Goal: Task Accomplishment & Management: Manage account settings

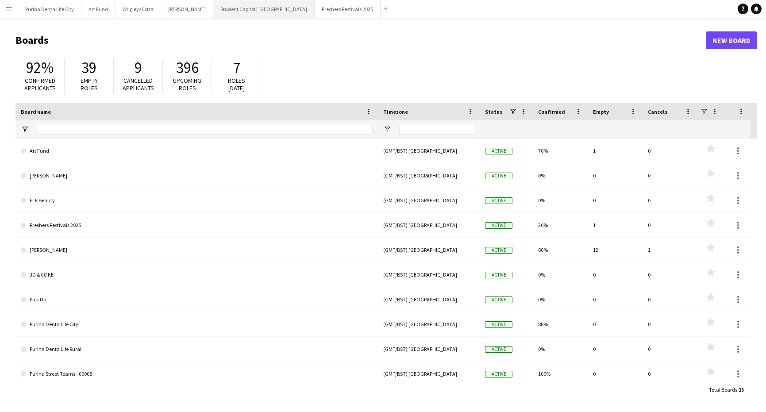
click at [241, 7] on button "Student Capitol | [GEOGRAPHIC_DATA] Close" at bounding box center [263, 8] width 101 height 17
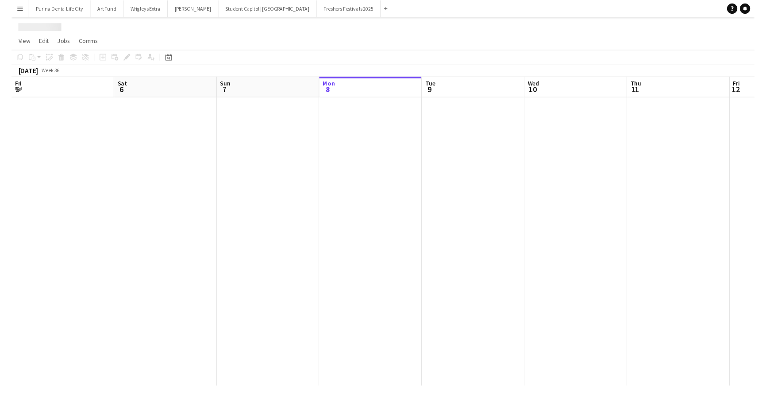
scroll to position [0, 212]
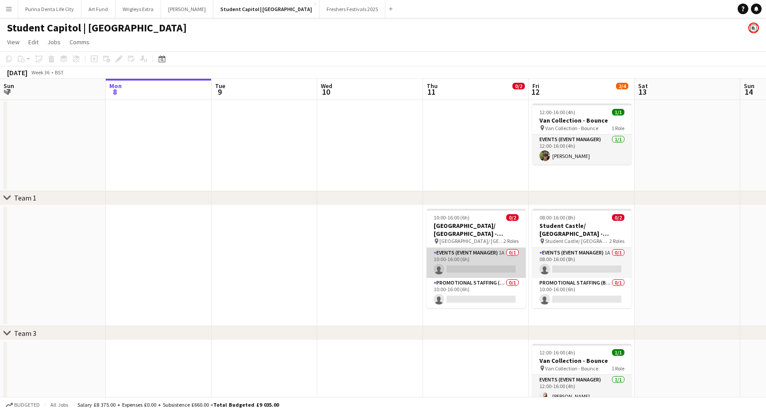
click at [461, 270] on app-card-role "Events (Event Manager) 1A 0/1 10:00-16:00 (6h) single-neutral-actions" at bounding box center [476, 263] width 99 height 30
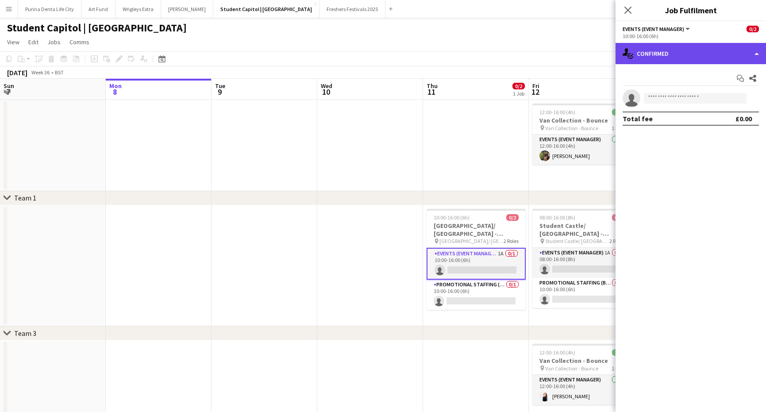
click at [690, 56] on div "single-neutral-actions-check-2 Confirmed" at bounding box center [691, 53] width 151 height 21
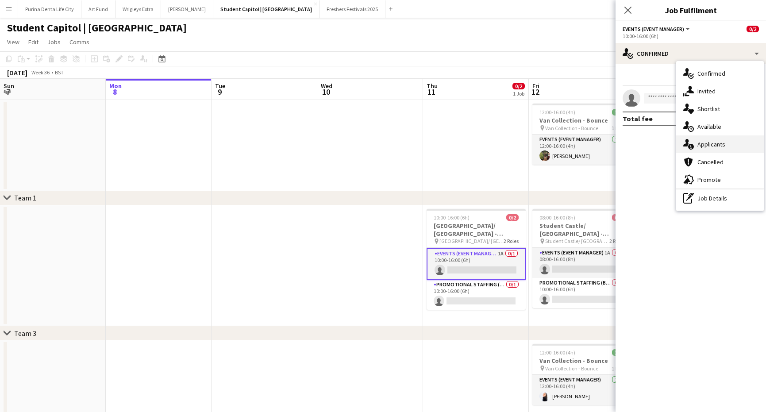
click at [720, 151] on div "single-neutral-actions-information Applicants" at bounding box center [721, 144] width 88 height 18
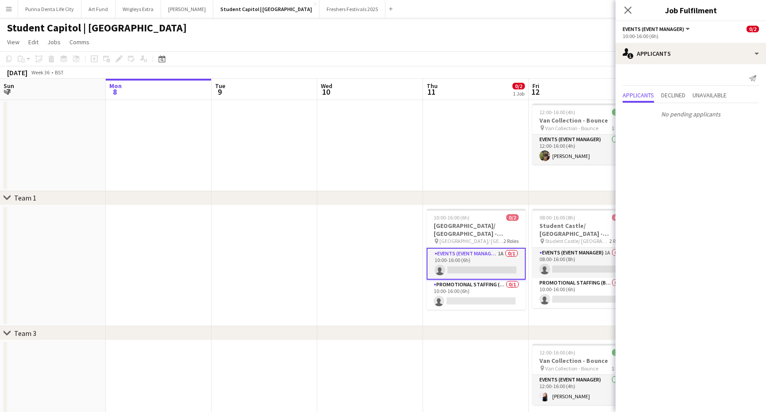
click at [449, 50] on app-page-menu "View Day view expanded Day view collapsed Month view Date picker Jump to today …" at bounding box center [383, 43] width 766 height 17
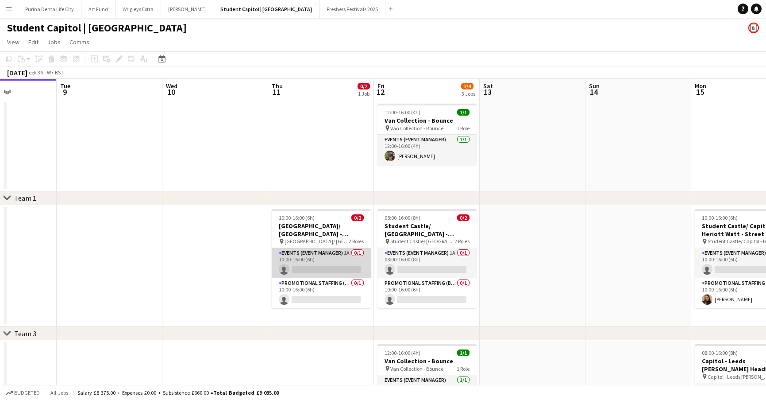
scroll to position [0, 368]
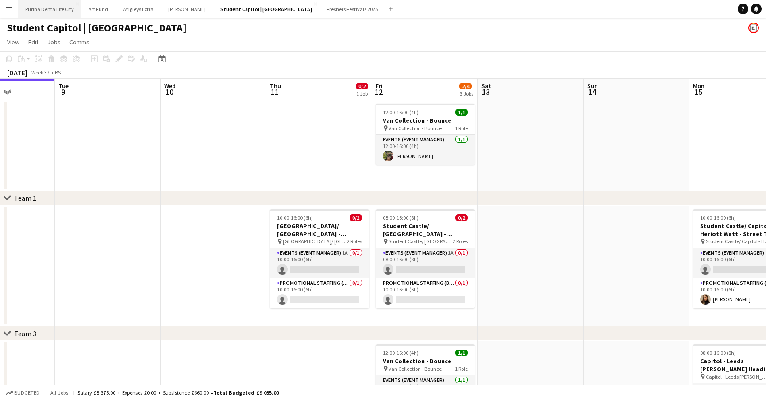
click at [51, 5] on button "Purina Denta Life City Close" at bounding box center [49, 8] width 63 height 17
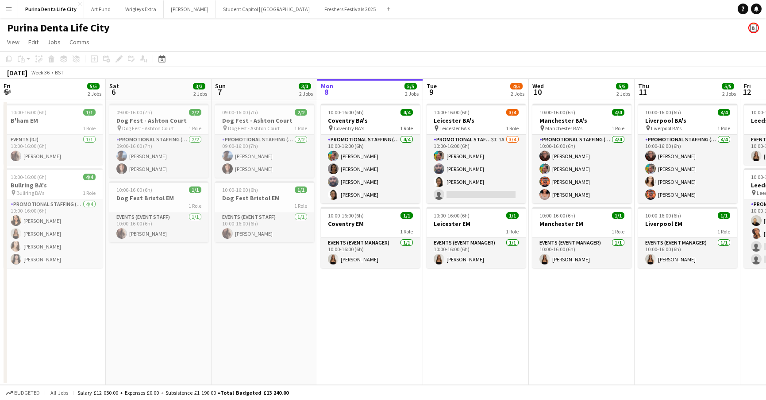
scroll to position [0, 212]
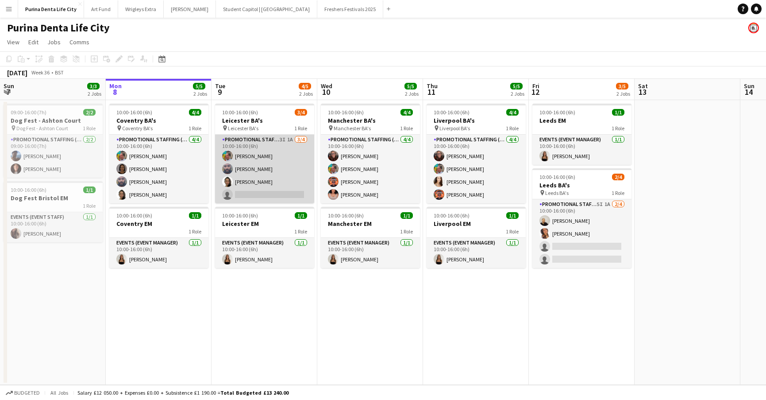
click at [299, 197] on app-card-role "Promotional Staffing (Brand Ambassadors) 3I 1A 3/4 10:00-16:00 (6h) Owen Prince…" at bounding box center [264, 169] width 99 height 69
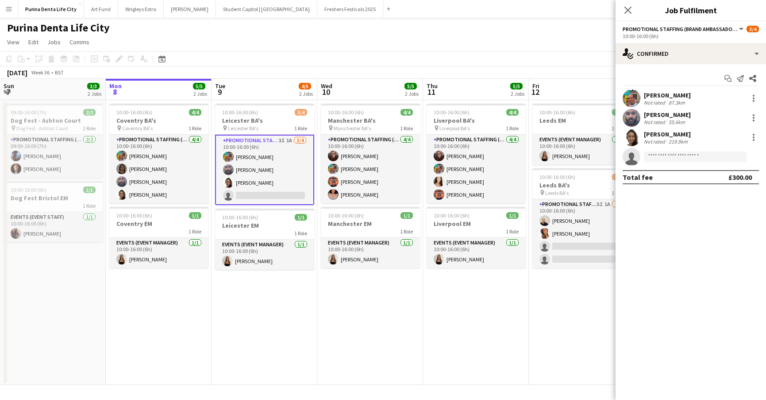
click at [659, 66] on div "Start chat Send notification Share Owen Prince Not rated 87.3km Ravi ramsey Not…" at bounding box center [691, 127] width 151 height 127
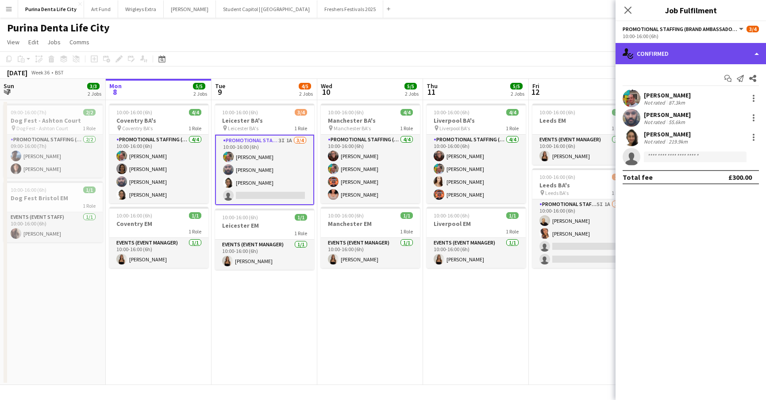
click at [660, 62] on div "single-neutral-actions-check-2 Confirmed" at bounding box center [691, 53] width 151 height 21
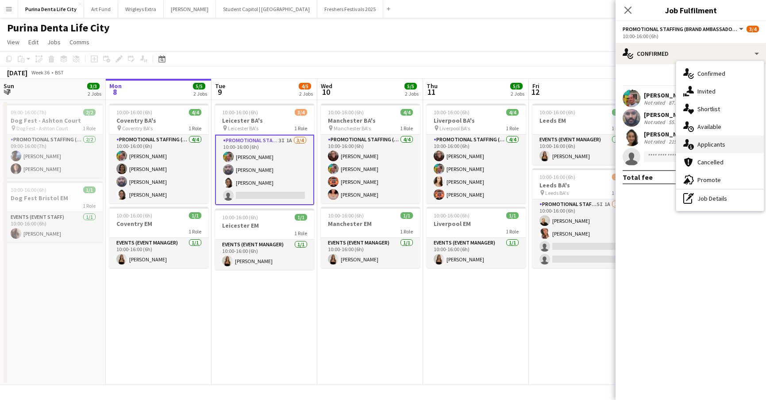
click at [734, 151] on div "single-neutral-actions-information Applicants" at bounding box center [721, 144] width 88 height 18
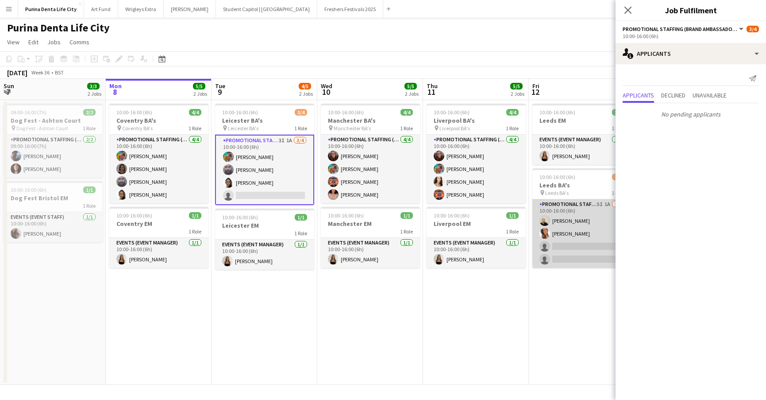
click at [569, 248] on app-card-role "Promotional Staffing (Brand Ambassadors) 5I 1A 2/4 10:00-16:00 (6h) Craig Talbo…" at bounding box center [582, 233] width 99 height 69
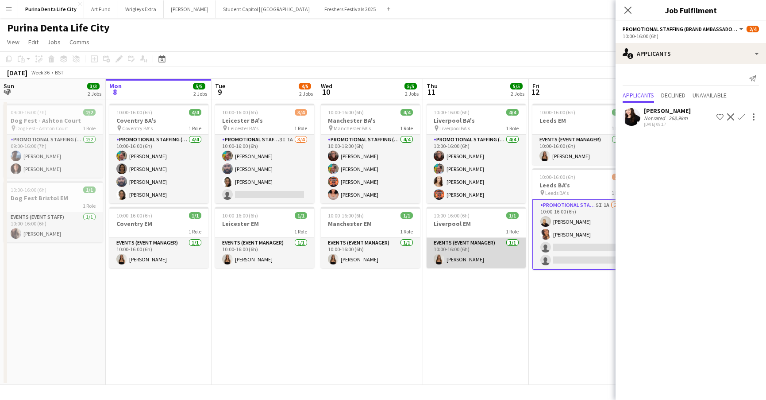
scroll to position [0, 238]
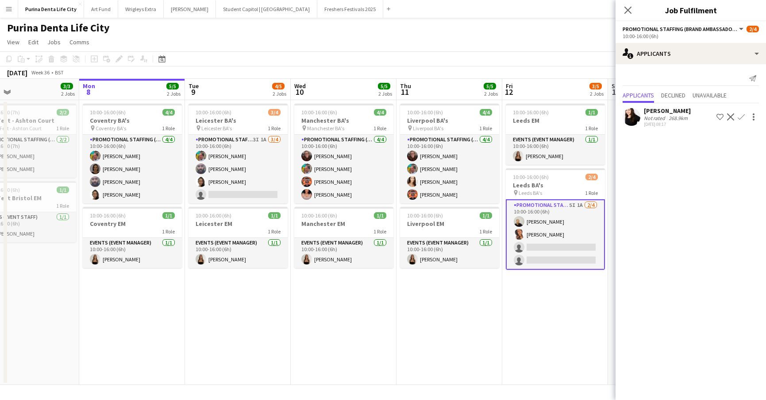
click at [496, 294] on app-date-cell "10:00-16:00 (6h) 4/4 Liverpool BA's pin Liverpool BA's 1 Role Promotional Staff…" at bounding box center [450, 242] width 106 height 285
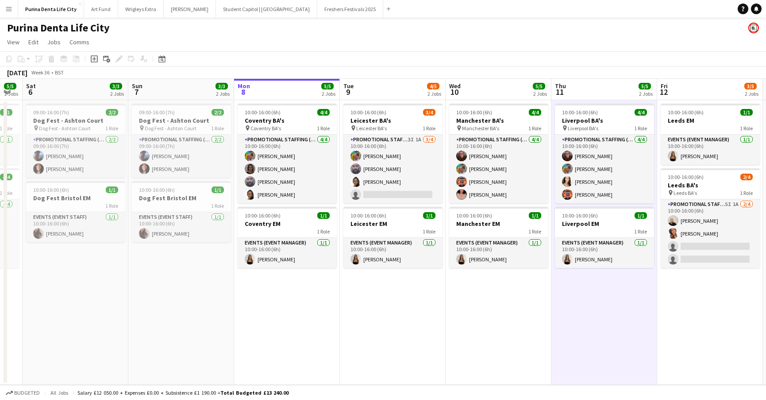
scroll to position [0, 302]
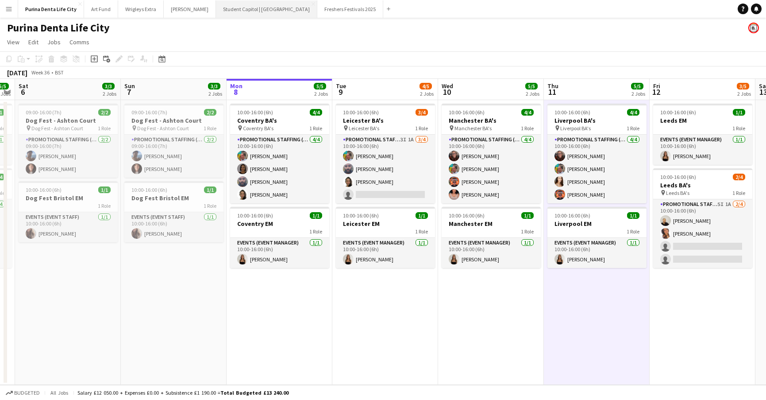
click at [259, 13] on button "Student Capitol | [GEOGRAPHIC_DATA] Close" at bounding box center [266, 8] width 101 height 17
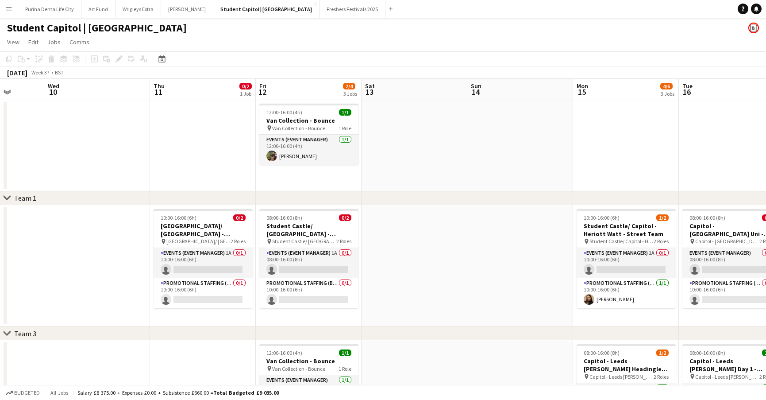
scroll to position [0, 270]
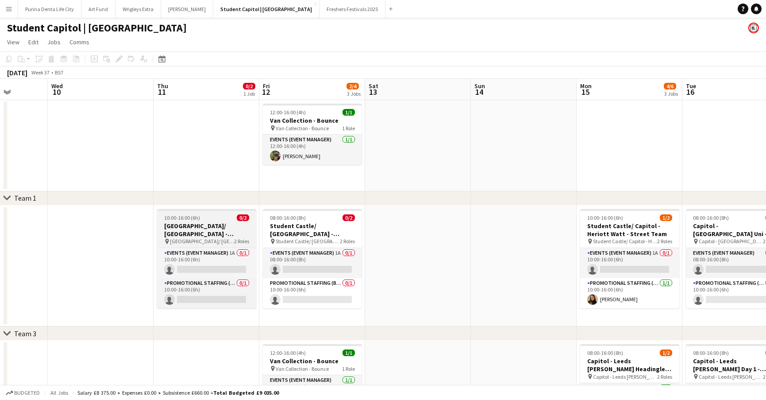
click at [190, 228] on h3 "[GEOGRAPHIC_DATA]/ [GEOGRAPHIC_DATA] - [GEOGRAPHIC_DATA][PERSON_NAME] Team" at bounding box center [206, 230] width 99 height 16
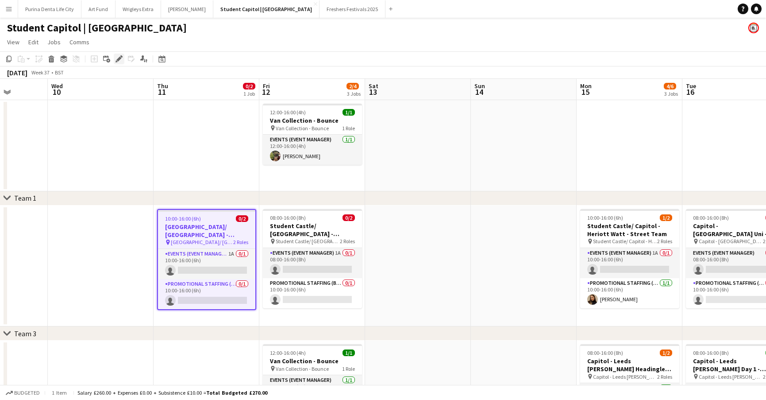
click at [121, 55] on div "Edit" at bounding box center [119, 59] width 11 height 11
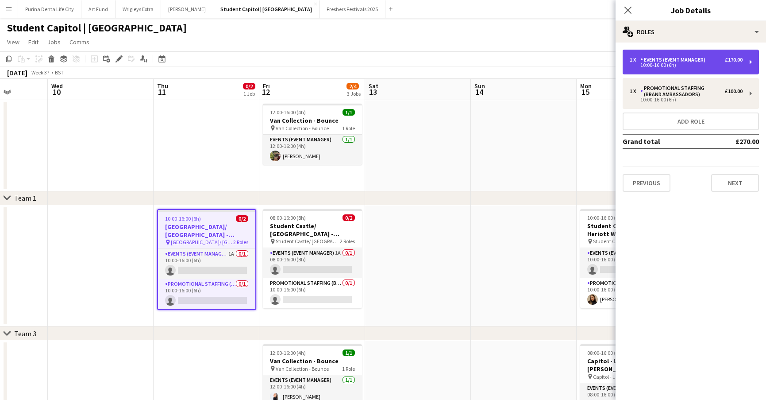
click at [701, 66] on div "10:00-16:00 (6h)" at bounding box center [686, 65] width 113 height 4
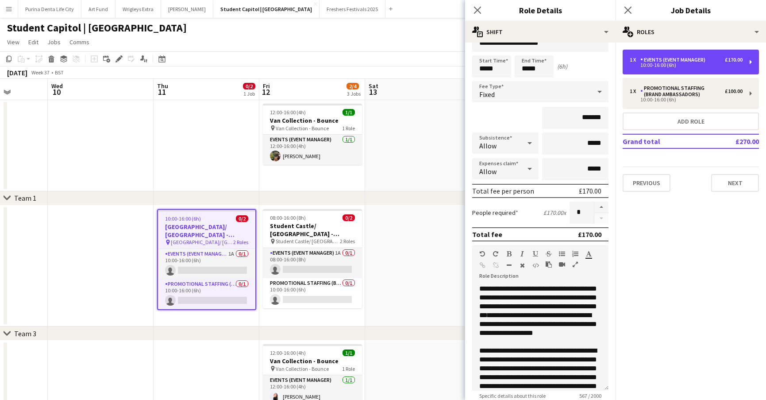
scroll to position [29, 0]
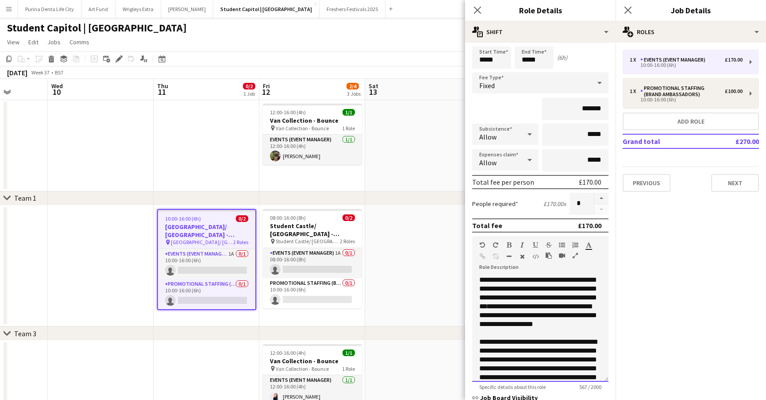
click at [532, 299] on div "**********" at bounding box center [540, 328] width 136 height 106
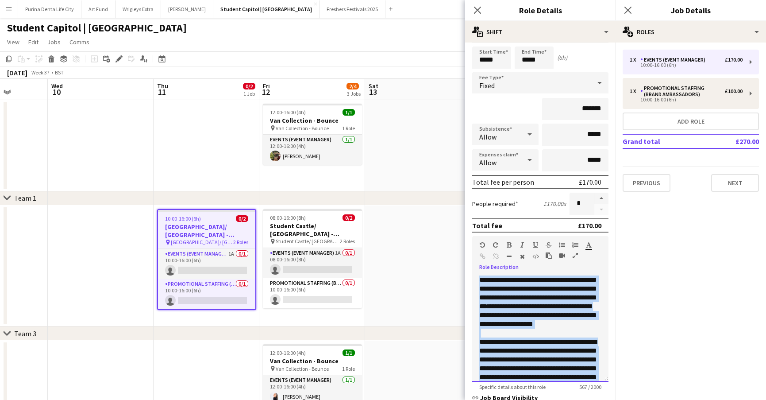
copy div "**********"
click at [438, 280] on app-date-cell at bounding box center [418, 265] width 106 height 121
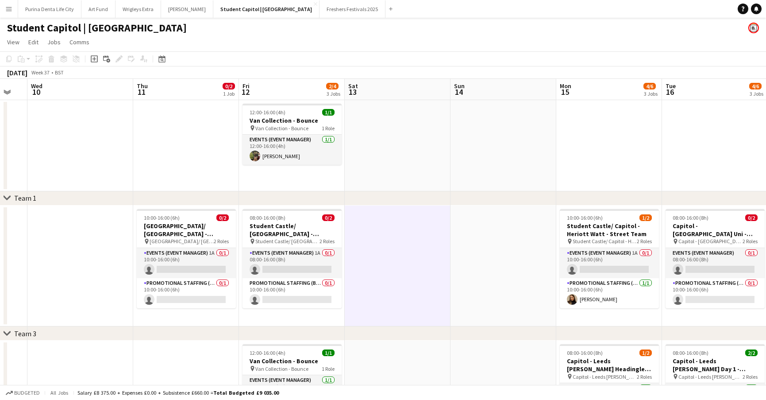
scroll to position [0, 300]
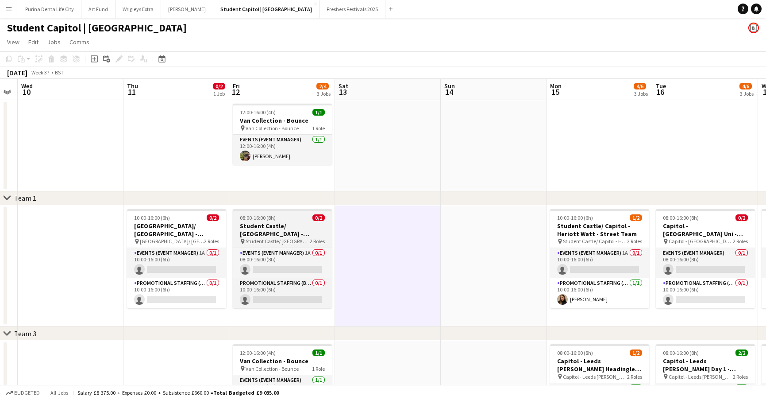
click at [258, 221] on app-job-card "08:00-16:00 (8h) 0/2 Student Castle/ Capitol - Edinburgh Uni - Freshers Fair pi…" at bounding box center [282, 258] width 99 height 99
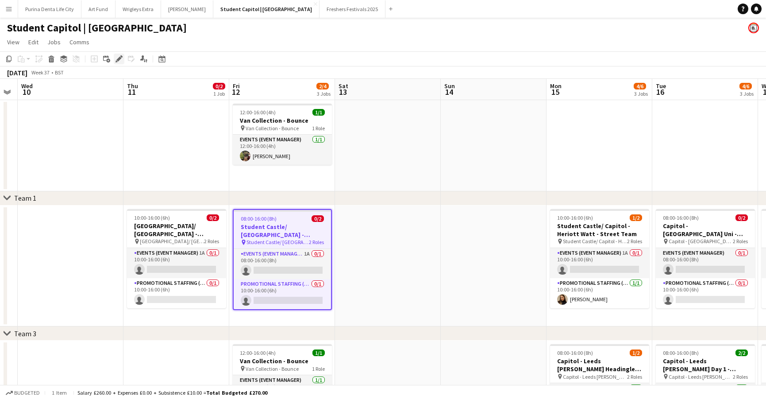
click at [117, 62] on icon at bounding box center [117, 61] width 2 height 2
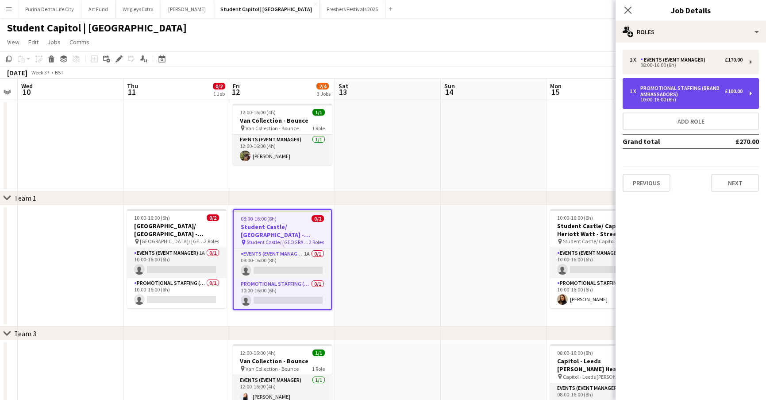
click at [694, 86] on div "Promotional Staffing (Brand Ambassadors)" at bounding box center [683, 91] width 85 height 12
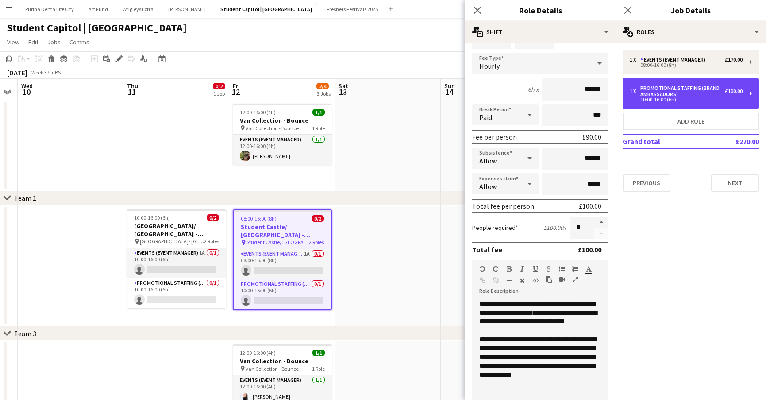
scroll to position [50, 0]
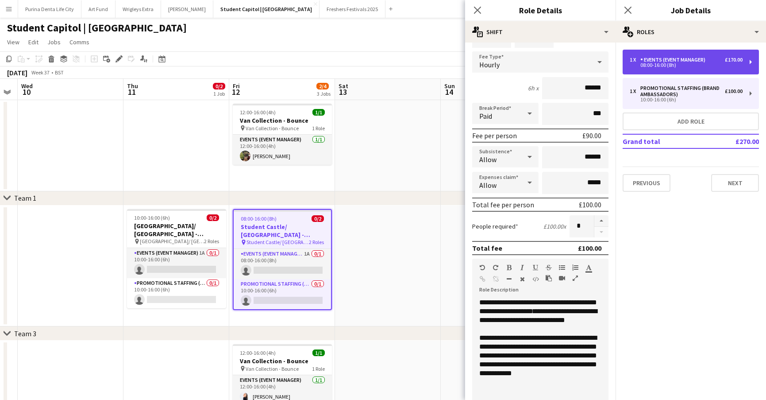
click at [670, 55] on div "1 x Events (Event Manager) £170.00 08:00-16:00 (8h)" at bounding box center [691, 62] width 136 height 25
type input "**********"
type input "*****"
type input "*******"
type input "*****"
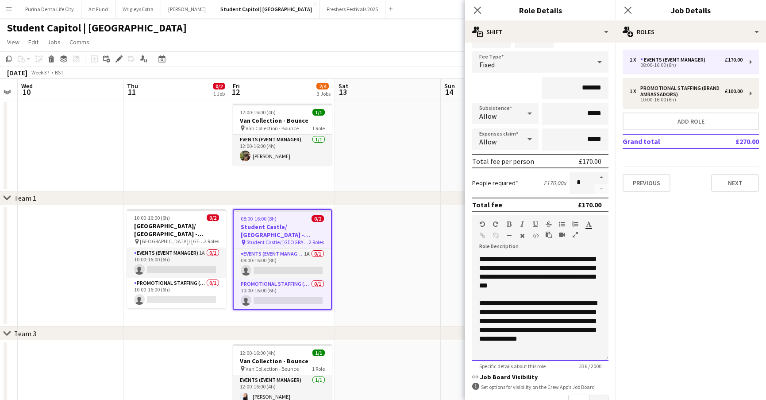
click at [551, 273] on div "**********" at bounding box center [540, 308] width 136 height 106
click at [556, 290] on div at bounding box center [541, 294] width 122 height 9
click at [552, 275] on div "**********" at bounding box center [540, 308] width 136 height 106
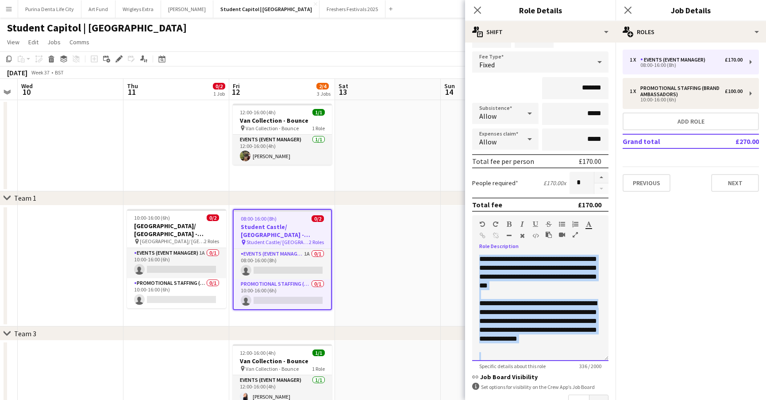
copy div "**********"
click at [365, 285] on app-date-cell at bounding box center [388, 265] width 106 height 121
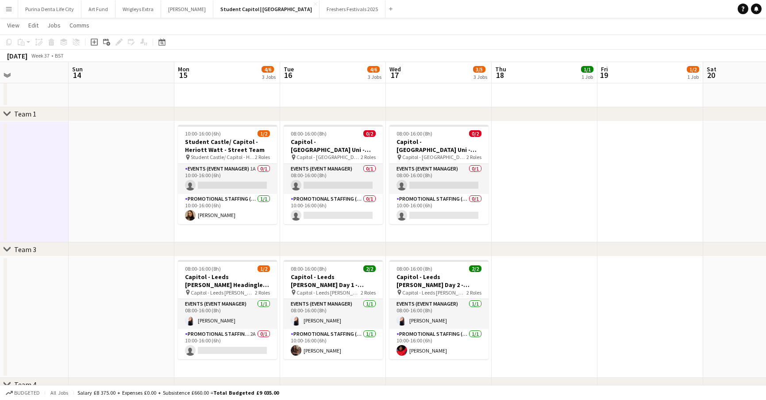
scroll to position [0, 299]
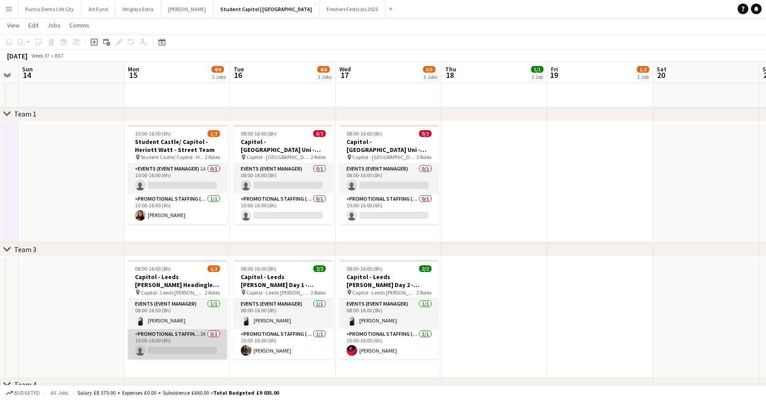
click at [162, 342] on app-card-role "Promotional Staffing (Brand Ambassadors) 2A 0/1 10:00-16:00 (6h) single-neutral…" at bounding box center [177, 344] width 99 height 30
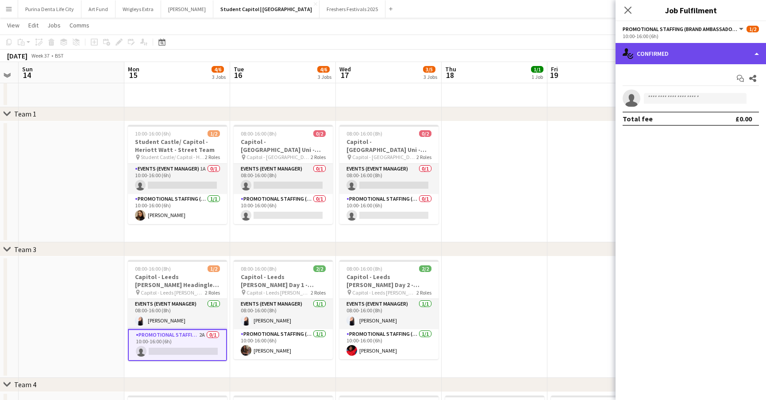
click at [694, 54] on div "single-neutral-actions-check-2 Confirmed" at bounding box center [691, 53] width 151 height 21
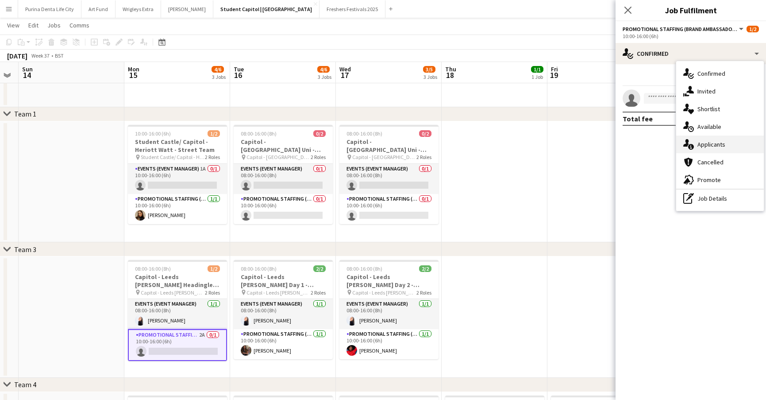
click at [708, 146] on span "Applicants" at bounding box center [712, 144] width 28 height 8
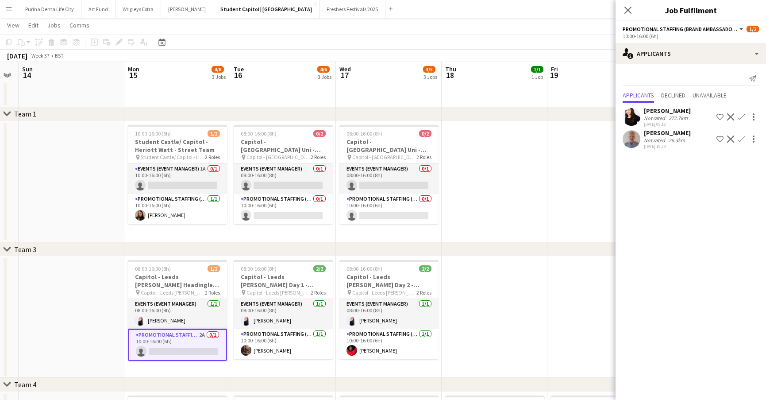
click at [625, 136] on app-user-avatar at bounding box center [632, 139] width 18 height 18
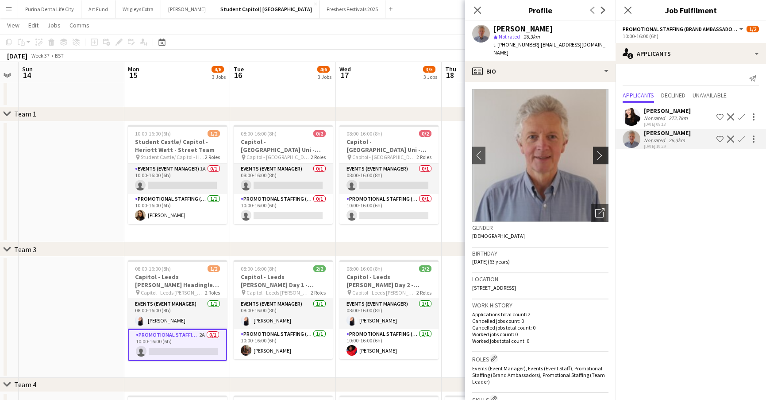
click at [603, 147] on button "chevron-right" at bounding box center [602, 156] width 18 height 18
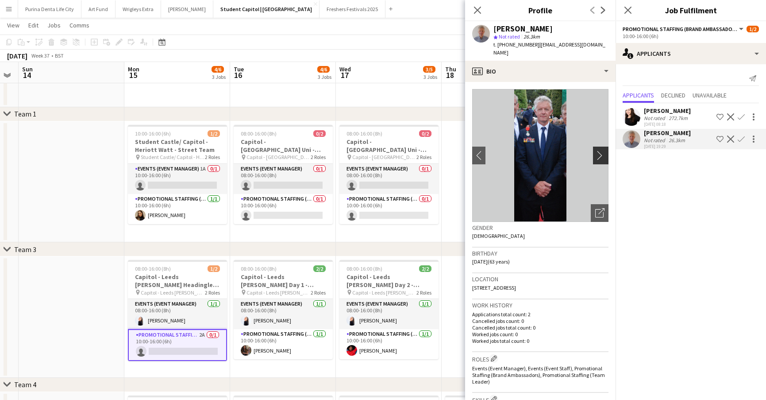
click at [603, 147] on button "chevron-right" at bounding box center [602, 156] width 18 height 18
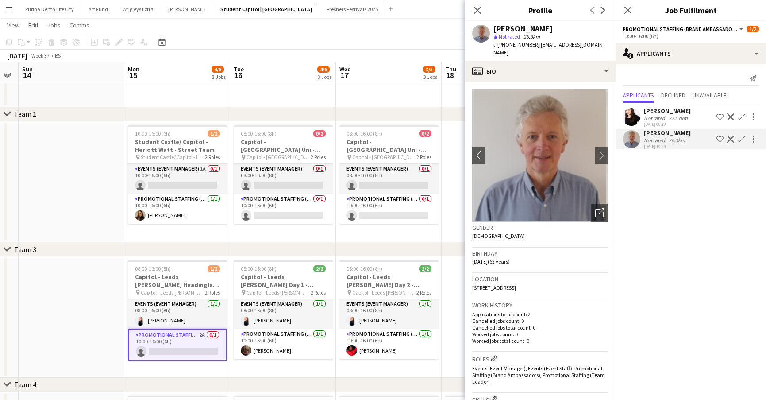
click at [628, 118] on app-user-avatar at bounding box center [632, 117] width 18 height 18
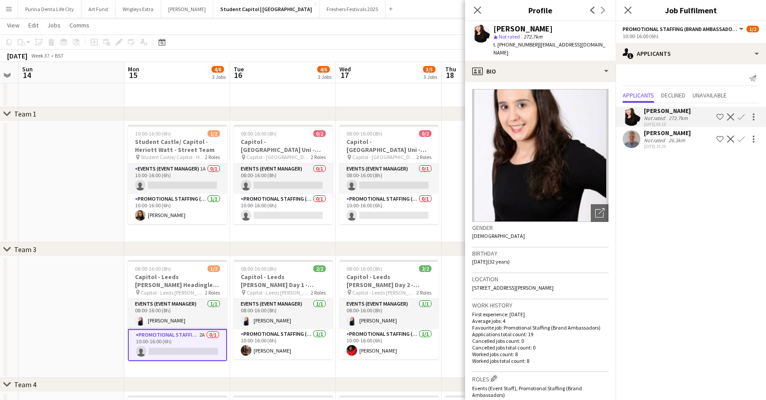
click at [372, 237] on app-date-cell "08:00-16:00 (8h) 0/2 Capitol - Glasgow Uni - Freshers Fair pin Capitol - Glasgo…" at bounding box center [389, 181] width 106 height 121
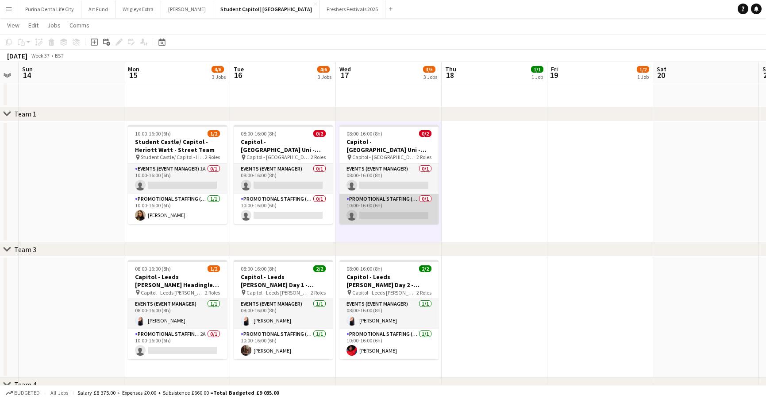
click at [399, 202] on app-card-role "Promotional Staffing (Brand Ambassadors) 0/1 10:00-16:00 (6h) single-neutral-ac…" at bounding box center [389, 209] width 99 height 30
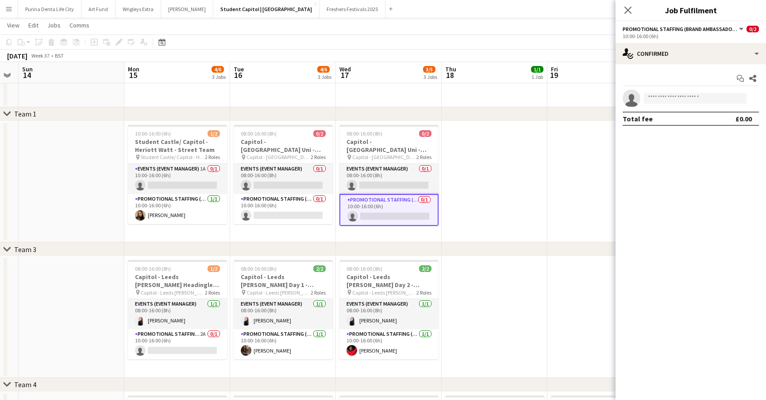
click at [497, 298] on app-date-cell at bounding box center [495, 316] width 106 height 121
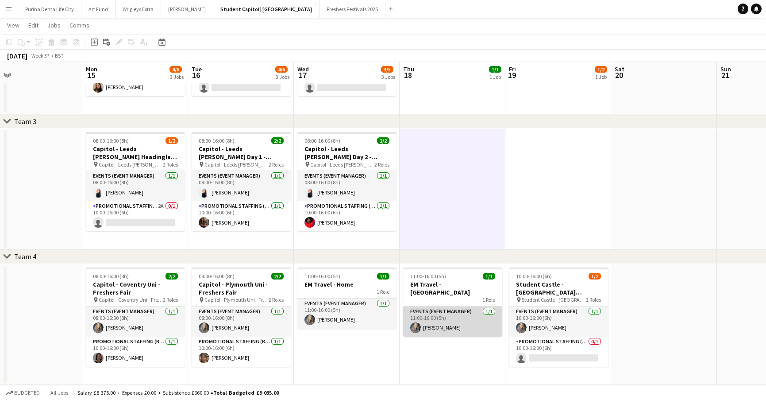
scroll to position [0, 342]
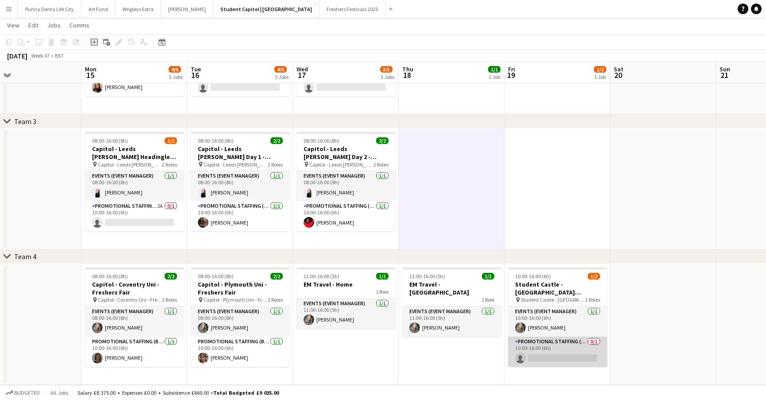
click at [553, 366] on app-card-role "Promotional Staffing (Brand Ambassadors) 0/1 10:00-16:00 (6h) single-neutral-ac…" at bounding box center [557, 352] width 99 height 30
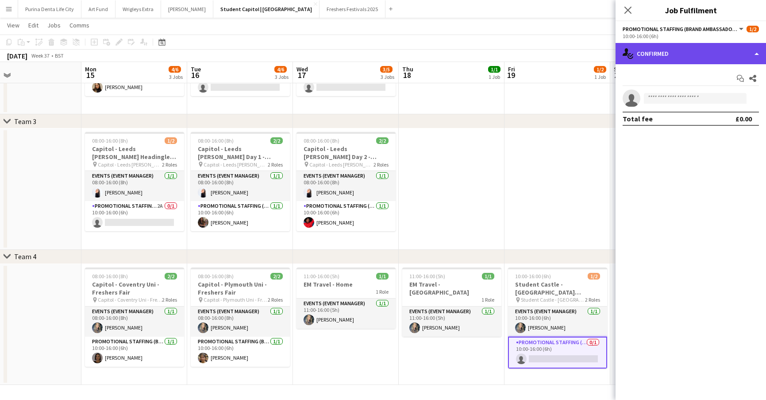
click at [702, 63] on div "single-neutral-actions-check-2 Confirmed" at bounding box center [691, 53] width 151 height 21
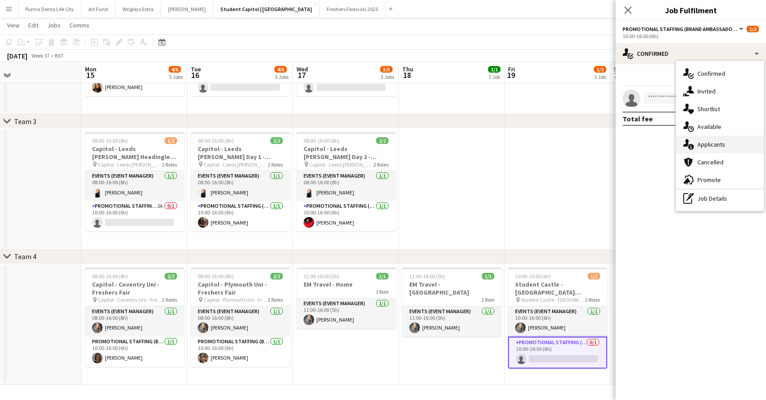
click at [711, 143] on span "Applicants" at bounding box center [712, 144] width 28 height 8
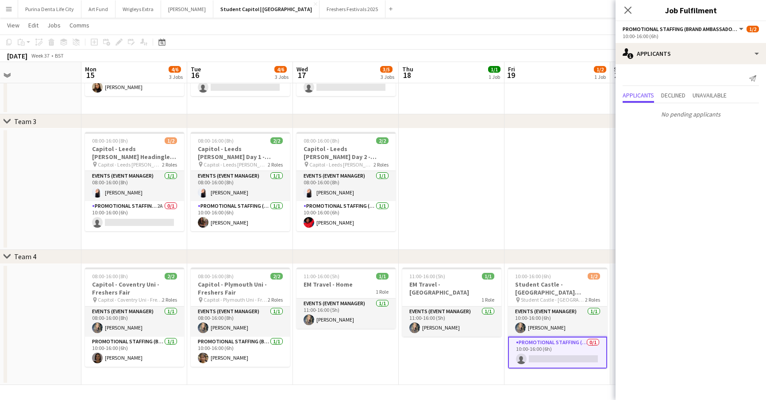
click at [466, 349] on app-date-cell "11:00-16:00 (5h) 1/1 EM Travel - [GEOGRAPHIC_DATA] 1 Role Events (Event Manager…" at bounding box center [452, 324] width 106 height 121
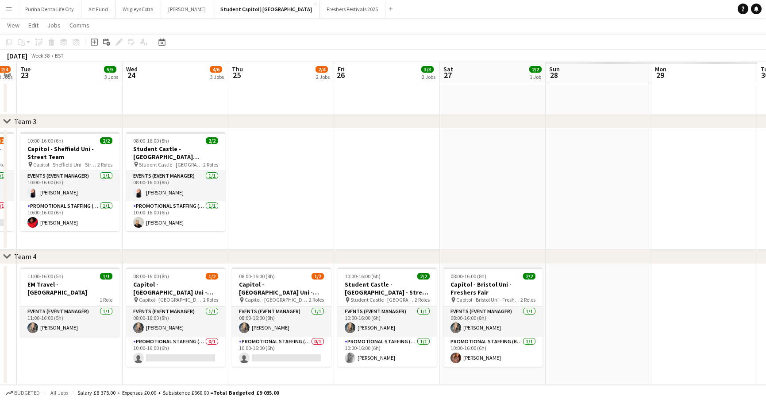
scroll to position [0, 232]
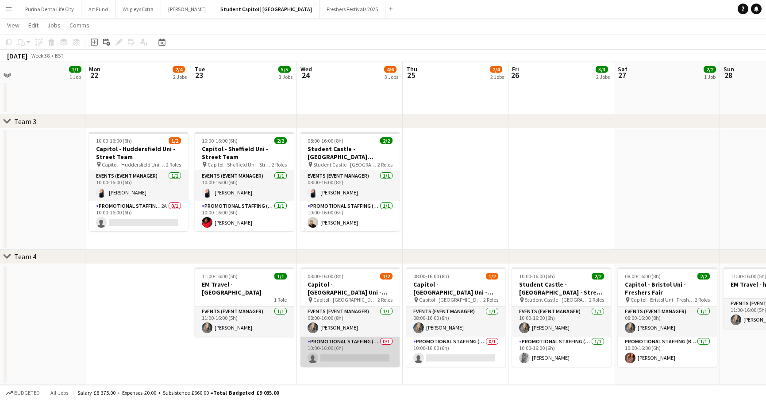
click at [364, 355] on app-card-role "Promotional Staffing (Brand Ambassadors) 0/1 10:00-16:00 (6h) single-neutral-ac…" at bounding box center [350, 352] width 99 height 30
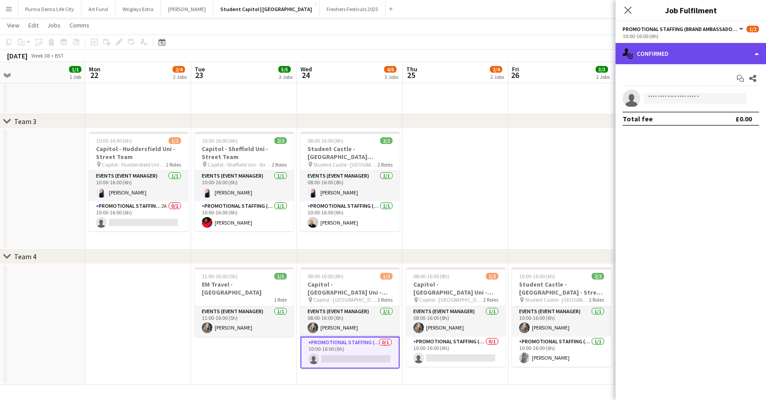
click at [668, 52] on div "single-neutral-actions-check-2 Confirmed" at bounding box center [691, 53] width 151 height 21
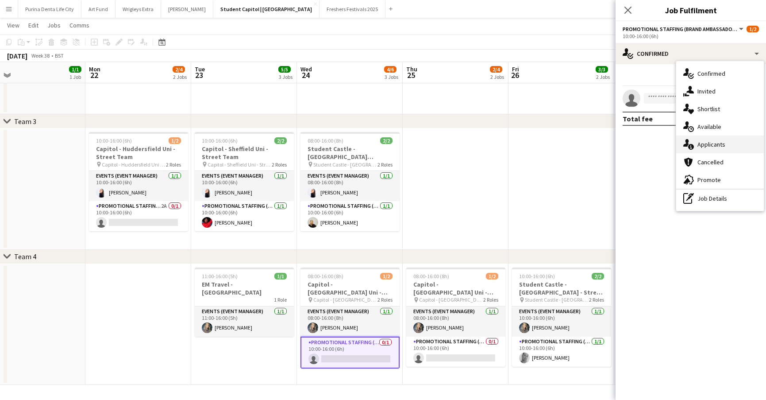
click at [697, 147] on div "single-neutral-actions-information Applicants" at bounding box center [721, 144] width 88 height 18
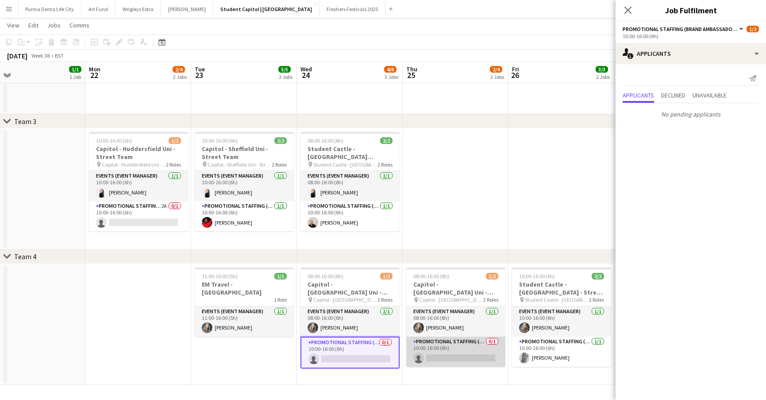
click at [441, 352] on app-card-role "Promotional Staffing (Brand Ambassadors) 0/1 10:00-16:00 (6h) single-neutral-ac…" at bounding box center [455, 352] width 99 height 30
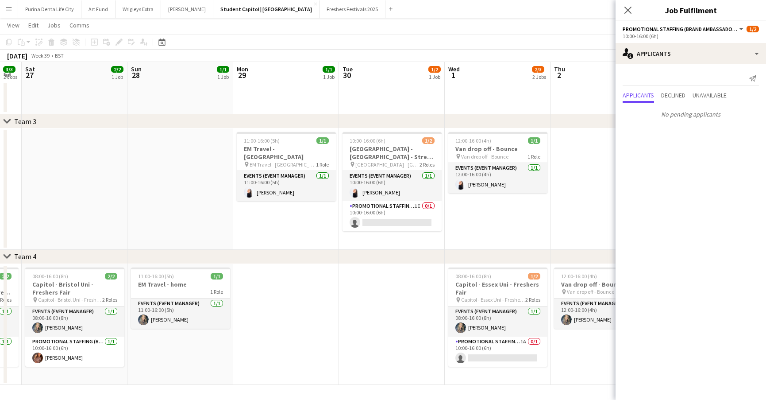
scroll to position [0, 402]
click at [506, 350] on app-card-role "Promotional Staffing (Brand Ambassadors) 1A 0/1 10:00-16:00 (6h) single-neutral…" at bounding box center [497, 352] width 99 height 30
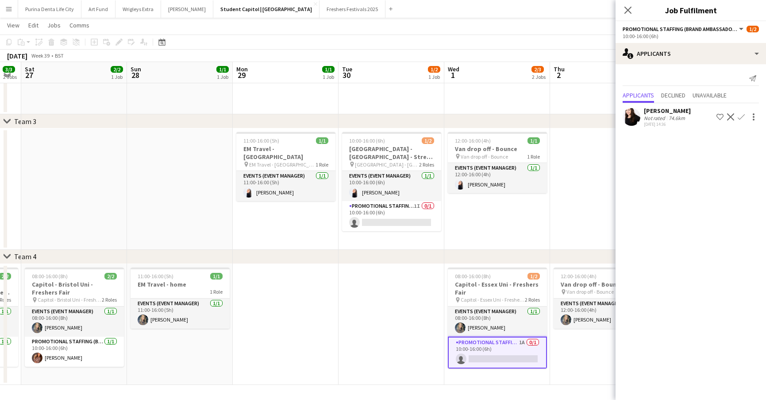
click at [369, 302] on app-date-cell at bounding box center [392, 324] width 106 height 121
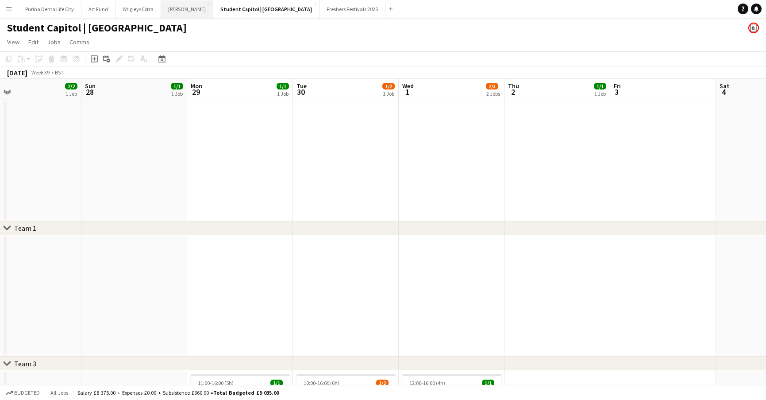
scroll to position [0, 0]
click at [171, 9] on button "[PERSON_NAME] Close" at bounding box center [187, 8] width 52 height 17
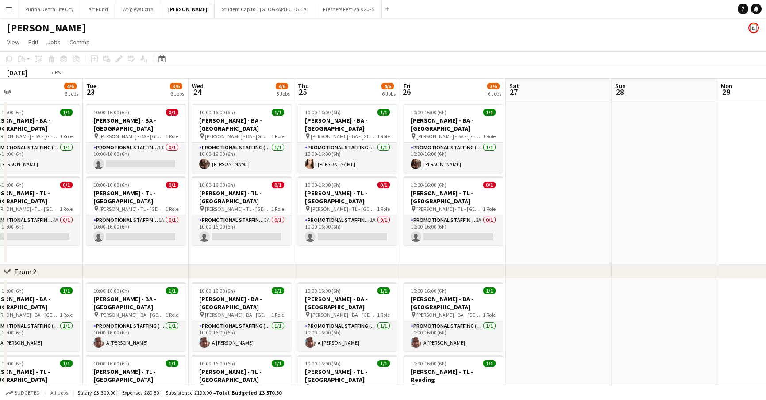
scroll to position [0, 269]
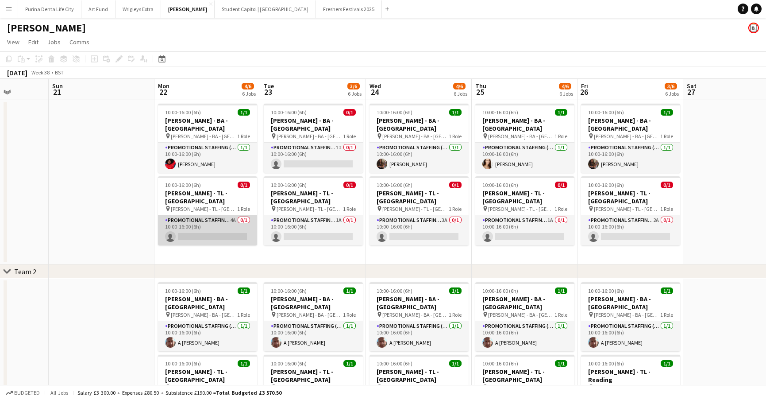
click at [164, 215] on app-card-role "Promotional Staffing (Team Leader) 4A 0/1 10:00-16:00 (6h) single-neutral-actio…" at bounding box center [207, 230] width 99 height 30
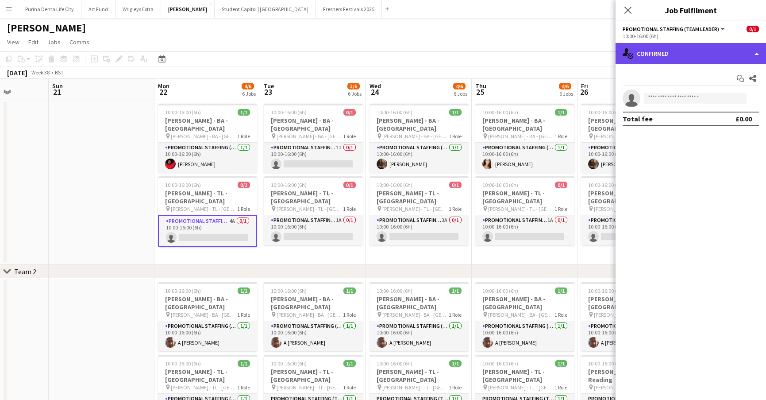
click at [652, 60] on div "single-neutral-actions-check-2 Confirmed" at bounding box center [691, 53] width 151 height 21
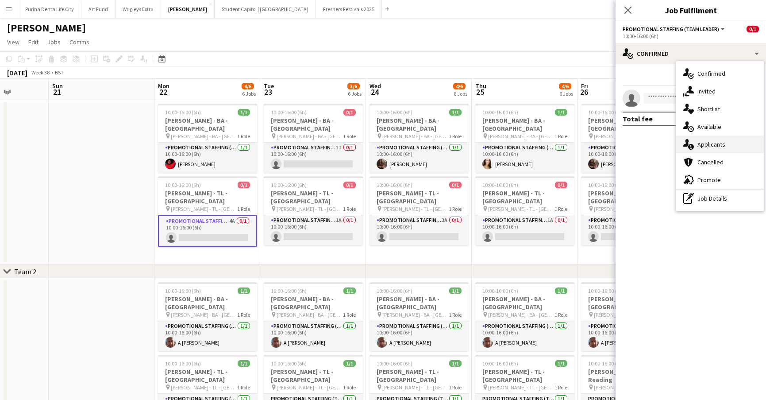
click at [706, 139] on div "single-neutral-actions-information Applicants" at bounding box center [721, 144] width 88 height 18
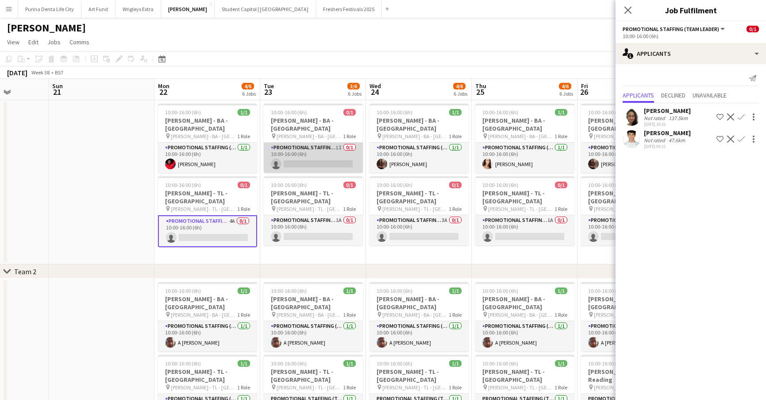
click at [318, 145] on app-card-role "Promotional Staffing (Brand Ambassadors) 1I 0/1 10:00-16:00 (6h) single-neutral…" at bounding box center [313, 158] width 99 height 30
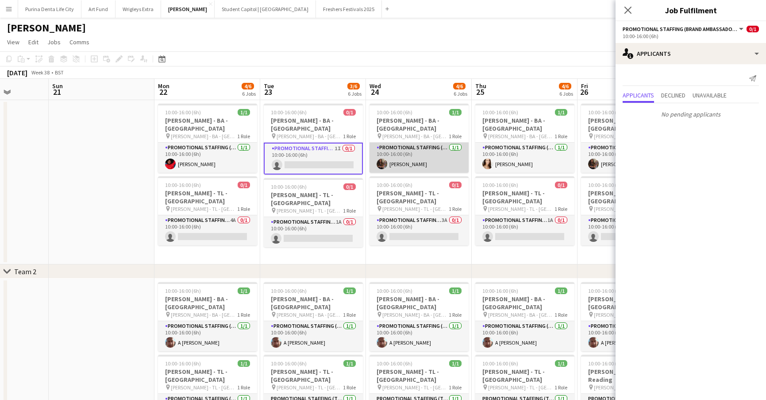
click at [421, 150] on app-card-role "Promotional Staffing (Brand Ambassadors) 1/1 10:00-16:00 (6h) Catryn Philbin" at bounding box center [419, 158] width 99 height 30
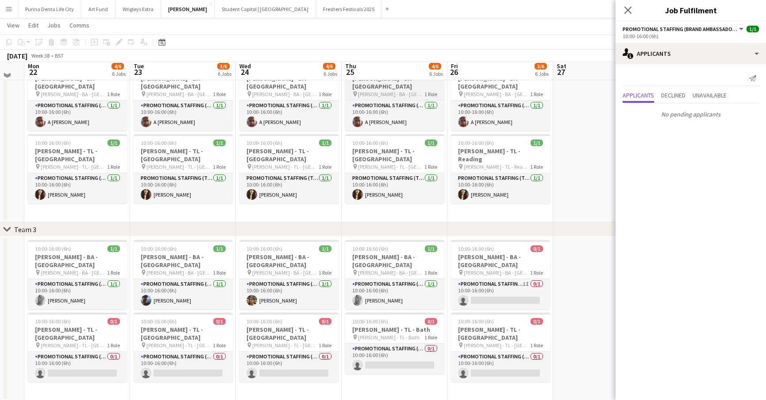
scroll to position [234, 0]
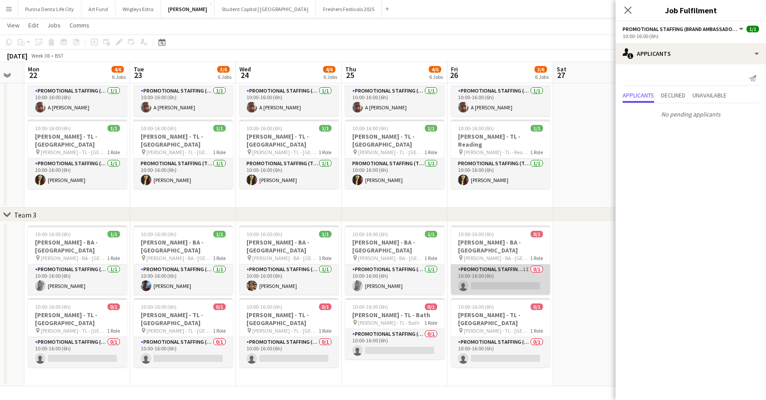
click at [480, 275] on app-card-role "Promotional Staffing (Brand Ambassadors) 1I 0/1 10:00-16:00 (6h) single-neutral…" at bounding box center [500, 279] width 99 height 30
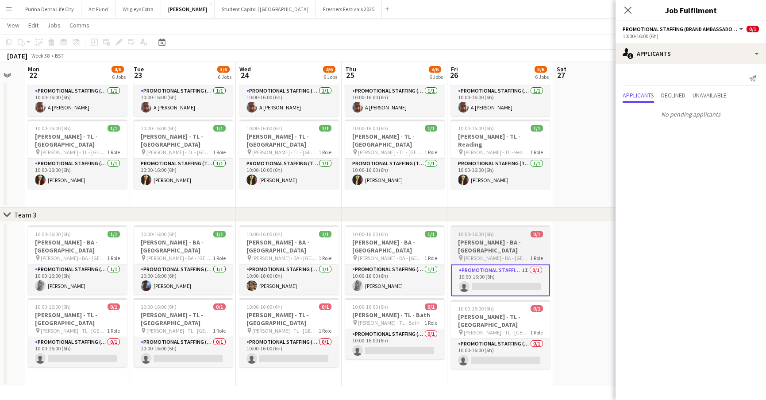
click at [549, 232] on div "10:00-16:00 (6h) 0/1" at bounding box center [500, 234] width 99 height 7
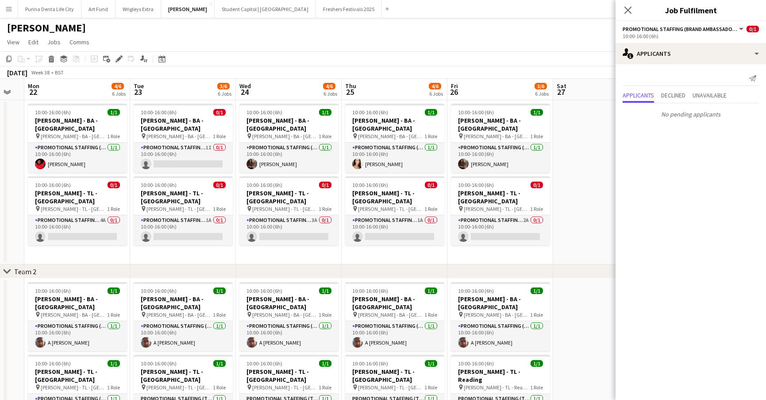
scroll to position [0, 0]
click at [10, 5] on button "Menu" at bounding box center [9, 9] width 18 height 18
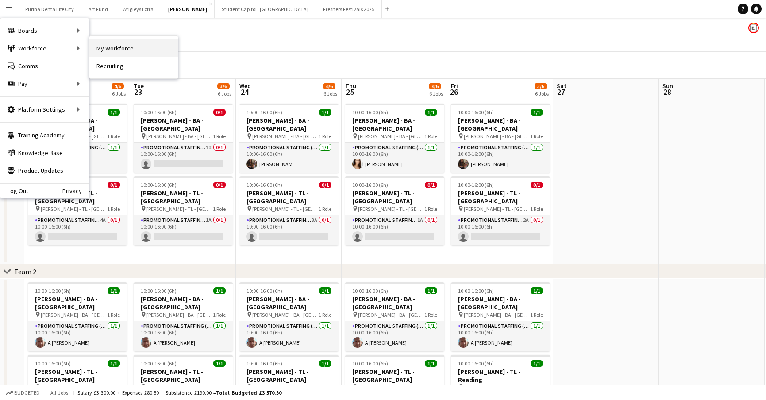
click at [120, 49] on link "My Workforce" at bounding box center [133, 48] width 89 height 18
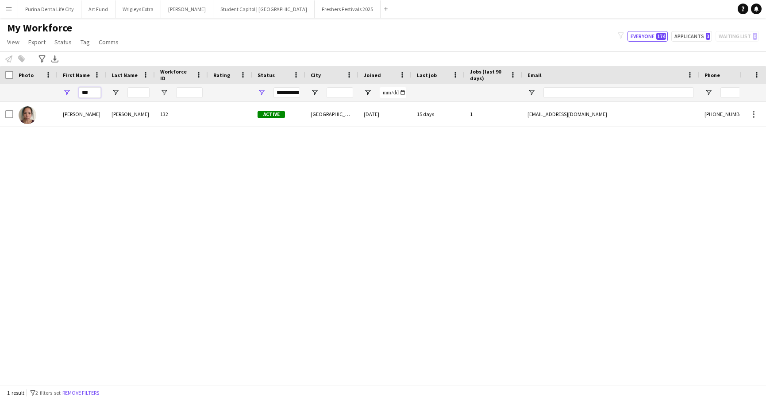
drag, startPoint x: 96, startPoint y: 92, endPoint x: 52, endPoint y: 89, distance: 44.0
click at [52, 89] on div "***" at bounding box center [480, 93] width 960 height 18
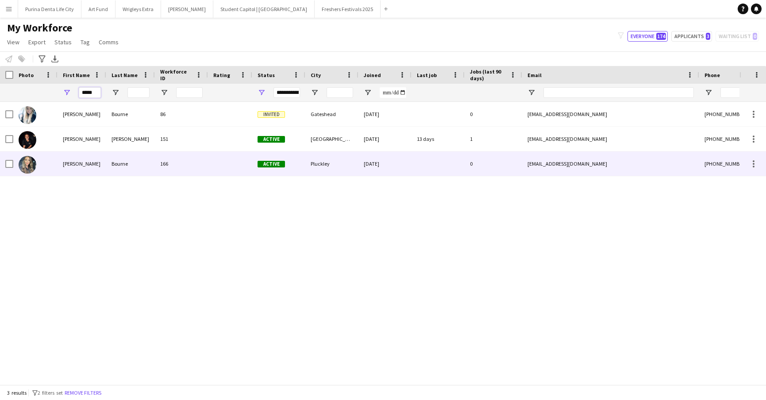
type input "*****"
click at [72, 152] on div "Georgina" at bounding box center [82, 163] width 49 height 24
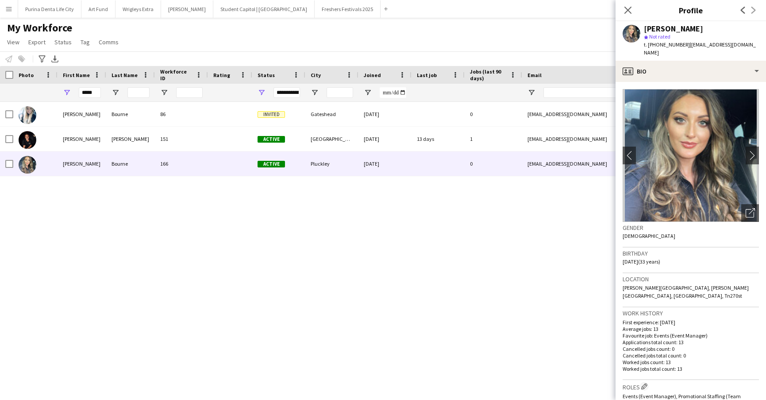
click at [9, 8] on app-icon "Menu" at bounding box center [8, 8] width 7 height 7
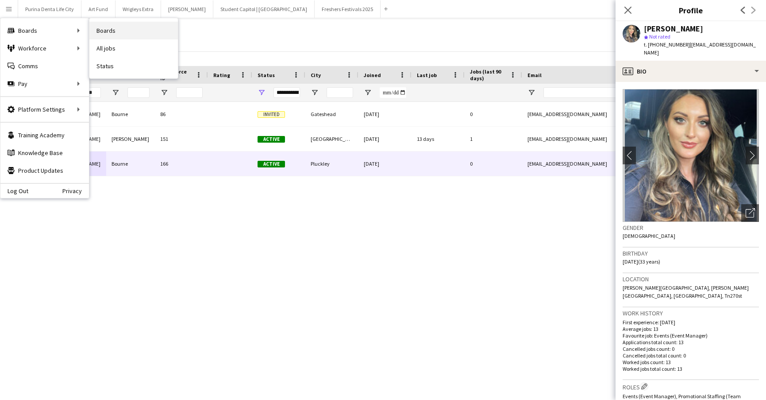
click at [116, 24] on link "Boards" at bounding box center [133, 31] width 89 height 18
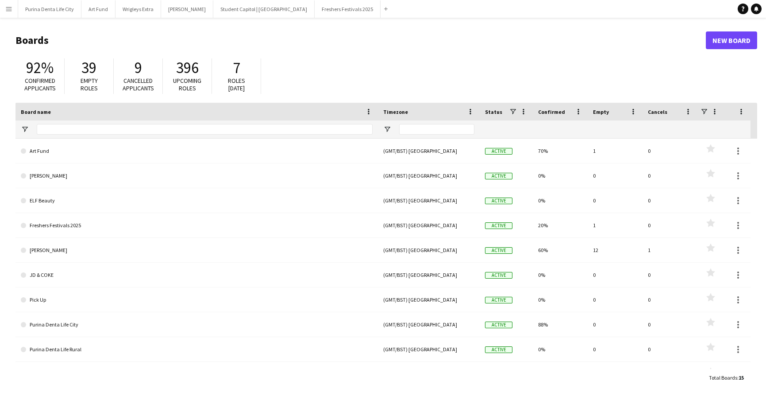
click at [15, 9] on button "Menu" at bounding box center [9, 9] width 18 height 18
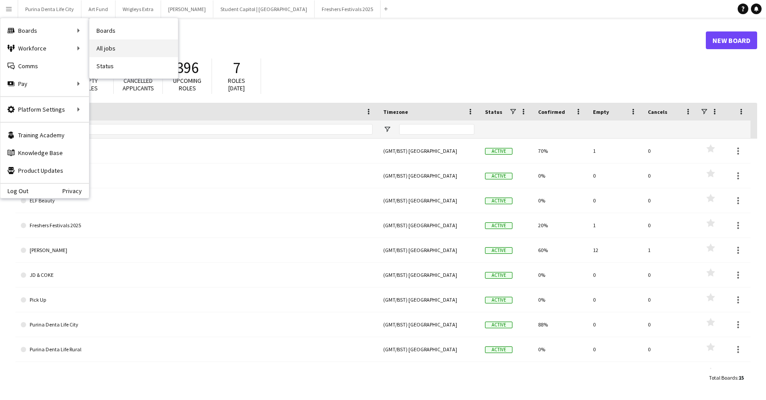
click at [115, 50] on link "All jobs" at bounding box center [133, 48] width 89 height 18
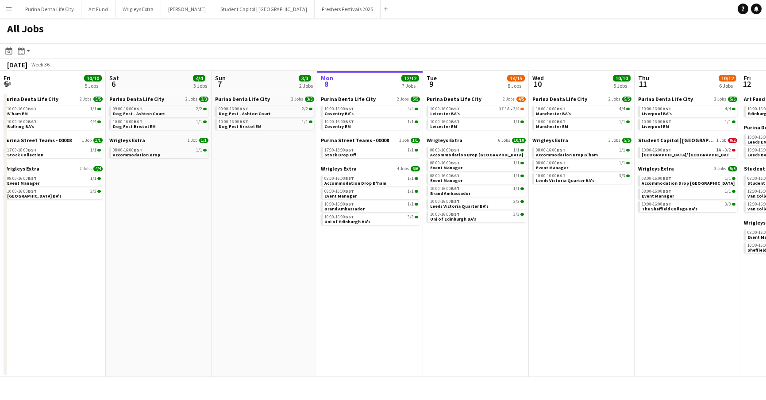
scroll to position [0, 212]
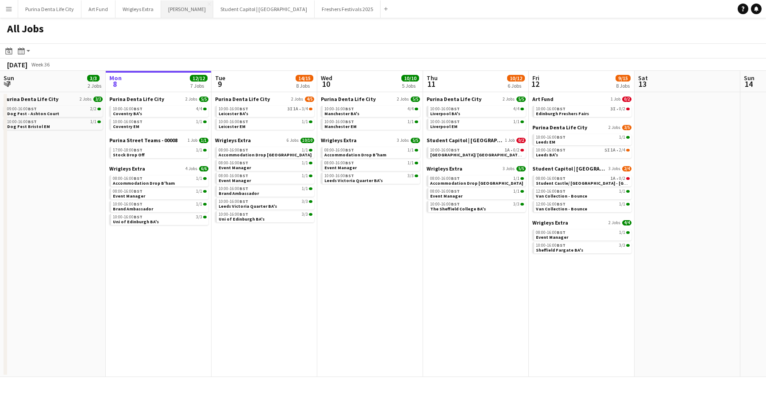
click at [175, 5] on button "[PERSON_NAME] Close" at bounding box center [187, 8] width 52 height 17
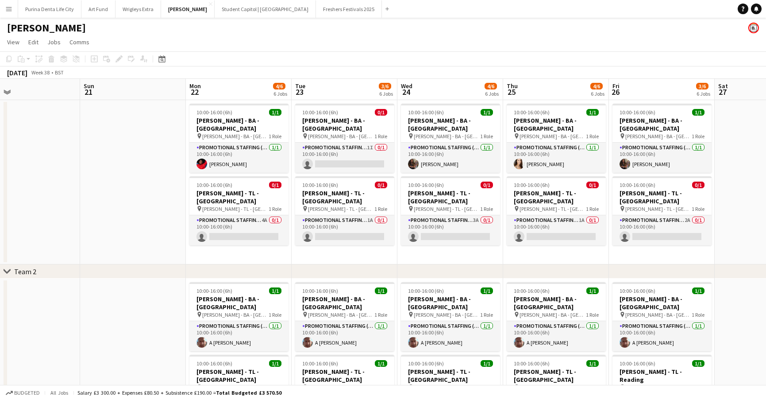
scroll to position [0, 236]
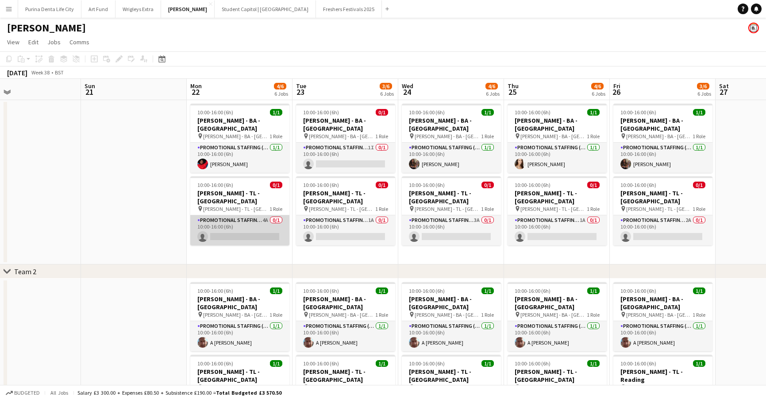
click at [232, 215] on app-card-role "Promotional Staffing (Team Leader) 4A 0/1 10:00-16:00 (6h) single-neutral-actio…" at bounding box center [239, 230] width 99 height 30
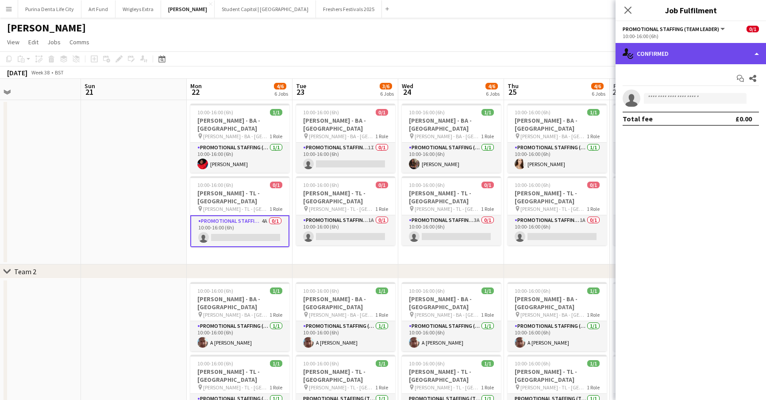
click at [674, 54] on div "single-neutral-actions-check-2 Confirmed" at bounding box center [691, 53] width 151 height 21
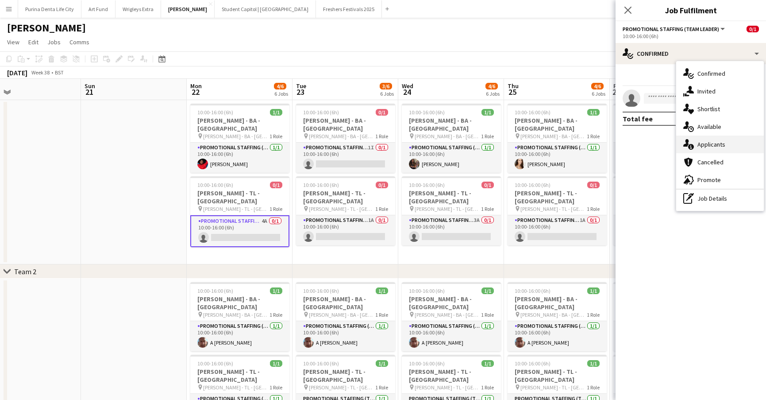
click at [707, 138] on div "single-neutral-actions-information Applicants" at bounding box center [721, 144] width 88 height 18
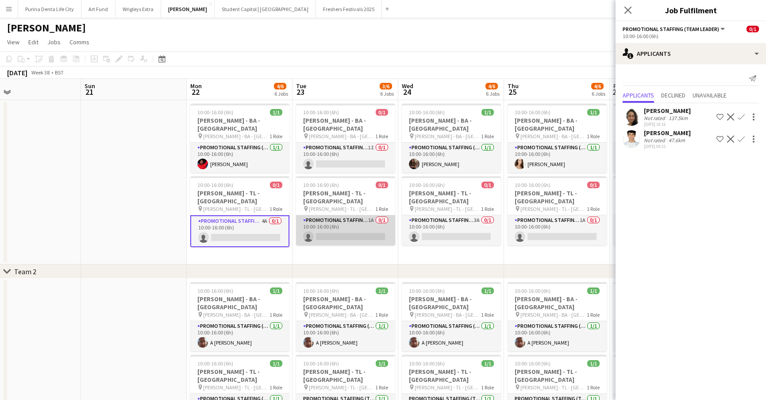
click at [349, 215] on app-card-role "Promotional Staffing (Team Leader) 1A 0/1 10:00-16:00 (6h) single-neutral-actio…" at bounding box center [345, 230] width 99 height 30
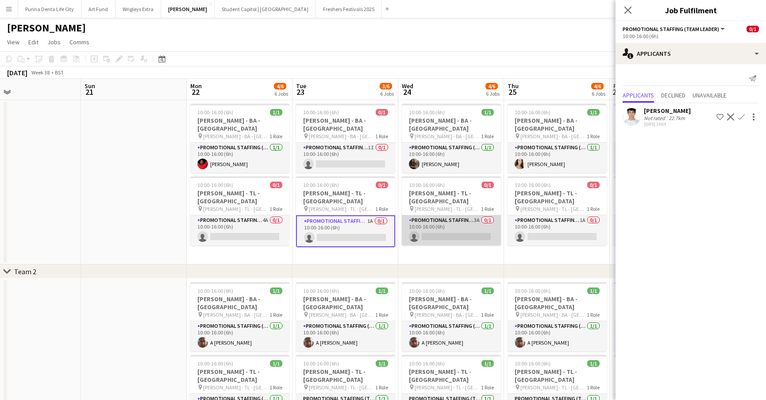
click at [425, 215] on app-card-role "Promotional Staffing (Team Leader) 3A 0/1 10:00-16:00 (6h) single-neutral-actio…" at bounding box center [451, 230] width 99 height 30
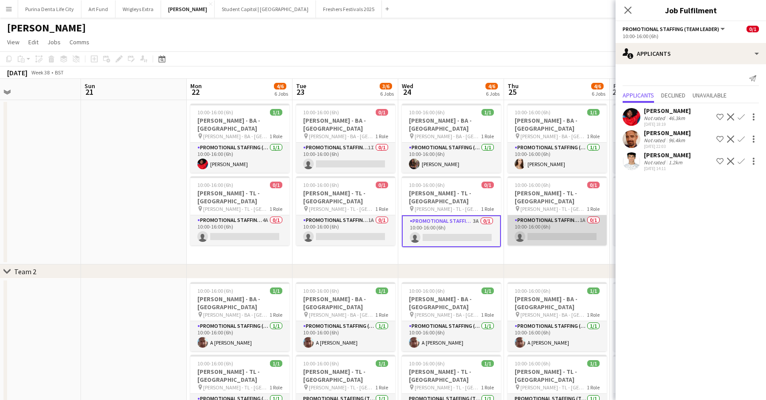
click at [547, 215] on app-card-role "Promotional Staffing (Team Leader) 1A 0/1 10:00-16:00 (6h) single-neutral-actio…" at bounding box center [557, 230] width 99 height 30
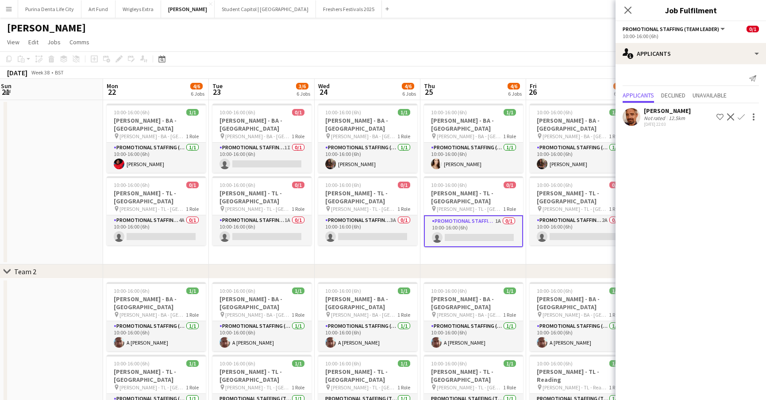
scroll to position [0, 321]
click at [561, 215] on app-card-role "Promotional Staffing (Team Leader) 2A 0/1 10:00-16:00 (6h) single-neutral-actio…" at bounding box center [578, 230] width 99 height 30
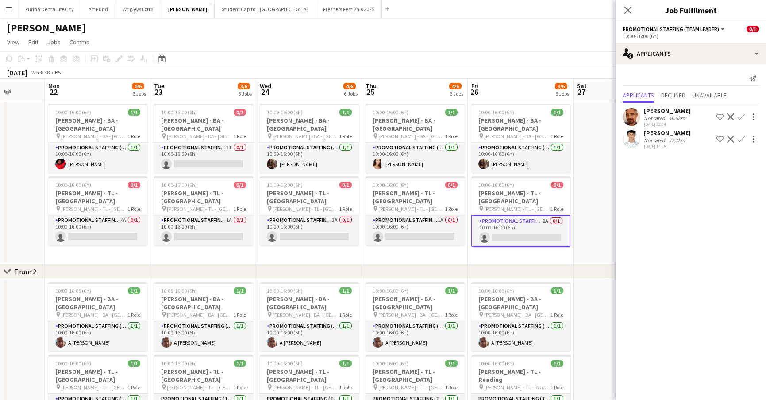
scroll to position [0, 380]
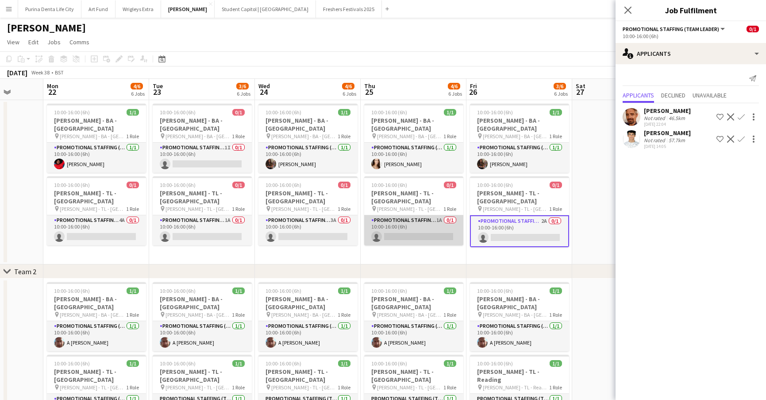
click at [460, 215] on app-card-role "Promotional Staffing (Team Leader) 1A 0/1 10:00-16:00 (6h) single-neutral-actio…" at bounding box center [413, 230] width 99 height 30
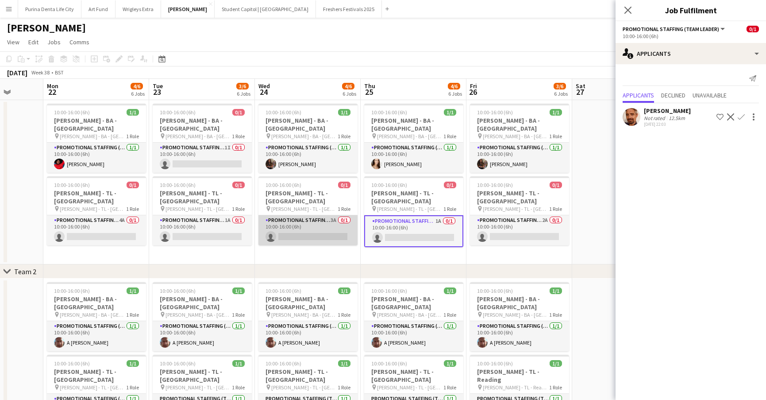
click at [298, 215] on app-card-role "Promotional Staffing (Team Leader) 3A 0/1 10:00-16:00 (6h) single-neutral-actio…" at bounding box center [308, 230] width 99 height 30
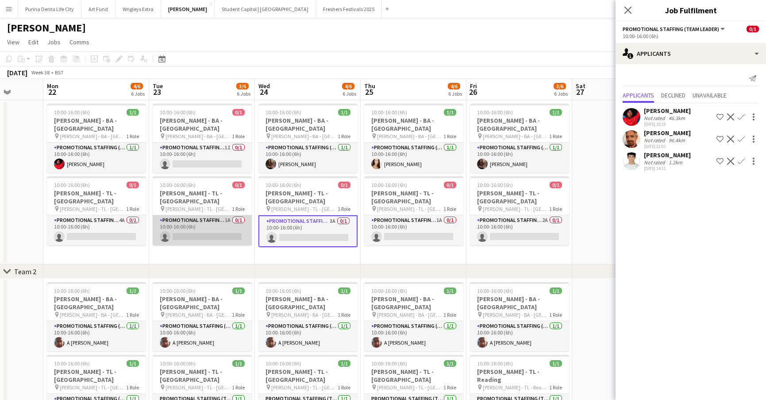
click at [201, 217] on app-card-role "Promotional Staffing (Team Leader) 1A 0/1 10:00-16:00 (6h) single-neutral-actio…" at bounding box center [202, 230] width 99 height 30
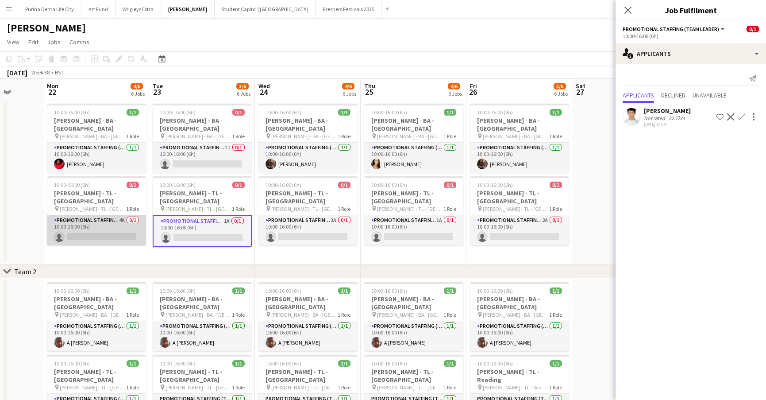
click at [120, 216] on app-card-role "Promotional Staffing (Team Leader) 4A 0/1 10:00-16:00 (6h) single-neutral-actio…" at bounding box center [96, 230] width 99 height 30
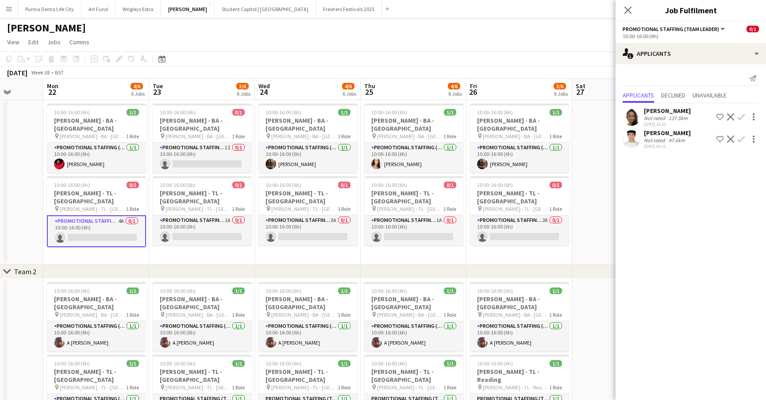
scroll to position [0, 380]
click at [57, 159] on app-user-avatar at bounding box center [59, 164] width 11 height 11
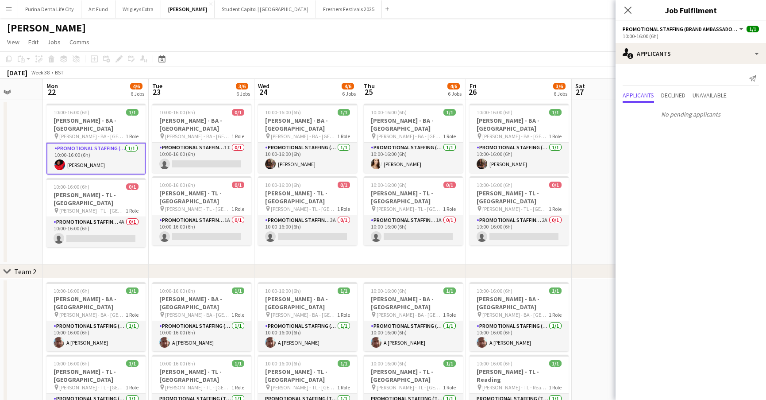
click at [52, 151] on app-card-role "Promotional Staffing (Brand Ambassadors) 1/1 10:00-16:00 (6h) Pauline Bonsu" at bounding box center [95, 159] width 99 height 32
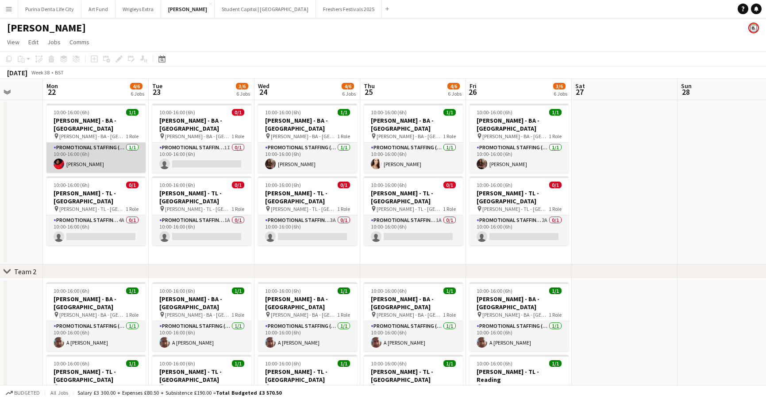
click at [54, 159] on app-user-avatar at bounding box center [59, 164] width 11 height 11
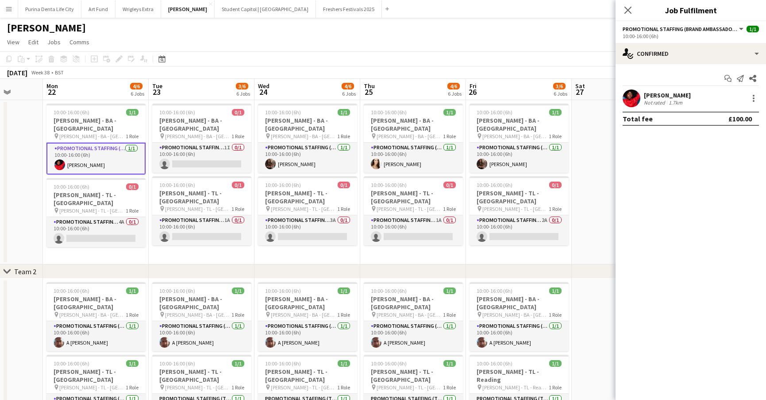
click at [623, 104] on div "Pauline Bonsu Not rated 1.7km" at bounding box center [691, 98] width 151 height 18
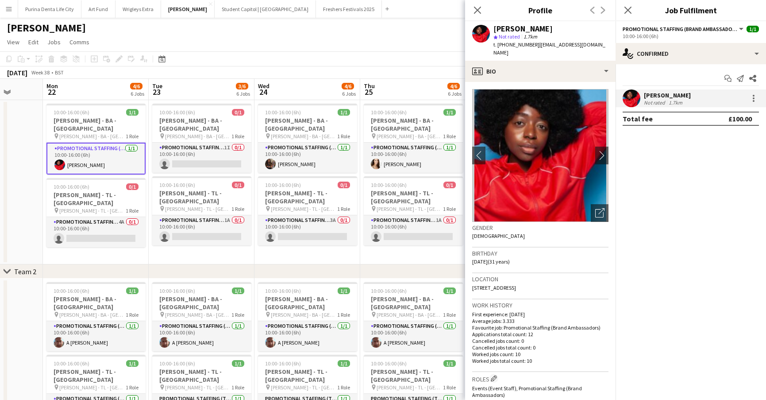
scroll to position [0, 0]
click at [478, 147] on button "chevron-left" at bounding box center [479, 156] width 18 height 18
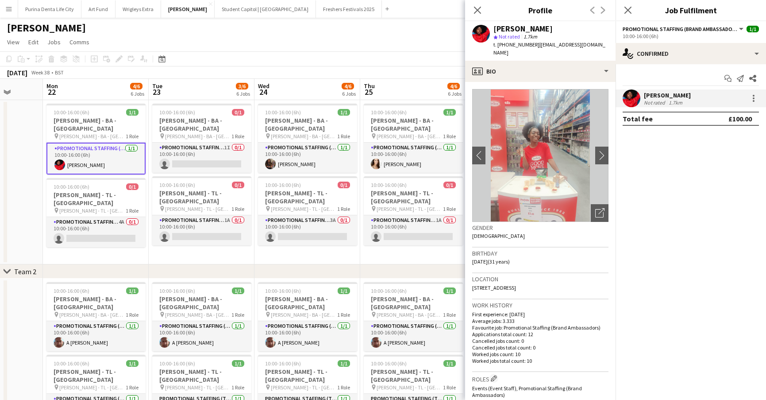
click at [377, 242] on app-date-cell "10:00-16:00 (6h) 1/1 Giff Gaff - BA - Liverpool pin Giff Gaff - BA - Liverpool …" at bounding box center [413, 182] width 106 height 164
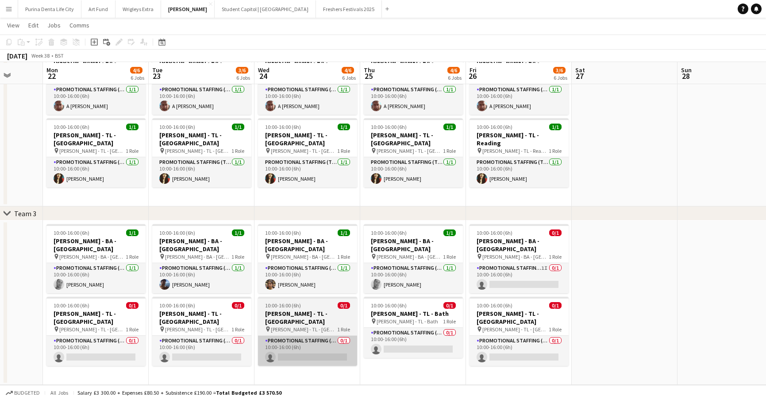
scroll to position [236, 0]
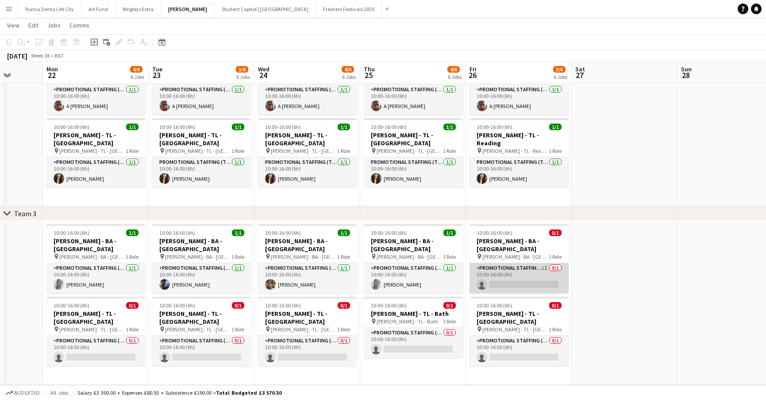
click at [513, 266] on app-card-role "Promotional Staffing (Brand Ambassadors) 1I 0/1 10:00-16:00 (6h) single-neutral…" at bounding box center [519, 278] width 99 height 30
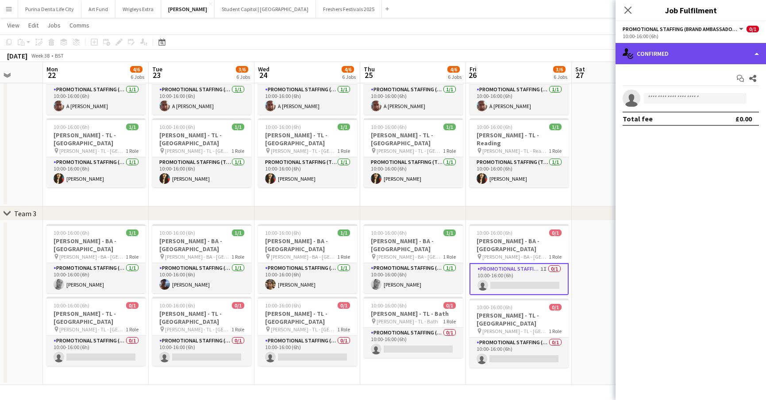
click at [687, 54] on div "single-neutral-actions-check-2 Confirmed" at bounding box center [691, 53] width 151 height 21
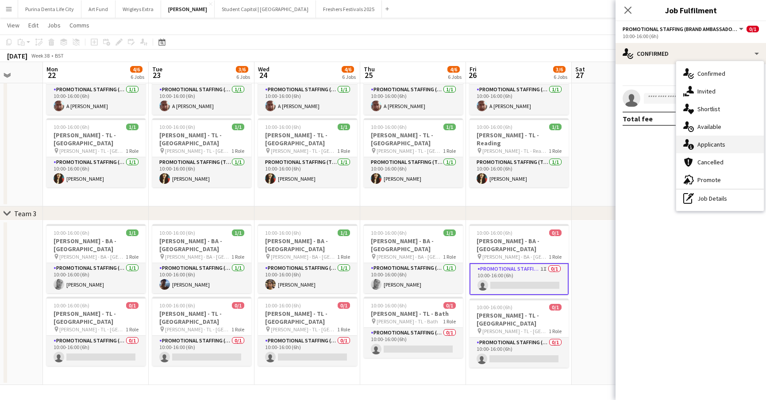
click at [716, 147] on span "Applicants" at bounding box center [712, 144] width 28 height 8
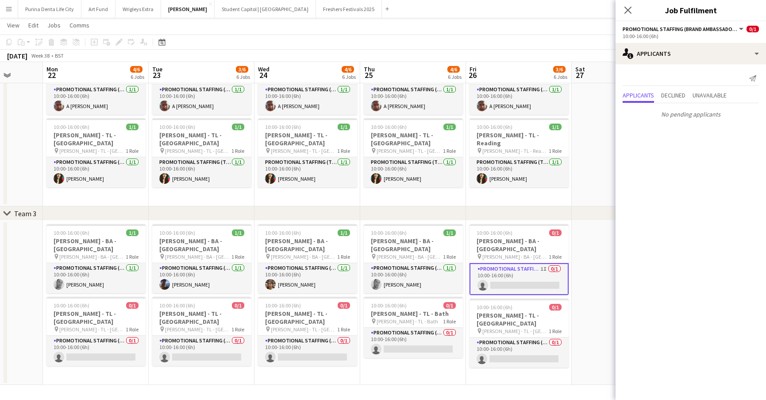
click at [572, 257] on app-date-cell at bounding box center [625, 302] width 106 height 164
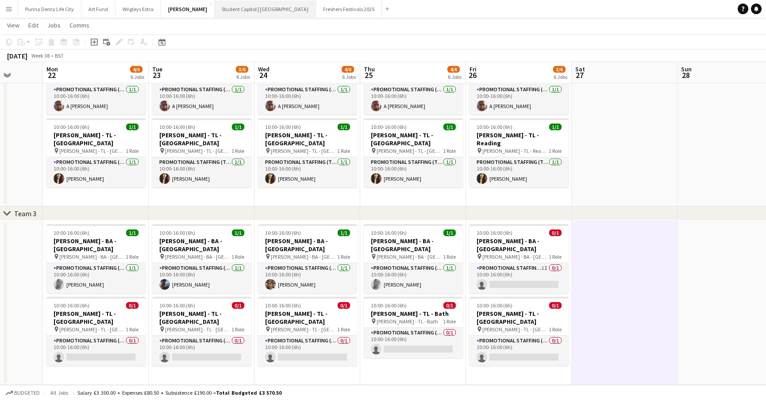
click at [216, 13] on button "Student Capitol | [GEOGRAPHIC_DATA] Close" at bounding box center [265, 8] width 101 height 17
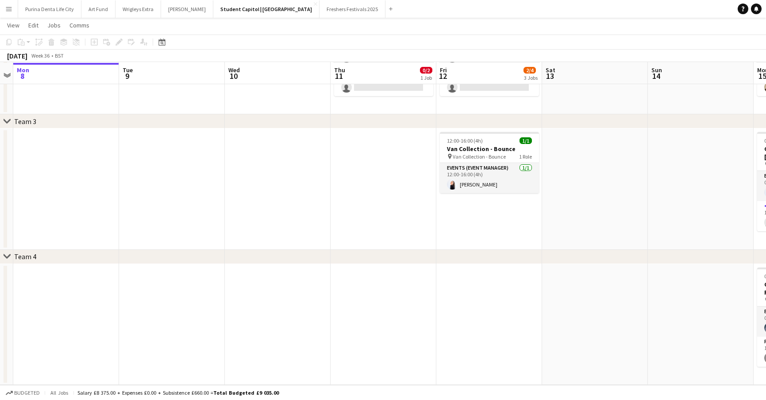
scroll to position [211, 0]
click at [317, 222] on app-date-cell at bounding box center [278, 188] width 106 height 121
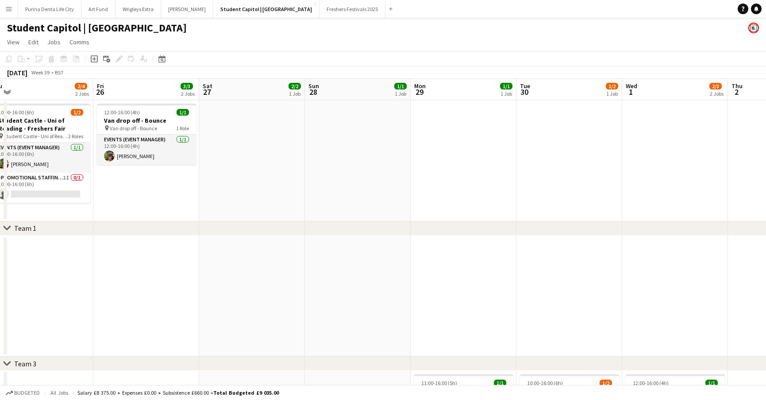
scroll to position [0, 0]
click at [320, 8] on button "Freshers Festivals 2025 Close" at bounding box center [353, 8] width 66 height 17
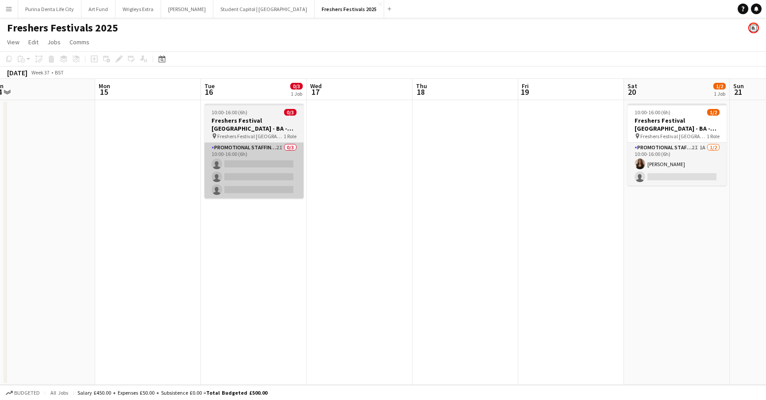
scroll to position [0, 223]
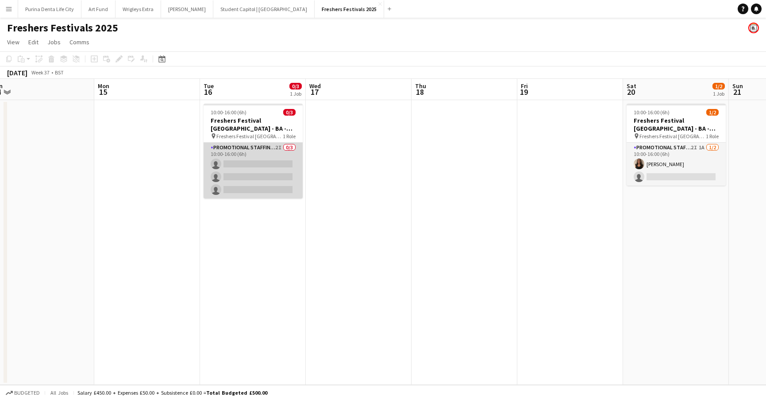
click at [252, 171] on app-card-role "Promotional Staffing (Brand Ambassadors) 2I 0/3 10:00-16:00 (6h) single-neutral…" at bounding box center [253, 171] width 99 height 56
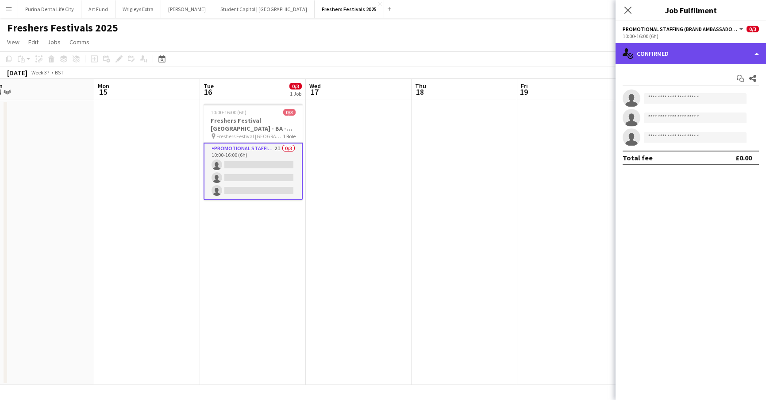
click at [680, 58] on div "single-neutral-actions-check-2 Confirmed" at bounding box center [691, 53] width 151 height 21
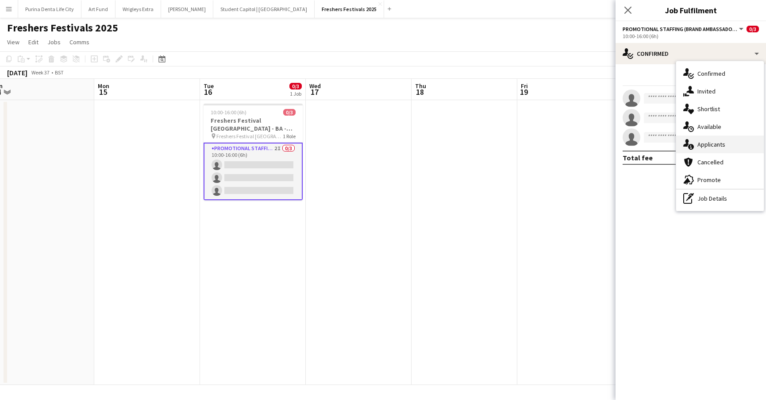
click at [711, 146] on span "Applicants" at bounding box center [712, 144] width 28 height 8
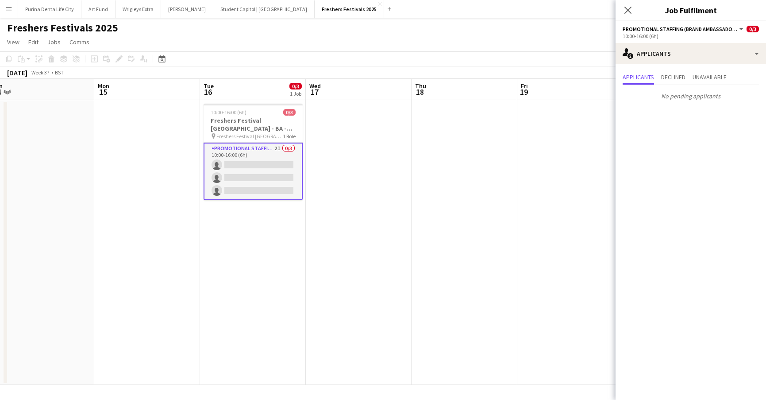
click at [491, 45] on app-page-menu "View Day view expanded Day view collapsed Month view Date picker Jump to today …" at bounding box center [383, 43] width 766 height 17
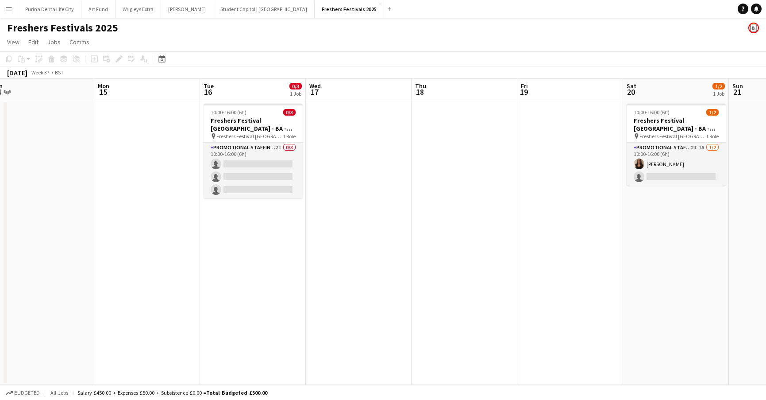
click at [2, 9] on button "Menu" at bounding box center [9, 9] width 18 height 18
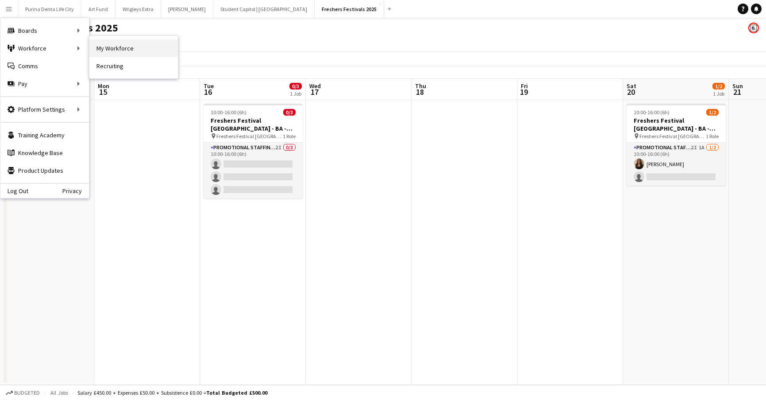
click at [99, 52] on link "My Workforce" at bounding box center [133, 48] width 89 height 18
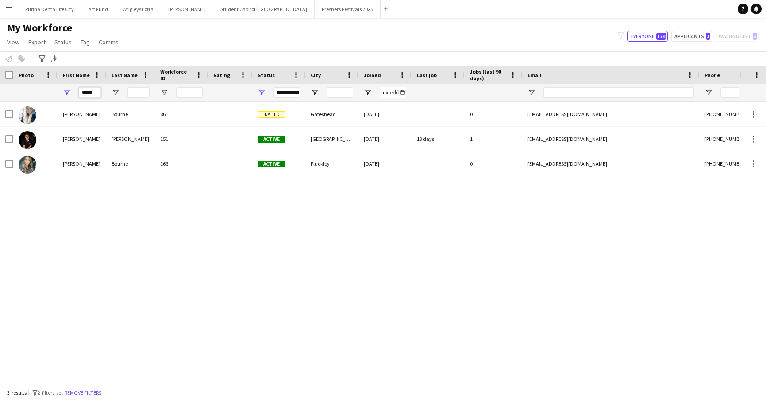
drag, startPoint x: 100, startPoint y: 93, endPoint x: 58, endPoint y: 69, distance: 48.8
click at [58, 69] on div "Workforce Details Photo First Name" at bounding box center [480, 84] width 960 height 36
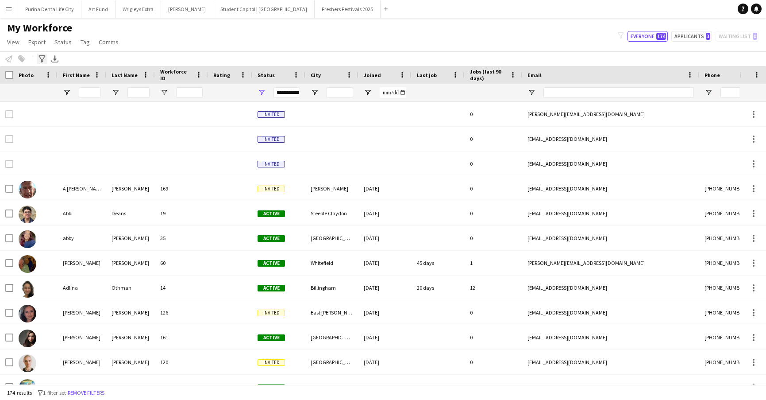
click at [43, 62] on icon at bounding box center [42, 58] width 7 height 7
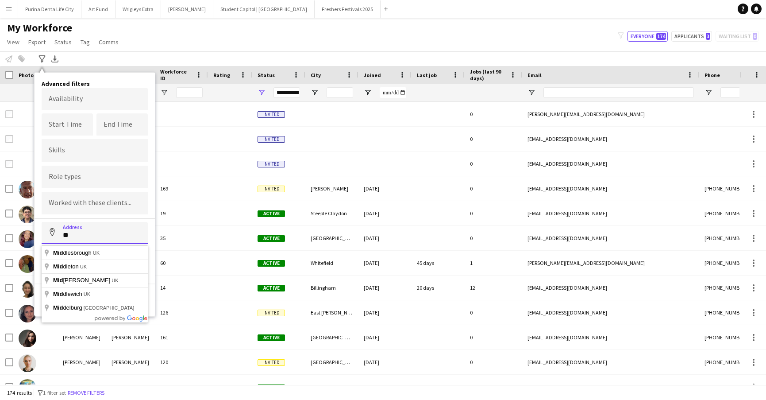
type input "*"
type input "**********"
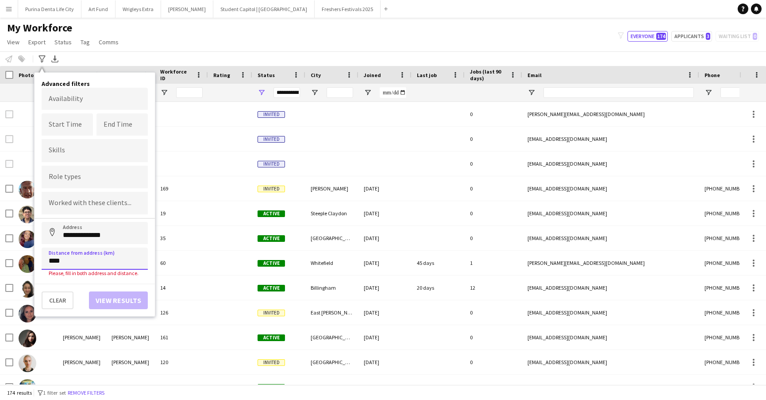
type input "*****"
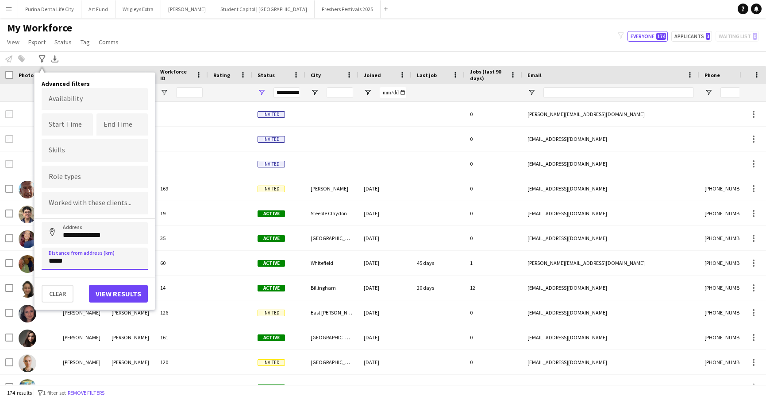
click at [52, 233] on button "Address" at bounding box center [52, 232] width 21 height 21
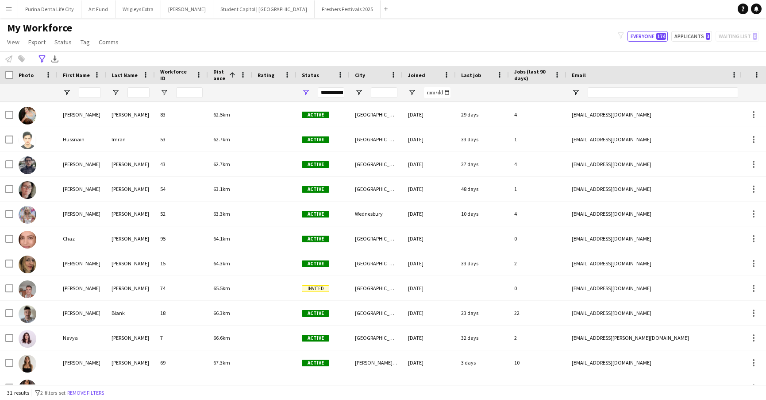
scroll to position [476, 0]
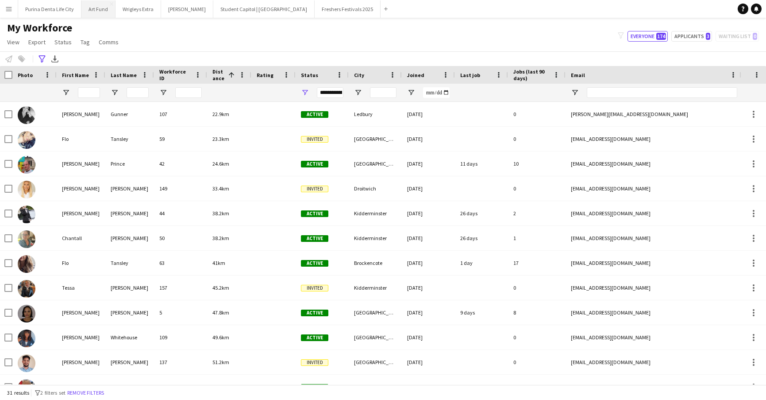
click at [97, 10] on button "Art Fund Close" at bounding box center [98, 8] width 34 height 17
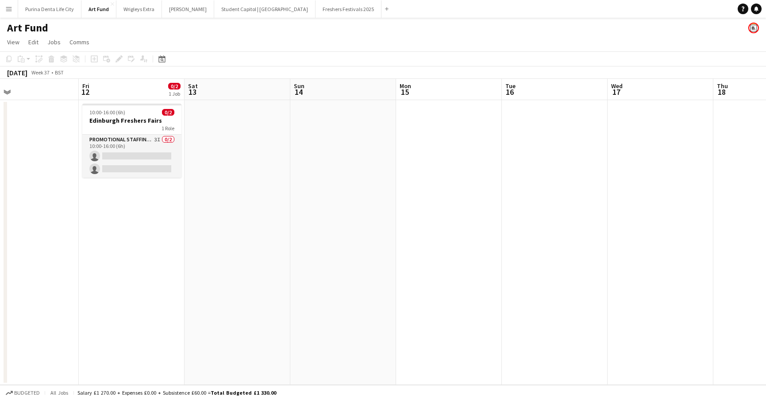
scroll to position [0, 232]
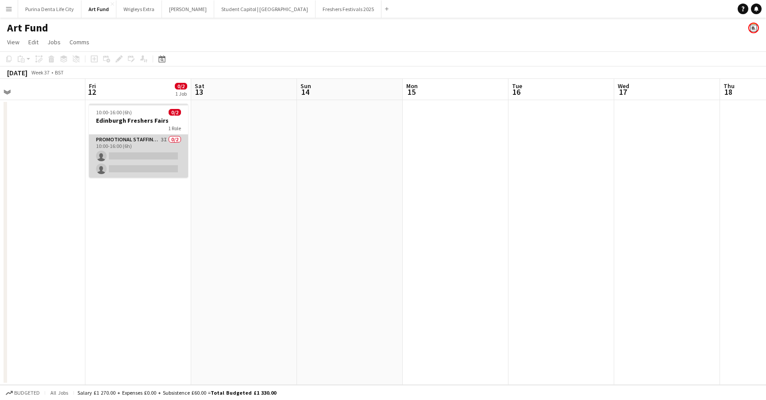
click at [152, 151] on app-card-role "Promotional Staffing (Brand Ambassadors) 3I 0/2 10:00-16:00 (6h) single-neutral…" at bounding box center [138, 156] width 99 height 43
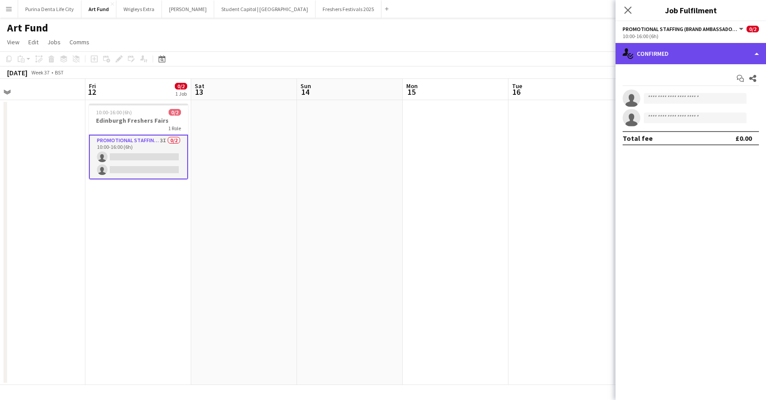
click at [666, 58] on div "single-neutral-actions-check-2 Confirmed" at bounding box center [691, 53] width 151 height 21
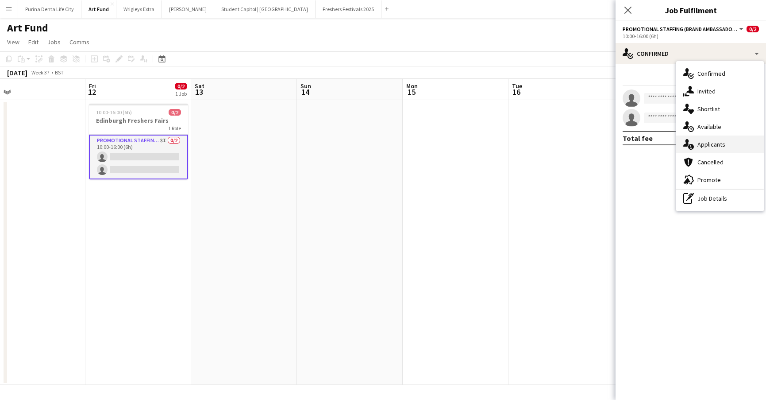
click at [711, 142] on span "Applicants" at bounding box center [712, 144] width 28 height 8
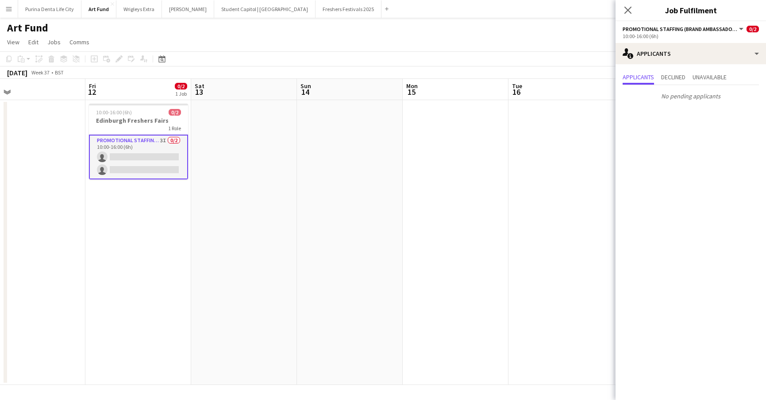
click at [439, 181] on app-date-cell at bounding box center [456, 242] width 106 height 285
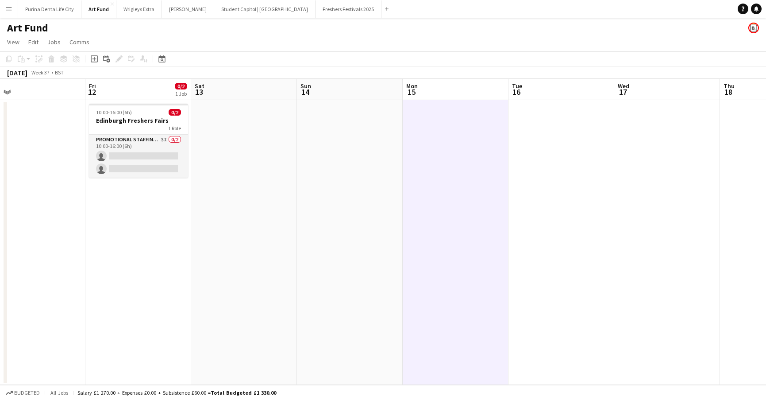
scroll to position [0, 236]
click at [141, 8] on button "Wrigleys Extra Close" at bounding box center [139, 8] width 46 height 17
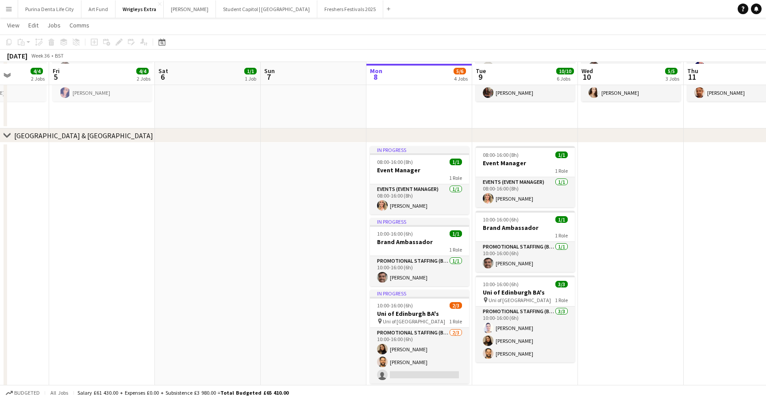
scroll to position [351, 0]
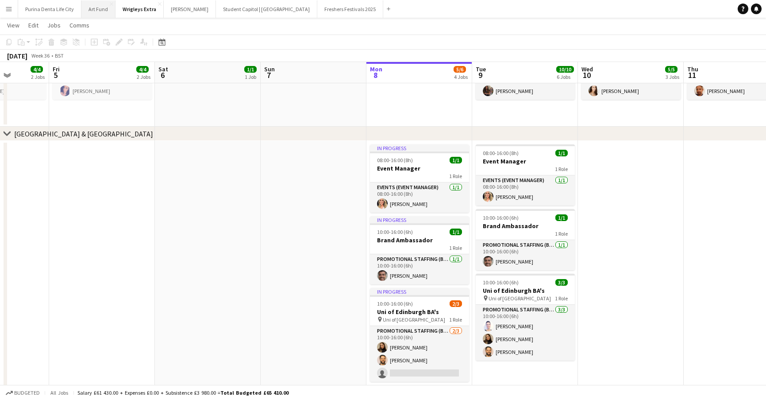
click at [99, 9] on button "Art Fund Close" at bounding box center [98, 8] width 34 height 17
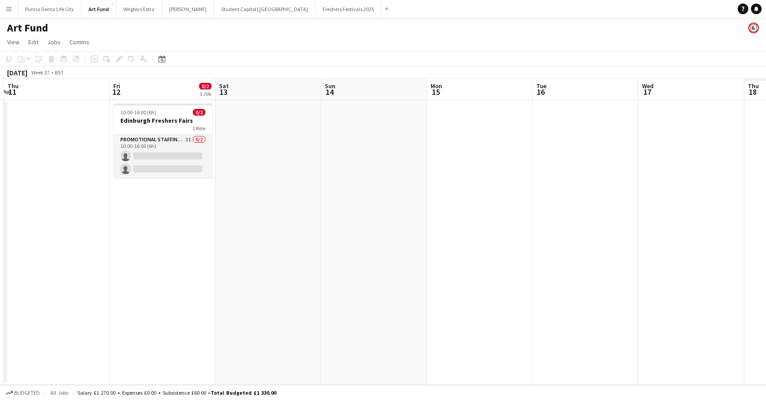
scroll to position [0, 230]
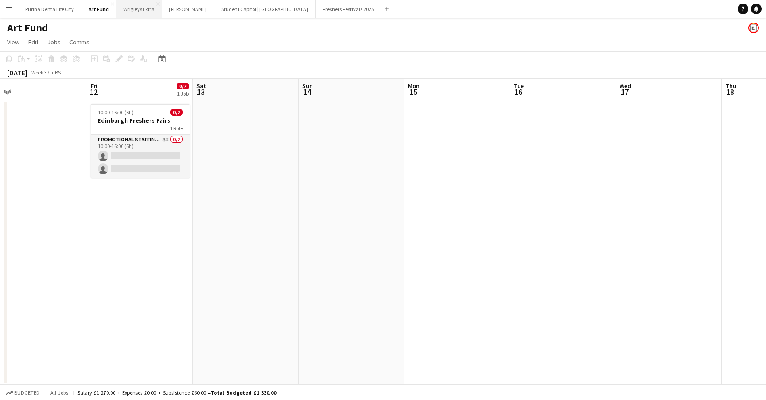
click at [147, 10] on button "Wrigleys Extra Close" at bounding box center [139, 8] width 46 height 17
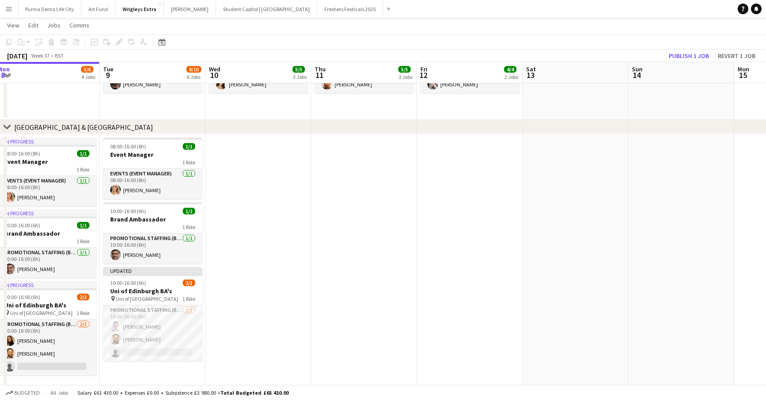
scroll to position [0, 325]
click at [98, 8] on button "Art Fund Close" at bounding box center [98, 8] width 34 height 17
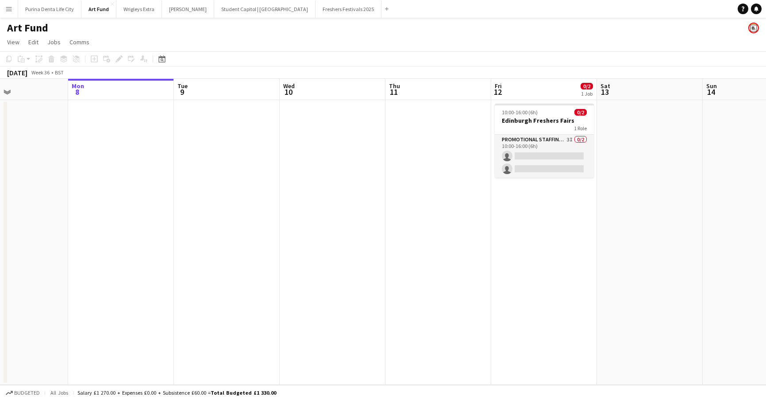
scroll to position [0, 251]
click at [133, 8] on button "Wrigleys Extra Close" at bounding box center [139, 8] width 46 height 17
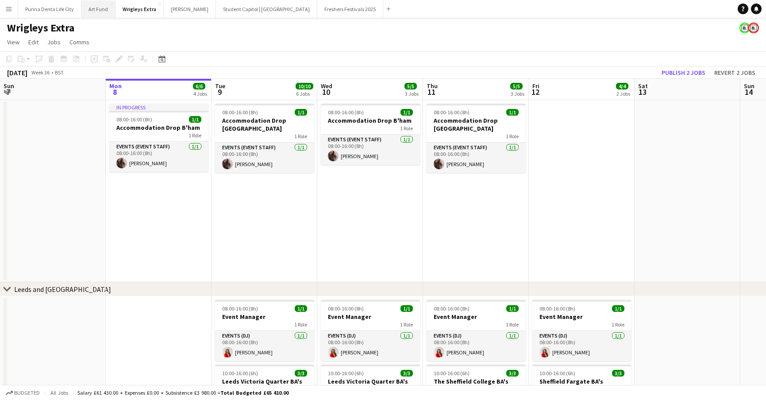
click at [98, 6] on button "Art Fund Close" at bounding box center [98, 8] width 34 height 17
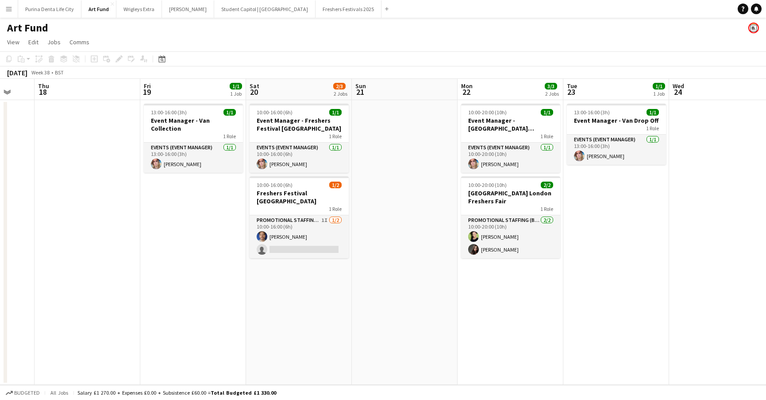
scroll to position [0, 391]
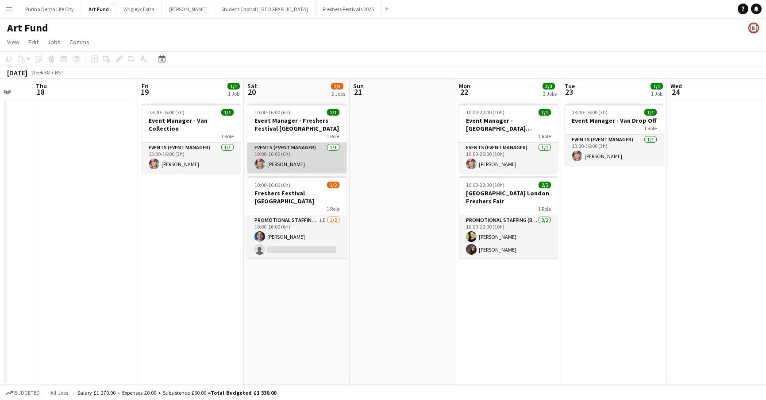
click at [274, 162] on app-card-role "Events (Event Manager) 1/1 10:00-16:00 (6h) Melanie Cairns" at bounding box center [297, 158] width 99 height 30
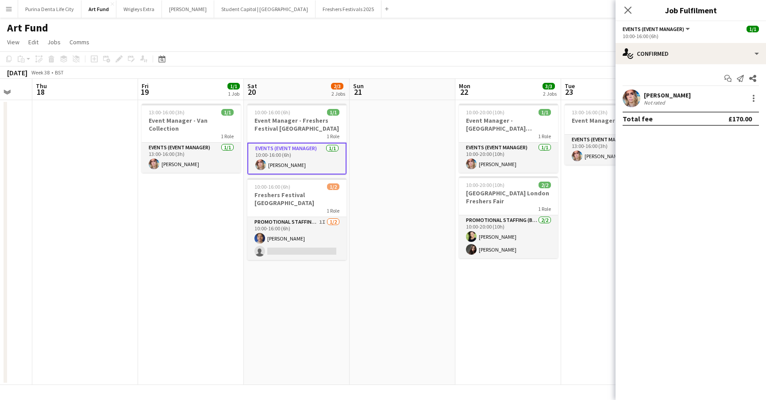
click at [633, 94] on app-user-avatar at bounding box center [632, 98] width 18 height 18
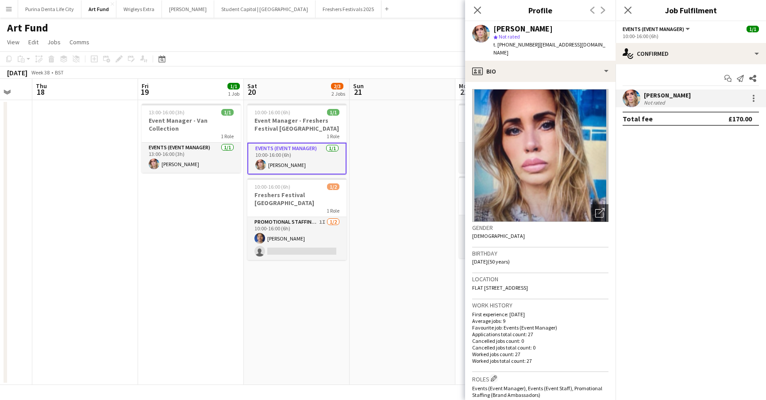
click at [432, 229] on app-date-cell at bounding box center [403, 242] width 106 height 285
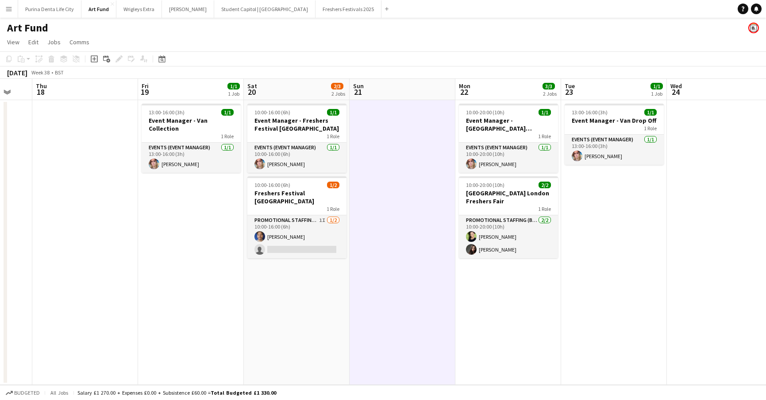
click at [11, 12] on app-icon "Menu" at bounding box center [8, 8] width 7 height 7
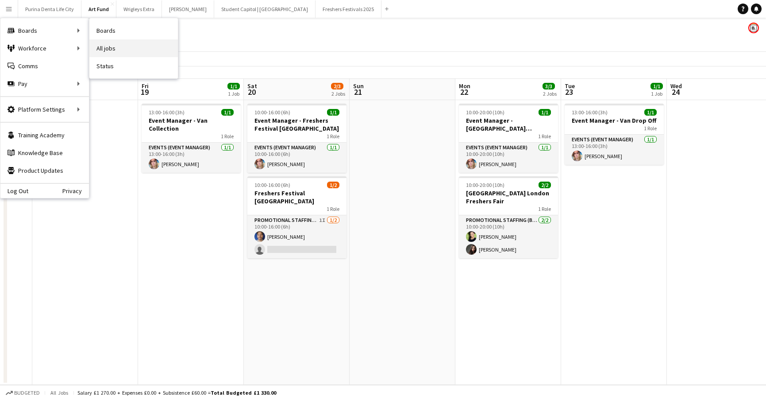
click at [125, 51] on link "All jobs" at bounding box center [133, 48] width 89 height 18
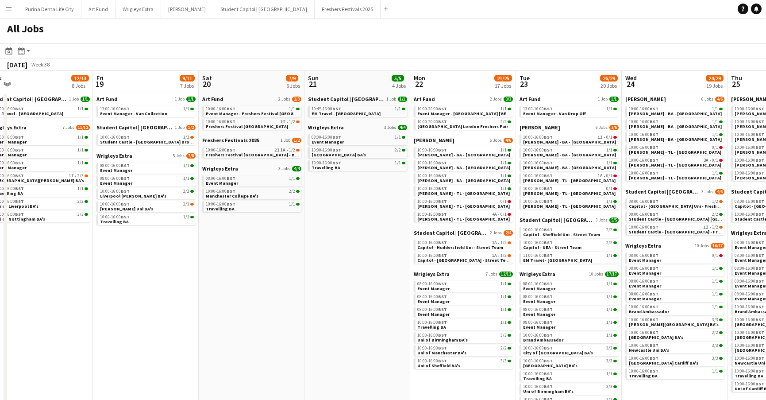
scroll to position [0, 217]
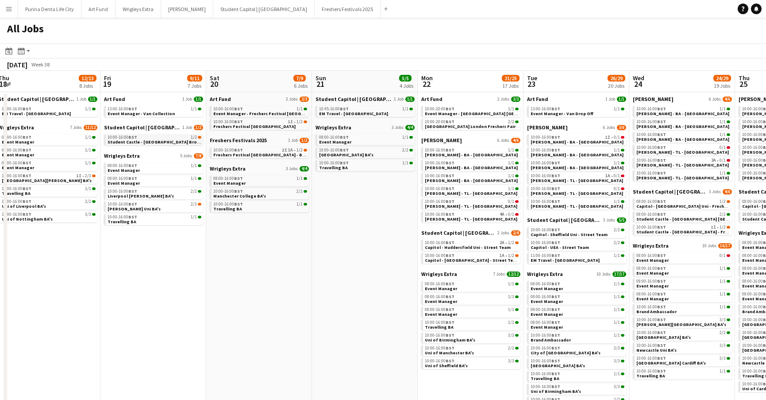
click at [160, 139] on div "10:00-16:00 BST 1/2" at bounding box center [155, 137] width 94 height 4
click at [101, 13] on button "Art Fund Close" at bounding box center [98, 8] width 34 height 17
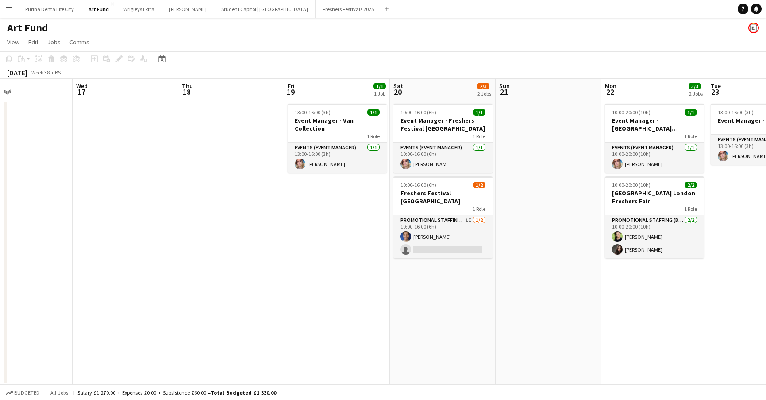
scroll to position [0, 363]
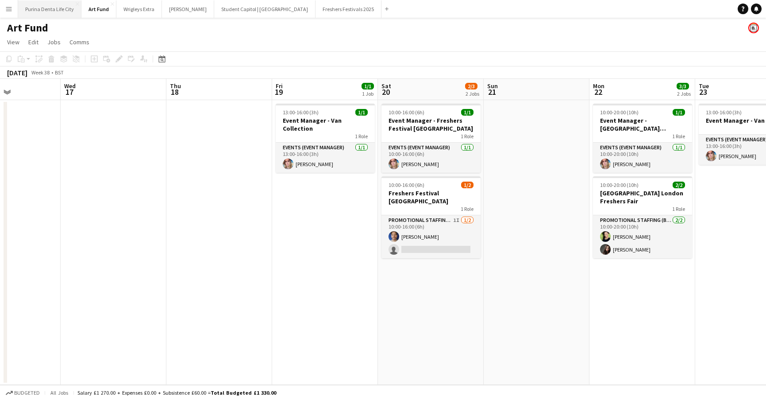
click at [18, 8] on button "Purina Denta Life City Close" at bounding box center [49, 8] width 63 height 17
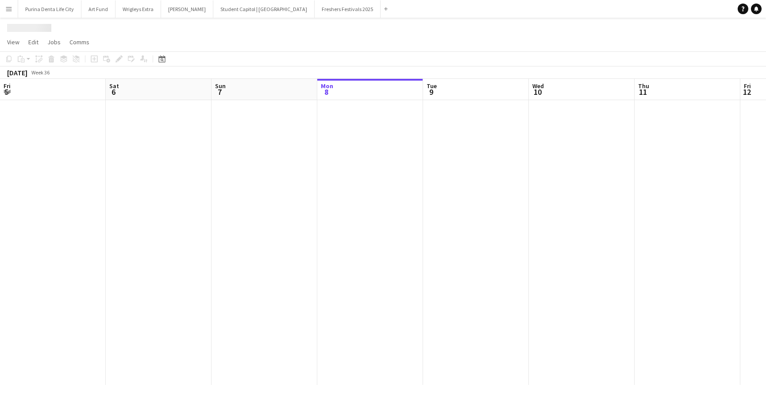
scroll to position [0, 212]
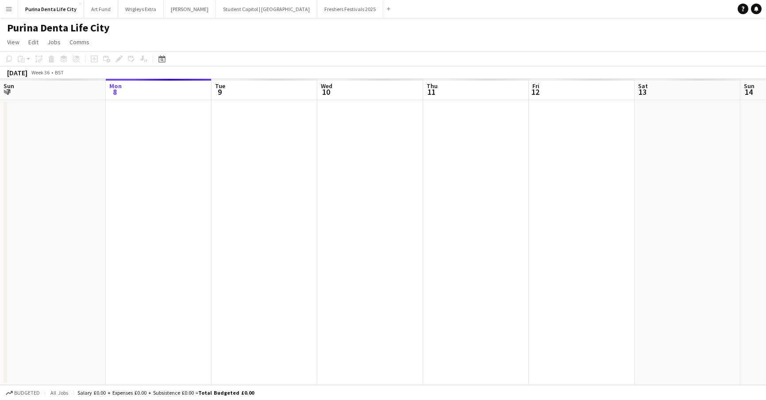
click at [11, 9] on app-icon "Menu" at bounding box center [8, 8] width 7 height 7
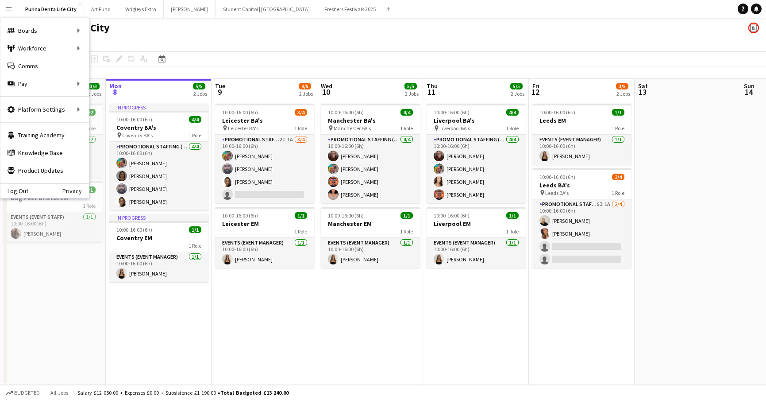
click at [251, 64] on app-toolbar "Copy Paste Paste Command V Paste with crew Command Shift V Paste linked Job Del…" at bounding box center [383, 58] width 766 height 15
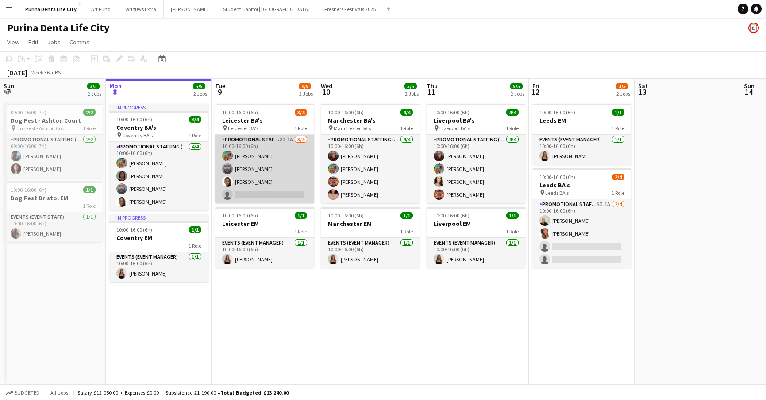
click at [269, 196] on app-card-role "Promotional Staffing (Brand Ambassadors) 2I 1A 3/4 10:00-16:00 (6h) Owen Prince…" at bounding box center [264, 169] width 99 height 69
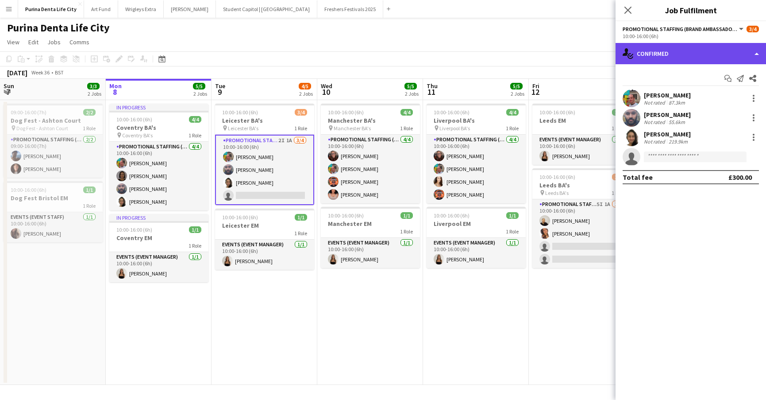
click at [691, 60] on div "single-neutral-actions-check-2 Confirmed" at bounding box center [691, 53] width 151 height 21
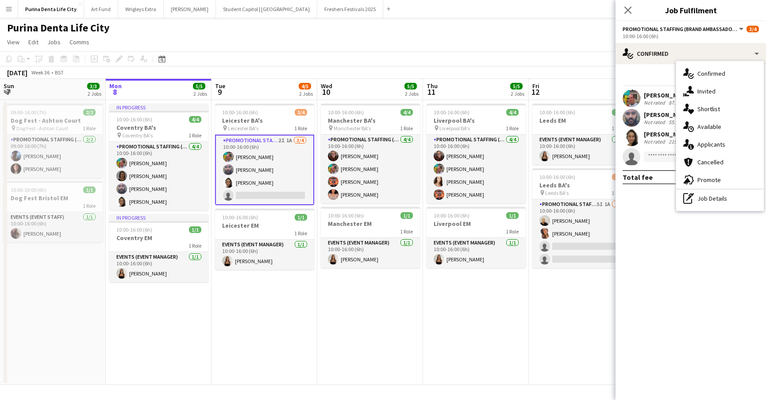
click at [565, 52] on app-toolbar "Copy Paste Paste Command V Paste with crew Command Shift V Paste linked Job Del…" at bounding box center [383, 58] width 766 height 15
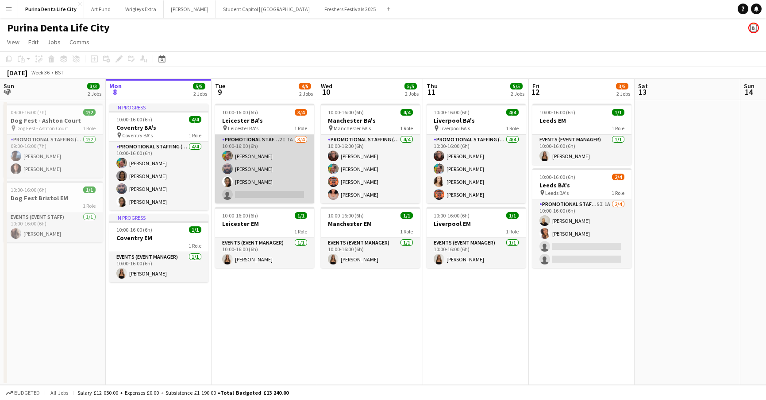
click at [284, 198] on app-card-role "Promotional Staffing (Brand Ambassadors) 2I 1A 3/4 10:00-16:00 (6h) Owen Prince…" at bounding box center [264, 169] width 99 height 69
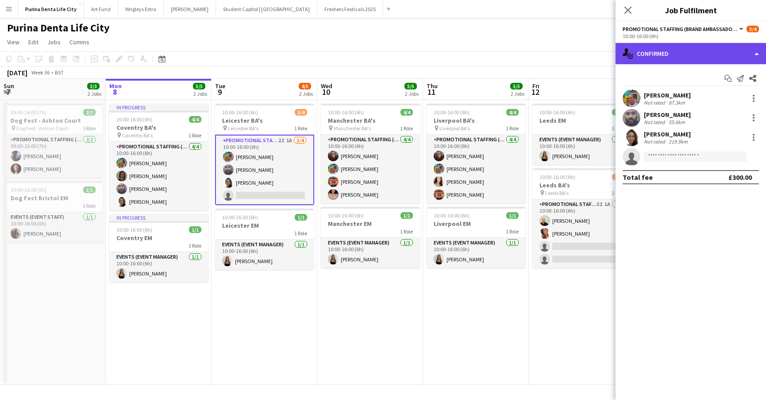
click at [689, 56] on div "single-neutral-actions-check-2 Confirmed" at bounding box center [691, 53] width 151 height 21
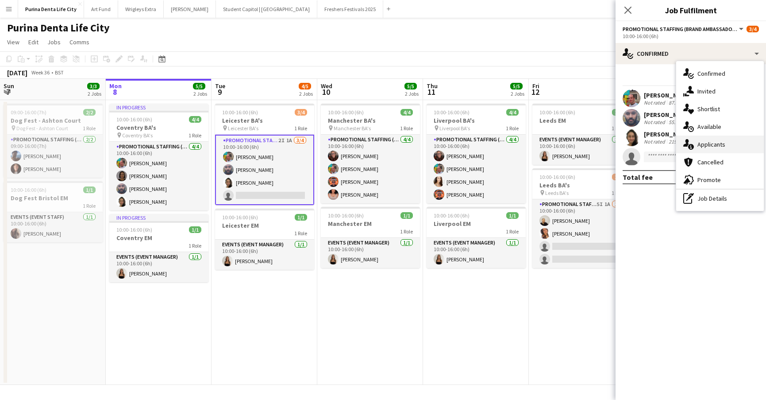
click at [712, 141] on span "Applicants" at bounding box center [712, 144] width 28 height 8
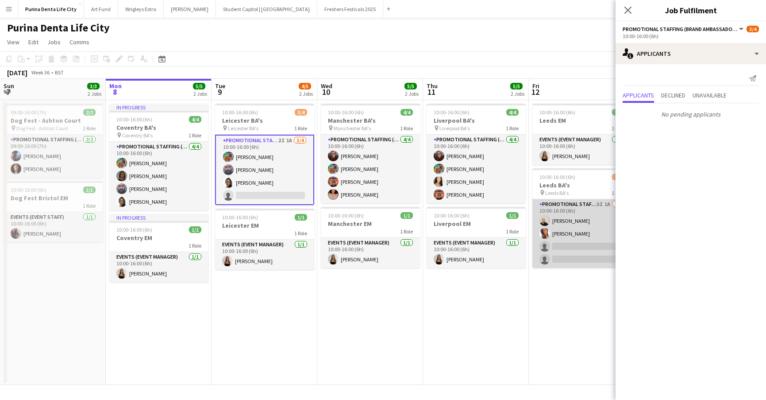
click at [582, 242] on app-card-role "Promotional Staffing (Brand Ambassadors) 5I 1A 2/4 10:00-16:00 (6h) Craig Talbo…" at bounding box center [582, 233] width 99 height 69
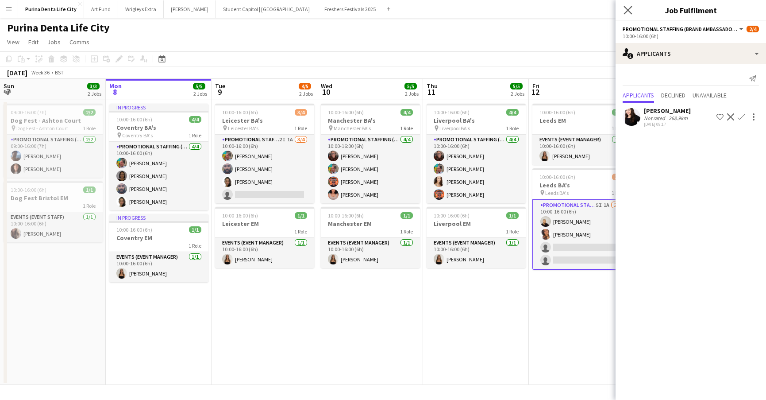
click at [624, 12] on app-icon "Close pop-in" at bounding box center [628, 10] width 13 height 13
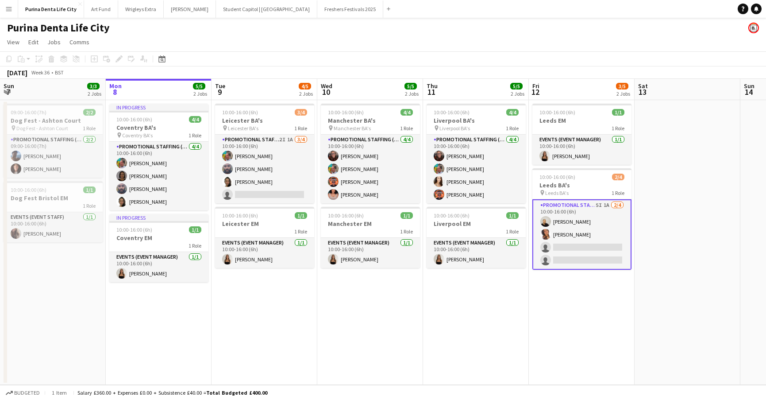
click at [10, 12] on app-icon "Menu" at bounding box center [8, 8] width 7 height 7
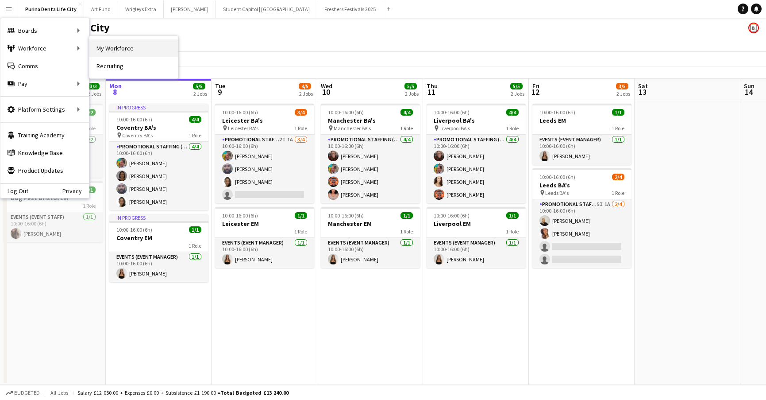
click at [120, 52] on link "My Workforce" at bounding box center [133, 48] width 89 height 18
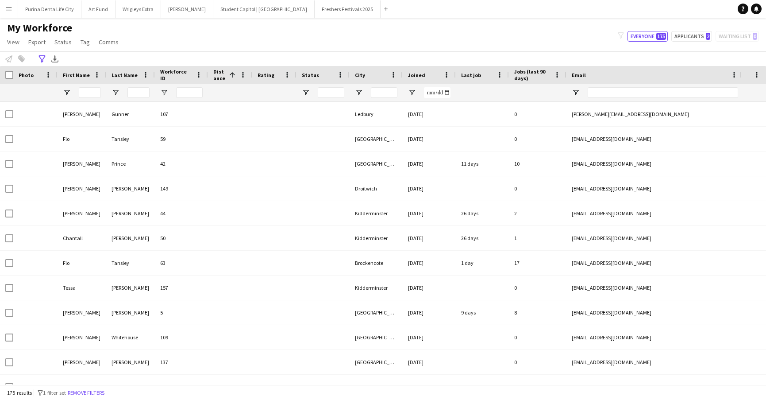
type input "**********"
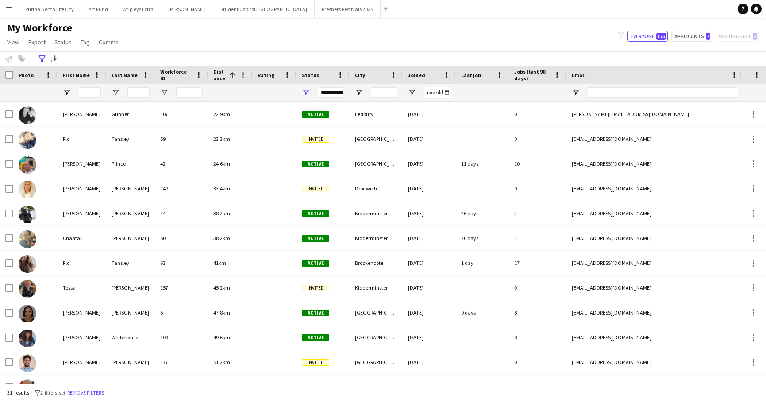
click at [13, 6] on button "Menu" at bounding box center [9, 9] width 18 height 18
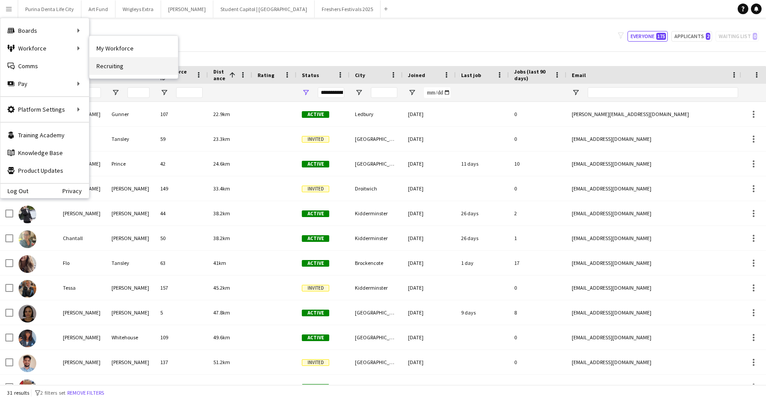
click at [109, 65] on link "Recruiting" at bounding box center [133, 66] width 89 height 18
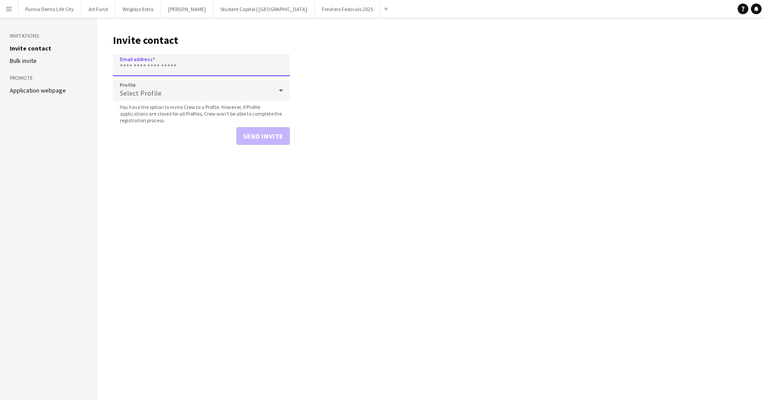
click at [154, 66] on input "Email address" at bounding box center [201, 65] width 177 height 22
paste input "**********"
type input "**********"
click at [163, 94] on div "Select Profile" at bounding box center [192, 90] width 159 height 21
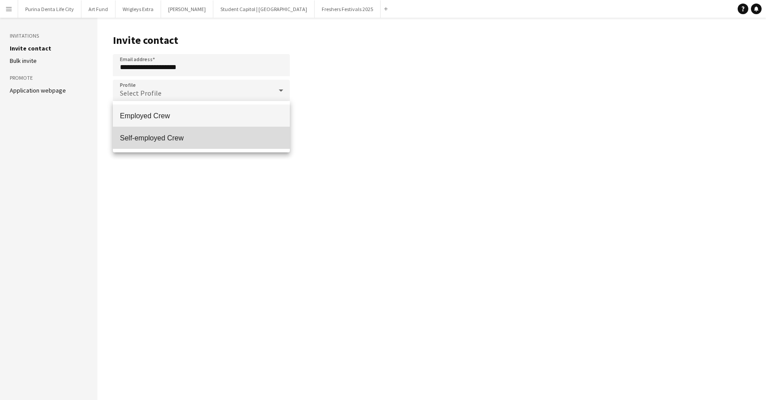
click at [162, 135] on span "Self-employed Crew" at bounding box center [201, 138] width 163 height 8
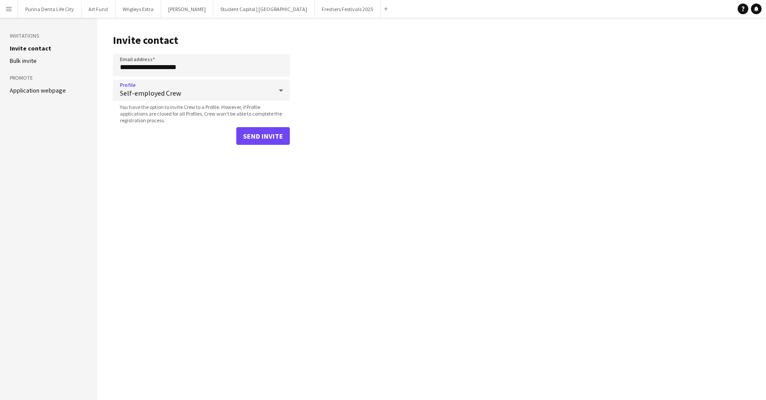
click at [267, 131] on button "Send invite" at bounding box center [263, 136] width 54 height 18
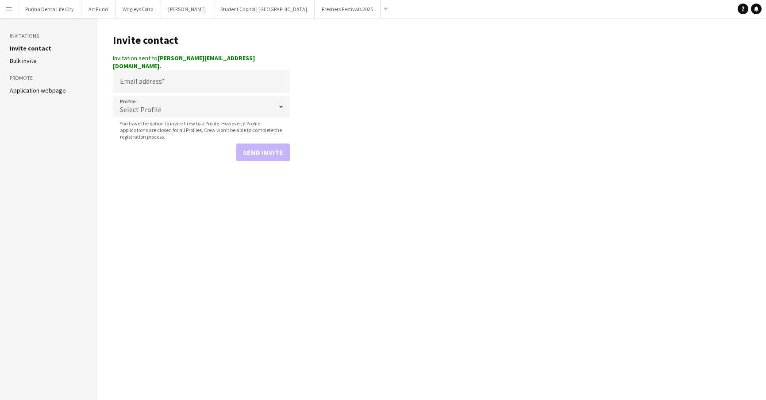
click at [9, 13] on button "Menu" at bounding box center [9, 9] width 18 height 18
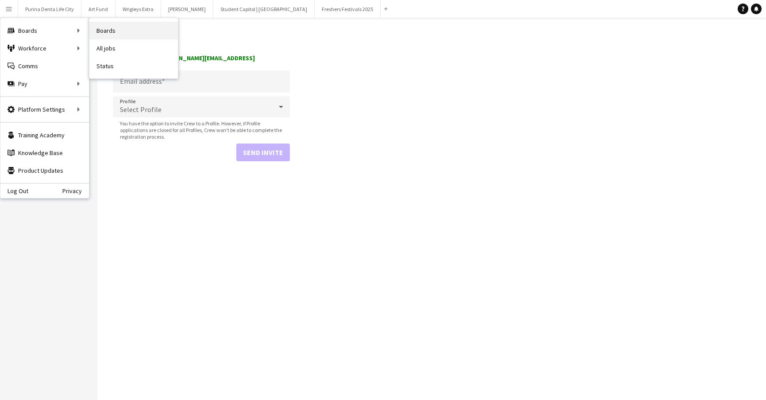
click at [118, 28] on link "Boards" at bounding box center [133, 31] width 89 height 18
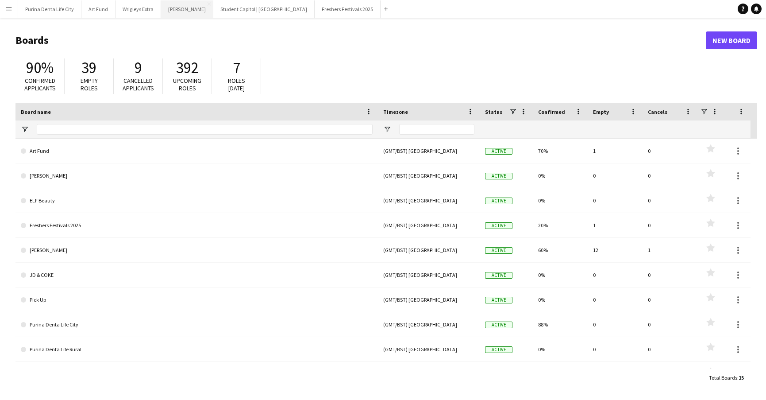
click at [173, 12] on button "[PERSON_NAME] Close" at bounding box center [187, 8] width 52 height 17
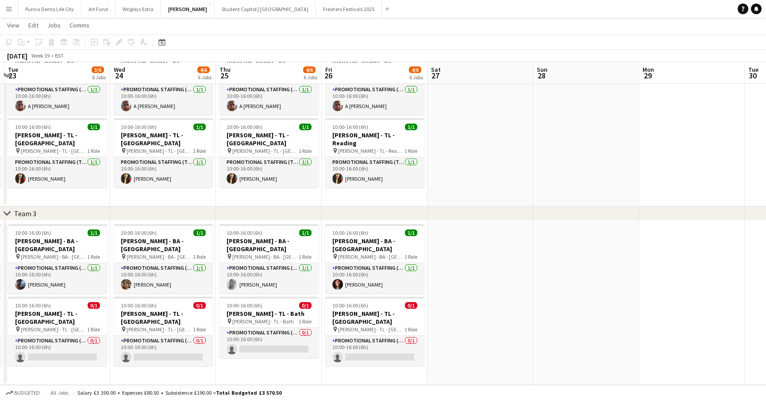
scroll to position [236, 0]
click at [220, 14] on button "Student Capitol | [GEOGRAPHIC_DATA] Close" at bounding box center [265, 8] width 101 height 17
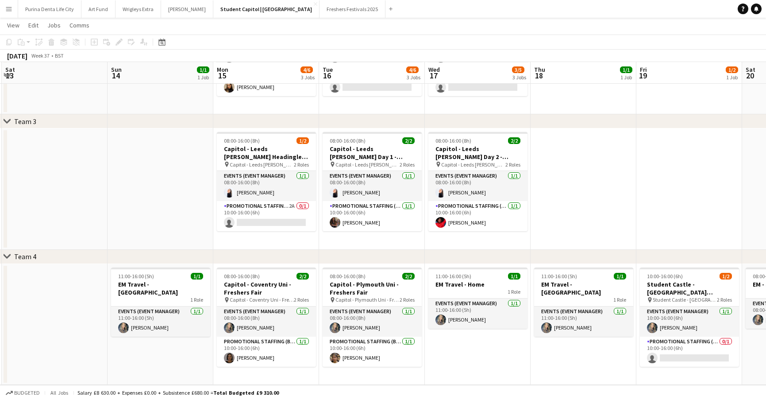
scroll to position [211, 0]
click at [172, 10] on button "[PERSON_NAME] Close" at bounding box center [187, 8] width 52 height 17
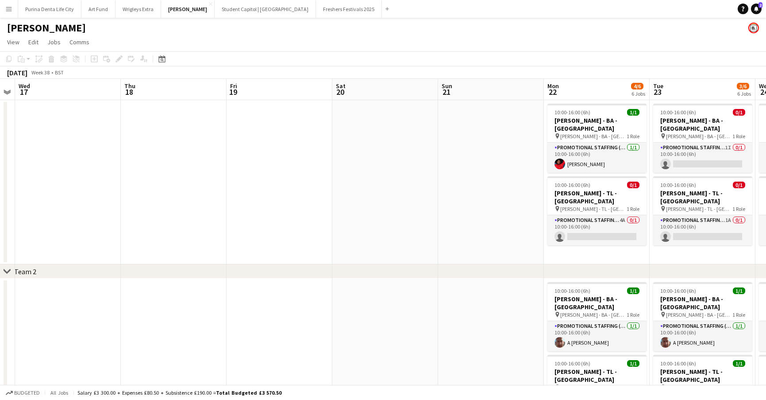
scroll to position [0, 419]
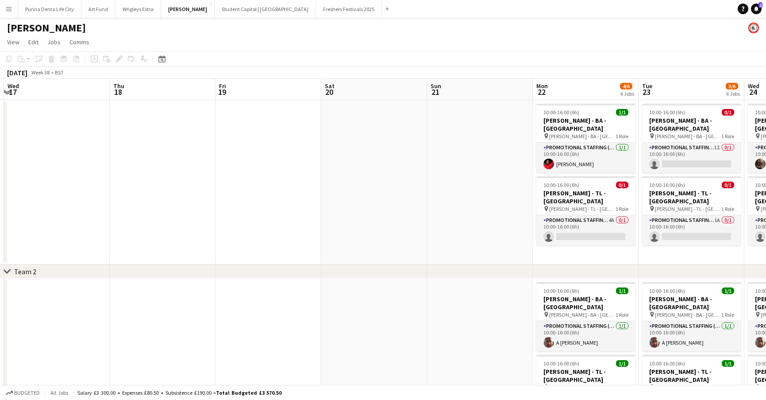
click at [250, 137] on app-date-cell at bounding box center [269, 182] width 106 height 164
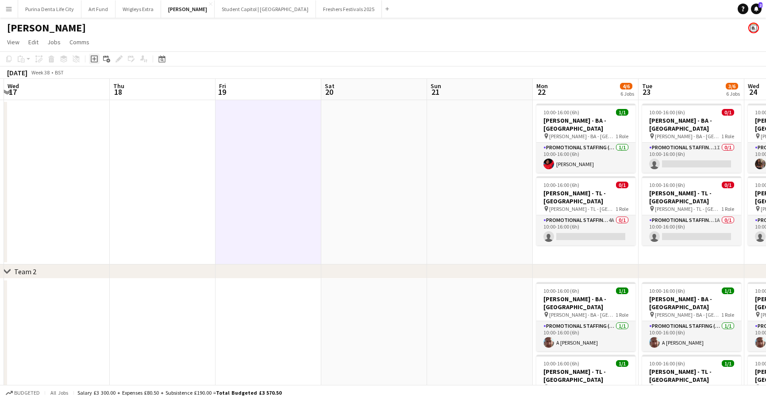
click at [97, 58] on icon "Add job" at bounding box center [94, 58] width 7 height 7
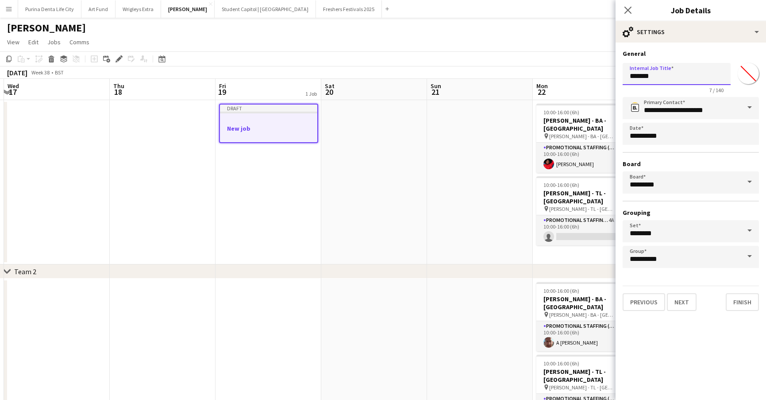
drag, startPoint x: 670, startPoint y: 73, endPoint x: 615, endPoint y: 71, distance: 54.5
click at [615, 71] on body "Menu Boards Boards Boards All jobs Status Workforce Workforce My Workforce Recr…" at bounding box center [383, 318] width 766 height 636
type input "**********"
click at [681, 302] on button "Next" at bounding box center [682, 302] width 30 height 18
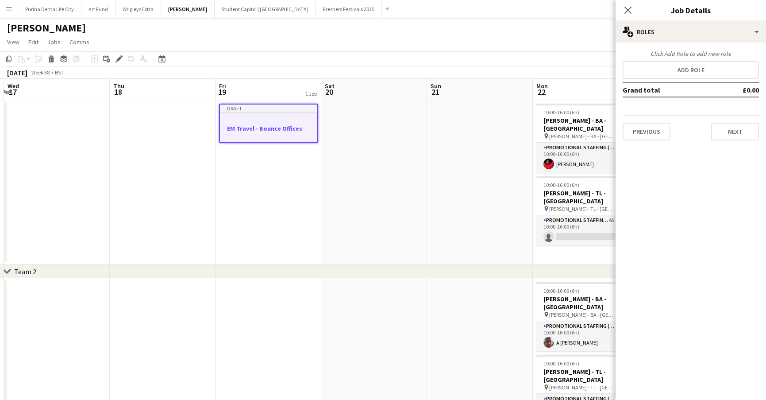
click at [662, 60] on div "Click Add Role to add new role Add role Grand total £0.00 Previous Next" at bounding box center [691, 95] width 151 height 91
click at [660, 70] on button "Add role" at bounding box center [691, 70] width 136 height 18
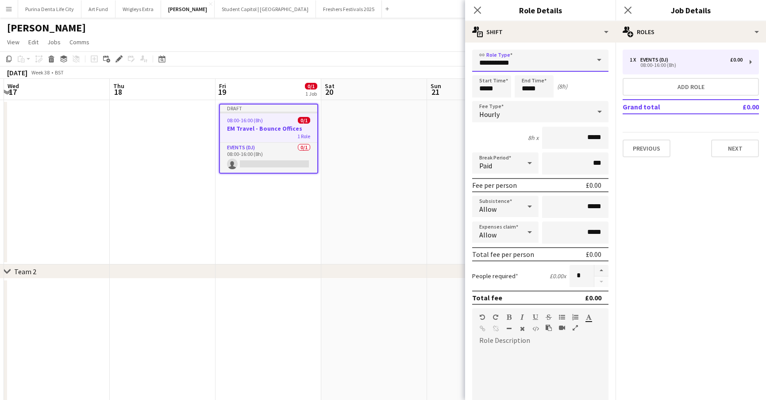
click at [547, 67] on input "**********" at bounding box center [540, 61] width 136 height 22
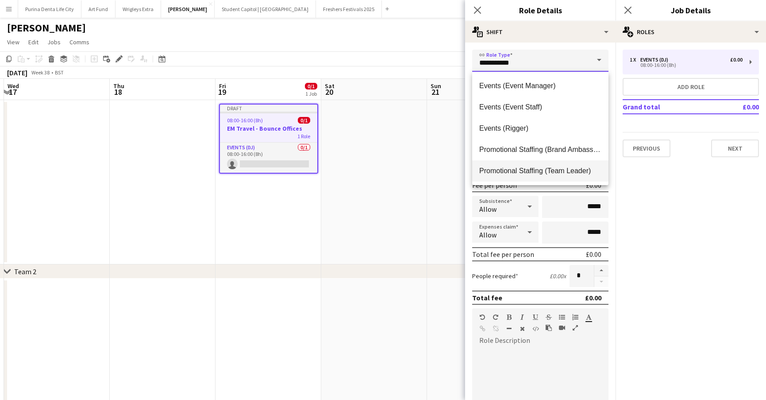
scroll to position [21, 0]
click at [526, 170] on span "Promotional Staffing (Team Leader)" at bounding box center [541, 170] width 122 height 8
type input "**********"
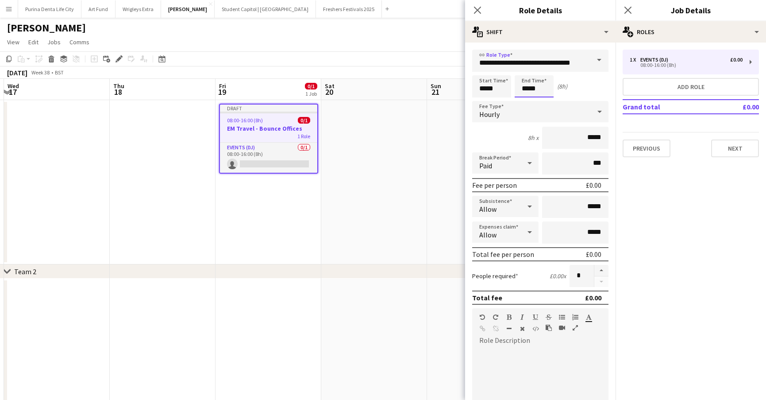
click at [533, 89] on input "*****" at bounding box center [534, 86] width 39 height 22
click at [526, 101] on div at bounding box center [526, 101] width 18 height 9
type input "*****"
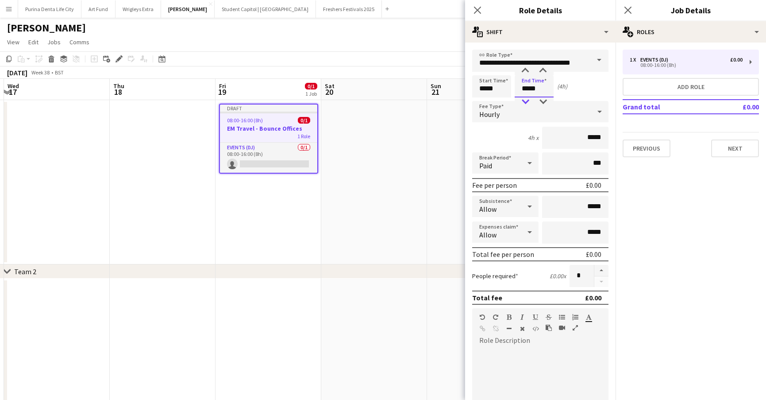
click at [526, 101] on div at bounding box center [526, 101] width 18 height 9
click at [488, 86] on input "*****" at bounding box center [491, 86] width 39 height 22
click at [484, 67] on div at bounding box center [483, 70] width 18 height 9
type input "*****"
click at [484, 67] on div at bounding box center [483, 70] width 18 height 9
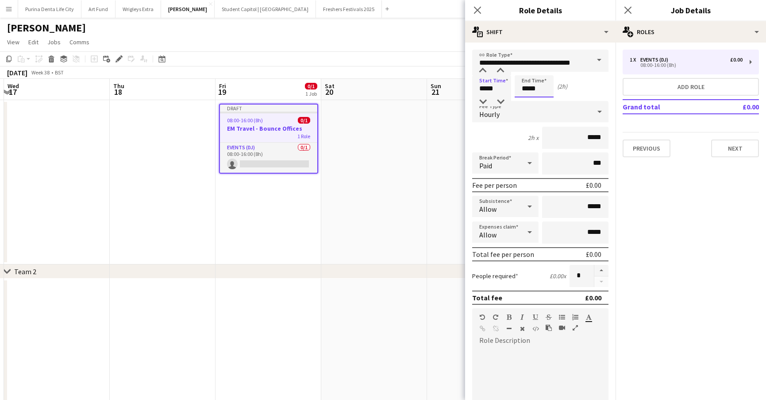
click at [518, 78] on input "*****" at bounding box center [534, 86] width 39 height 22
click at [523, 66] on input "**********" at bounding box center [540, 61] width 136 height 22
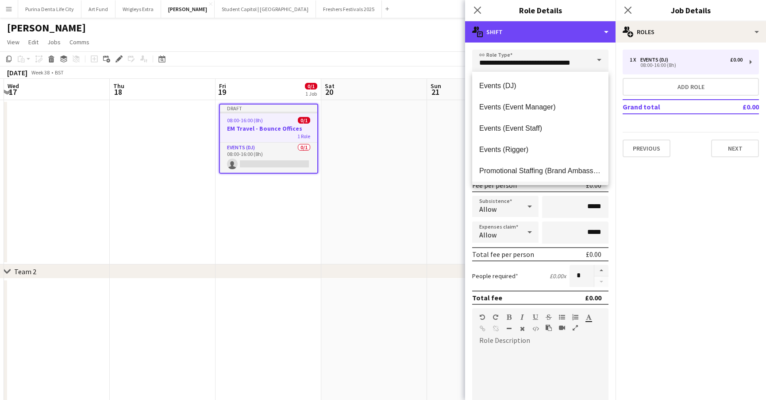
drag, startPoint x: 606, startPoint y: 25, endPoint x: 628, endPoint y: 204, distance: 180.2
click at [628, 204] on body "Menu Boards Boards Boards All jobs Status Workforce Workforce My Workforce Recr…" at bounding box center [383, 318] width 766 height 636
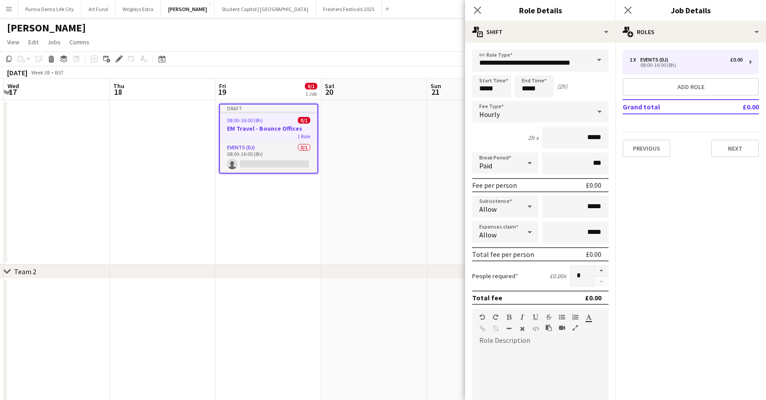
click at [628, 204] on mat-expansion-panel "pencil3 General details 1 x Events (DJ) £0.00 08:00-16:00 (8h) Add role Grand t…" at bounding box center [691, 221] width 151 height 357
click at [539, 81] on input "*****" at bounding box center [534, 86] width 39 height 22
type input "*****"
click at [525, 72] on div at bounding box center [526, 70] width 18 height 9
click at [520, 133] on div "3h x *****" at bounding box center [540, 138] width 136 height 22
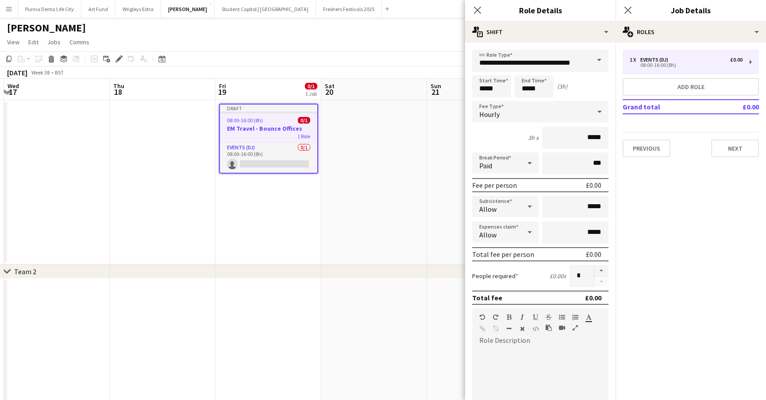
click at [508, 112] on div "Hourly" at bounding box center [531, 111] width 119 height 21
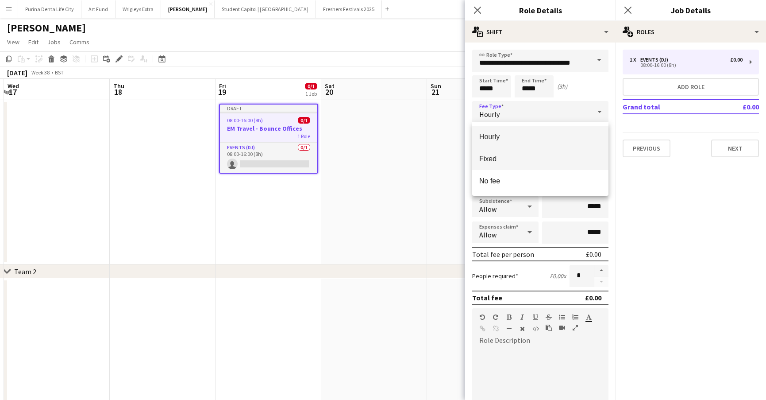
click at [514, 159] on span "Fixed" at bounding box center [541, 159] width 122 height 8
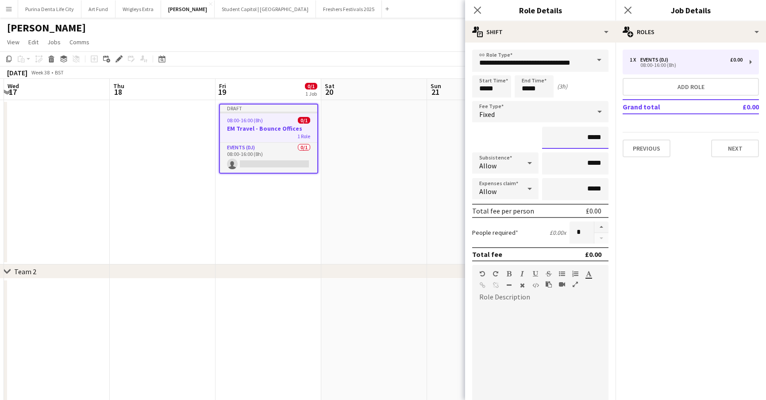
click at [601, 138] on input "*****" at bounding box center [575, 138] width 66 height 22
click at [594, 138] on input "*****" at bounding box center [575, 138] width 66 height 22
type input "**"
type input "****"
click at [590, 162] on input "*****" at bounding box center [575, 163] width 66 height 22
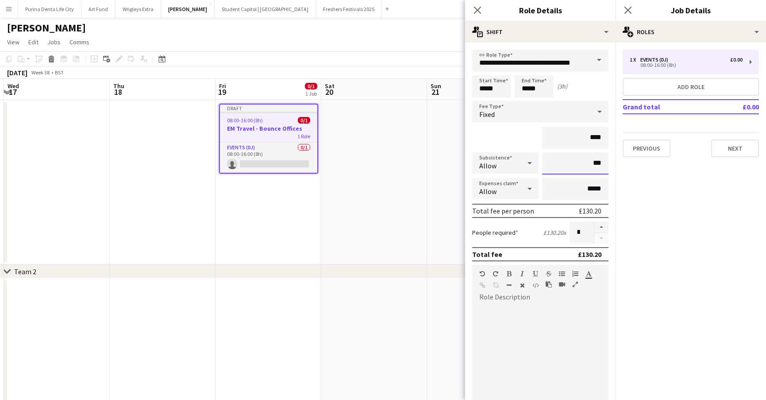
type input "**"
type input "***"
click at [568, 322] on div at bounding box center [540, 357] width 136 height 106
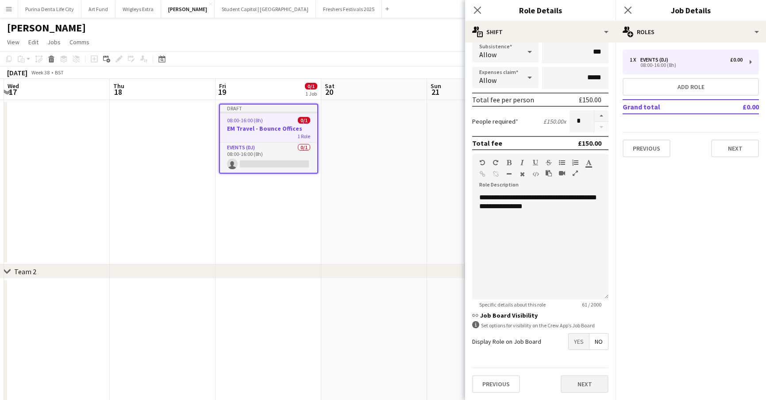
scroll to position [111, 0]
click at [579, 383] on button "Next" at bounding box center [585, 384] width 48 height 18
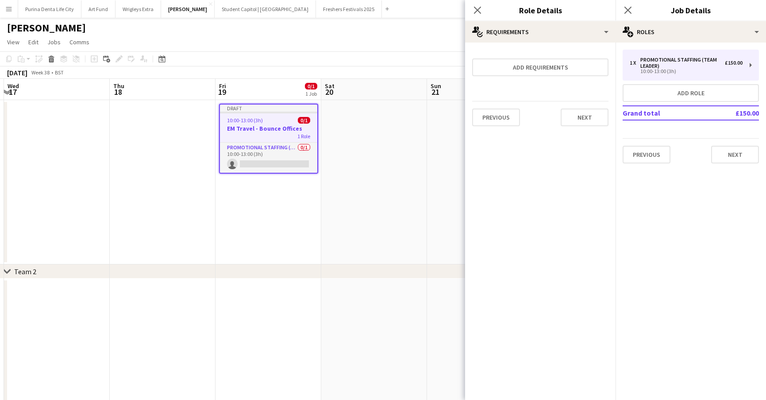
click at [422, 175] on app-date-cell at bounding box center [374, 182] width 106 height 164
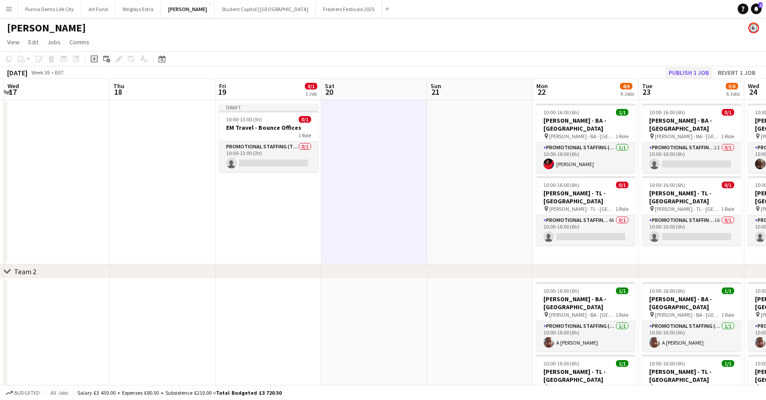
click at [680, 78] on button "Publish 1 job" at bounding box center [688, 73] width 47 height 12
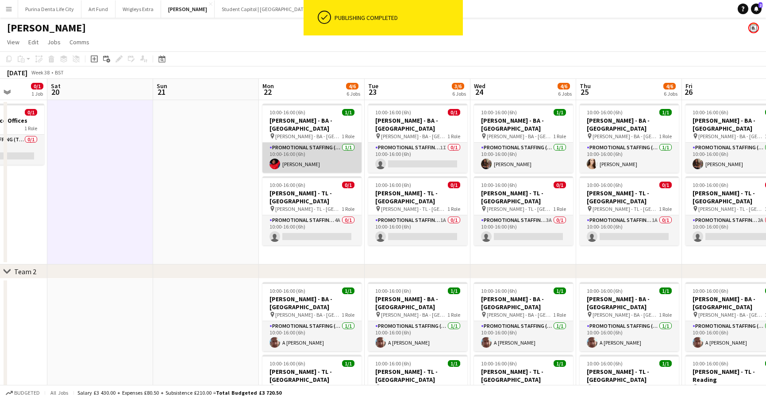
scroll to position [0, 256]
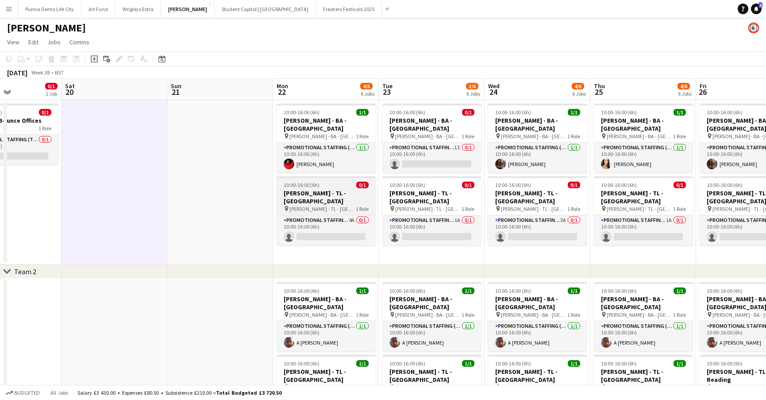
click at [317, 189] on h3 "[PERSON_NAME] - TL - [GEOGRAPHIC_DATA]" at bounding box center [326, 197] width 99 height 16
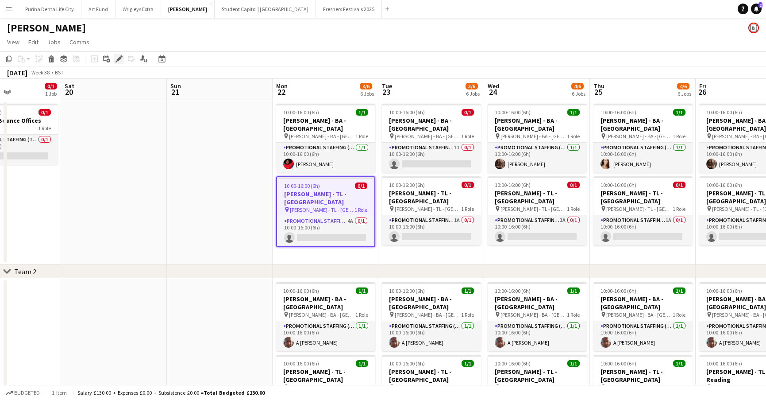
click at [118, 60] on icon at bounding box center [118, 59] width 5 height 5
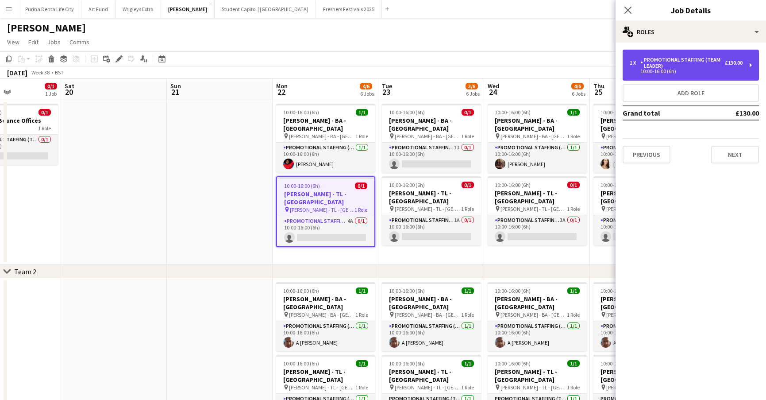
click at [706, 71] on div "10:00-16:00 (6h)" at bounding box center [686, 71] width 113 height 4
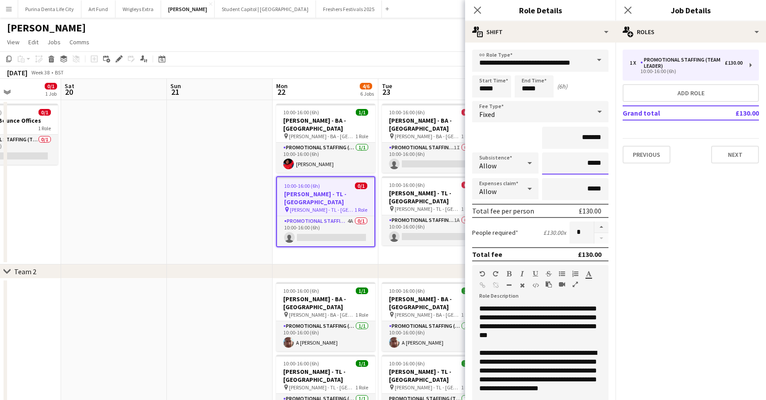
click at [592, 161] on input "*****" at bounding box center [575, 163] width 66 height 22
type input "**"
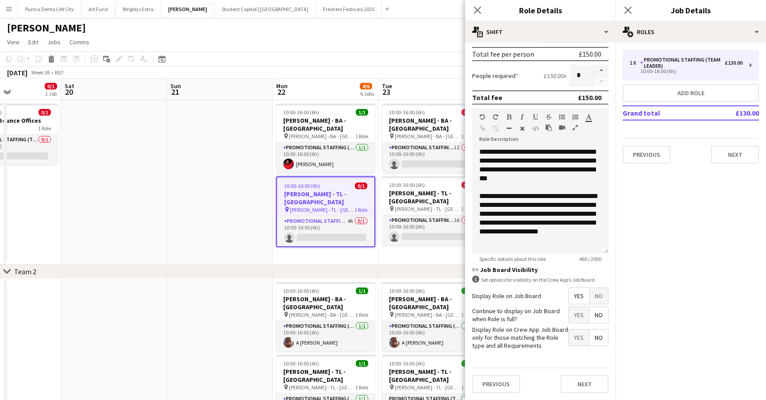
scroll to position [156, 0]
type input "***"
click at [583, 391] on button "Next" at bounding box center [585, 384] width 48 height 18
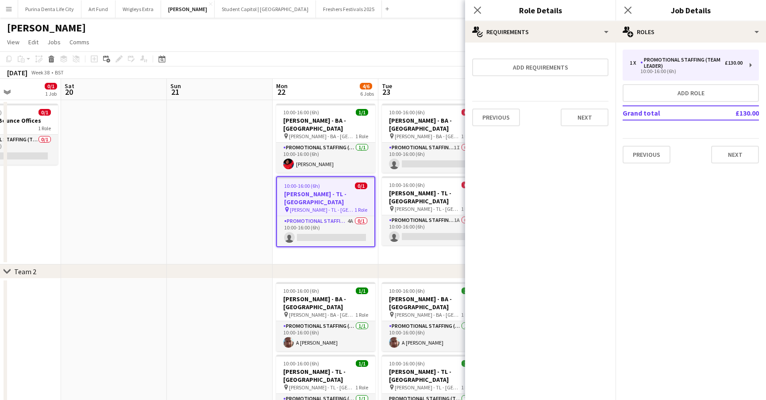
scroll to position [0, 0]
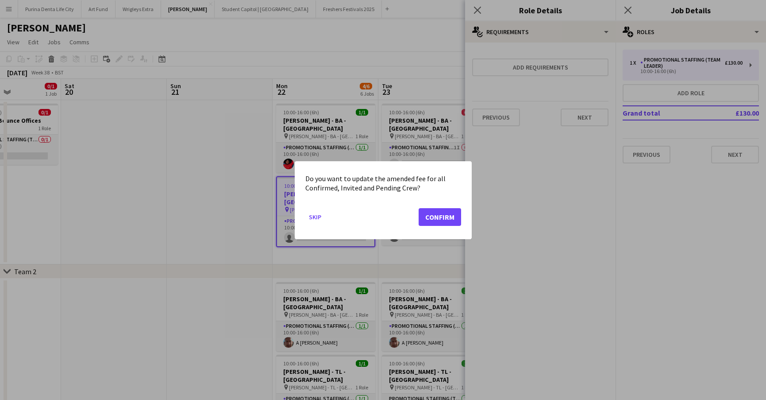
click at [446, 229] on mat-dialog-actions "Skip Confirm" at bounding box center [384, 220] width 156 height 38
click at [443, 217] on button "Confirm" at bounding box center [440, 217] width 43 height 18
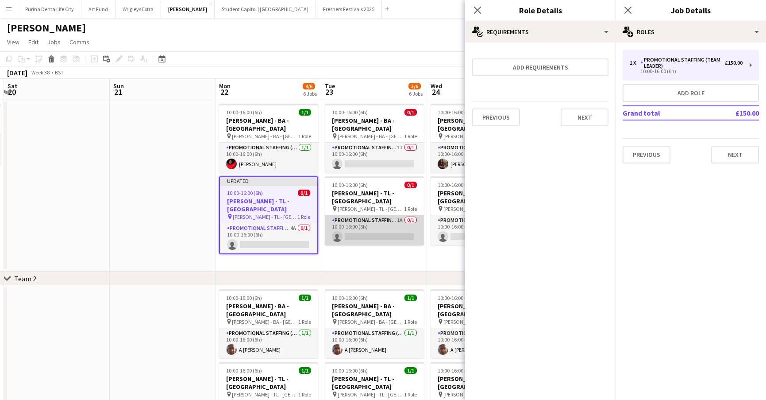
scroll to position [0, 316]
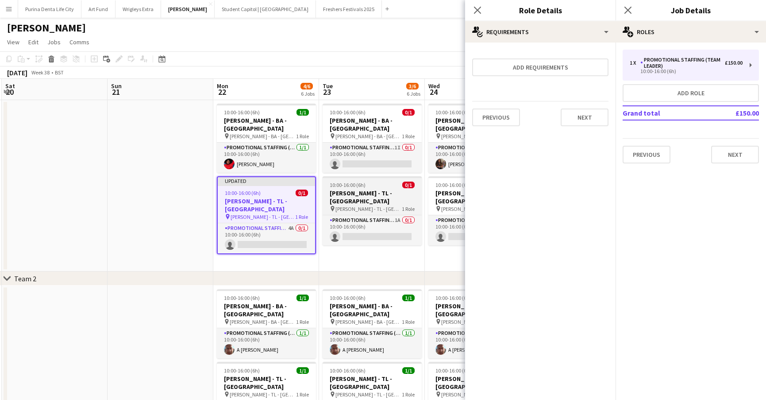
click at [371, 182] on div "10:00-16:00 (6h) 0/1" at bounding box center [372, 185] width 99 height 7
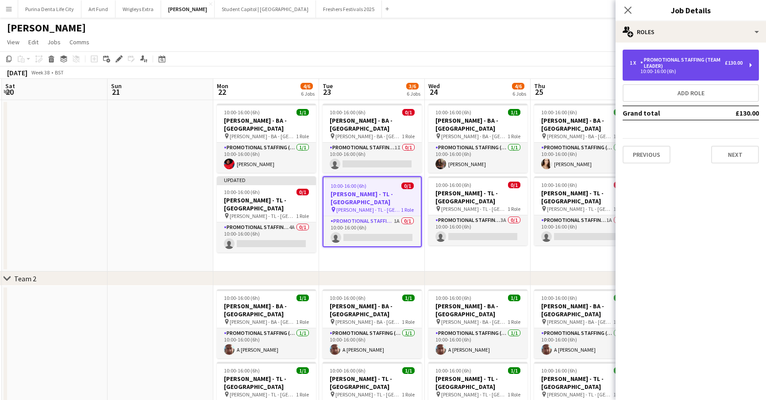
click at [656, 73] on div "10:00-16:00 (6h)" at bounding box center [686, 71] width 113 height 4
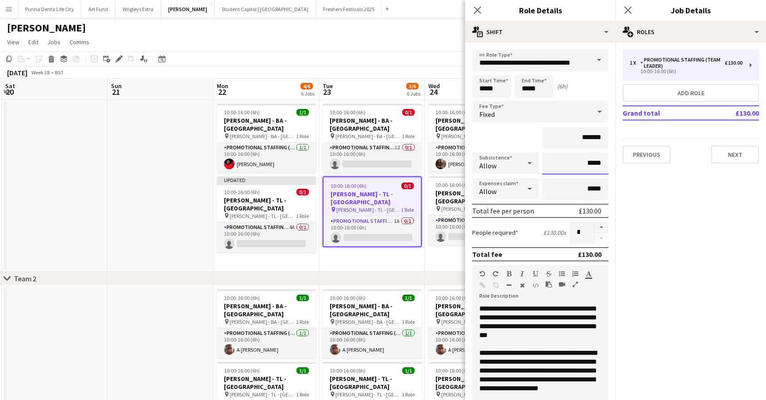
click at [590, 164] on input "*****" at bounding box center [575, 163] width 66 height 22
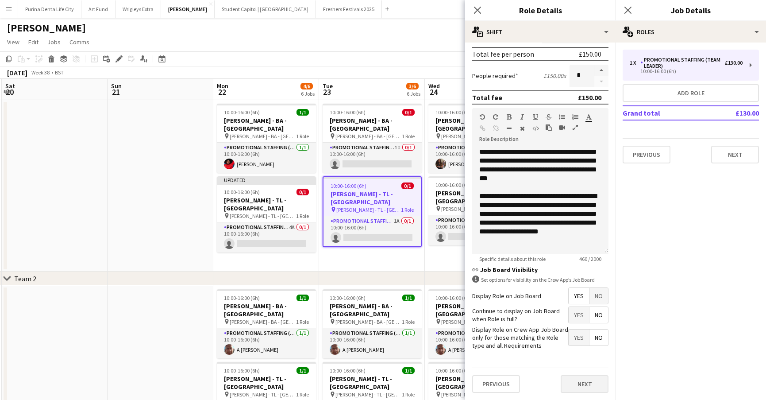
scroll to position [156, 0]
type input "******"
click at [584, 381] on button "Next" at bounding box center [585, 384] width 48 height 18
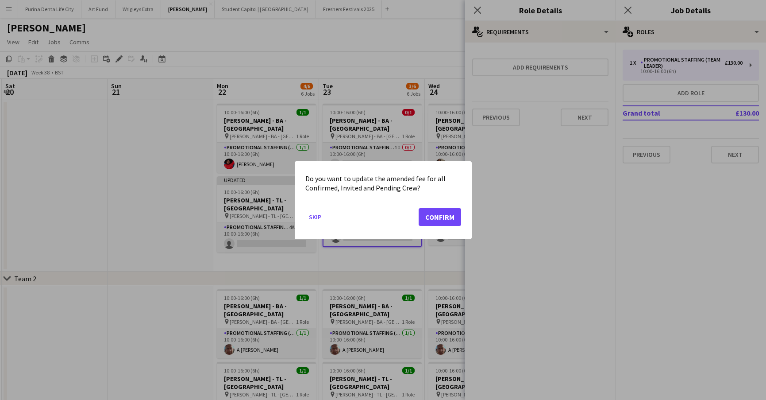
scroll to position [0, 0]
click at [433, 217] on button "Confirm" at bounding box center [440, 217] width 43 height 18
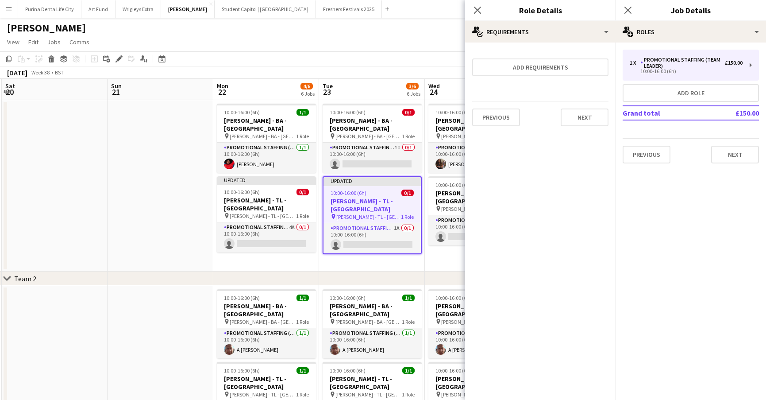
drag, startPoint x: 384, startPoint y: 228, endPoint x: 389, endPoint y: 241, distance: 14.0
click at [389, 241] on app-date-cell "10:00-16:00 (6h) 0/1 Giff Gaff - BA - Huddersfield pin Giff Gaff - BA - Hudders…" at bounding box center [372, 185] width 106 height 171
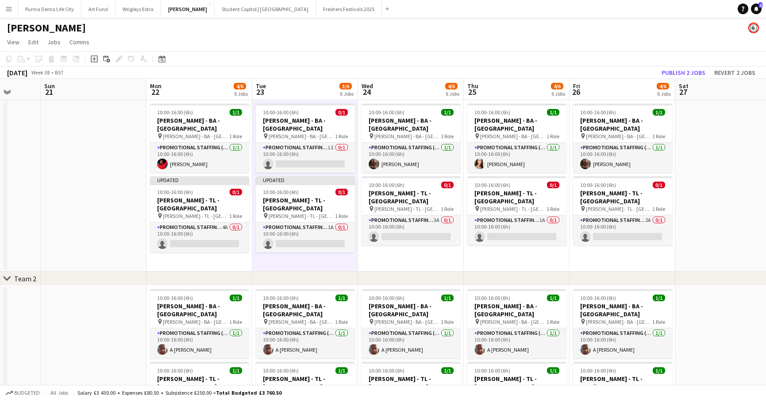
scroll to position [0, 385]
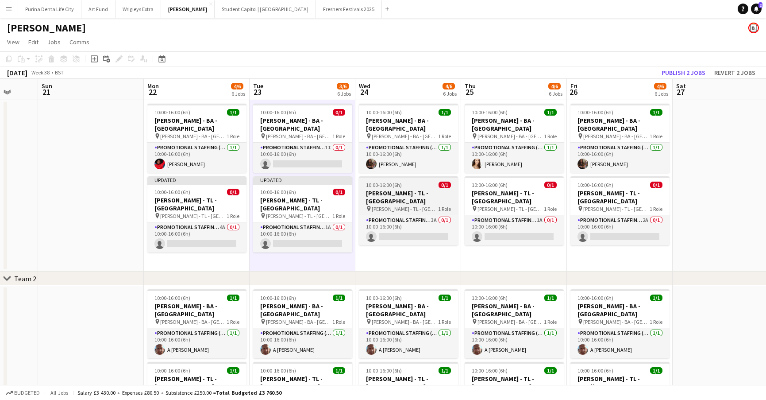
click at [398, 189] on h3 "[PERSON_NAME] - TL - [GEOGRAPHIC_DATA]" at bounding box center [408, 197] width 99 height 16
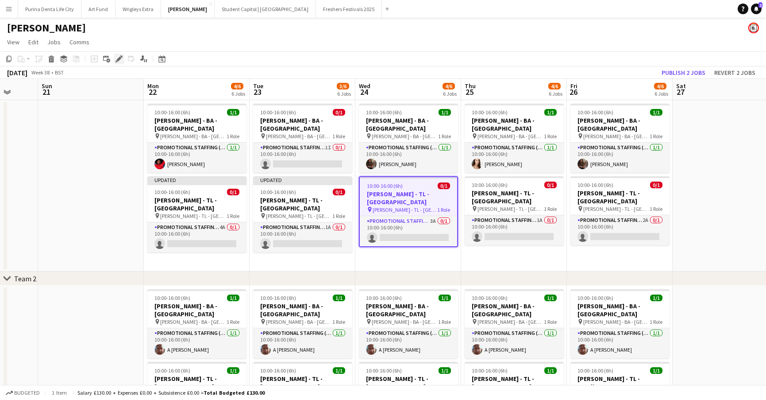
click at [118, 56] on icon "Edit" at bounding box center [119, 58] width 7 height 7
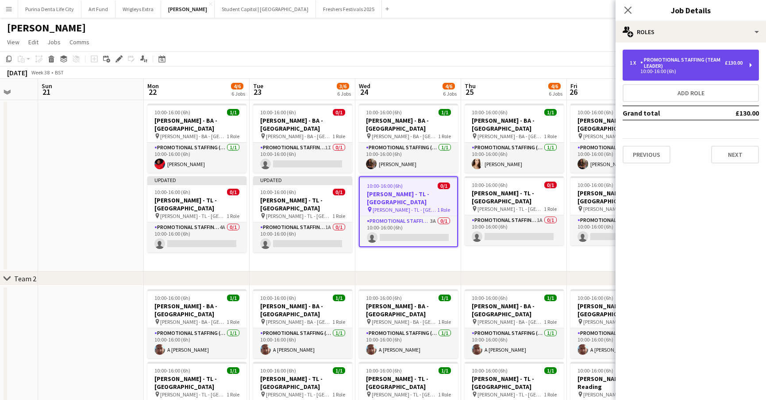
click at [700, 68] on div "Promotional Staffing (Team Leader)" at bounding box center [683, 63] width 85 height 12
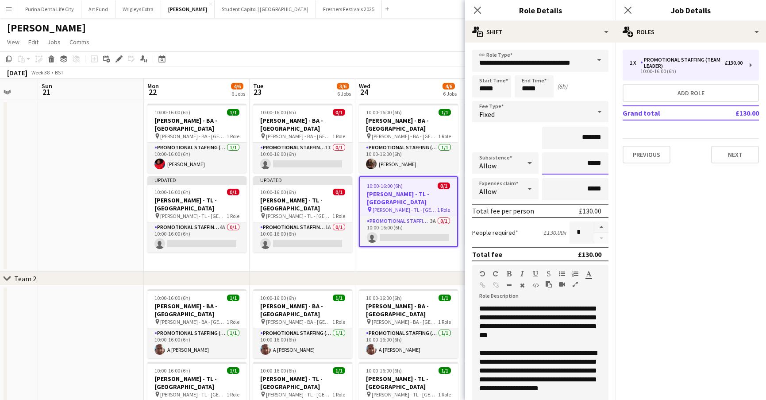
click at [589, 163] on input "*****" at bounding box center [575, 163] width 66 height 22
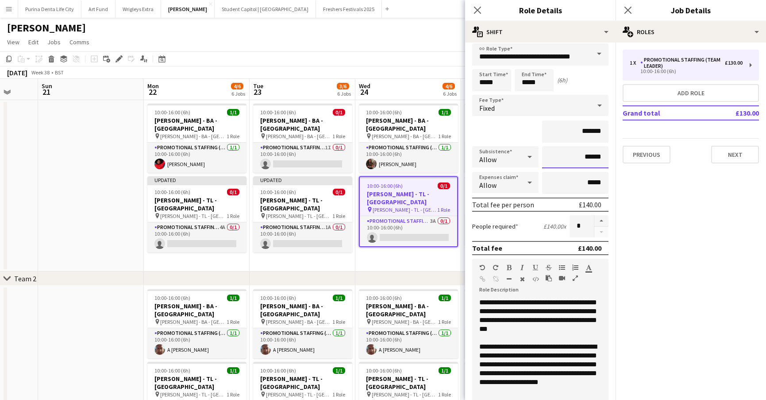
scroll to position [7, 0]
type input "**"
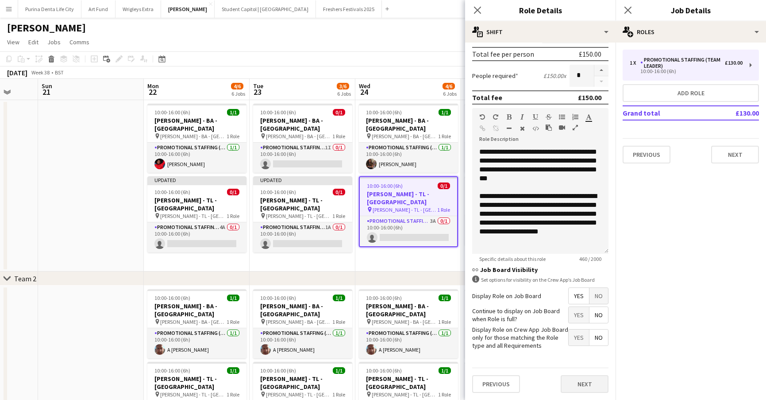
scroll to position [156, 0]
type input "***"
click at [595, 379] on button "Next" at bounding box center [585, 384] width 48 height 18
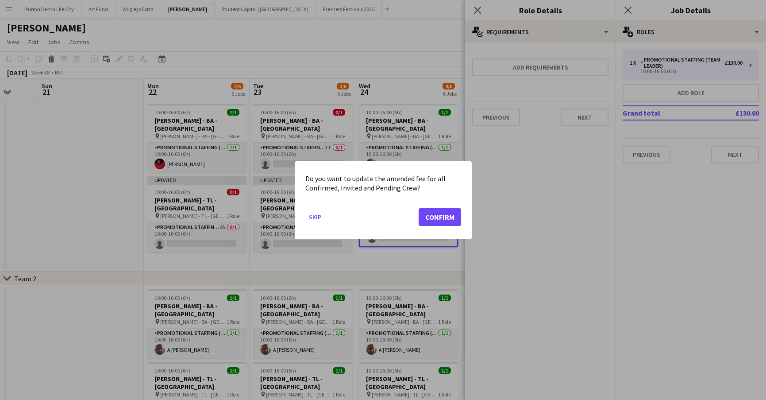
scroll to position [0, 0]
click at [431, 208] on button "Confirm" at bounding box center [440, 217] width 43 height 18
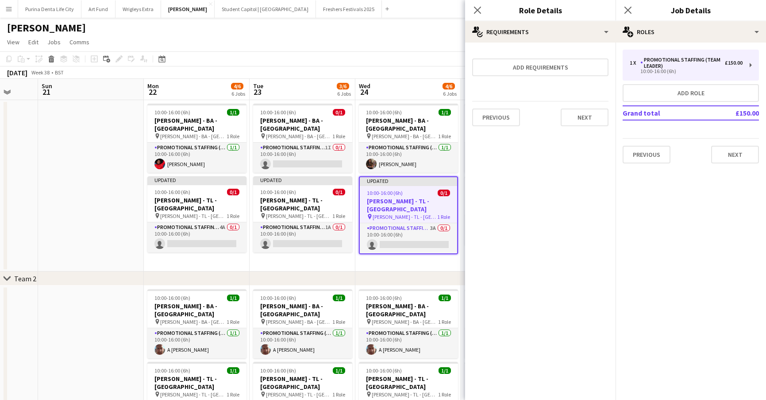
click at [438, 251] on app-date-cell "10:00-16:00 (6h) 1/1 Giff Gaff - BA - Leeds pin Giff Gaff - BA - Leeds 1 Role P…" at bounding box center [409, 185] width 106 height 171
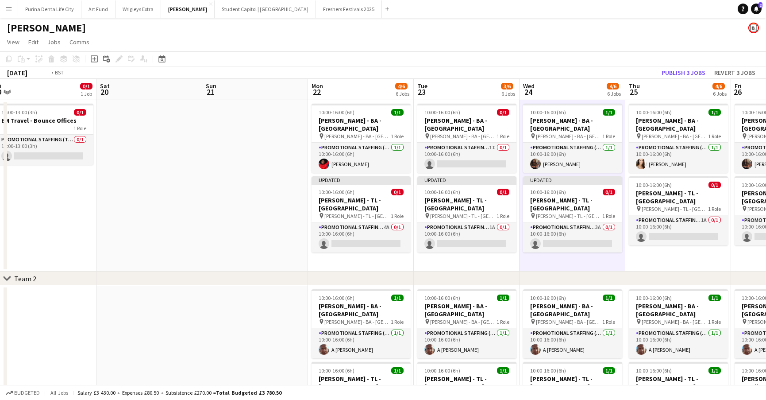
scroll to position [0, 222]
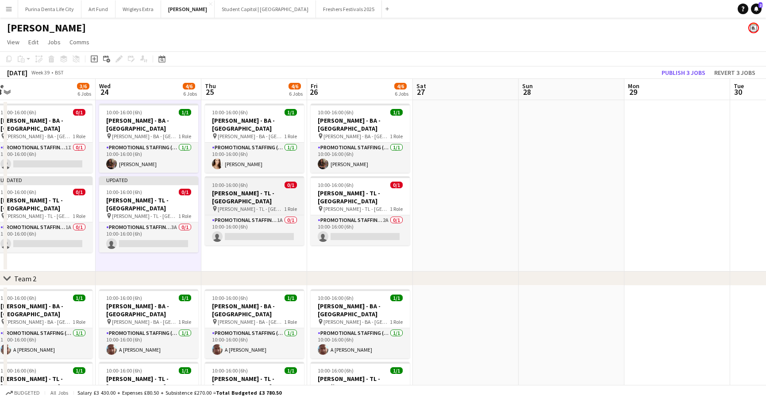
click at [263, 182] on div "10:00-16:00 (6h) 0/1" at bounding box center [254, 185] width 99 height 7
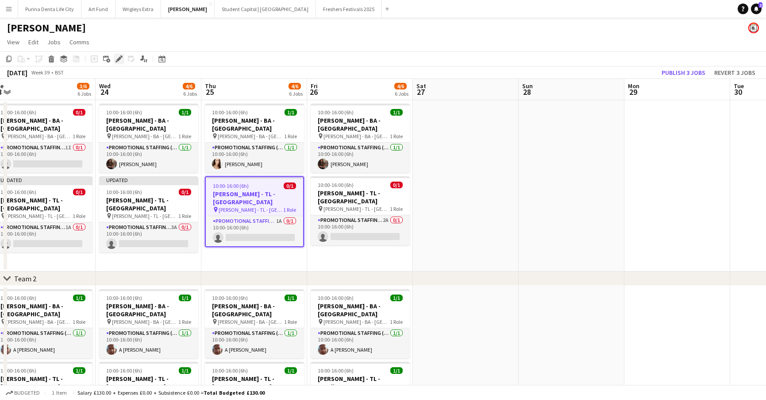
click at [118, 54] on div "Edit" at bounding box center [119, 59] width 11 height 11
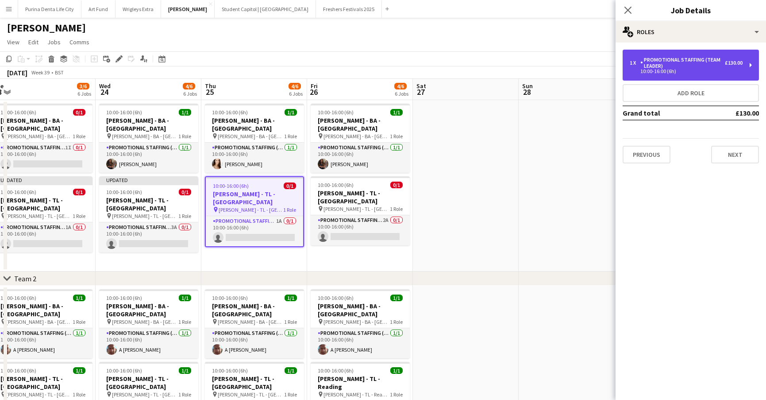
click at [708, 54] on div "1 x Promotional Staffing (Team Leader) £130.00 10:00-16:00 (6h)" at bounding box center [691, 65] width 136 height 31
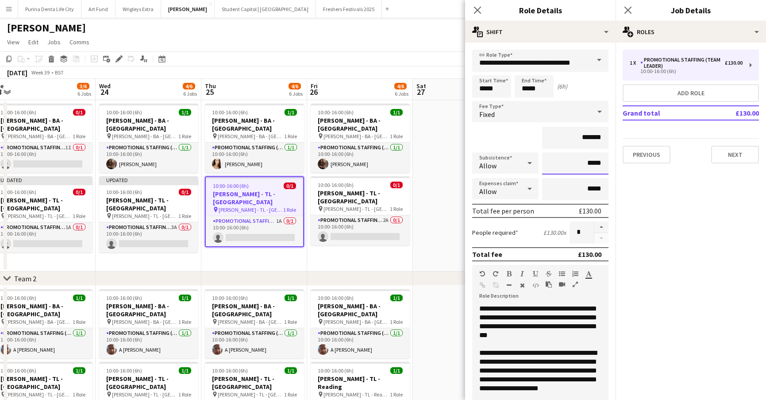
click at [590, 162] on input "*****" at bounding box center [575, 163] width 66 height 22
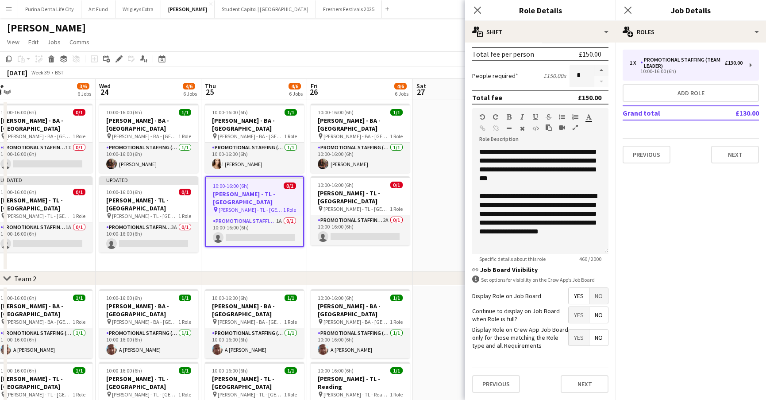
scroll to position [156, 0]
type input "******"
click at [582, 386] on button "Next" at bounding box center [585, 384] width 48 height 18
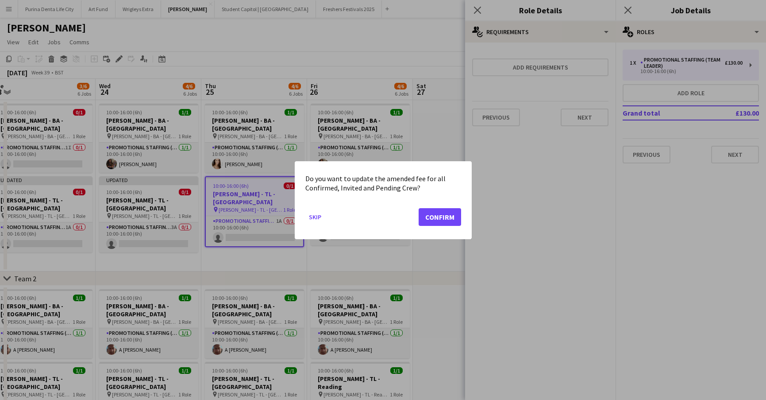
scroll to position [0, 0]
click at [435, 213] on button "Confirm" at bounding box center [440, 217] width 43 height 18
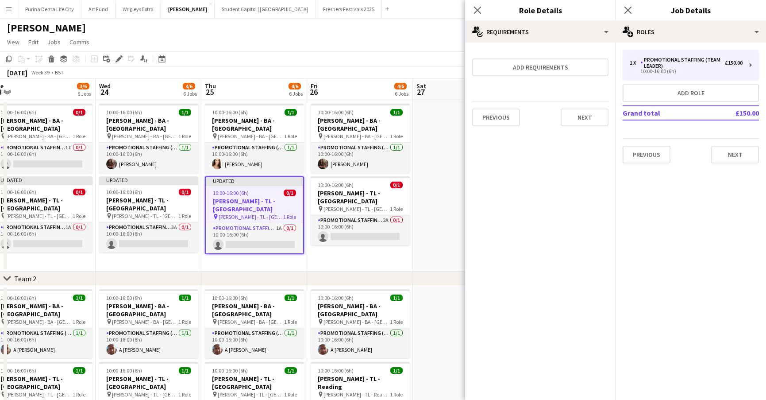
click at [433, 254] on app-date-cell at bounding box center [466, 185] width 106 height 171
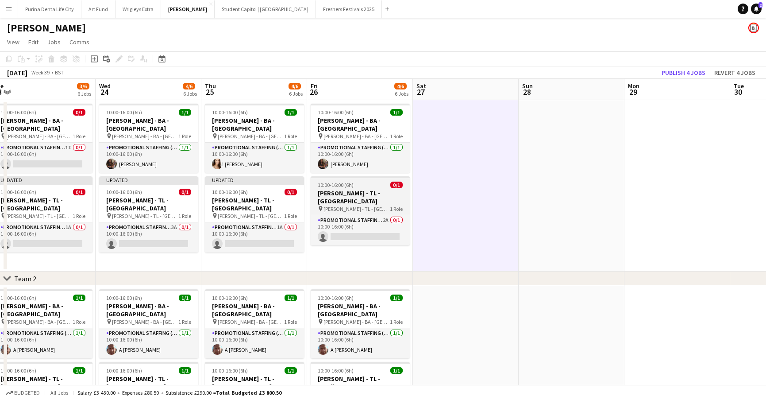
click at [348, 176] on app-job-card "10:00-16:00 (6h) 0/1 Giff Gaff - TL - Manchester pin Giff Gaff - TL - Mancheste…" at bounding box center [360, 210] width 99 height 69
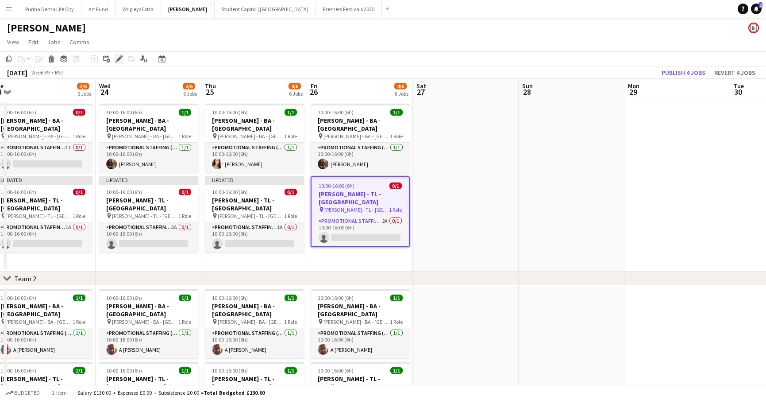
click at [122, 63] on div "Edit" at bounding box center [119, 59] width 11 height 11
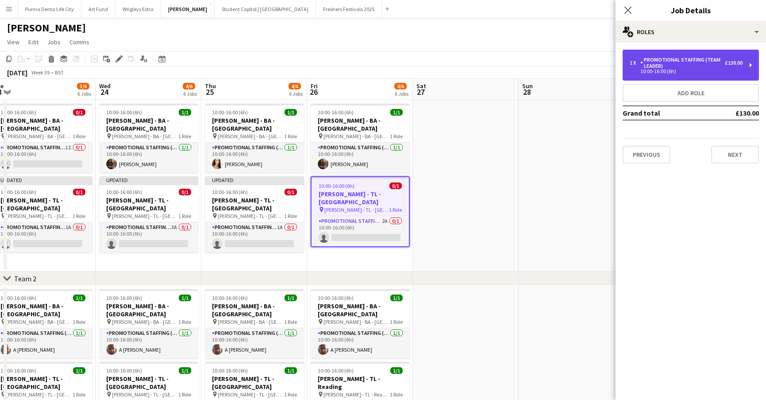
click at [661, 64] on div "Promotional Staffing (Team Leader)" at bounding box center [683, 63] width 85 height 12
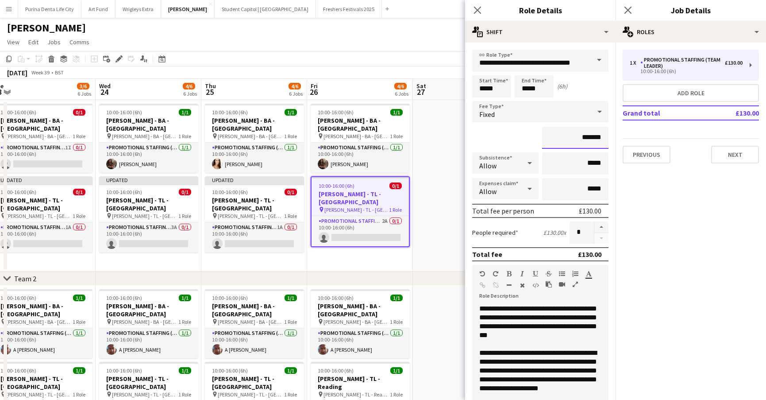
click at [587, 138] on input "*******" at bounding box center [575, 138] width 66 height 22
type input "*******"
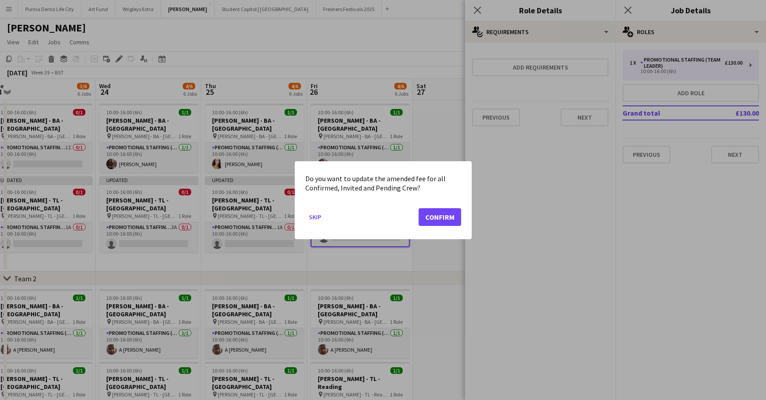
click at [442, 220] on button "Confirm" at bounding box center [440, 217] width 43 height 18
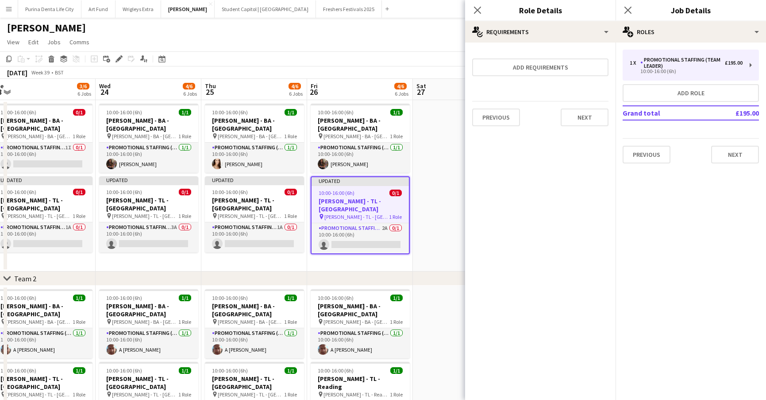
click at [432, 235] on app-date-cell at bounding box center [466, 185] width 106 height 171
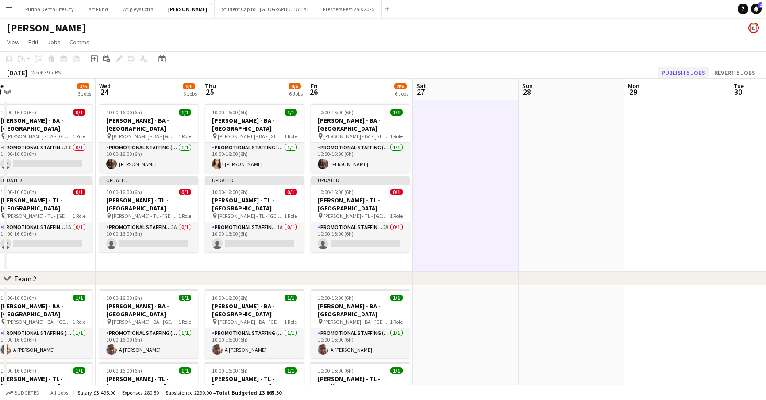
click at [690, 75] on button "Publish 5 jobs" at bounding box center [683, 73] width 51 height 12
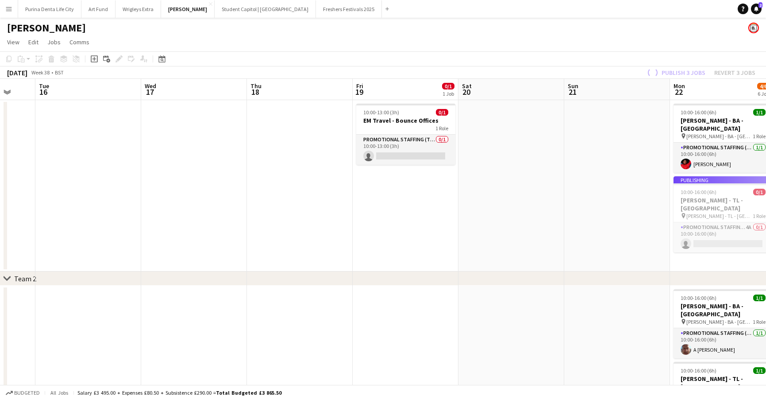
scroll to position [0, 280]
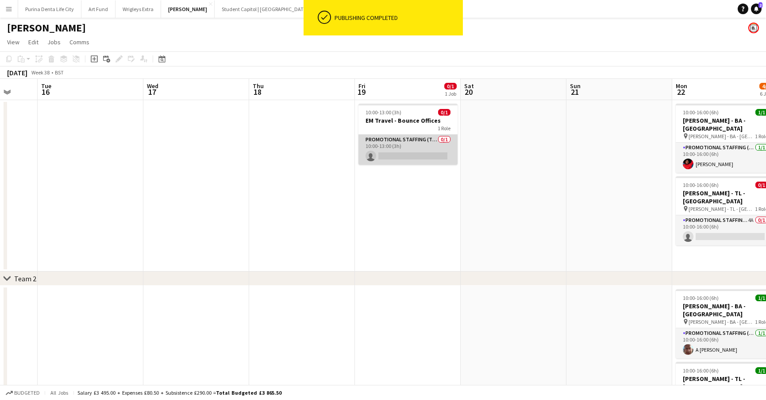
click at [394, 151] on app-card-role "Promotional Staffing (Team Leader) 0/1 10:00-13:00 (3h) single-neutral-actions" at bounding box center [408, 150] width 99 height 30
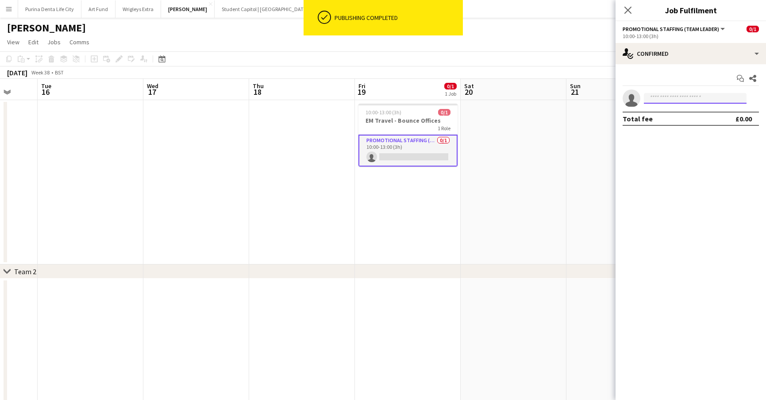
click at [705, 96] on input at bounding box center [695, 98] width 103 height 11
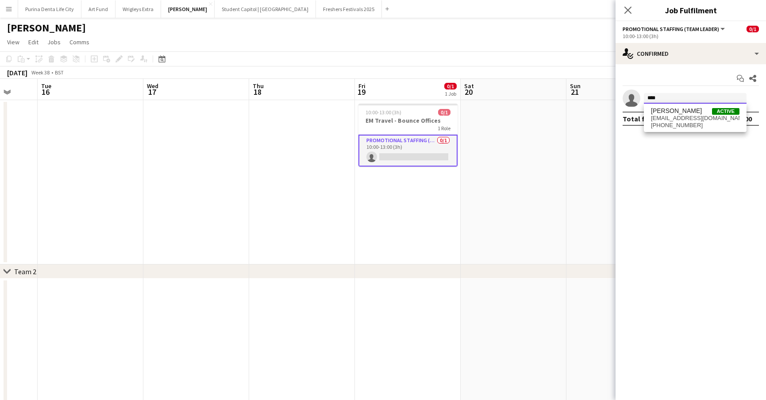
type input "****"
drag, startPoint x: 705, startPoint y: 96, endPoint x: 699, endPoint y: 115, distance: 20.2
click at [699, 115] on span "chazsehmi@hotmail.co.uk" at bounding box center [695, 118] width 89 height 7
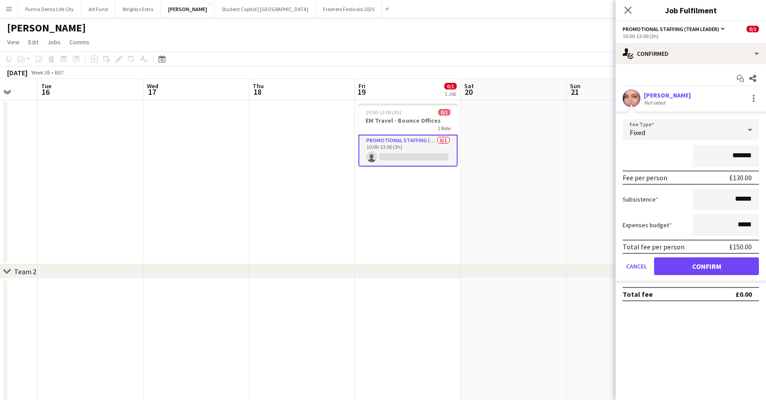
click at [701, 267] on button "Confirm" at bounding box center [706, 266] width 105 height 18
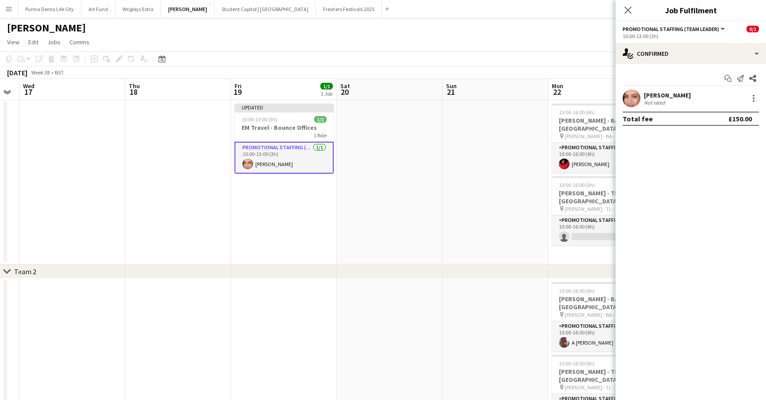
scroll to position [0, 412]
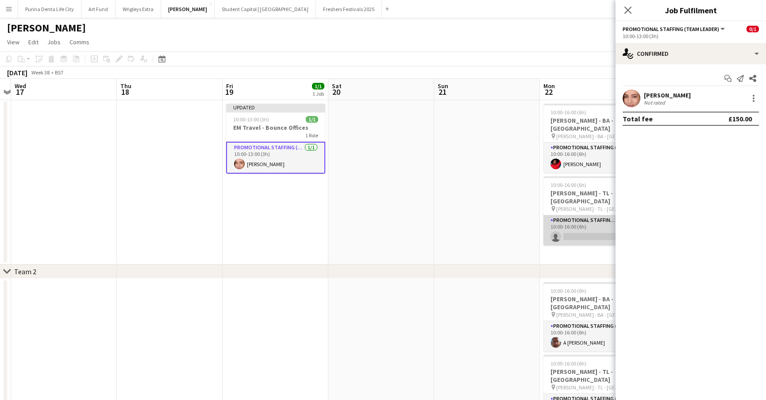
click at [575, 216] on app-card-role "Promotional Staffing (Team Leader) 4A 0/1 10:00-16:00 (6h) single-neutral-actio…" at bounding box center [593, 230] width 99 height 30
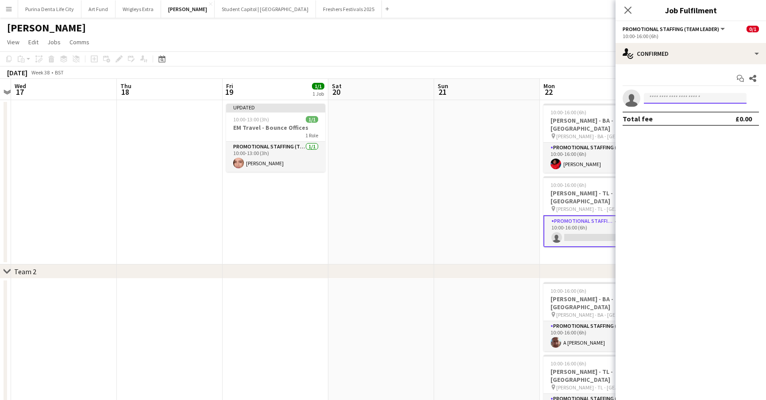
click at [684, 103] on input at bounding box center [695, 98] width 103 height 11
type input "****"
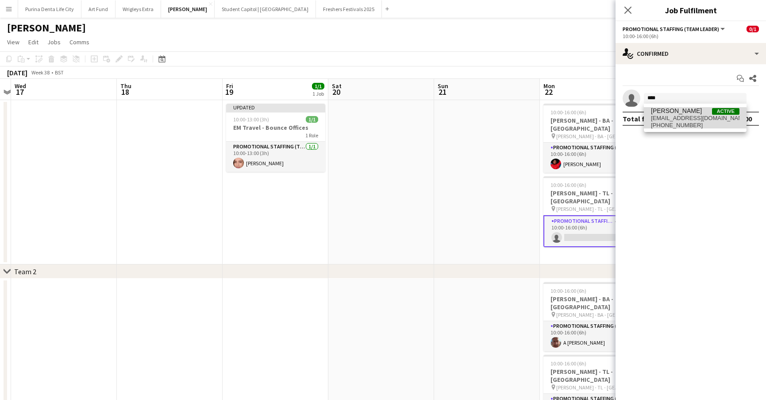
click at [685, 118] on span "chazsehmi@hotmail.co.uk" at bounding box center [695, 118] width 89 height 7
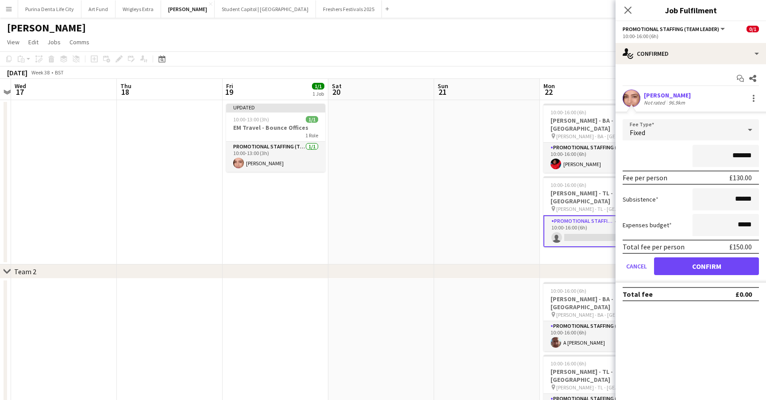
click at [714, 260] on button "Confirm" at bounding box center [706, 266] width 105 height 18
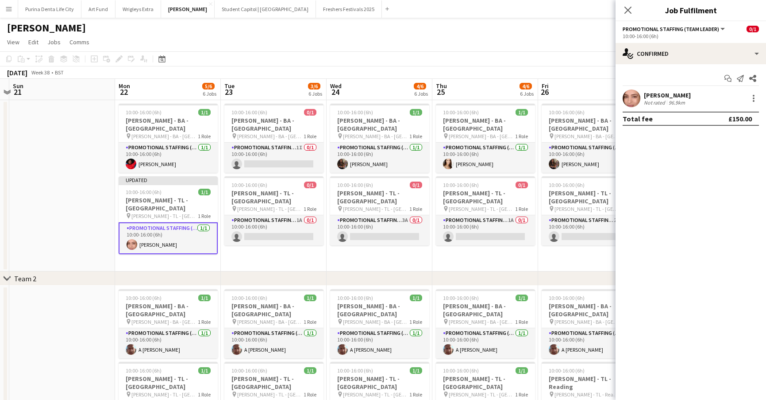
scroll to position [0, 309]
click at [266, 215] on app-card-role "Promotional Staffing (Team Leader) 1A 0/1 10:00-16:00 (6h) single-neutral-actio…" at bounding box center [273, 230] width 99 height 30
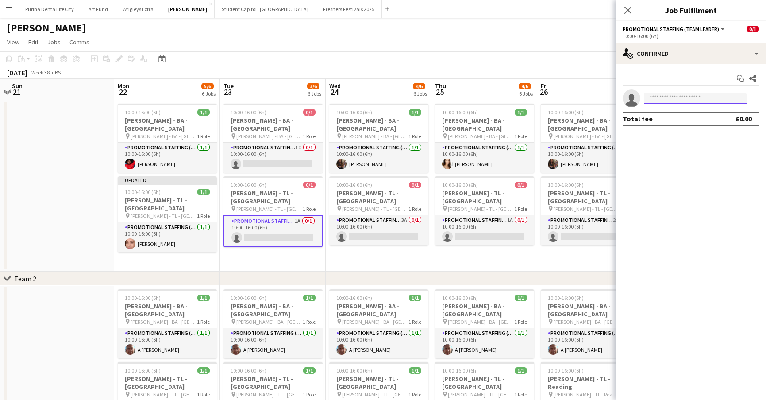
click at [664, 97] on input at bounding box center [695, 98] width 103 height 11
type input "*"
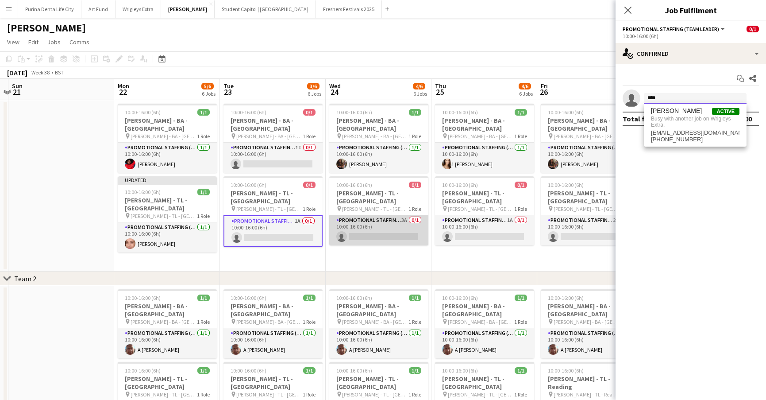
type input "****"
click at [373, 218] on app-card-role "Promotional Staffing (Team Leader) 3A 0/1 10:00-16:00 (6h) single-neutral-actio…" at bounding box center [378, 230] width 99 height 30
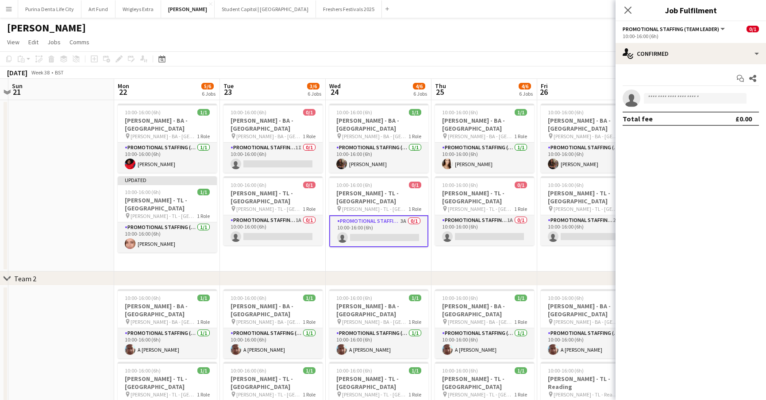
scroll to position [0, 309]
click at [693, 98] on input at bounding box center [695, 98] width 103 height 11
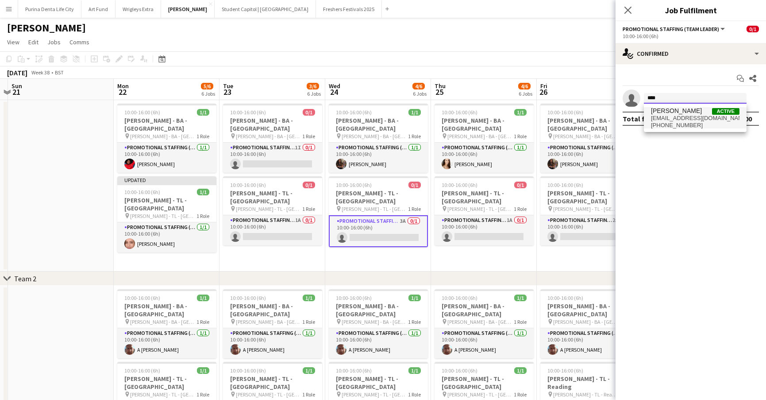
type input "****"
click at [699, 112] on span "Chaz Sehmi Active" at bounding box center [695, 111] width 89 height 8
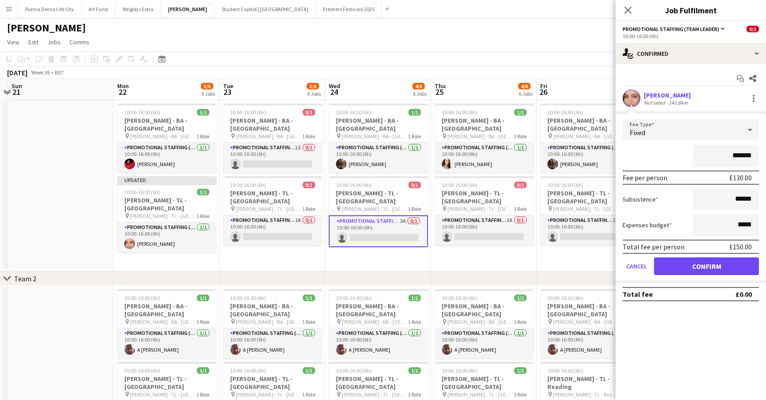
click at [702, 271] on button "Confirm" at bounding box center [706, 266] width 105 height 18
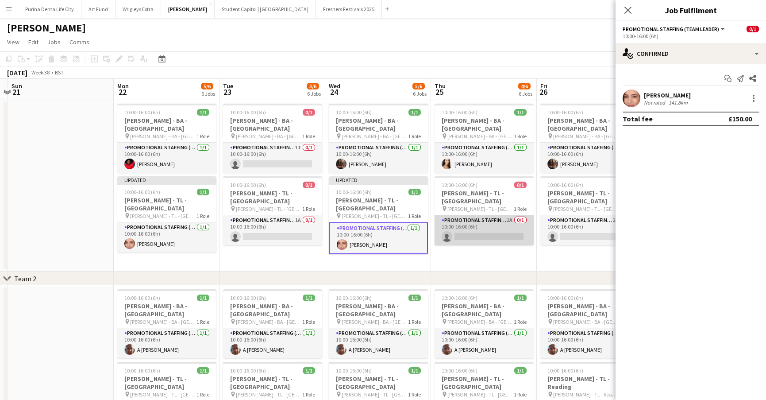
click at [476, 216] on app-card-role "Promotional Staffing (Team Leader) 1A 0/1 10:00-16:00 (6h) single-neutral-actio…" at bounding box center [484, 230] width 99 height 30
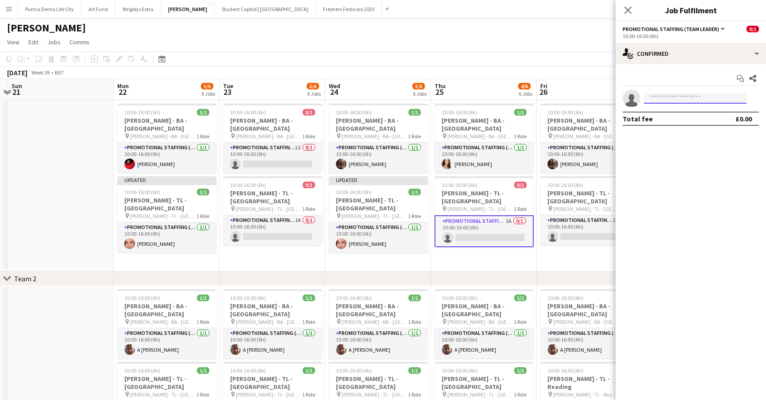
click at [716, 98] on input at bounding box center [695, 98] width 103 height 11
type input "****"
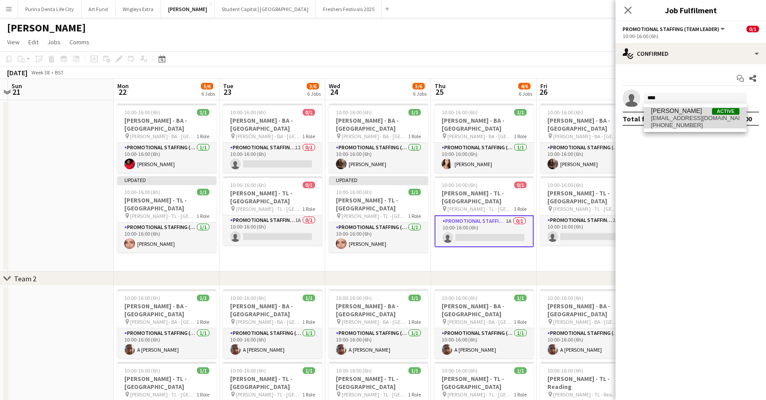
click at [716, 113] on span "Active" at bounding box center [725, 111] width 27 height 7
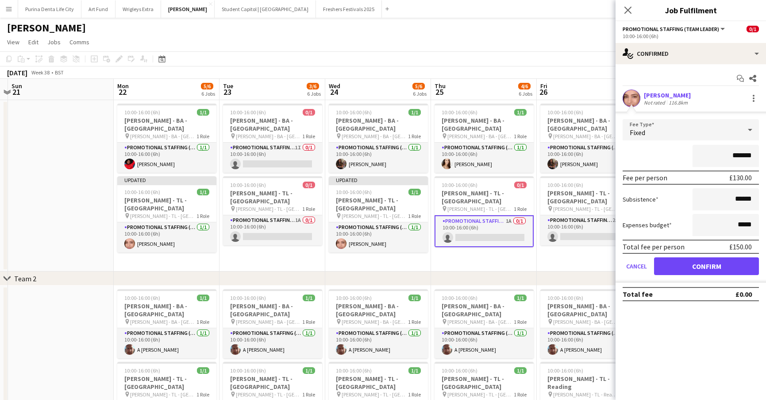
click at [701, 268] on button "Confirm" at bounding box center [706, 266] width 105 height 18
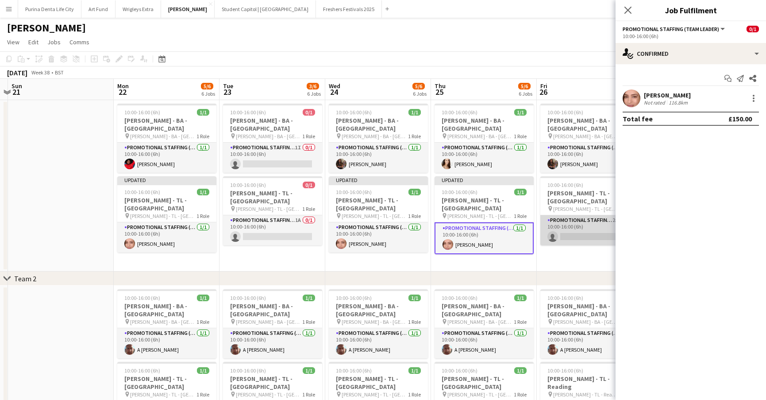
click at [598, 223] on app-card-role "Promotional Staffing (Team Leader) 2A 0/1 10:00-16:00 (6h) single-neutral-actio…" at bounding box center [590, 230] width 99 height 30
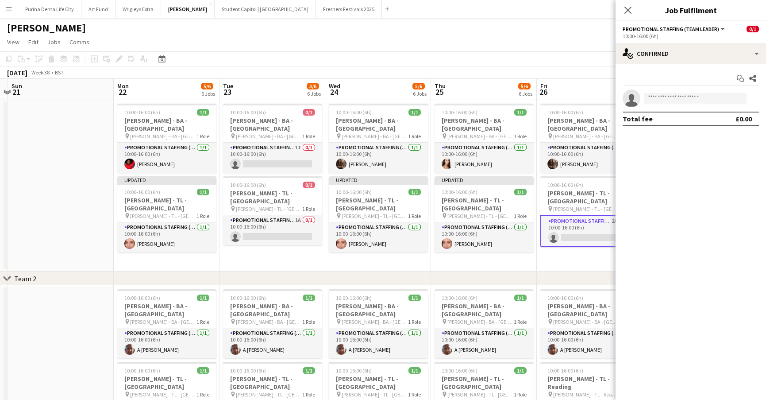
scroll to position [0, 310]
click at [695, 101] on input at bounding box center [695, 98] width 103 height 11
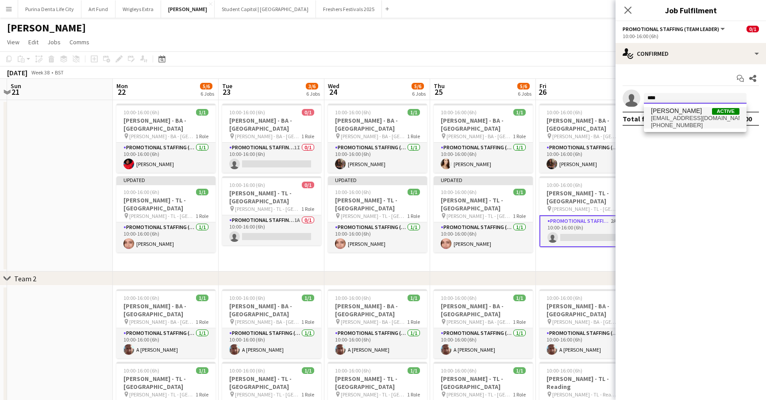
type input "****"
click at [703, 116] on span "chazsehmi@hotmail.co.uk" at bounding box center [695, 118] width 89 height 7
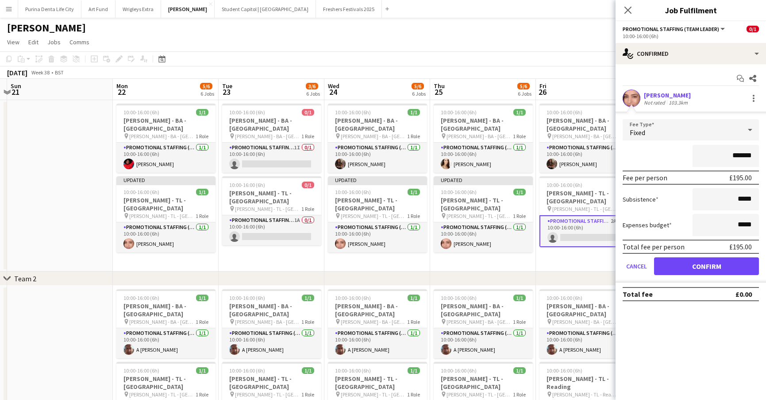
click at [701, 271] on button "Confirm" at bounding box center [706, 266] width 105 height 18
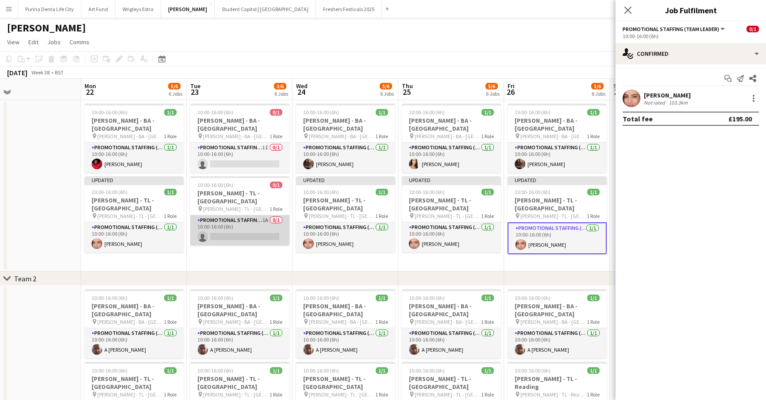
click at [270, 220] on app-card-role "Promotional Staffing (Team Leader) 1A 0/1 10:00-16:00 (6h) single-neutral-actio…" at bounding box center [239, 230] width 99 height 30
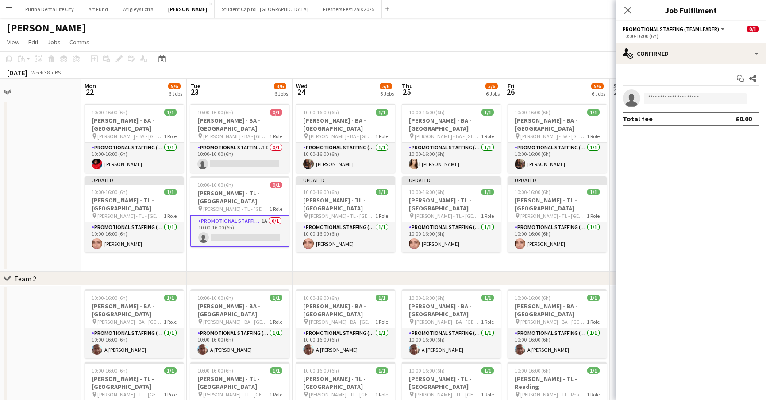
scroll to position [0, 343]
click at [308, 250] on app-date-cell "10:00-16:00 (6h) 1/1 Giff Gaff - BA - Leeds pin Giff Gaff - BA - Leeds 1 Role P…" at bounding box center [345, 185] width 106 height 171
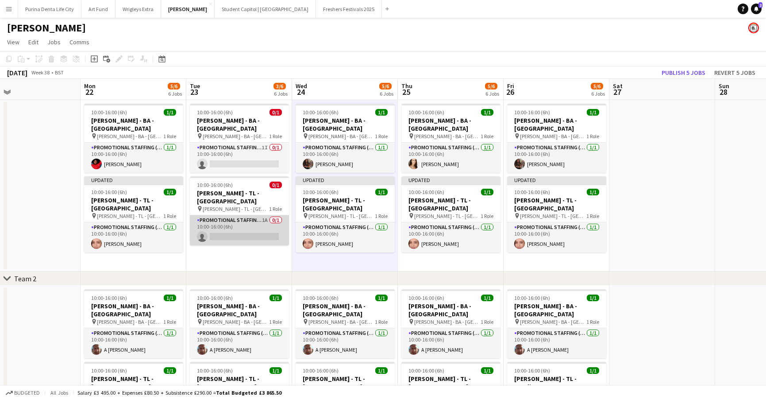
click at [228, 219] on app-card-role "Promotional Staffing (Team Leader) 1A 0/1 10:00-16:00 (6h) single-neutral-actio…" at bounding box center [239, 230] width 99 height 30
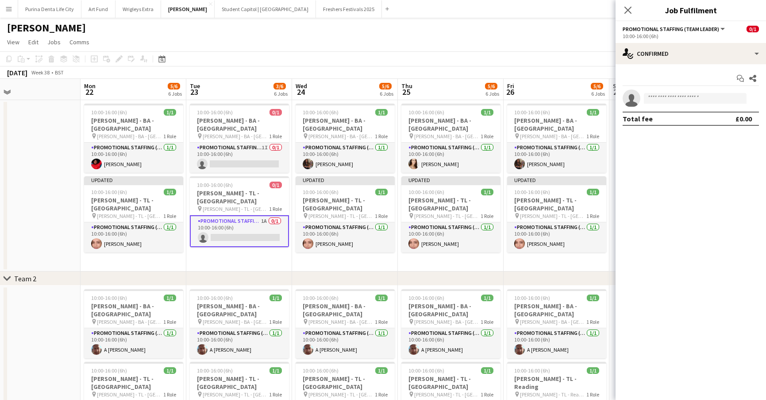
click at [664, 104] on app-invite-slot "single-neutral-actions" at bounding box center [691, 98] width 151 height 18
click at [669, 102] on input at bounding box center [695, 98] width 103 height 11
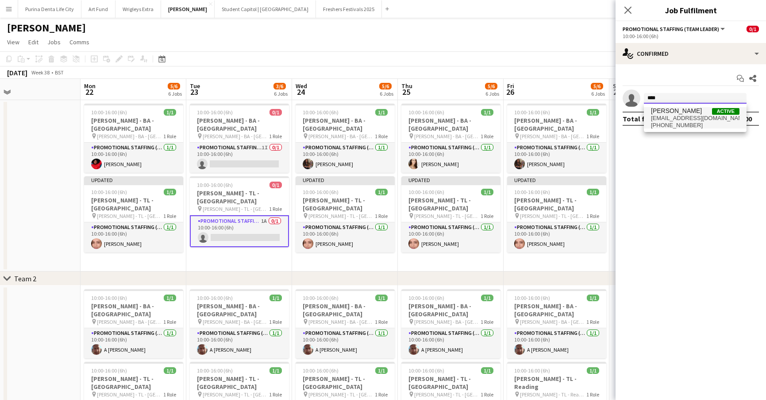
type input "****"
click at [676, 118] on span "chazsehmi@hotmail.co.uk" at bounding box center [695, 118] width 89 height 7
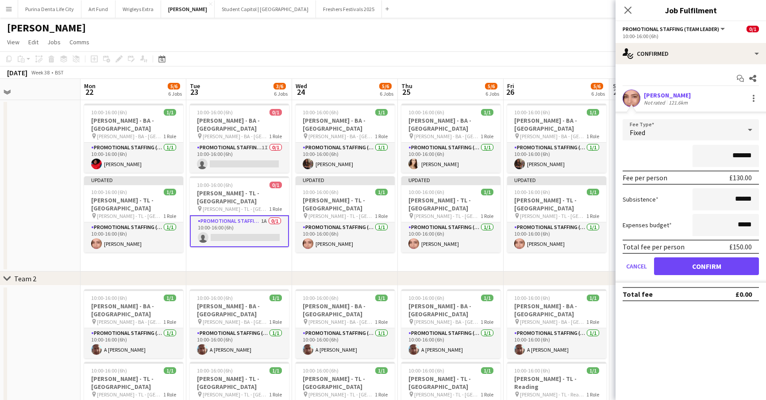
click at [713, 269] on button "Confirm" at bounding box center [706, 266] width 105 height 18
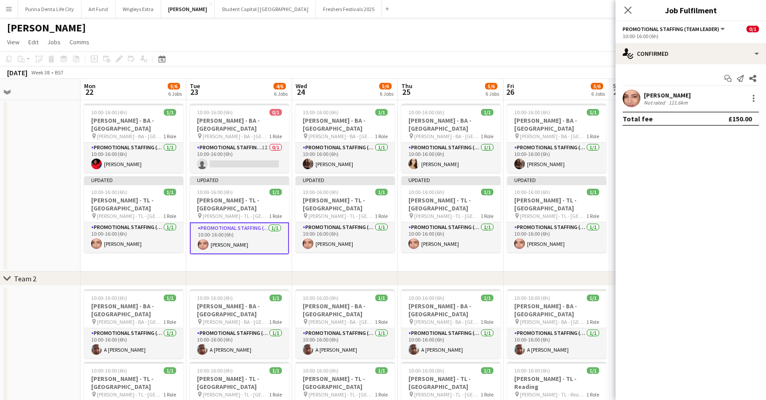
click at [544, 255] on app-date-cell "10:00-16:00 (6h) 1/1 Giff Gaff - BA - Manchester pin Giff Gaff - BA - Mancheste…" at bounding box center [557, 185] width 106 height 171
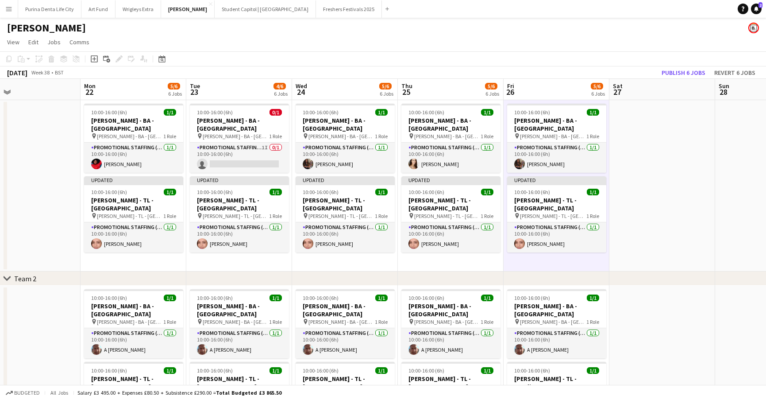
scroll to position [0, 343]
click at [691, 74] on button "Publish 6 jobs" at bounding box center [683, 73] width 51 height 12
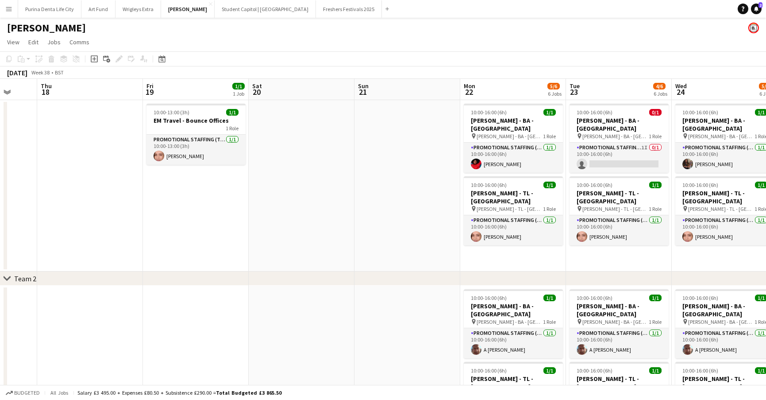
scroll to position [0, 279]
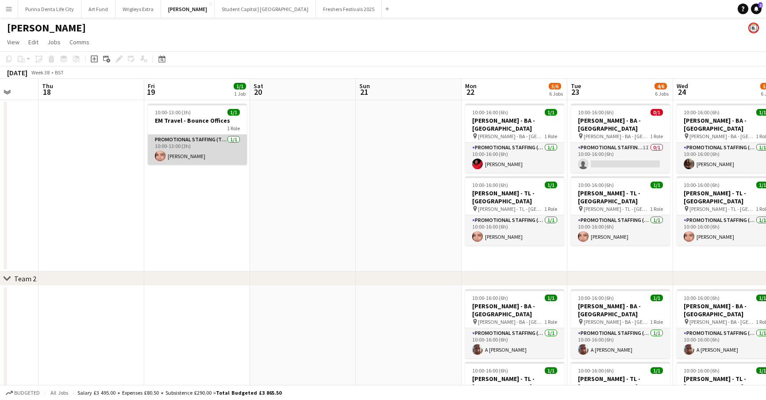
click at [159, 159] on app-user-avatar at bounding box center [160, 156] width 11 height 11
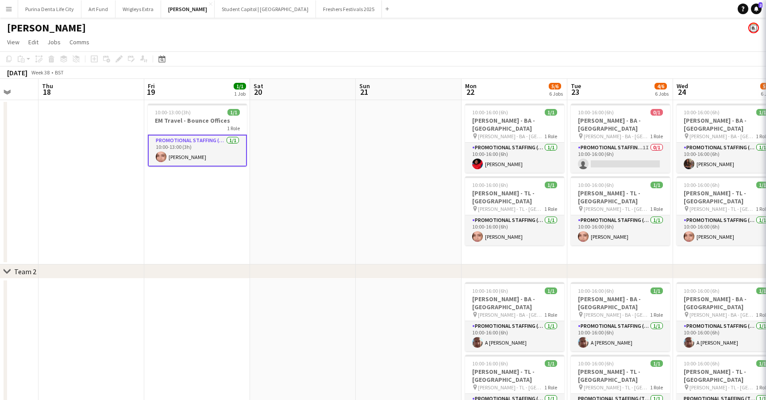
scroll to position [0, 279]
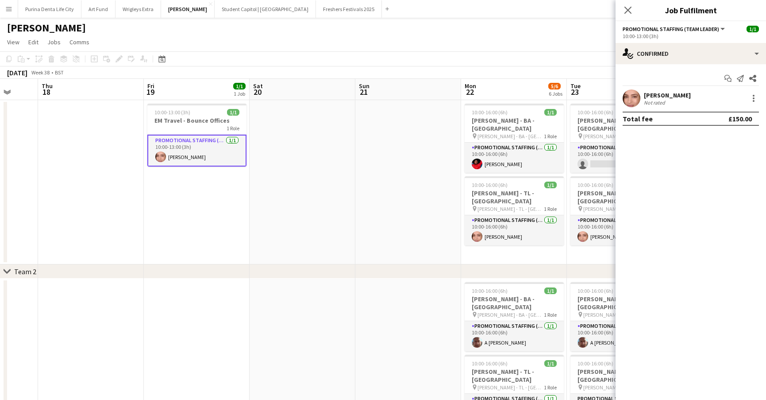
click at [631, 102] on app-user-avatar at bounding box center [632, 98] width 18 height 18
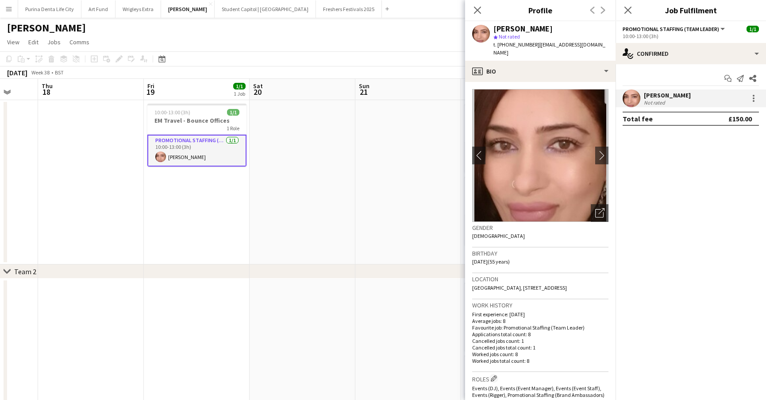
drag, startPoint x: 606, startPoint y: 279, endPoint x: 587, endPoint y: 279, distance: 19.0
click at [587, 279] on div "Location Woodland Grove, 24 Woodland Grove, Birmingham, B43 7SY" at bounding box center [540, 286] width 136 height 26
copy span "B43 7SY"
click at [402, 166] on app-date-cell at bounding box center [409, 182] width 106 height 164
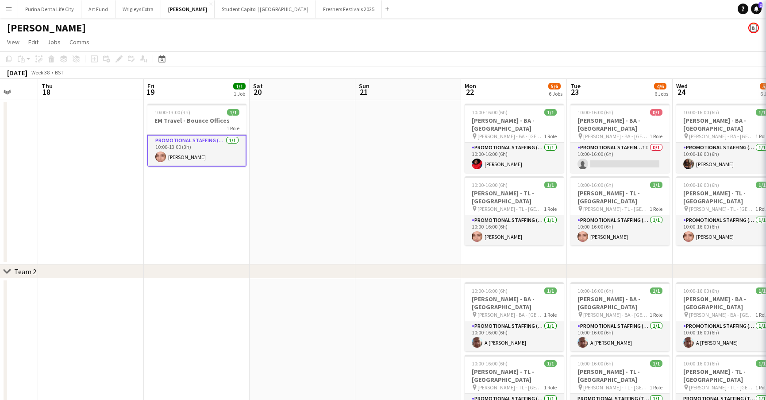
scroll to position [0, 280]
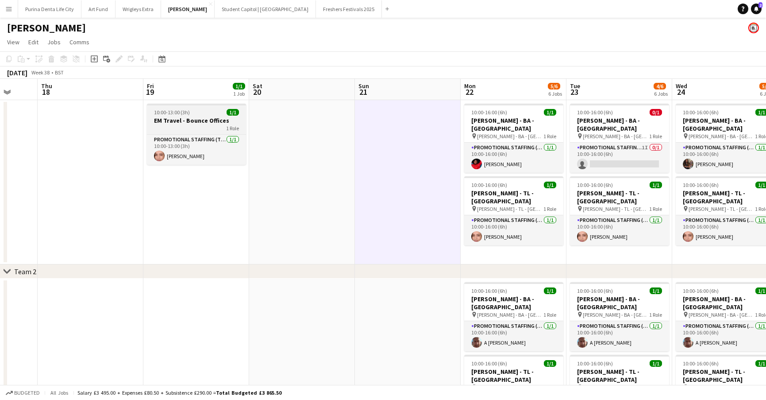
click at [220, 114] on div "10:00-13:00 (3h) 1/1" at bounding box center [196, 112] width 99 height 7
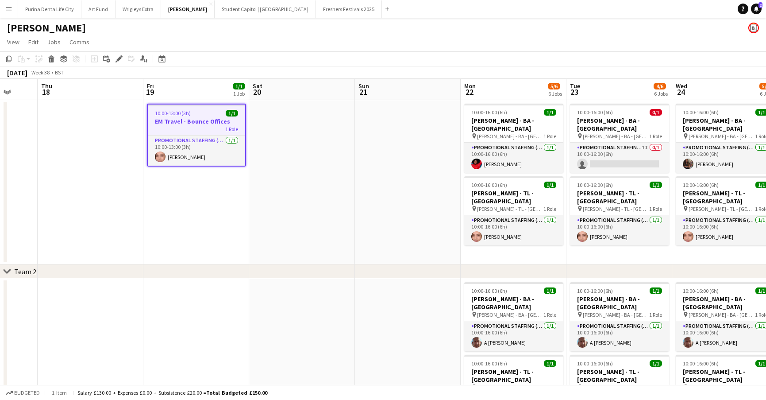
click at [335, 170] on app-date-cell at bounding box center [302, 182] width 106 height 164
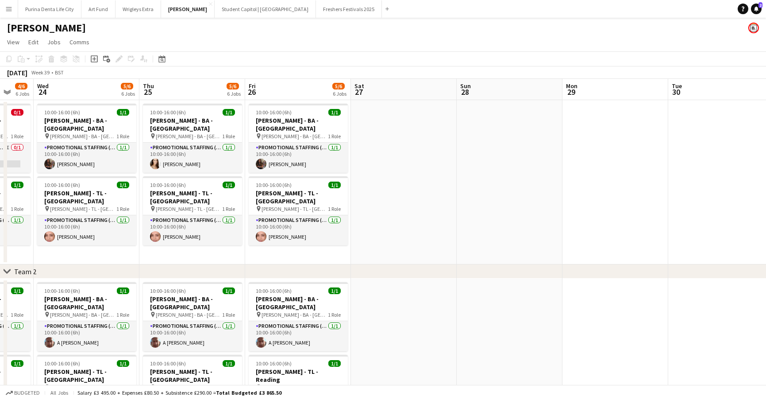
scroll to position [0, 282]
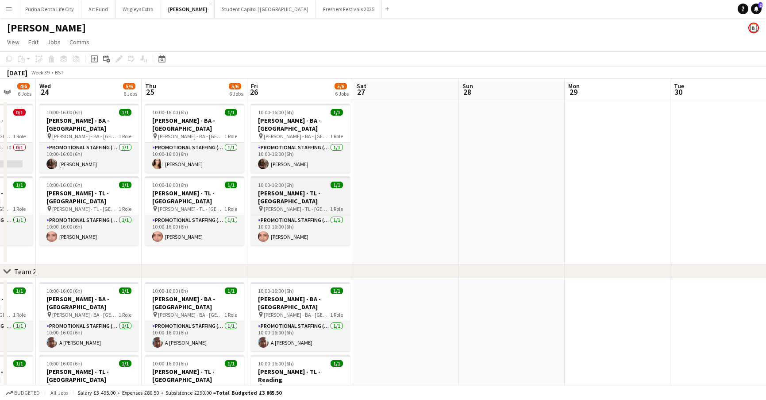
click at [295, 182] on div "10:00-16:00 (6h) 1/1" at bounding box center [300, 185] width 99 height 7
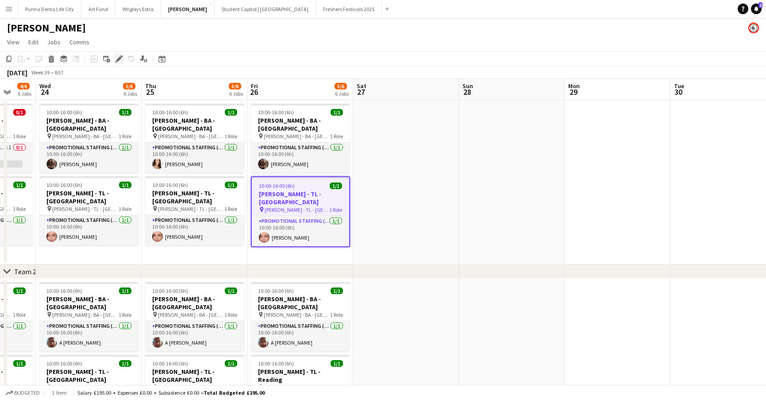
click at [115, 58] on div "Edit" at bounding box center [119, 59] width 11 height 11
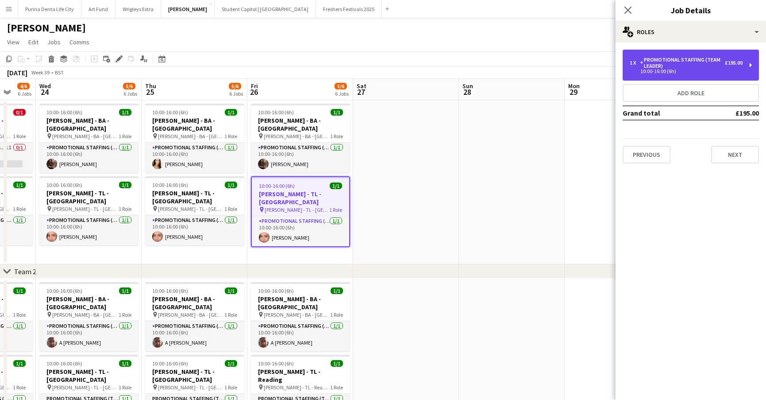
click at [682, 70] on div "10:00-16:00 (6h)" at bounding box center [686, 71] width 113 height 4
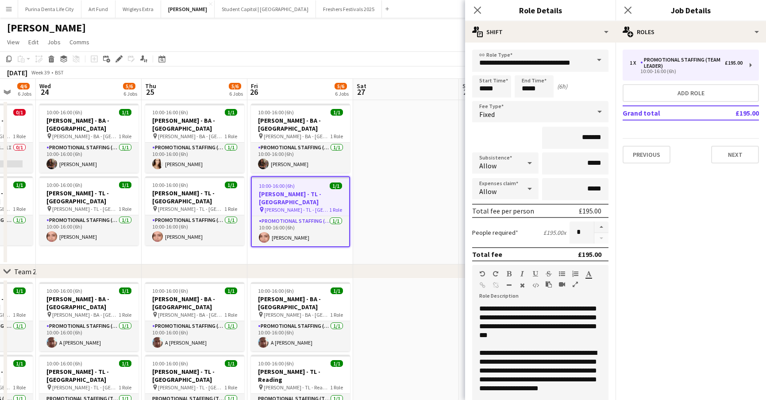
click at [528, 193] on icon at bounding box center [530, 189] width 11 height 18
click at [515, 217] on span "Allow" at bounding box center [506, 213] width 52 height 8
click at [592, 187] on input "*****" at bounding box center [575, 189] width 66 height 22
click at [584, 190] on input "*****" at bounding box center [575, 189] width 66 height 22
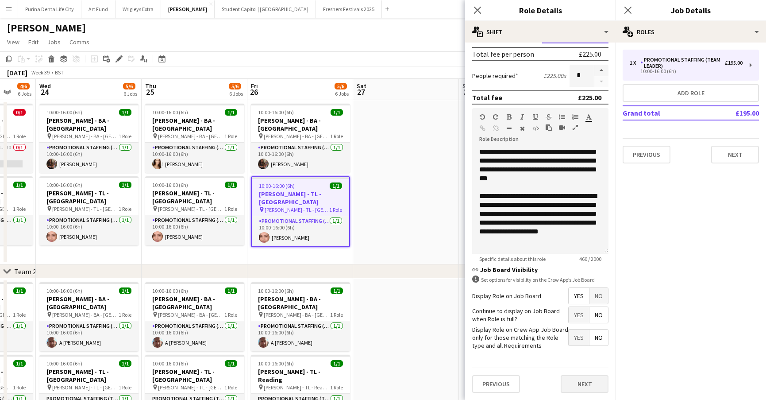
scroll to position [156, 0]
type input "******"
click at [587, 381] on button "Next" at bounding box center [585, 384] width 48 height 18
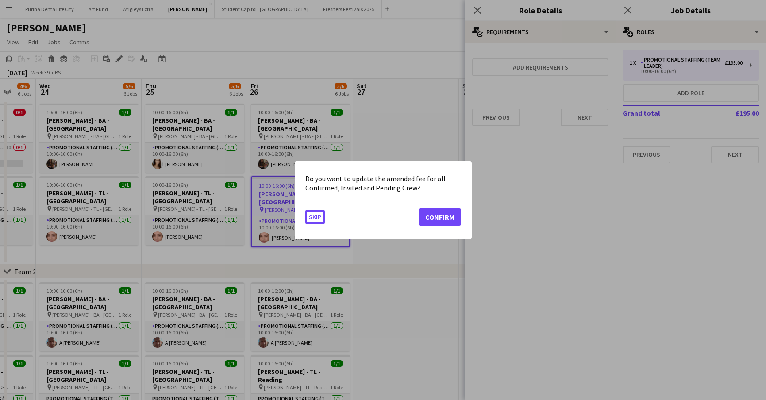
scroll to position [0, 0]
click at [444, 214] on button "Confirm" at bounding box center [440, 217] width 43 height 18
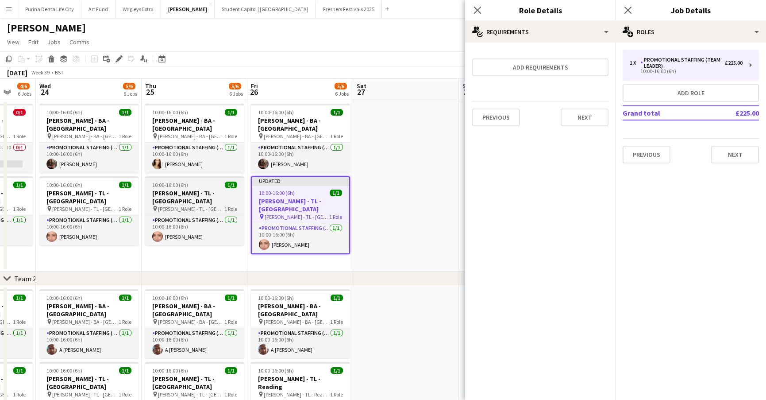
click at [174, 182] on span "10:00-16:00 (6h)" at bounding box center [170, 185] width 36 height 7
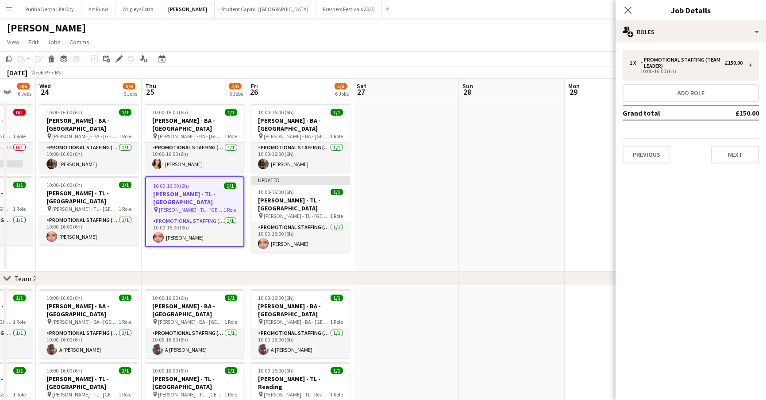
scroll to position [0, 272]
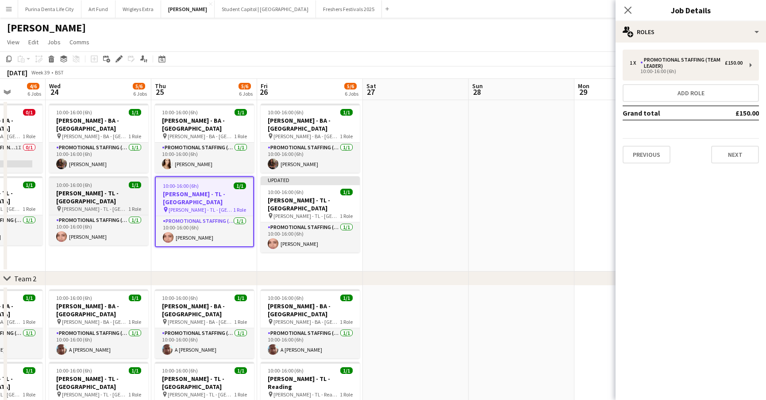
click at [107, 182] on div "10:00-16:00 (6h) 1/1" at bounding box center [98, 185] width 99 height 7
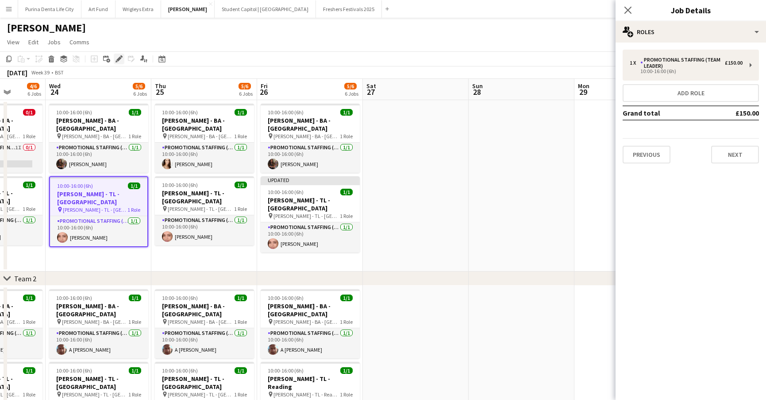
click at [119, 60] on icon at bounding box center [118, 59] width 5 height 5
click at [661, 47] on div "1 x Promotional Staffing (Team Leader) £150.00 10:00-16:00 (6h) Add role Grand …" at bounding box center [691, 107] width 151 height 128
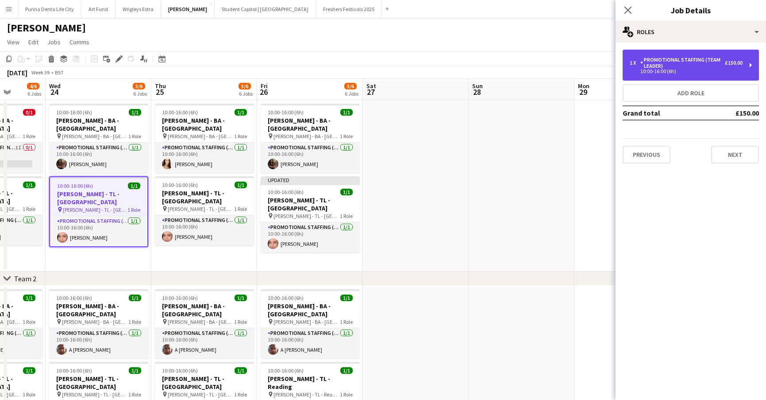
click at [663, 62] on div "Promotional Staffing (Team Leader)" at bounding box center [683, 63] width 85 height 12
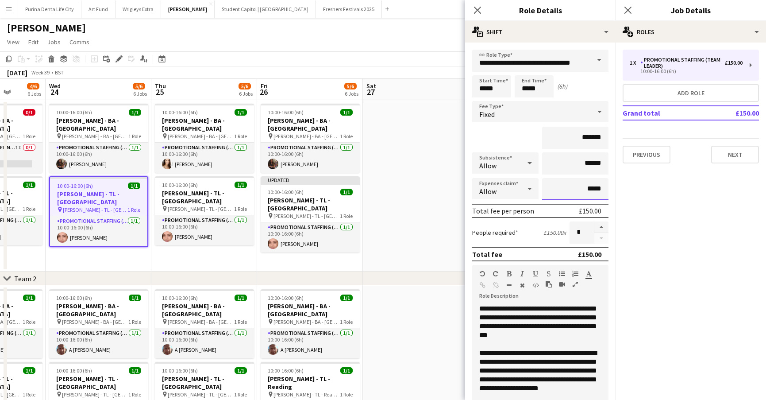
click at [588, 184] on input "*****" at bounding box center [575, 189] width 66 height 22
click at [591, 186] on input "*****" at bounding box center [575, 189] width 66 height 22
type input "***"
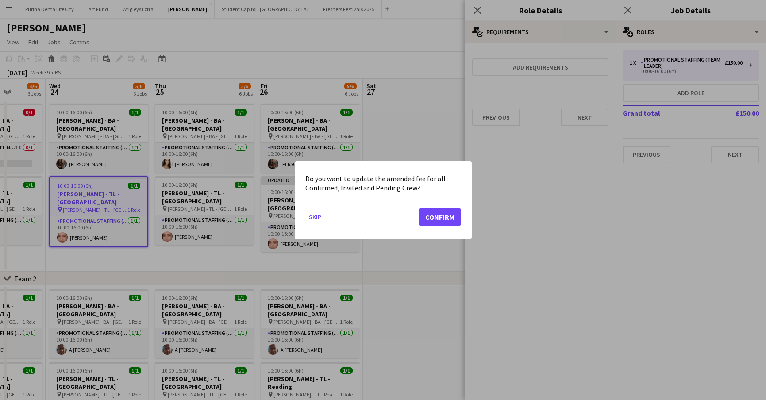
click at [450, 210] on button "Confirm" at bounding box center [440, 217] width 43 height 18
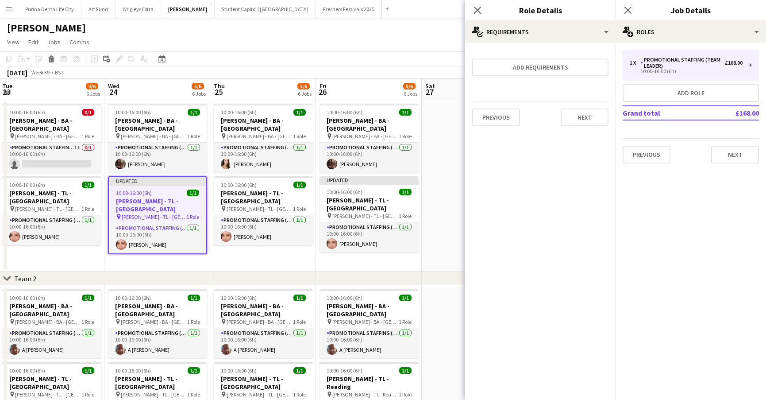
scroll to position [0, 212]
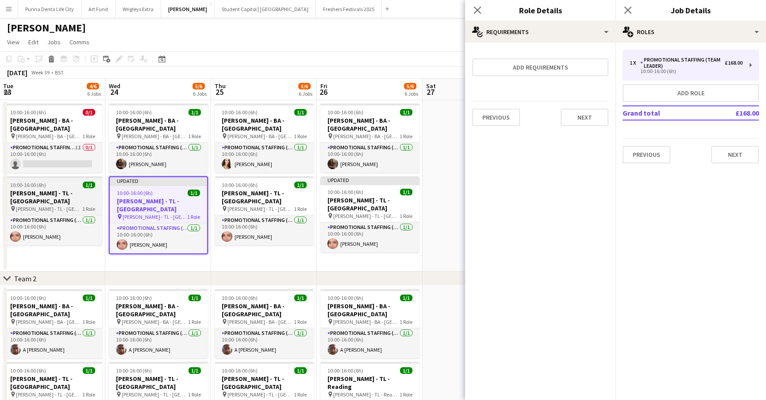
click at [44, 181] on app-job-card "10:00-16:00 (6h) 1/1 Giff Gaff - TL - Huddersfield pin Giff Gaff - TL - Hudders…" at bounding box center [52, 210] width 99 height 69
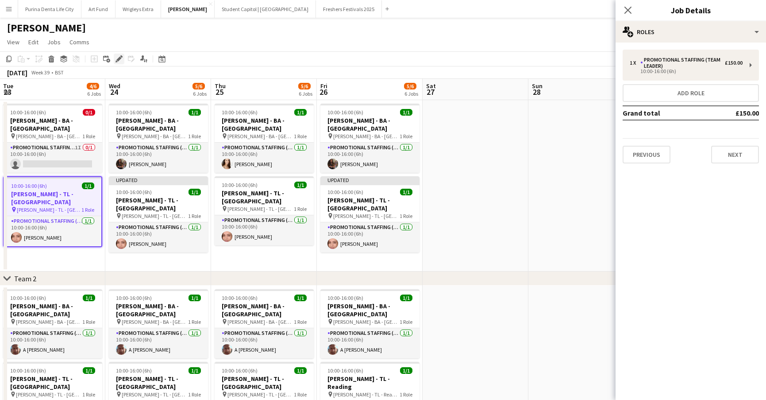
click at [120, 60] on icon at bounding box center [118, 59] width 5 height 5
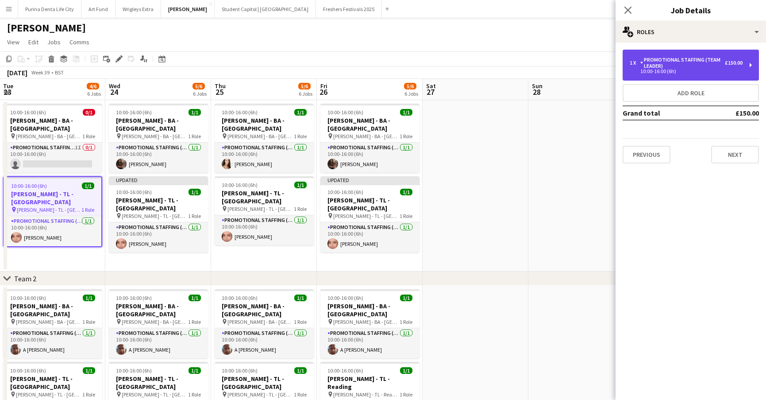
click at [680, 72] on div "10:00-16:00 (6h)" at bounding box center [686, 71] width 113 height 4
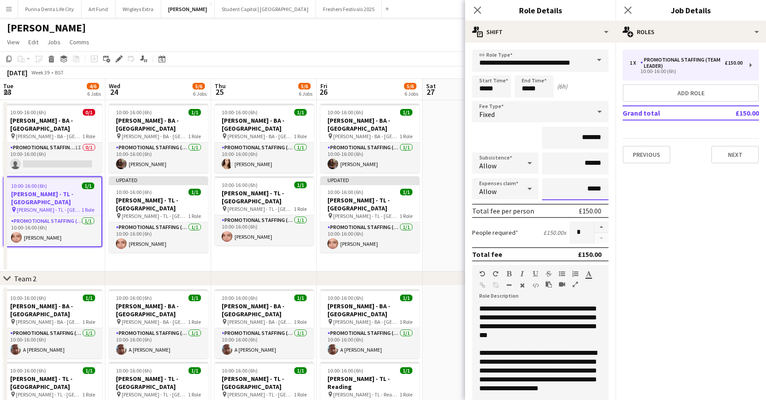
click at [572, 189] on input "*****" at bounding box center [575, 189] width 66 height 22
type input "******"
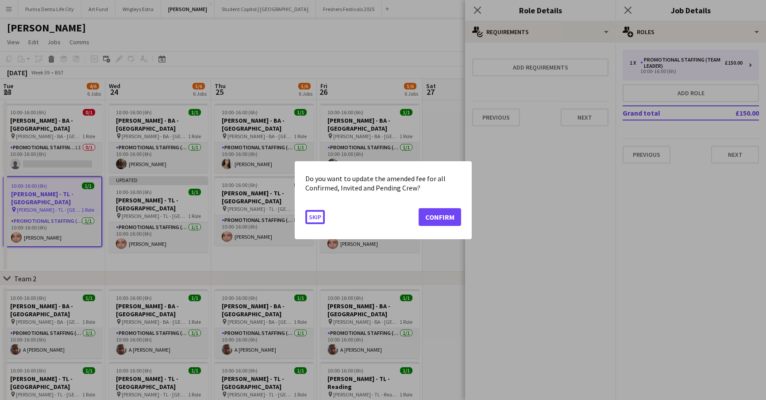
click at [315, 216] on button "Skip" at bounding box center [315, 216] width 19 height 14
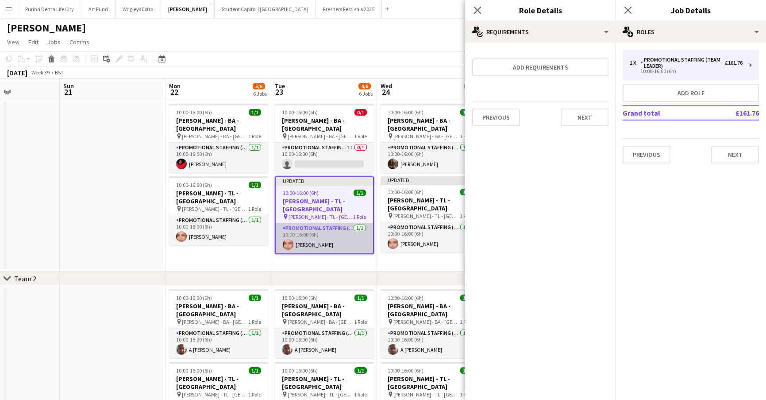
scroll to position [0, 255]
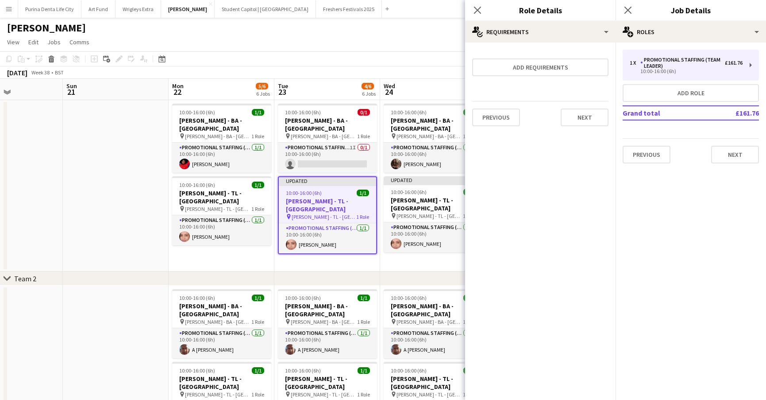
click at [106, 213] on app-date-cell at bounding box center [116, 185] width 106 height 171
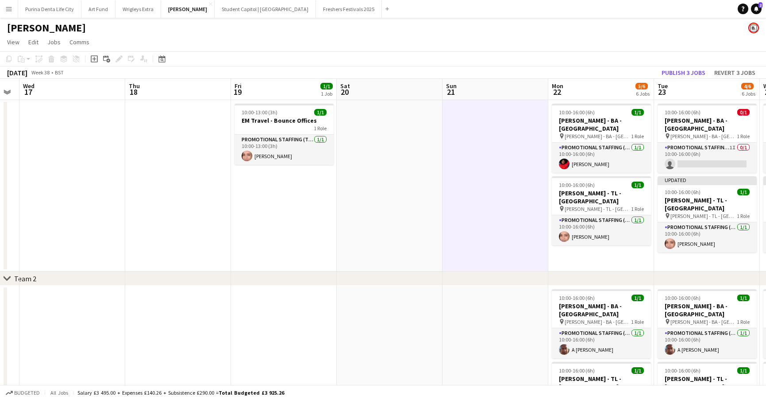
scroll to position [0, 337]
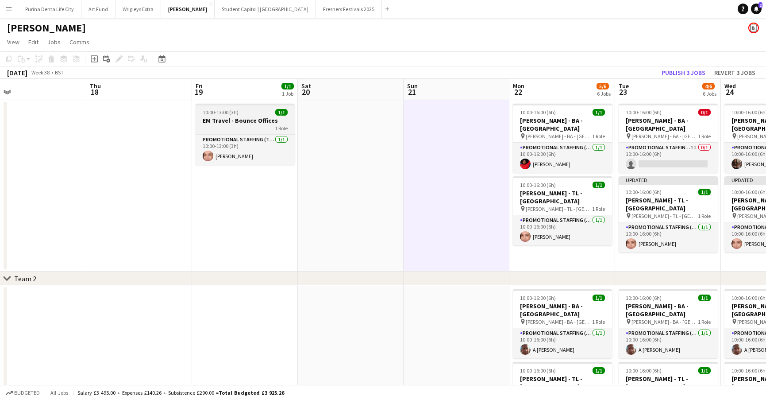
click at [217, 125] on div "1 Role" at bounding box center [245, 127] width 99 height 7
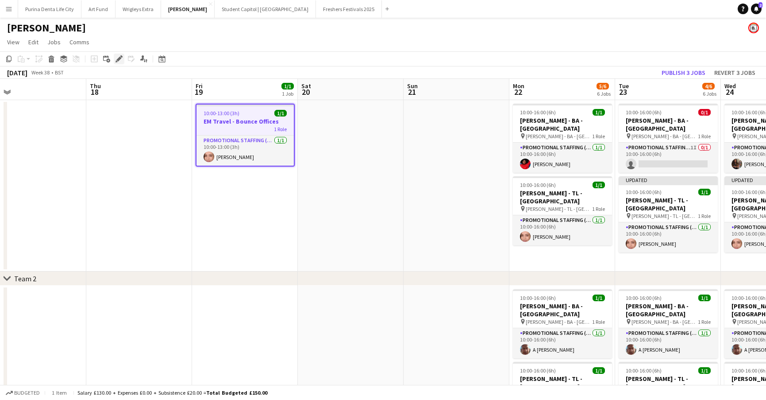
click at [117, 57] on icon "Edit" at bounding box center [119, 58] width 7 height 7
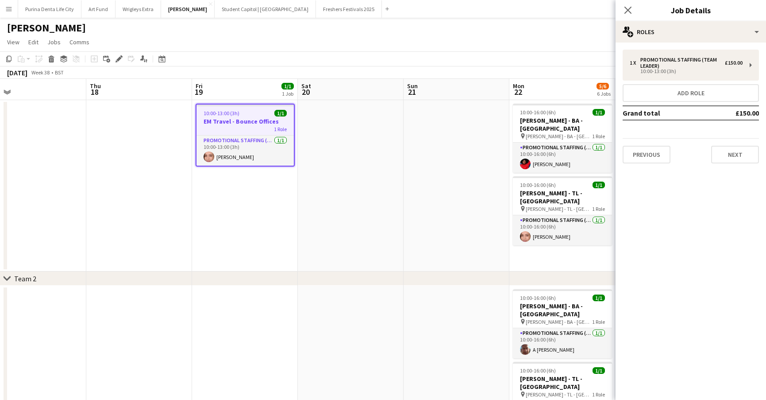
click at [375, 194] on app-date-cell at bounding box center [351, 185] width 106 height 171
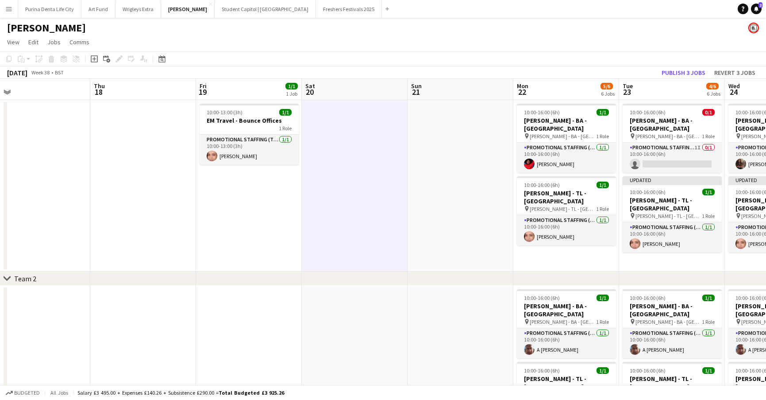
scroll to position [0, 333]
click at [222, 108] on app-job-card "10:00-13:00 (3h) 1/1 EM Travel - Bounce Offices 1 Role Promotional Staffing (Te…" at bounding box center [249, 134] width 99 height 61
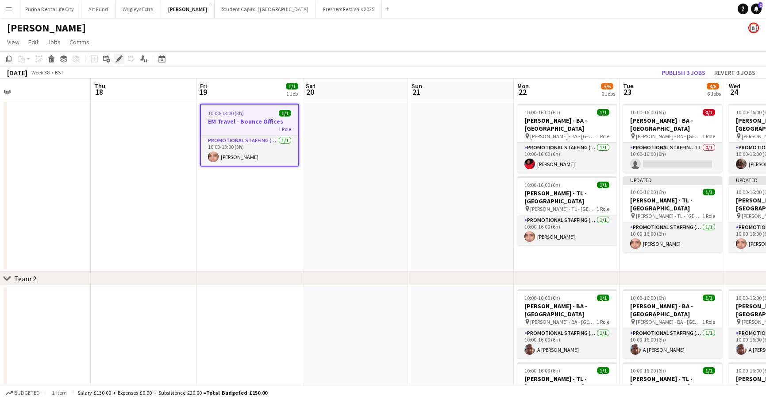
click at [121, 57] on icon at bounding box center [121, 56] width 2 height 2
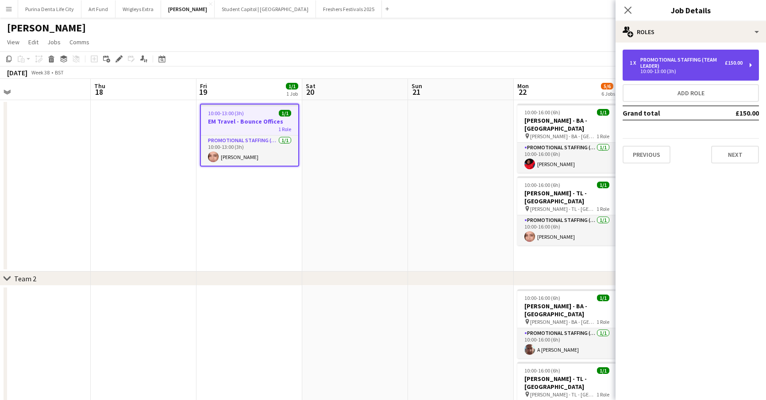
click at [671, 62] on div "Promotional Staffing (Team Leader)" at bounding box center [683, 63] width 85 height 12
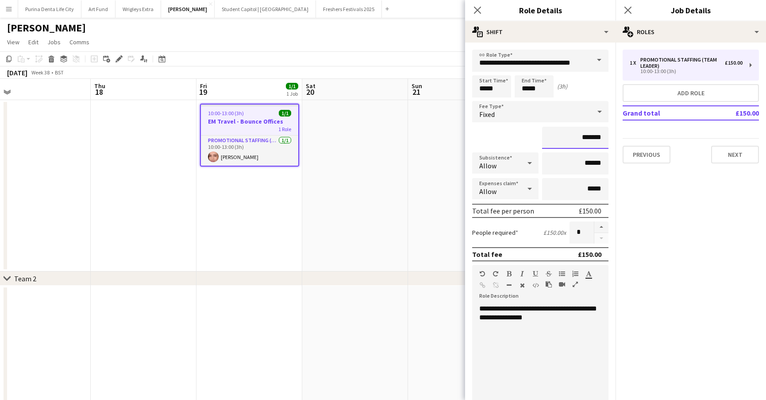
click at [592, 137] on input "*******" at bounding box center [575, 138] width 66 height 22
type input "**"
type input "***"
click at [592, 163] on input "******" at bounding box center [575, 163] width 66 height 22
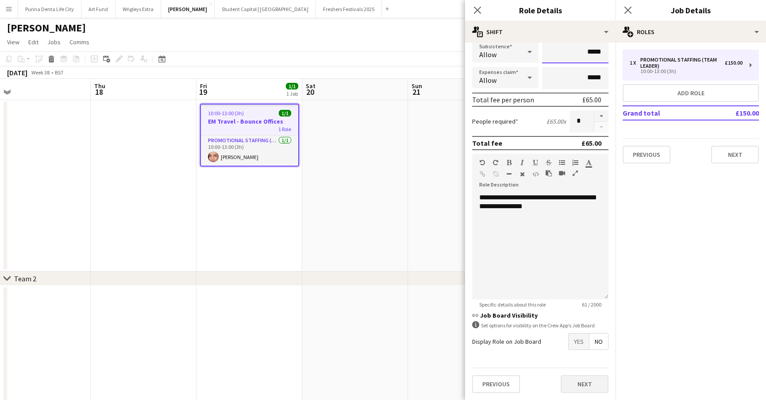
scroll to position [111, 0]
type input "*****"
click at [585, 381] on button "Next" at bounding box center [585, 384] width 48 height 18
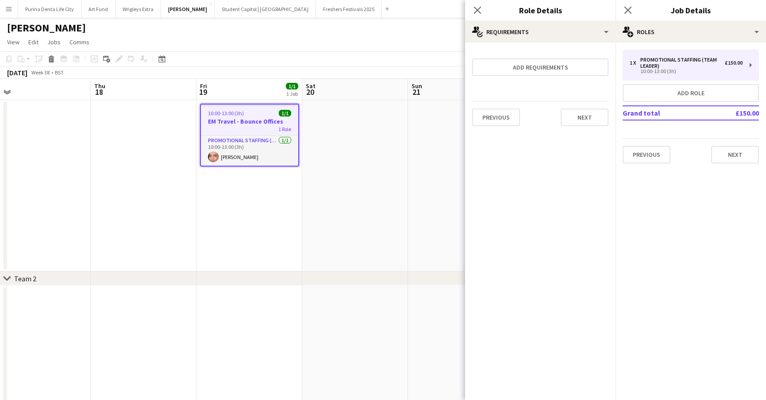
scroll to position [0, 0]
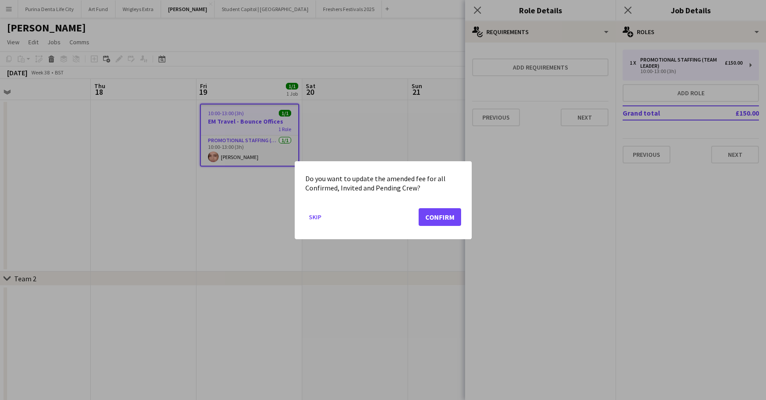
click at [445, 218] on button "Confirm" at bounding box center [440, 217] width 43 height 18
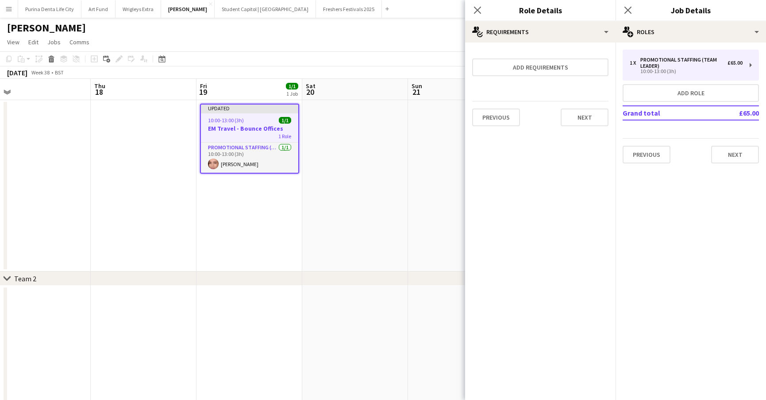
click at [374, 179] on app-date-cell at bounding box center [355, 185] width 106 height 171
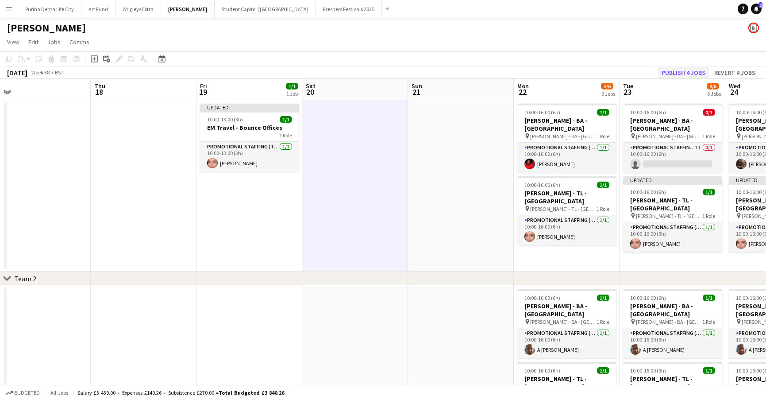
click at [678, 75] on button "Publish 4 jobs" at bounding box center [683, 73] width 51 height 12
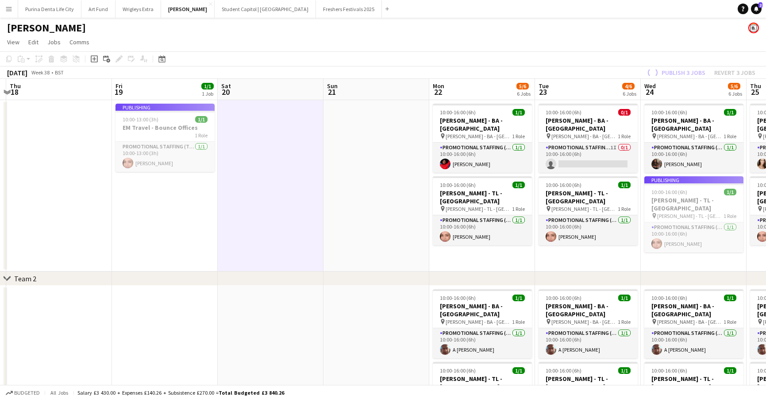
scroll to position [0, 418]
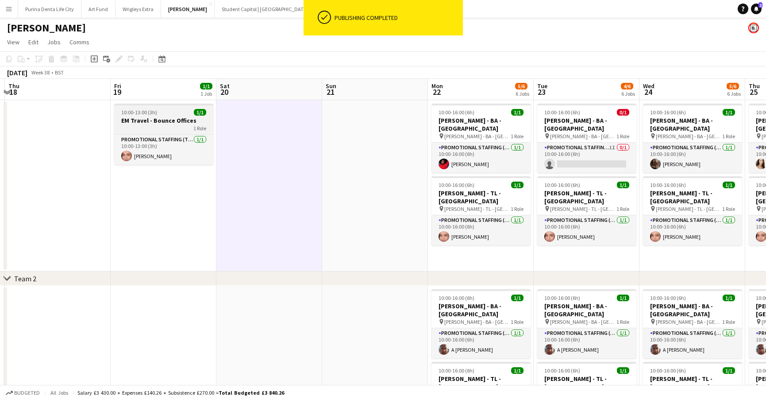
click at [152, 112] on span "10:00-13:00 (3h)" at bounding box center [139, 112] width 36 height 7
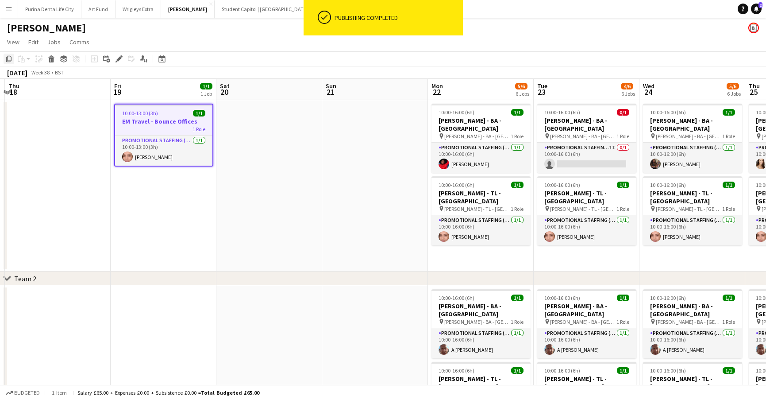
click at [4, 56] on div "Copy" at bounding box center [9, 59] width 11 height 11
click at [376, 115] on app-date-cell at bounding box center [375, 185] width 106 height 171
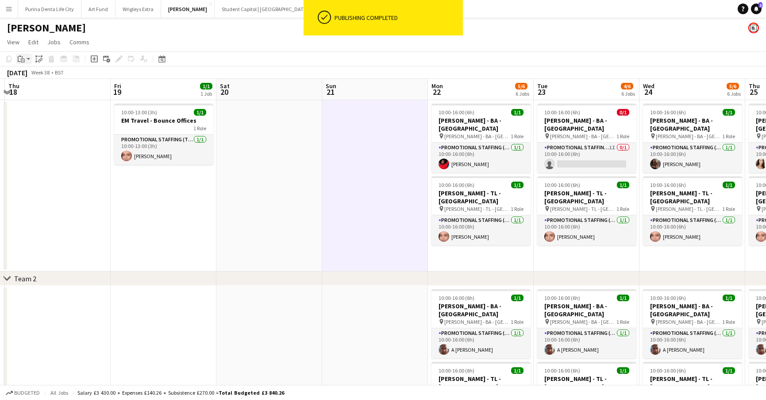
click at [20, 56] on icon at bounding box center [20, 55] width 2 height 1
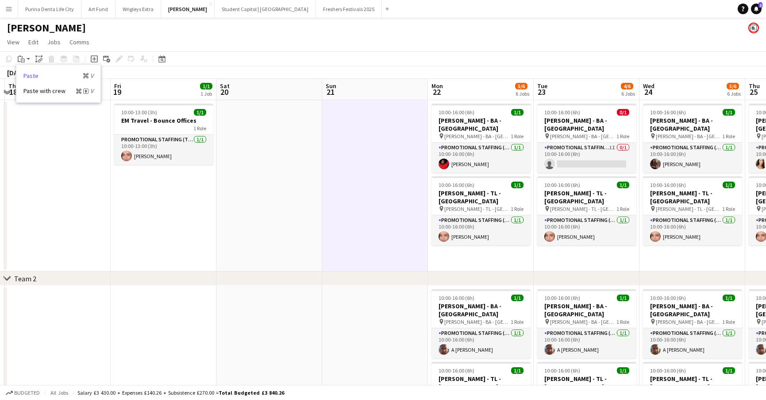
click at [36, 74] on link "Paste Command V" at bounding box center [58, 76] width 70 height 8
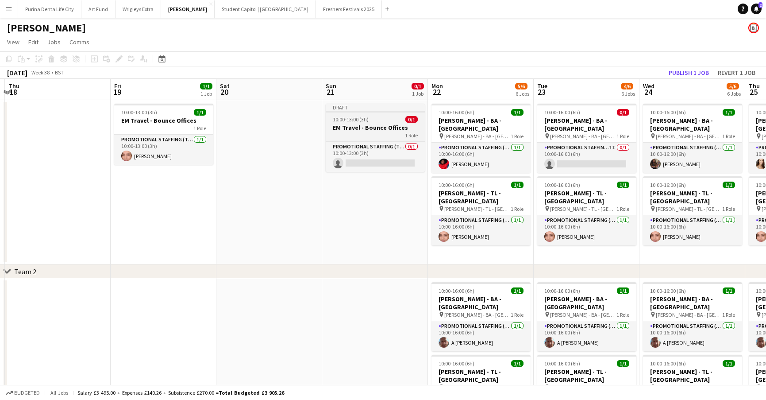
click at [381, 124] on h3 "EM Travel - Bounce Offices" at bounding box center [375, 128] width 99 height 8
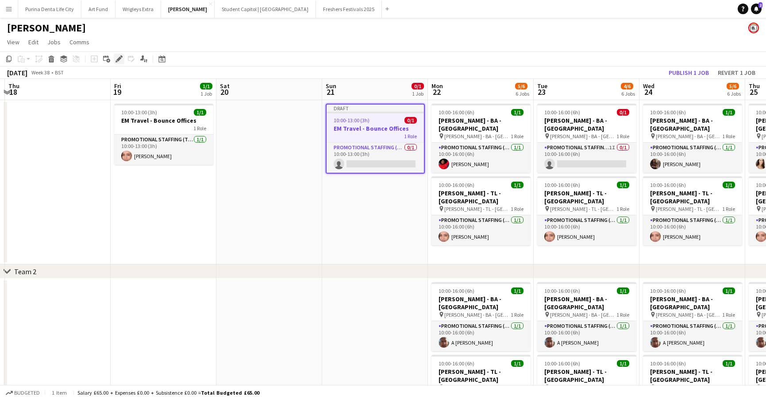
click at [117, 55] on icon "Edit" at bounding box center [119, 58] width 7 height 7
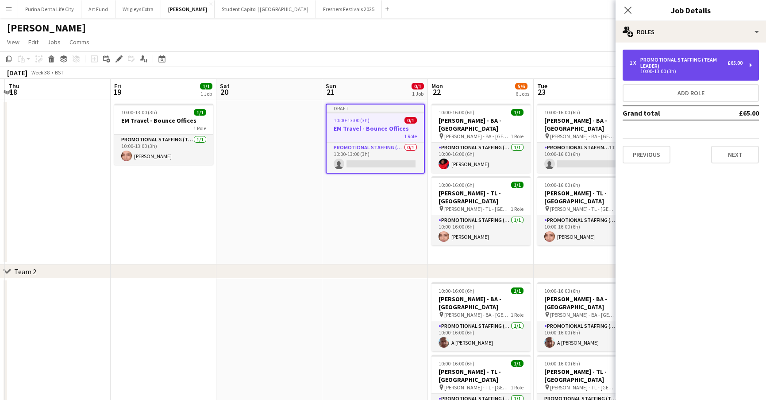
click at [688, 62] on div "Promotional Staffing (Team Leader)" at bounding box center [684, 63] width 87 height 12
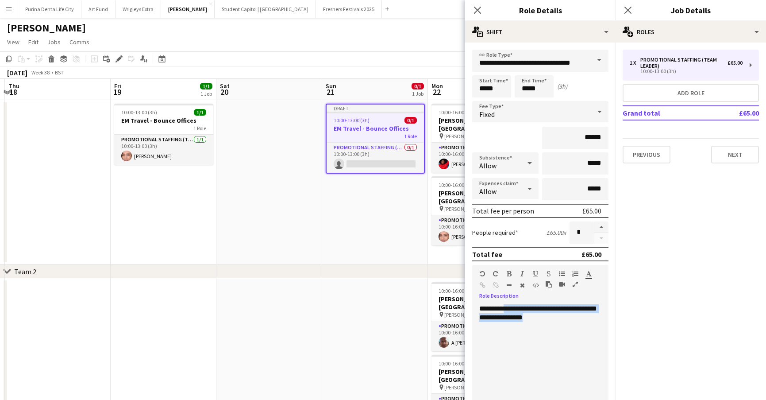
drag, startPoint x: 569, startPoint y: 328, endPoint x: 506, endPoint y: 308, distance: 66.2
click at [506, 308] on div "**********" at bounding box center [540, 357] width 136 height 106
click at [590, 164] on input "*****" at bounding box center [575, 163] width 66 height 22
type input "******"
click at [591, 188] on input "*****" at bounding box center [575, 189] width 66 height 22
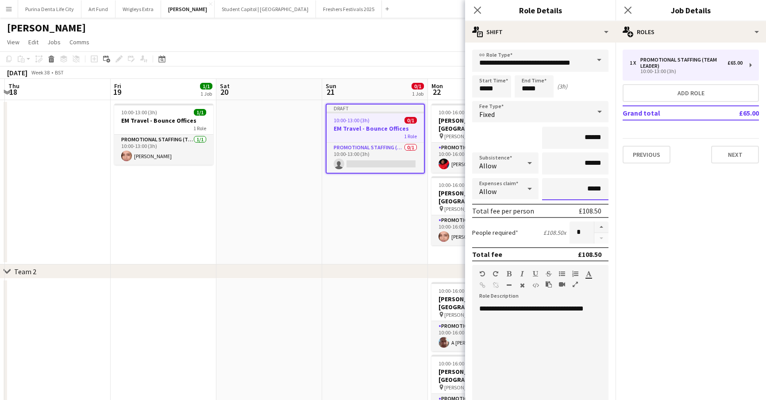
type input "******"
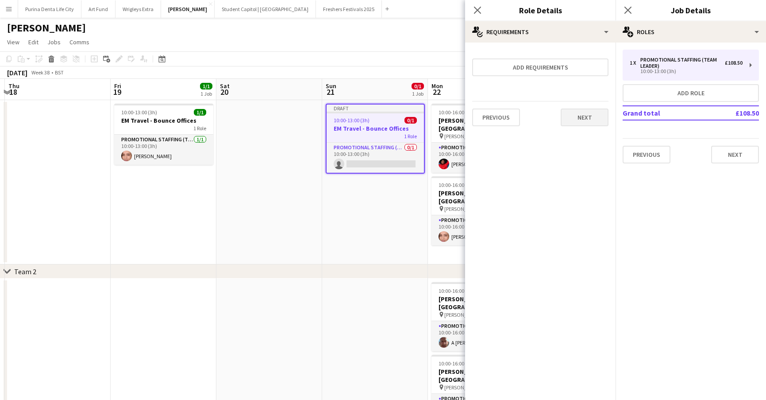
click at [581, 118] on button "Next" at bounding box center [585, 117] width 48 height 18
click at [360, 246] on app-date-cell "Draft 10:00-13:00 (3h) 0/1 EM Travel - Bounce Offices 1 Role Promotional Staffi…" at bounding box center [375, 182] width 106 height 164
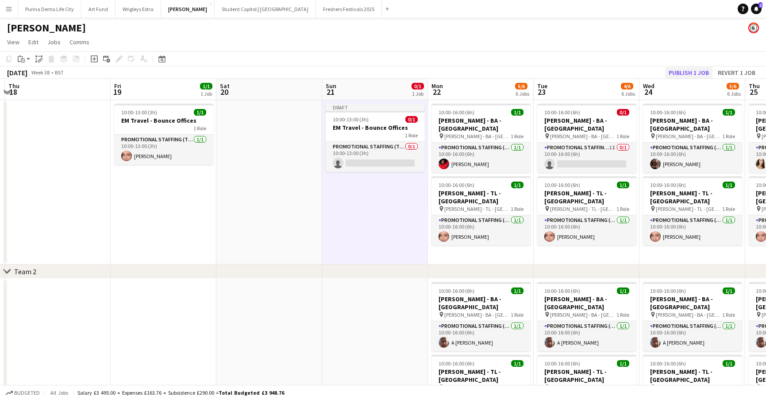
click at [678, 73] on button "Publish 1 job" at bounding box center [688, 73] width 47 height 12
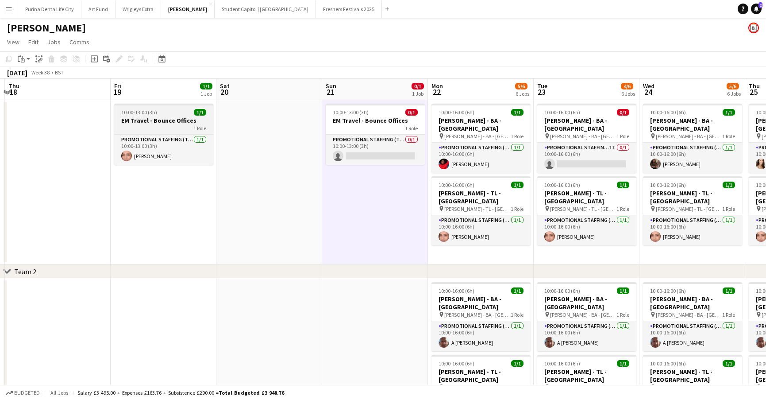
click at [162, 109] on div "10:00-13:00 (3h) 1/1" at bounding box center [163, 112] width 99 height 7
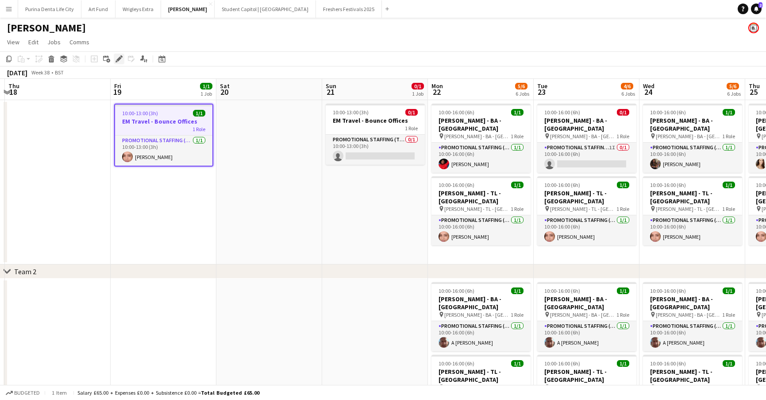
click at [118, 59] on icon at bounding box center [118, 59] width 5 height 5
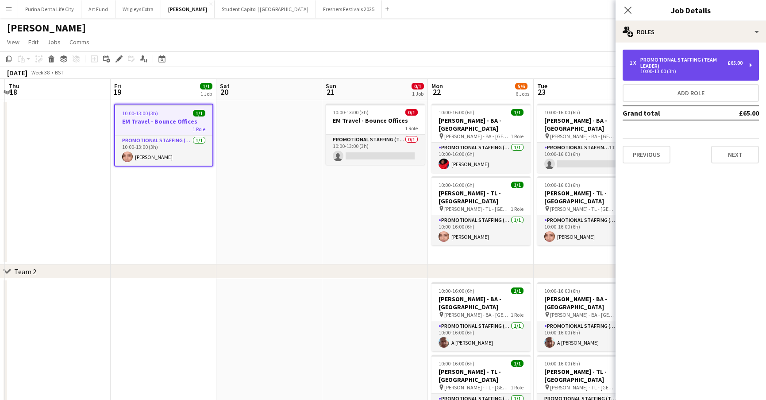
click at [686, 62] on div "Promotional Staffing (Team Leader)" at bounding box center [684, 63] width 87 height 12
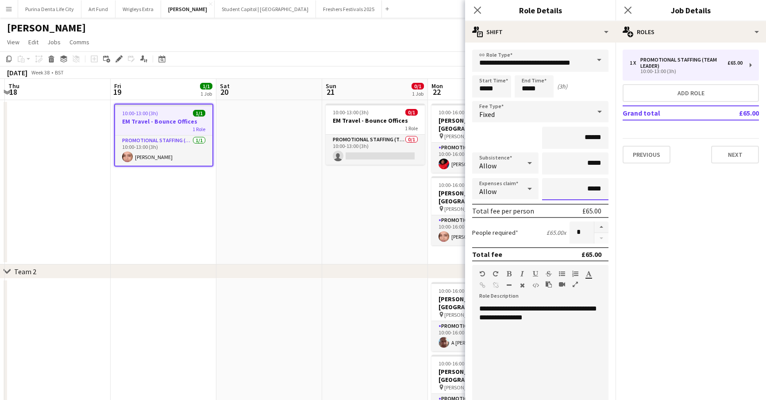
click at [578, 185] on input "*****" at bounding box center [575, 189] width 66 height 22
click at [582, 185] on input "*****" at bounding box center [575, 189] width 66 height 22
type input "******"
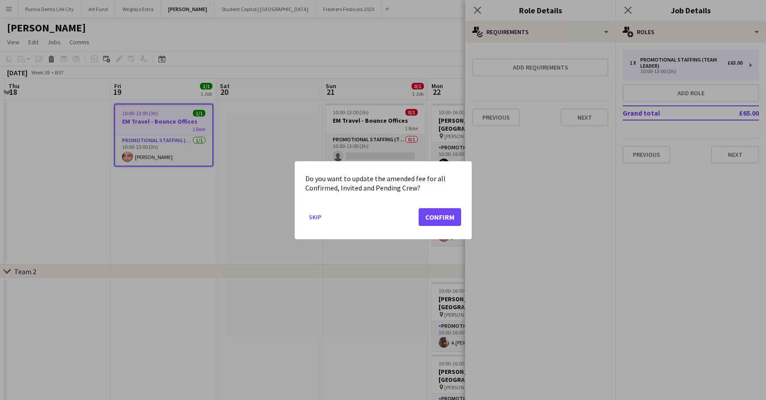
click at [427, 218] on button "Confirm" at bounding box center [440, 217] width 43 height 18
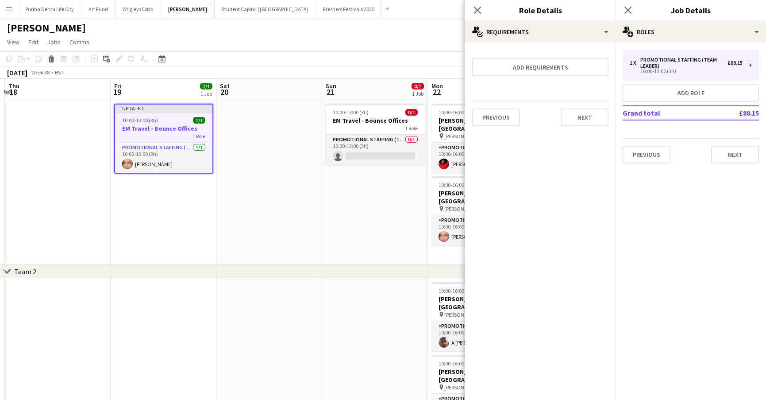
click at [378, 193] on app-date-cell "10:00-13:00 (3h) 0/1 EM Travel - Bounce Offices 1 Role Promotional Staffing (Te…" at bounding box center [375, 182] width 106 height 164
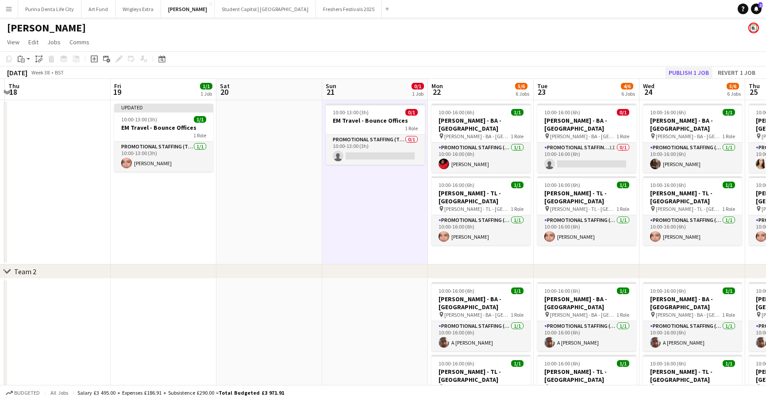
click at [685, 70] on button "Publish 1 job" at bounding box center [688, 73] width 47 height 12
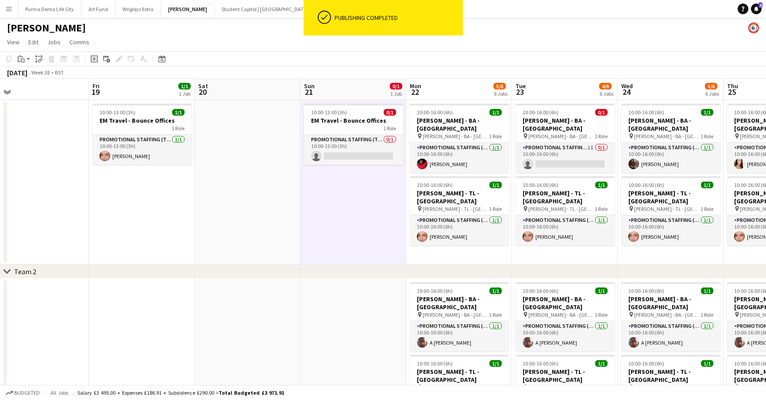
scroll to position [0, 232]
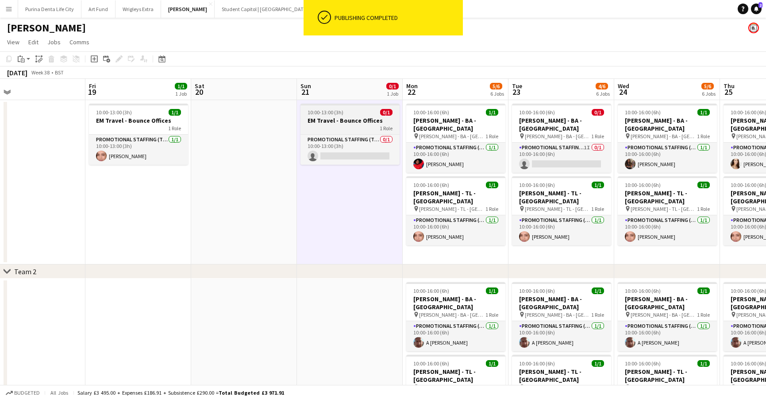
click at [344, 115] on div "10:00-13:00 (3h) 0/1" at bounding box center [350, 112] width 99 height 7
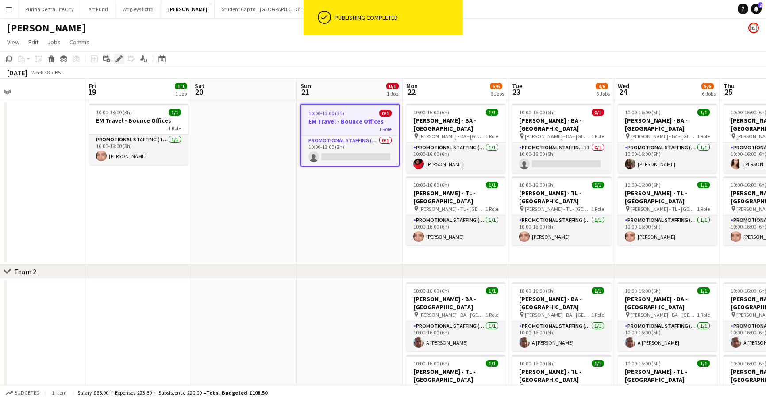
click at [117, 57] on icon "Edit" at bounding box center [119, 58] width 7 height 7
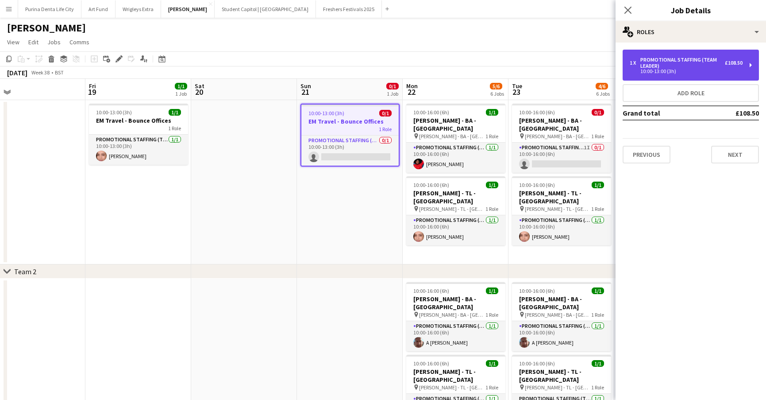
click at [642, 58] on div "Promotional Staffing (Team Leader)" at bounding box center [683, 63] width 85 height 12
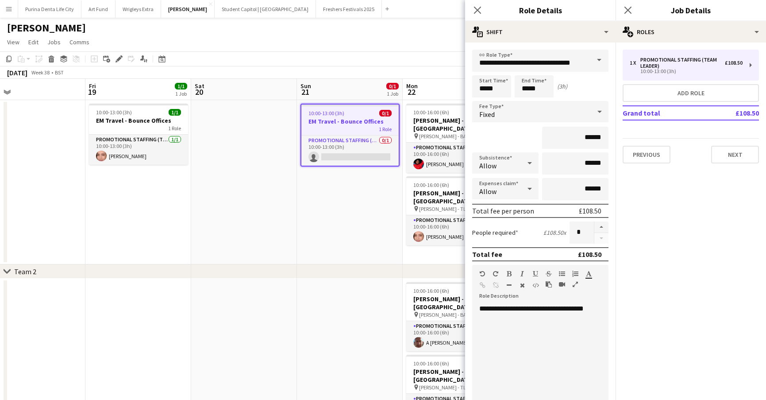
click at [362, 220] on app-date-cell "10:00-13:00 (3h) 0/1 EM Travel - Bounce Offices 1 Role Promotional Staffing (Te…" at bounding box center [350, 182] width 106 height 164
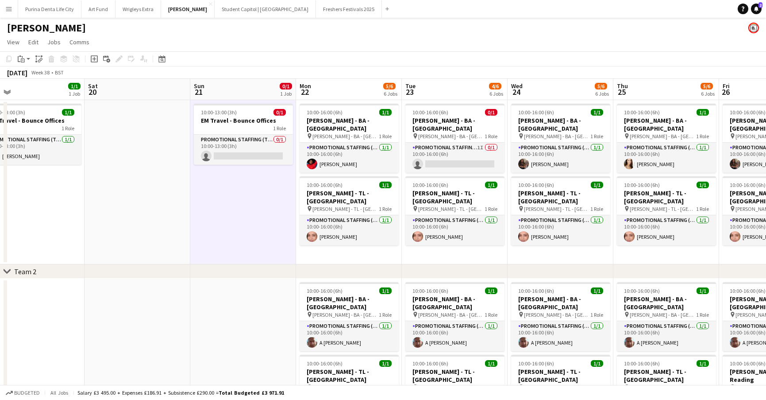
scroll to position [0, 0]
click at [756, 10] on icon at bounding box center [756, 8] width 4 height 4
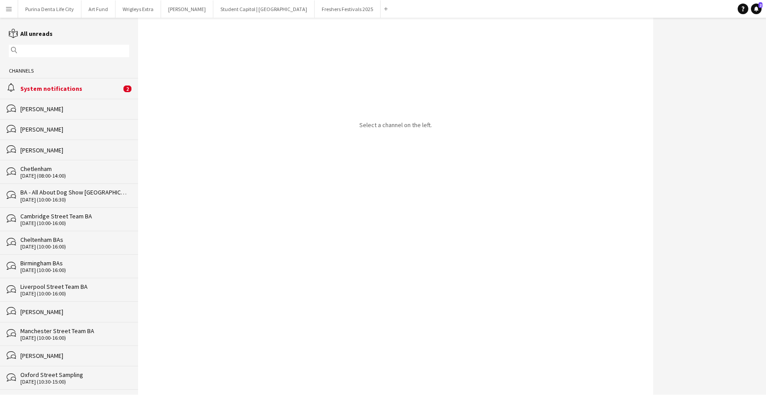
click at [79, 85] on div "System notifications" at bounding box center [70, 89] width 101 height 8
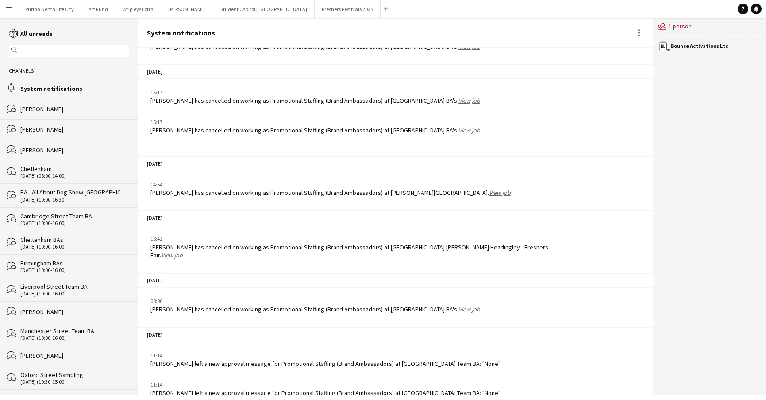
click at [157, 360] on div "Emma Aves left a new approval message for Promotional Staffing (Brand Ambassado…" at bounding box center [326, 364] width 351 height 8
click at [83, 83] on div "alarm System notifications" at bounding box center [69, 88] width 138 height 20
click at [233, 2] on button "Student Capitol | [GEOGRAPHIC_DATA] Close" at bounding box center [263, 8] width 101 height 17
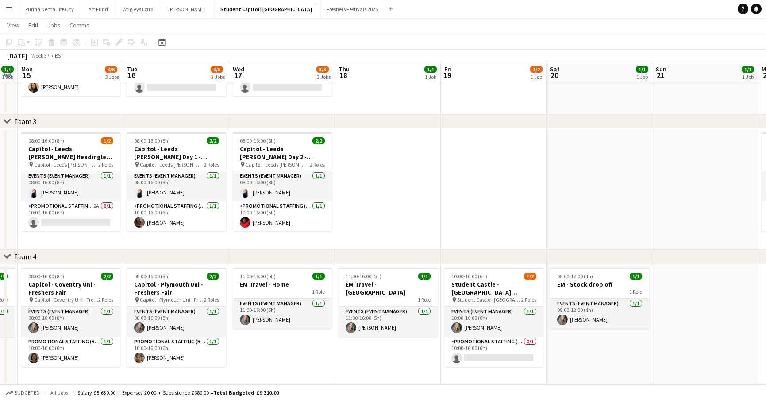
scroll to position [0, 406]
click at [320, 9] on button "Freshers Festivals 2025 Close" at bounding box center [353, 8] width 66 height 17
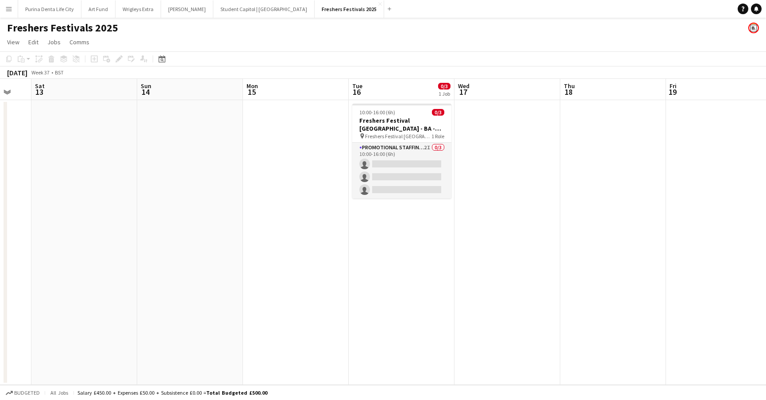
scroll to position [0, 392]
click at [398, 188] on app-card-role "Promotional Staffing (Brand Ambassadors) 2I 0/3 10:00-16:00 (6h) single-neutral…" at bounding box center [401, 171] width 99 height 56
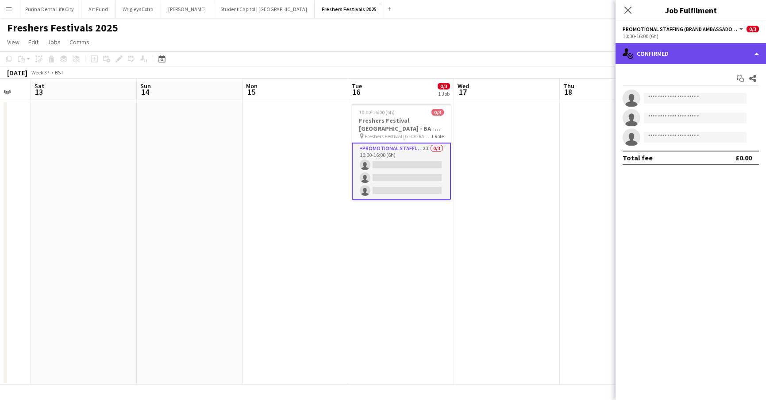
click at [678, 48] on div "single-neutral-actions-check-2 Confirmed" at bounding box center [691, 53] width 151 height 21
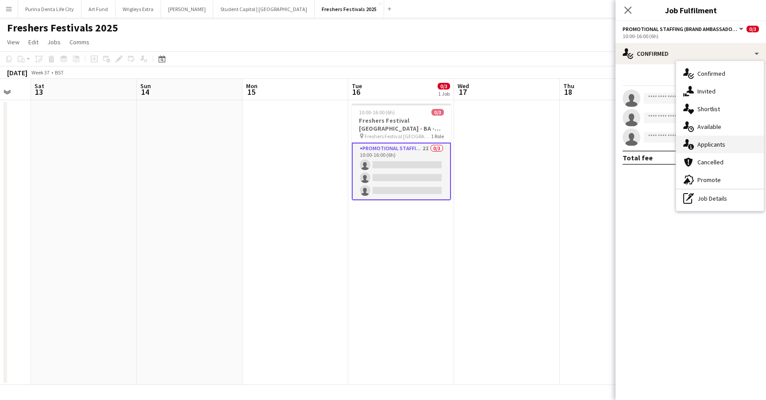
click at [727, 144] on div "single-neutral-actions-information Applicants" at bounding box center [721, 144] width 88 height 18
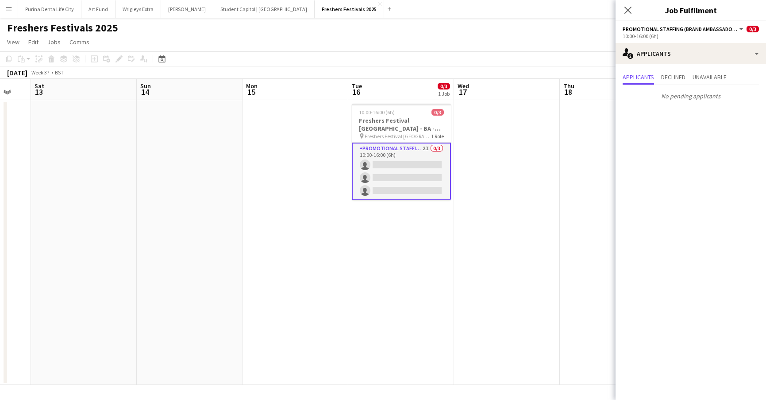
click at [12, 7] on button "Menu" at bounding box center [9, 9] width 18 height 18
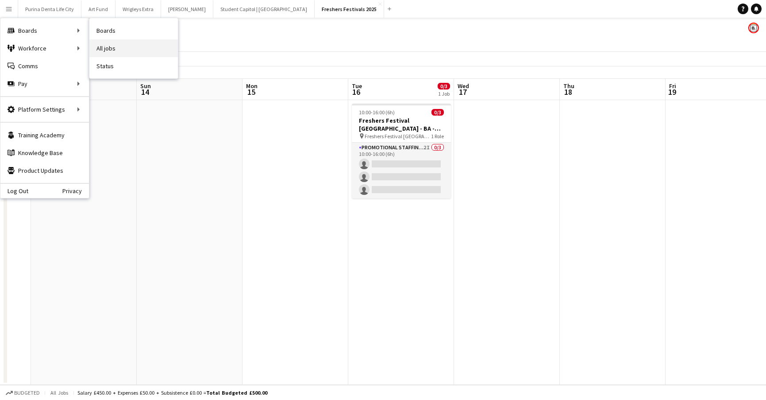
click at [130, 45] on link "All jobs" at bounding box center [133, 48] width 89 height 18
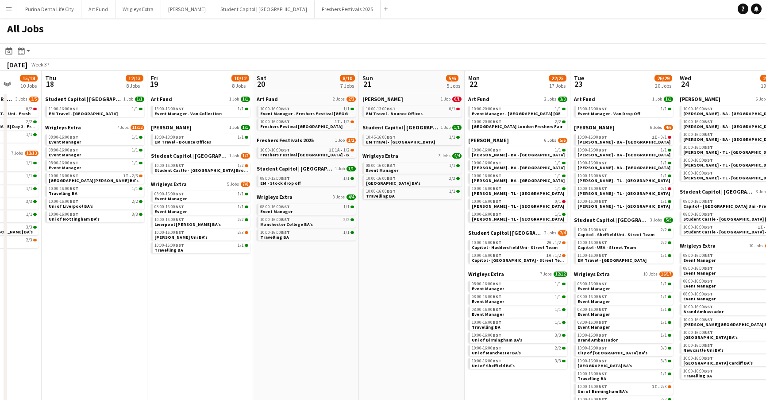
scroll to position [0, 0]
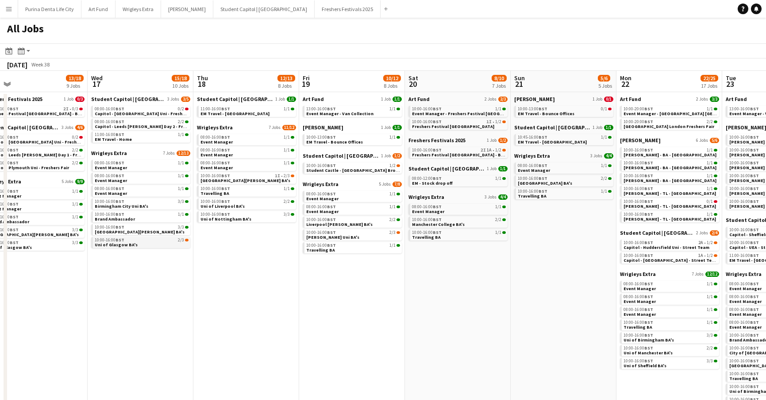
click at [162, 244] on link "10:00-16:00 BST 2/3 Uni of Glasgow BA's" at bounding box center [142, 242] width 94 height 10
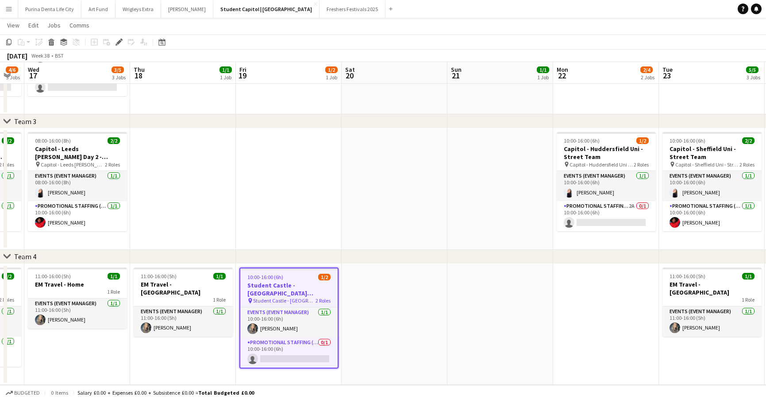
scroll to position [241, 0]
click at [94, 15] on button "Art Fund Close" at bounding box center [98, 8] width 34 height 17
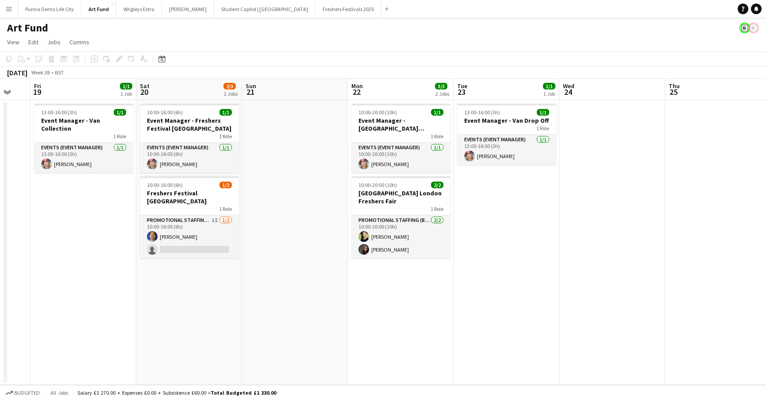
scroll to position [0, 393]
click at [227, 9] on button "Student Capitol | [GEOGRAPHIC_DATA] Close" at bounding box center [264, 8] width 101 height 17
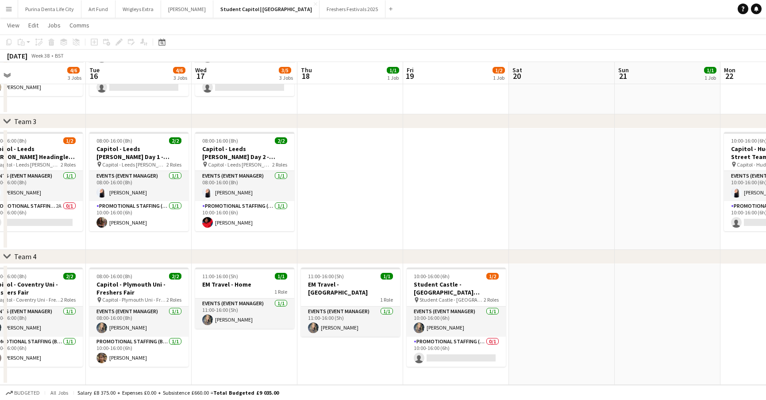
scroll to position [241, 0]
click at [91, 6] on button "Art Fund Close" at bounding box center [98, 8] width 34 height 17
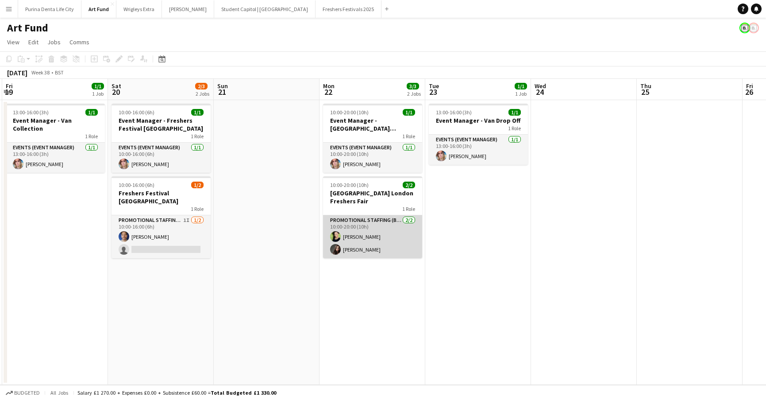
scroll to position [0, 209]
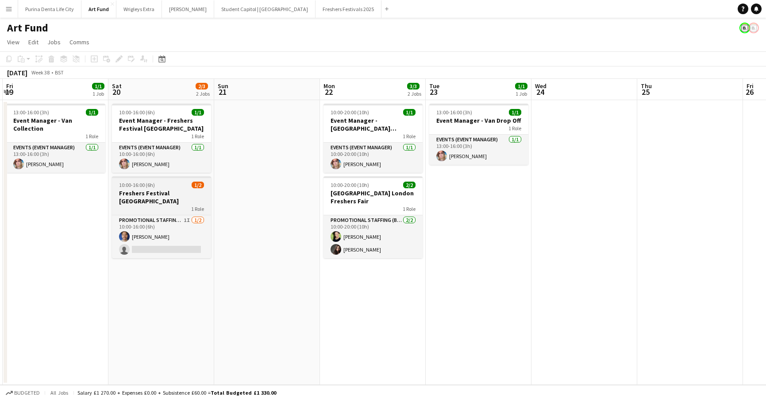
click at [165, 193] on h3 "Freshers Festival [GEOGRAPHIC_DATA]" at bounding box center [161, 197] width 99 height 16
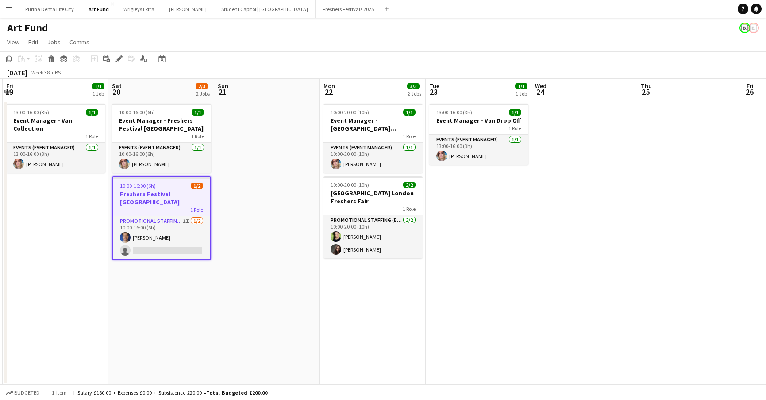
click at [146, 102] on app-date-cell "10:00-16:00 (6h) 1/1 Event Manager - Freshers Festival [GEOGRAPHIC_DATA] 1 Role…" at bounding box center [161, 242] width 106 height 285
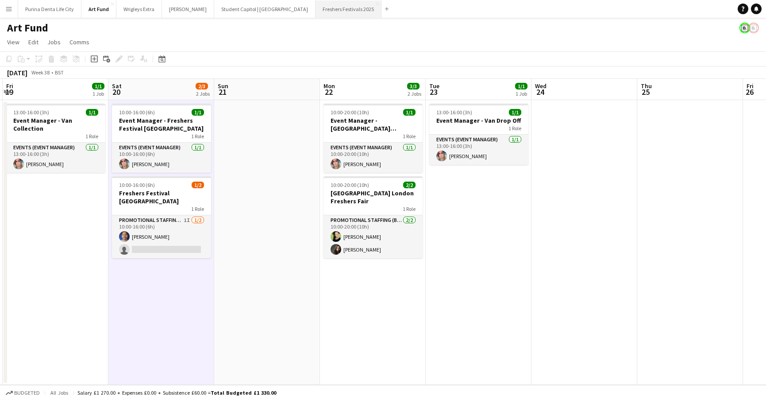
click at [316, 7] on button "Freshers Festivals 2025 Close" at bounding box center [349, 8] width 66 height 17
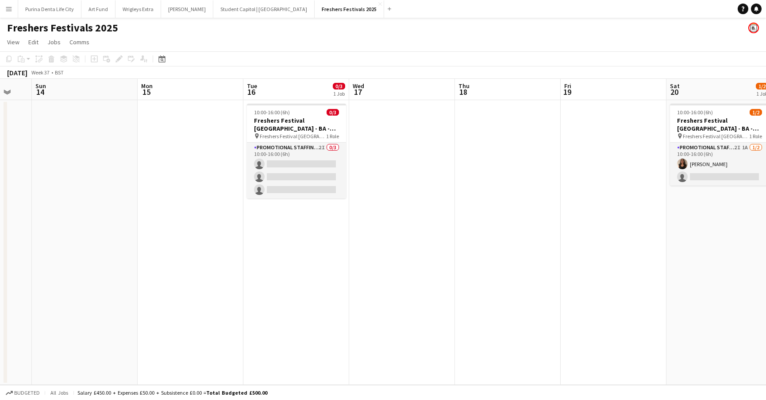
scroll to position [0, 399]
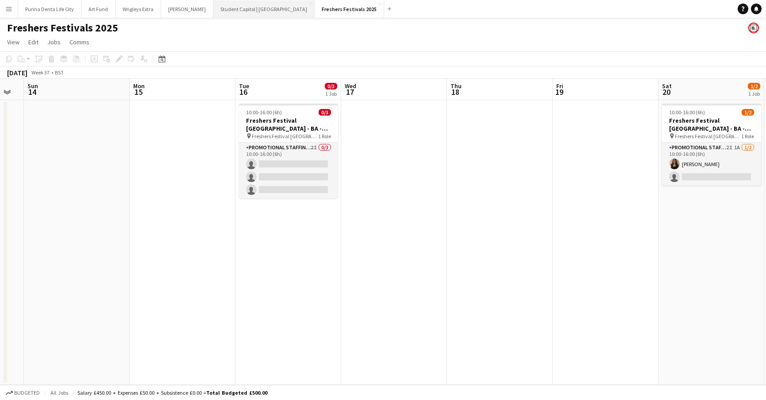
click at [235, 11] on button "Student Capitol | [GEOGRAPHIC_DATA] Close" at bounding box center [263, 8] width 101 height 17
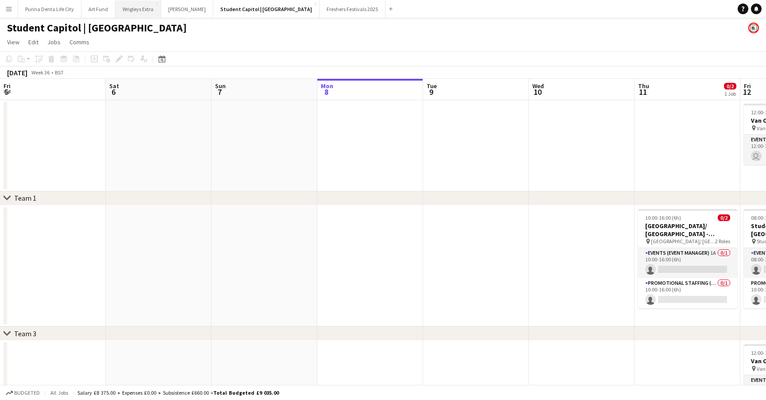
scroll to position [0, 212]
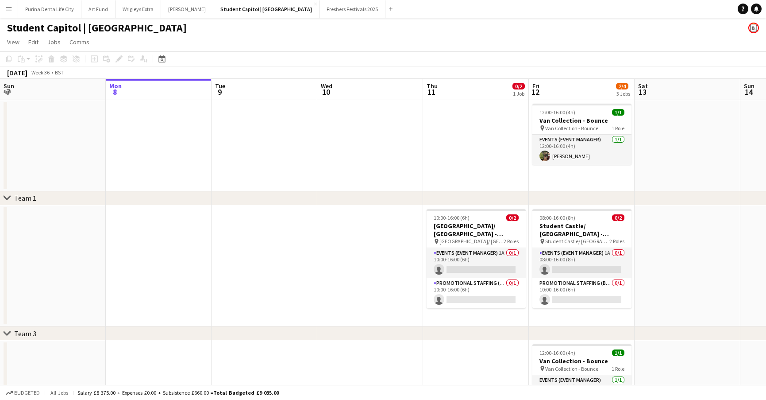
click at [9, 9] on app-icon "Menu" at bounding box center [8, 8] width 7 height 7
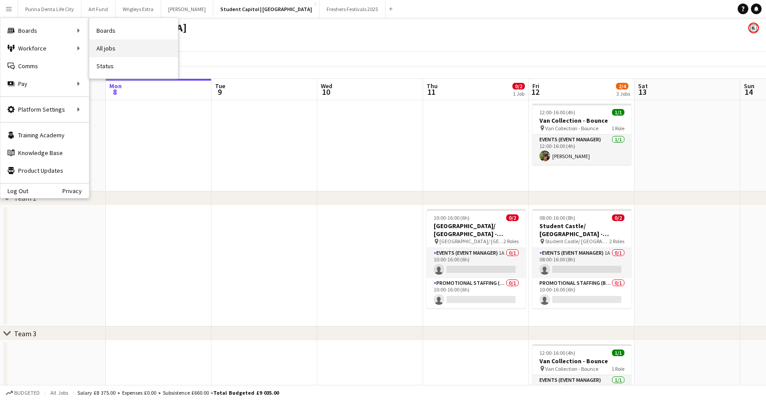
click at [109, 40] on link "All jobs" at bounding box center [133, 48] width 89 height 18
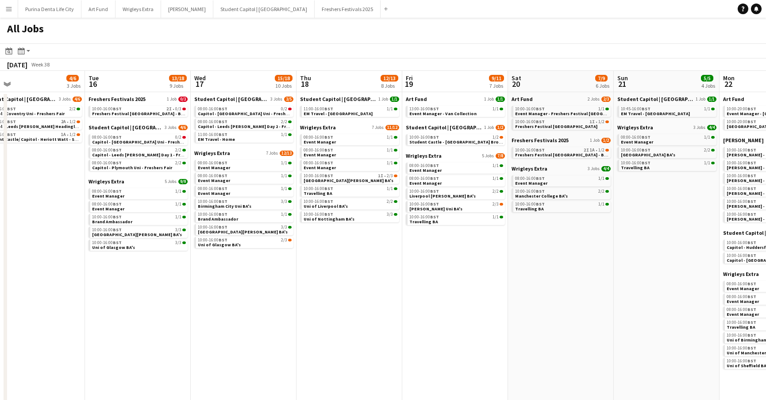
scroll to position [0, 232]
click at [169, 12] on button "[PERSON_NAME] Close" at bounding box center [187, 8] width 52 height 17
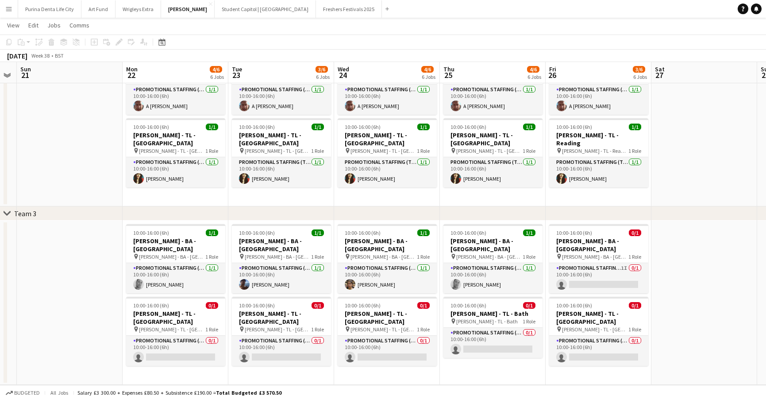
scroll to position [236, 0]
click at [619, 266] on app-card-role "Promotional Staffing (Brand Ambassadors) 1I 0/1 10:00-16:00 (6h) single-neutral…" at bounding box center [598, 278] width 99 height 30
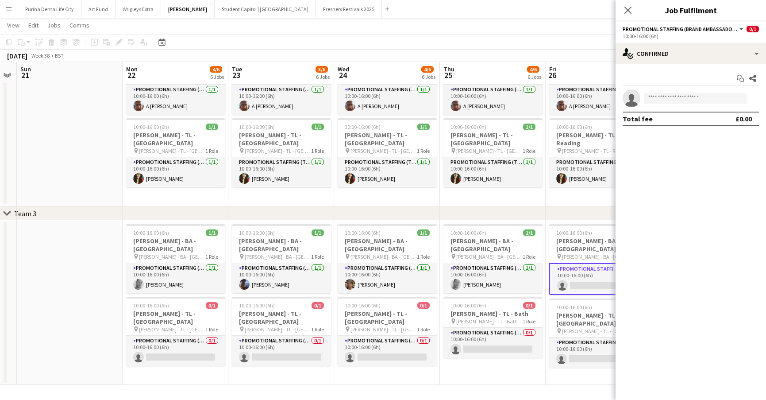
click at [708, 39] on div "10:00-16:00 (6h)" at bounding box center [691, 36] width 136 height 7
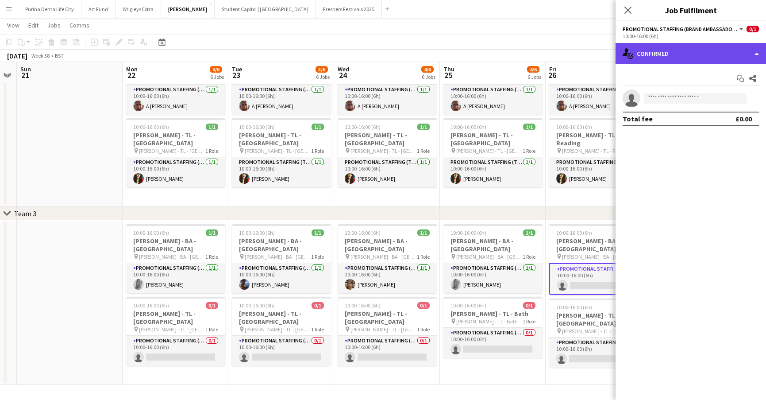
click at [704, 60] on div "single-neutral-actions-check-2 Confirmed" at bounding box center [691, 53] width 151 height 21
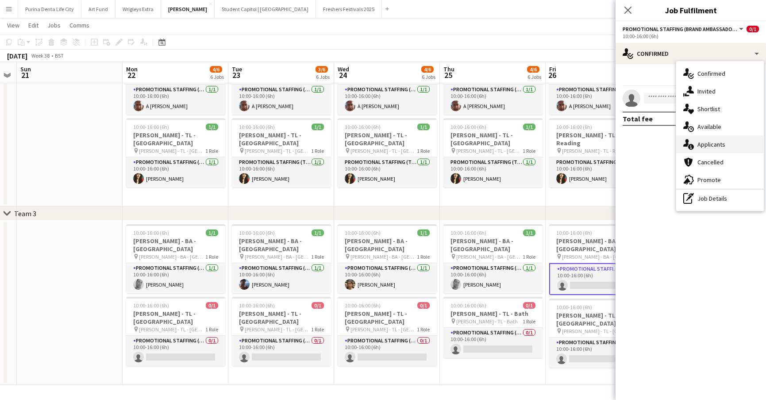
click at [733, 139] on div "single-neutral-actions-information Applicants" at bounding box center [721, 144] width 88 height 18
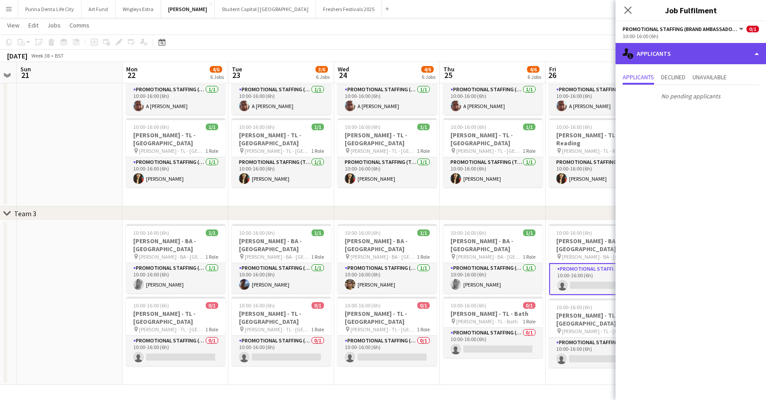
click at [696, 44] on div "single-neutral-actions-information Applicants" at bounding box center [691, 53] width 151 height 21
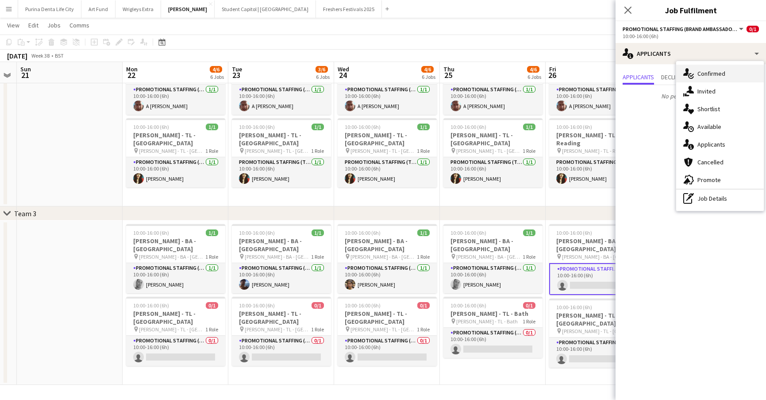
click at [698, 74] on span "Confirmed" at bounding box center [712, 74] width 28 height 8
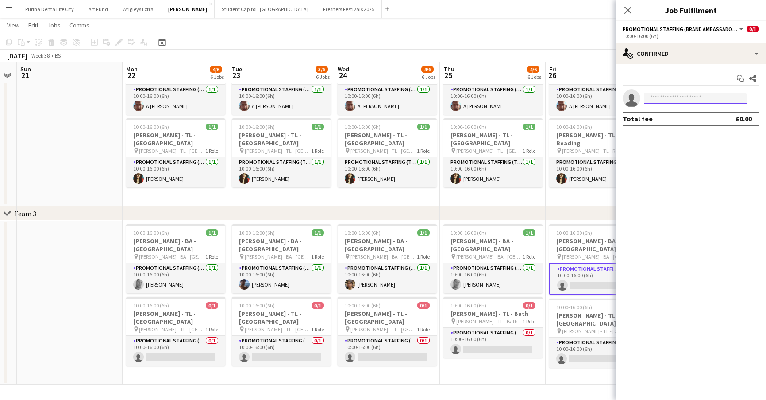
click at [674, 98] on input at bounding box center [695, 98] width 103 height 11
type input "*********"
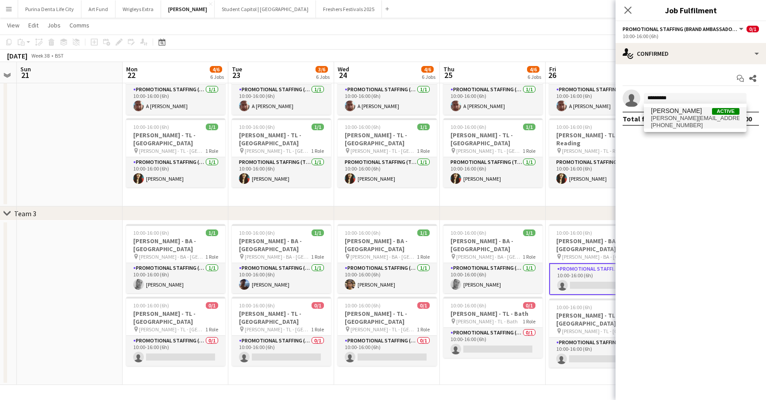
click at [687, 113] on span "[PERSON_NAME] Active" at bounding box center [695, 111] width 89 height 8
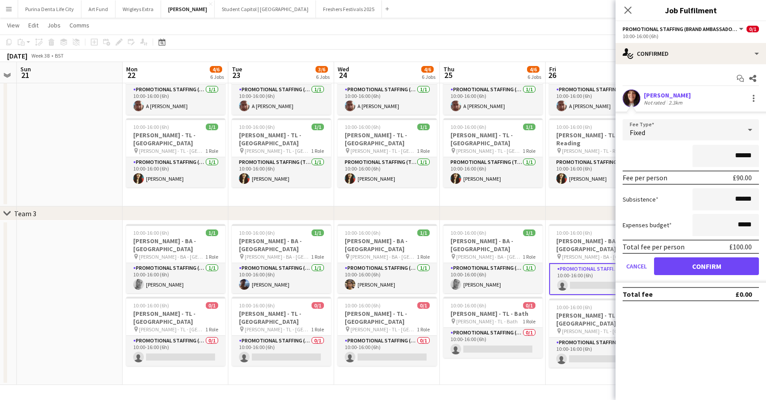
click at [716, 271] on button "Confirm" at bounding box center [706, 266] width 105 height 18
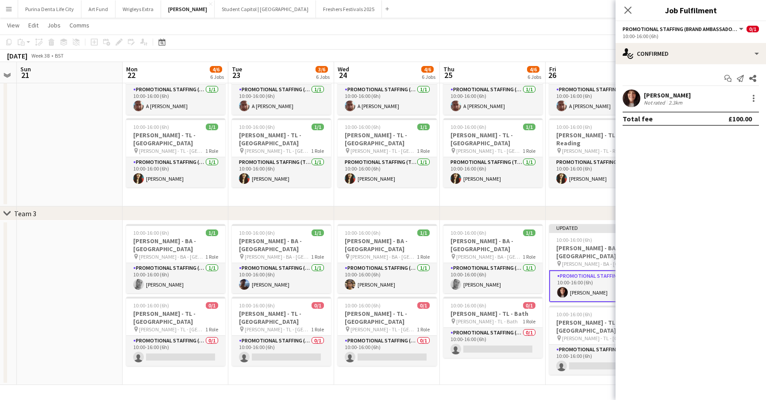
click at [569, 206] on app-date-cell "10:00-16:00 (6h) 1/1 [PERSON_NAME] - BA - Reading pin [PERSON_NAME] - BA - Read…" at bounding box center [599, 124] width 106 height 164
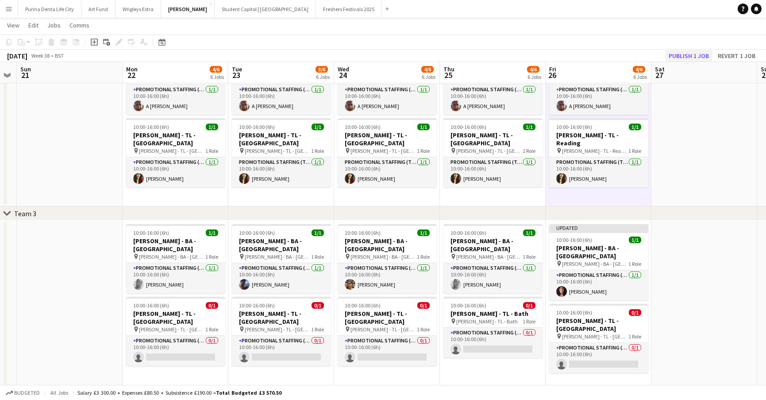
click at [671, 56] on button "Publish 1 job" at bounding box center [688, 56] width 47 height 12
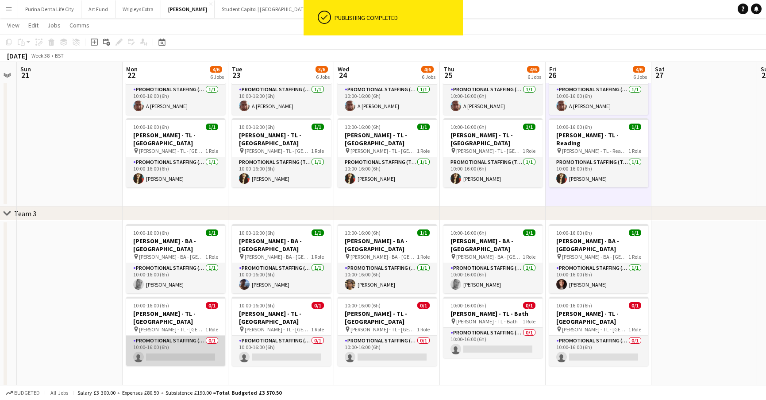
click at [195, 340] on app-card-role "Promotional Staffing (Team Leader) 0/1 10:00-16:00 (6h) single-neutral-actions" at bounding box center [175, 351] width 99 height 30
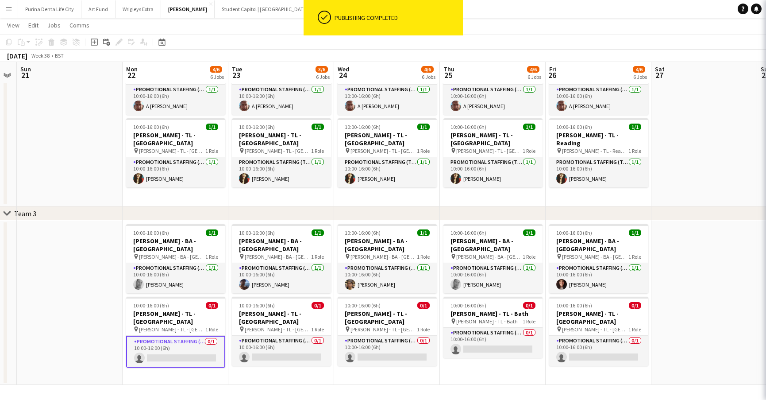
scroll to position [0, 407]
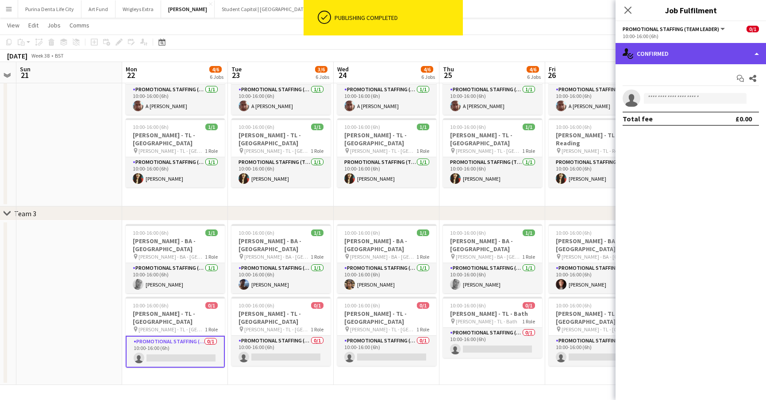
click at [682, 49] on div "single-neutral-actions-check-2 Confirmed" at bounding box center [691, 53] width 151 height 21
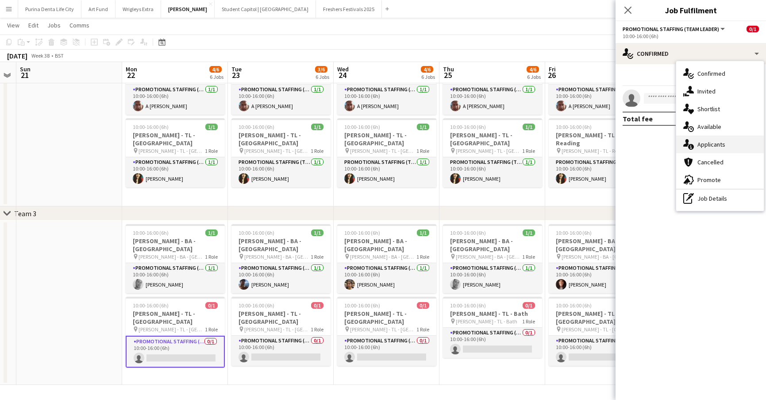
click at [712, 137] on div "single-neutral-actions-information Applicants" at bounding box center [721, 144] width 88 height 18
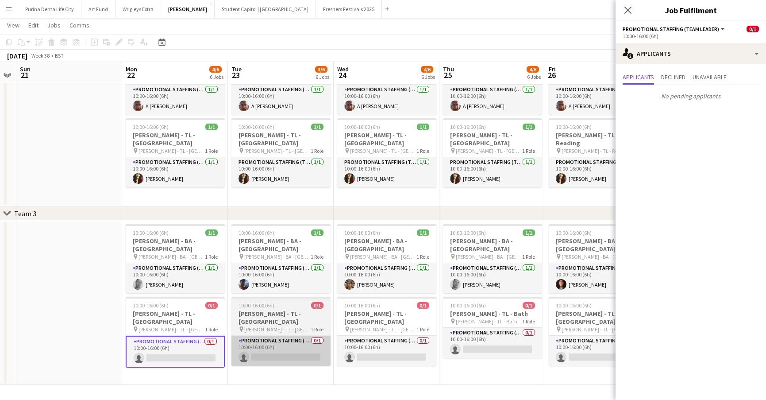
click at [291, 348] on app-card-role "Promotional Staffing (Team Leader) 0/1 10:00-16:00 (6h) single-neutral-actions" at bounding box center [281, 351] width 99 height 30
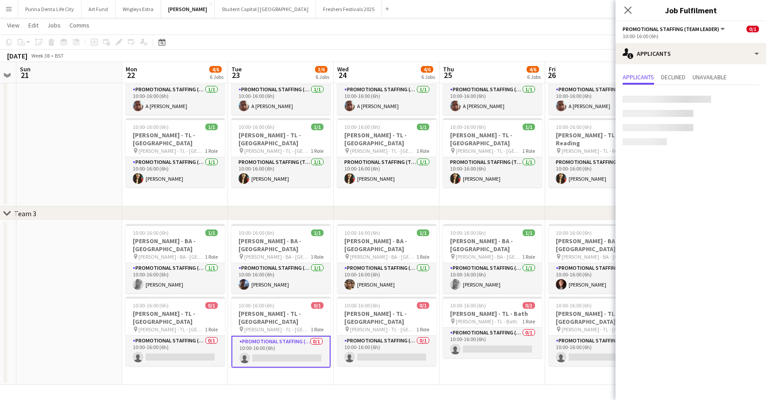
click at [291, 348] on app-card-role "Promotional Staffing (Team Leader) 0/1 10:00-16:00 (6h) single-neutral-actions" at bounding box center [281, 352] width 99 height 32
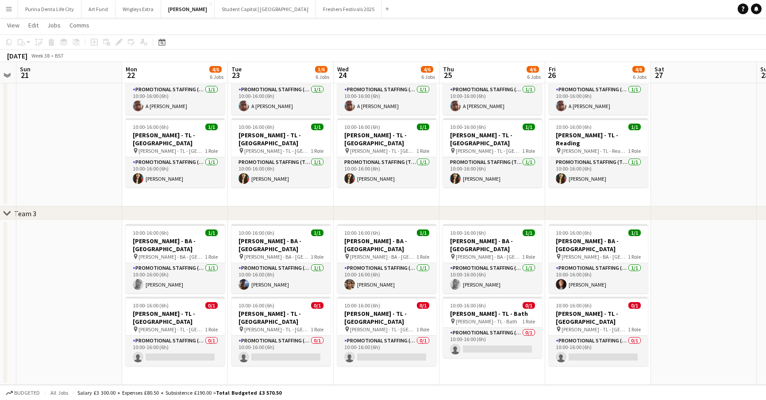
click at [257, 375] on app-date-cell "10:00-16:00 (6h) 1/1 [PERSON_NAME] - [GEOGRAPHIC_DATA] - [GEOGRAPHIC_DATA] pin …" at bounding box center [281, 302] width 106 height 164
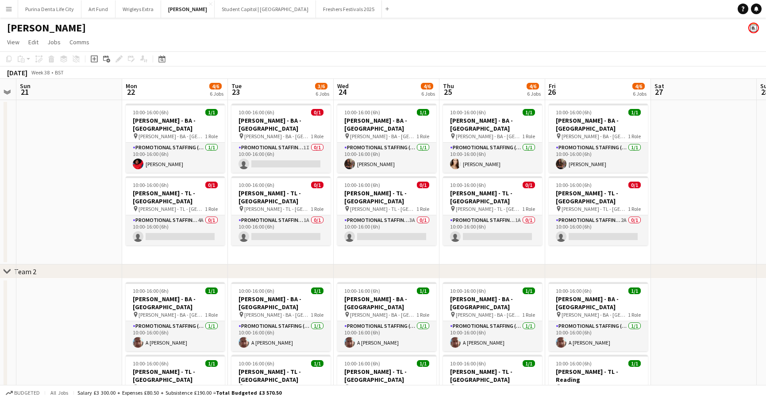
scroll to position [0, 0]
click at [10, 9] on app-icon "Menu" at bounding box center [8, 8] width 7 height 7
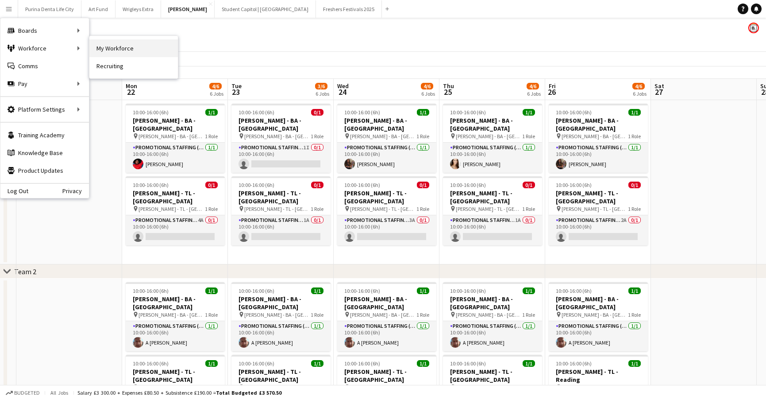
click at [101, 46] on link "My Workforce" at bounding box center [133, 48] width 89 height 18
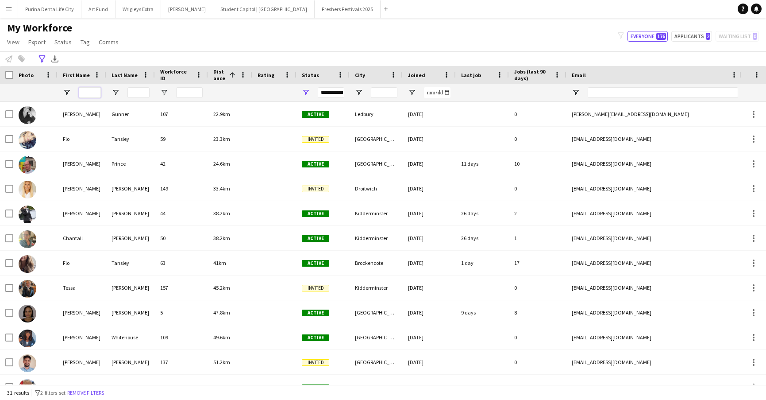
click at [93, 93] on input "First Name Filter Input" at bounding box center [90, 92] width 22 height 11
type input "*"
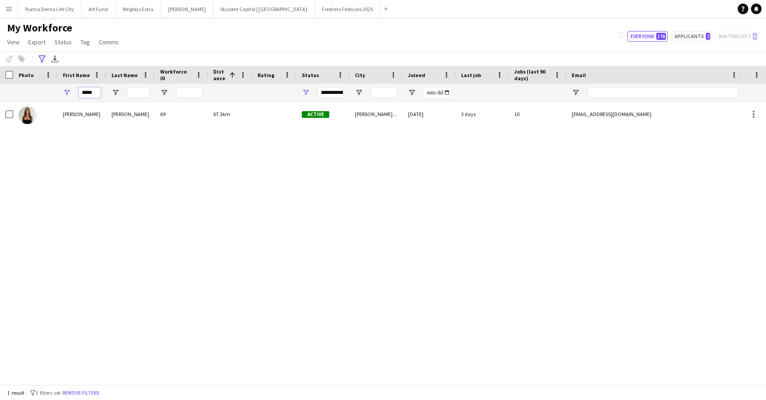
type input "*****"
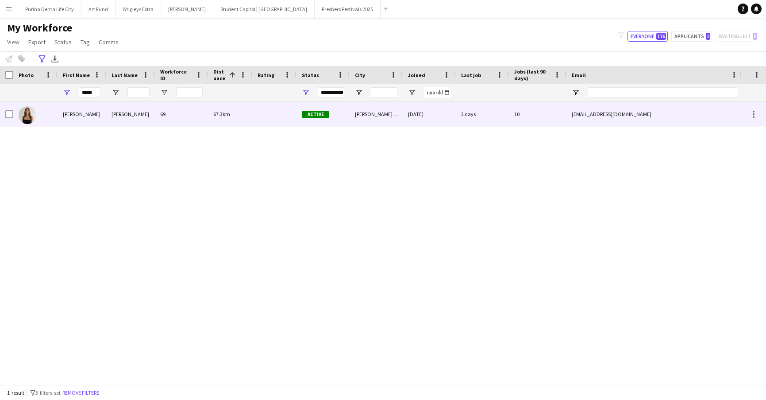
drag, startPoint x: 110, startPoint y: 104, endPoint x: 151, endPoint y: 122, distance: 44.0
click at [151, 122] on div "[PERSON_NAME]" at bounding box center [130, 114] width 49 height 24
click at [469, 121] on div "3 days" at bounding box center [482, 114] width 53 height 24
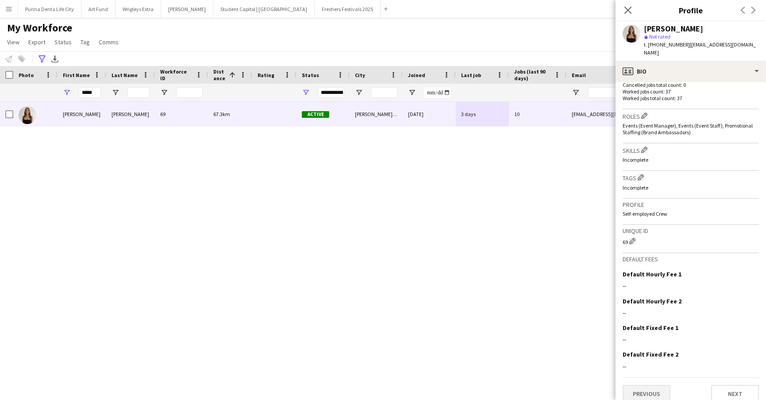
scroll to position [262, 0]
click at [660, 388] on button "Previous" at bounding box center [647, 394] width 48 height 18
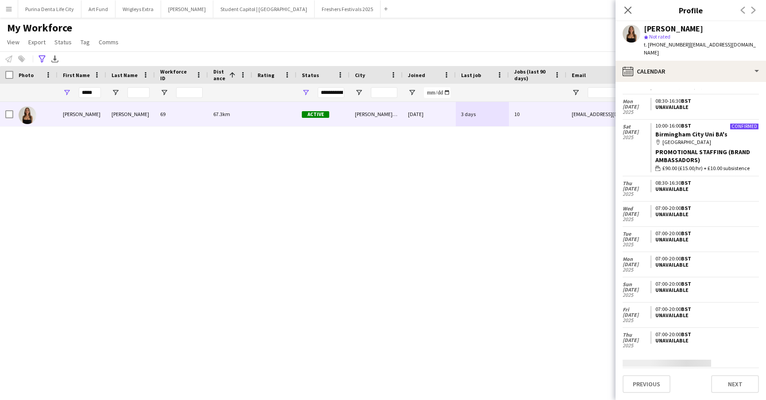
scroll to position [1039, 0]
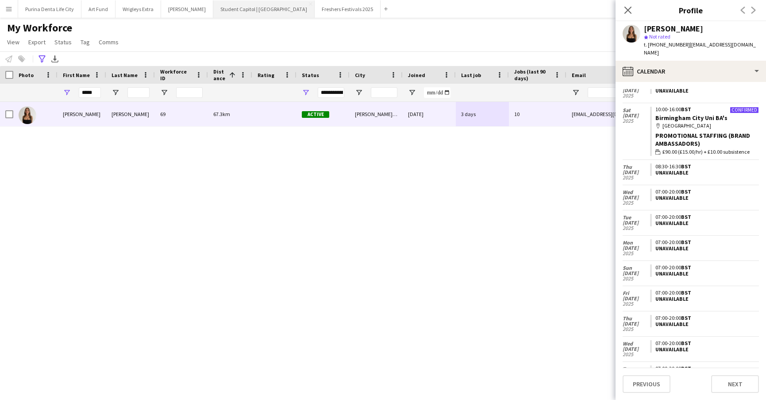
click at [239, 11] on button "Student Capitol | [GEOGRAPHIC_DATA] Close" at bounding box center [263, 8] width 101 height 17
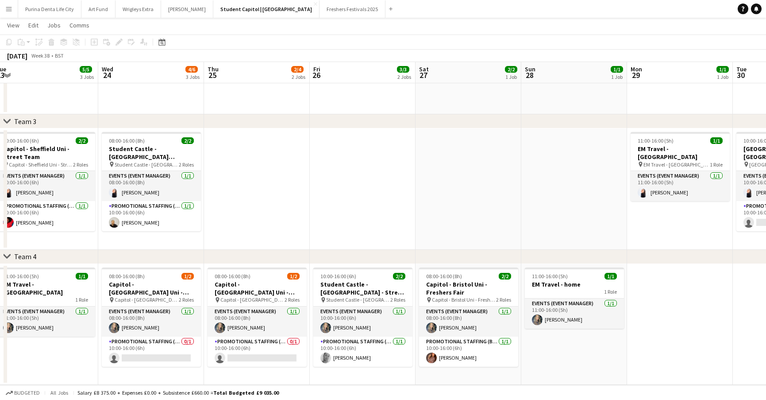
scroll to position [0, 228]
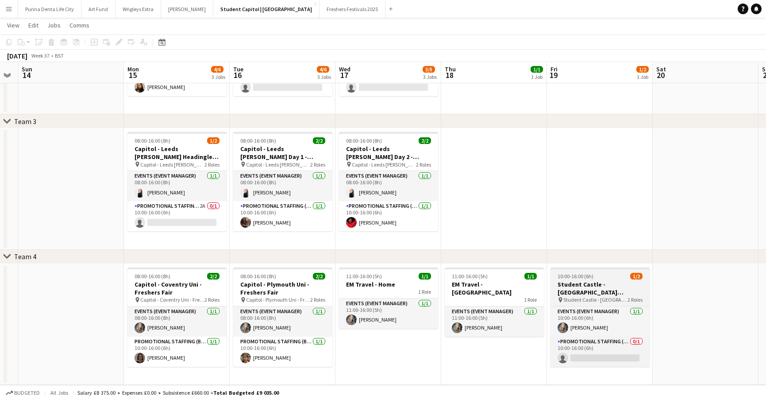
click at [619, 282] on h3 "Student Castle - [GEOGRAPHIC_DATA] Brookes Uni - Street Team" at bounding box center [600, 288] width 99 height 16
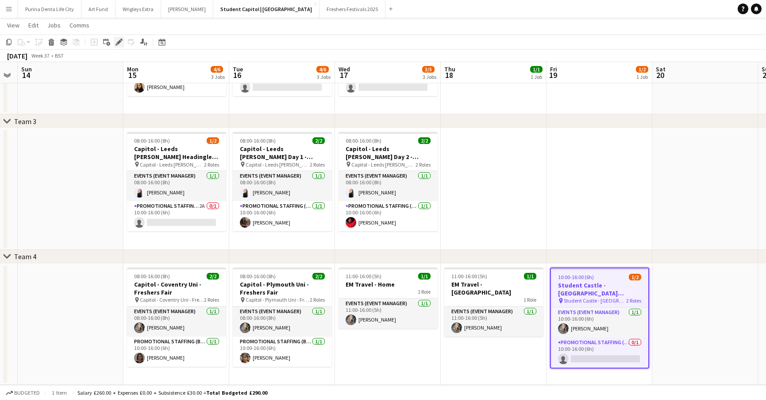
click at [119, 42] on icon at bounding box center [118, 42] width 5 height 5
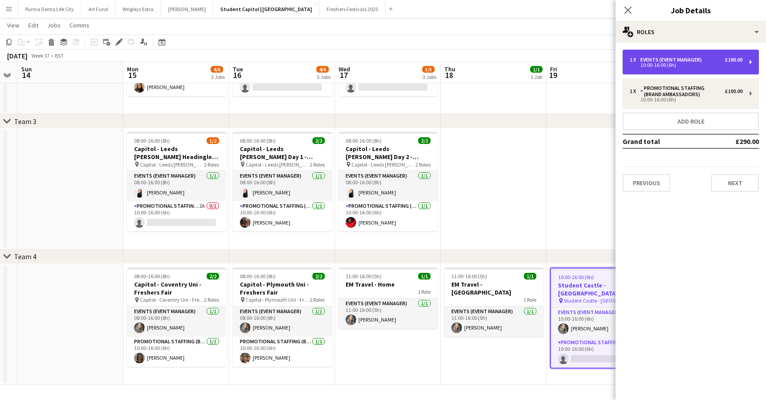
click at [703, 65] on div "10:00-16:00 (6h)" at bounding box center [686, 65] width 113 height 4
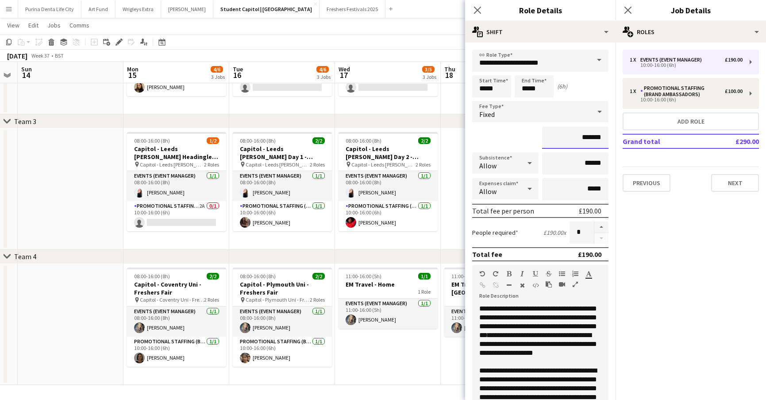
click at [589, 137] on input "*******" at bounding box center [575, 138] width 66 height 22
type input "**"
type input "****"
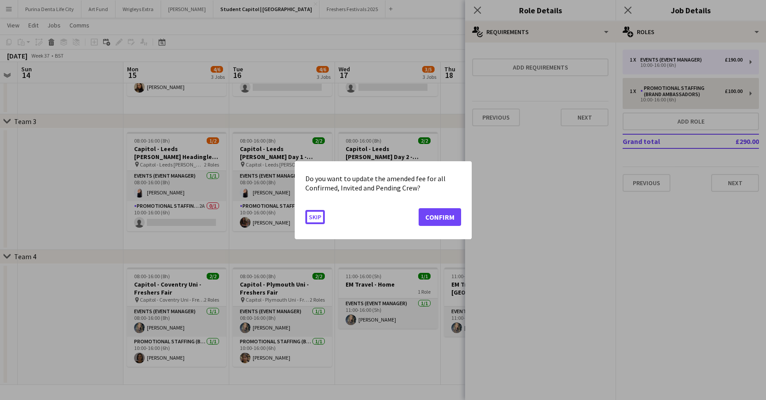
scroll to position [0, 0]
click at [447, 215] on button "Confirm" at bounding box center [440, 217] width 43 height 18
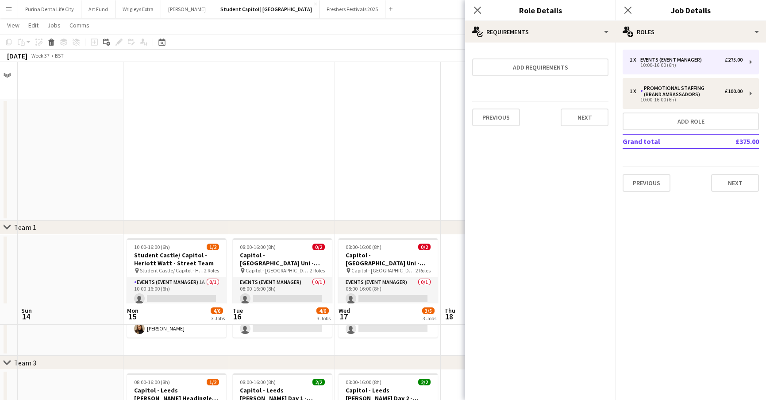
scroll to position [241, 0]
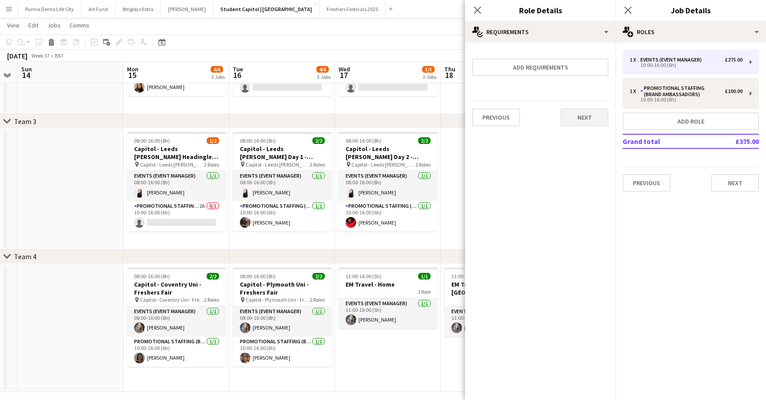
click at [579, 112] on button "Next" at bounding box center [585, 117] width 48 height 18
click at [612, 111] on form "Collect a response when crew apply from the Job Board. Responses appear within …" at bounding box center [540, 89] width 151 height 78
click at [588, 118] on button "Finish" at bounding box center [592, 119] width 33 height 18
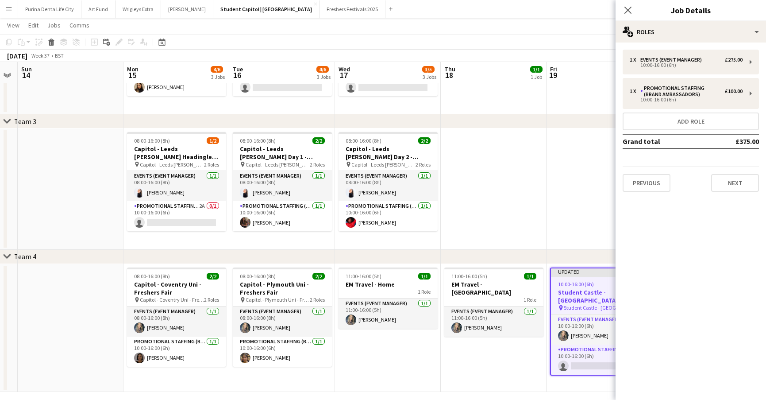
click at [540, 206] on app-date-cell at bounding box center [494, 188] width 106 height 121
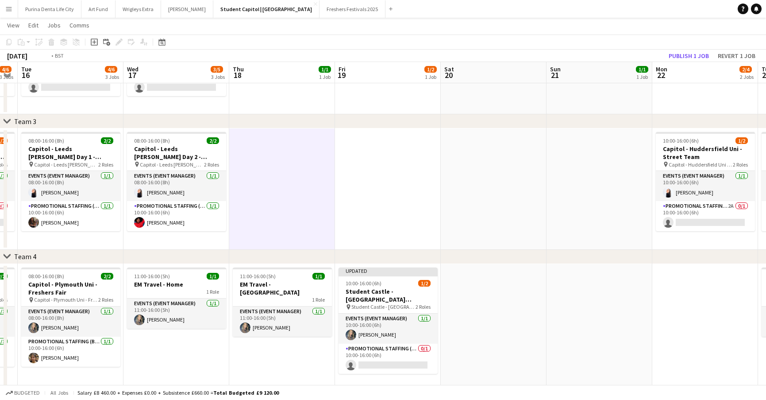
scroll to position [0, 236]
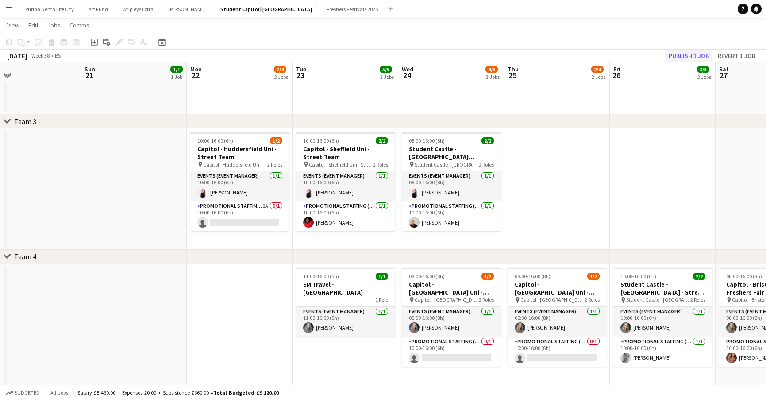
click at [688, 57] on button "Publish 1 job" at bounding box center [688, 56] width 47 height 12
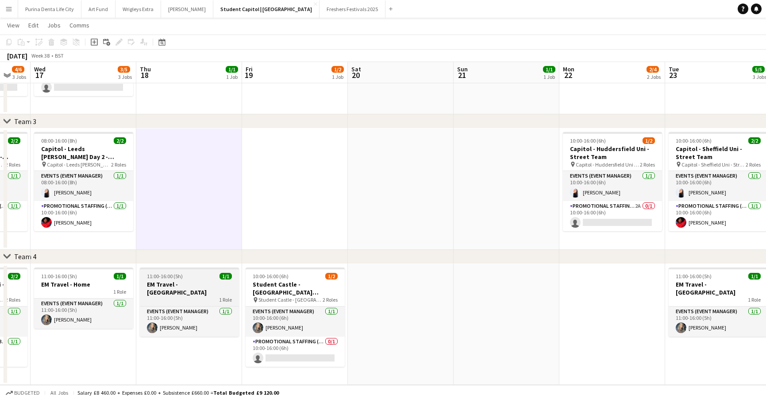
scroll to position [0, 289]
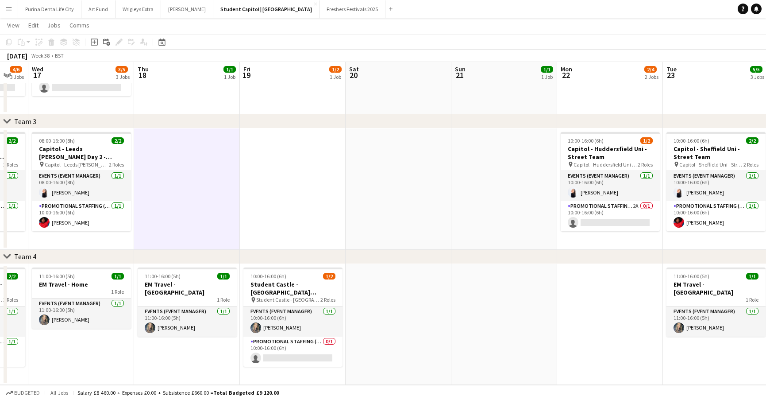
click at [397, 282] on app-date-cell at bounding box center [399, 324] width 106 height 121
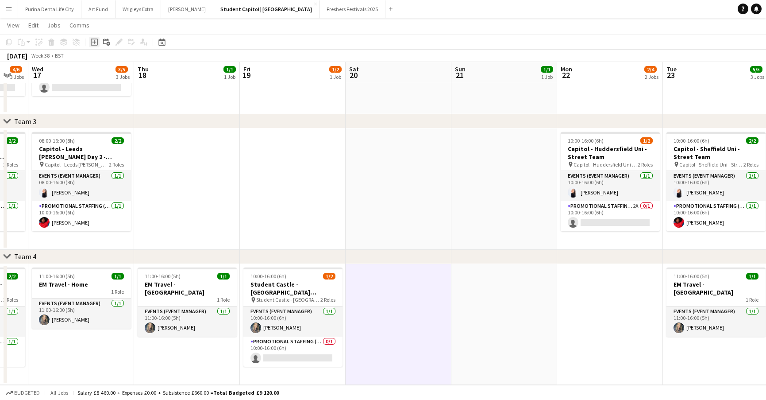
click at [97, 41] on icon "Add job" at bounding box center [94, 42] width 7 height 7
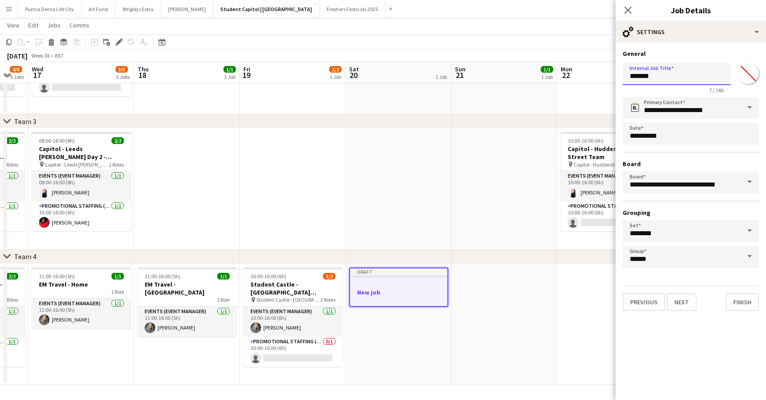
drag, startPoint x: 683, startPoint y: 76, endPoint x: 585, endPoint y: 75, distance: 97.9
click at [585, 75] on body "Menu Boards Boards Boards All jobs Status Workforce Workforce My Workforce Recr…" at bounding box center [383, 79] width 766 height 641
type input "*"
type input "**********"
click at [681, 302] on button "Next" at bounding box center [682, 302] width 30 height 18
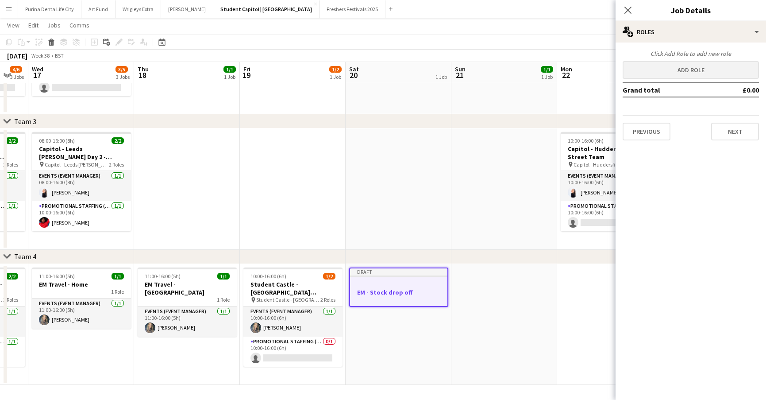
click at [668, 65] on button "Add role" at bounding box center [691, 70] width 136 height 18
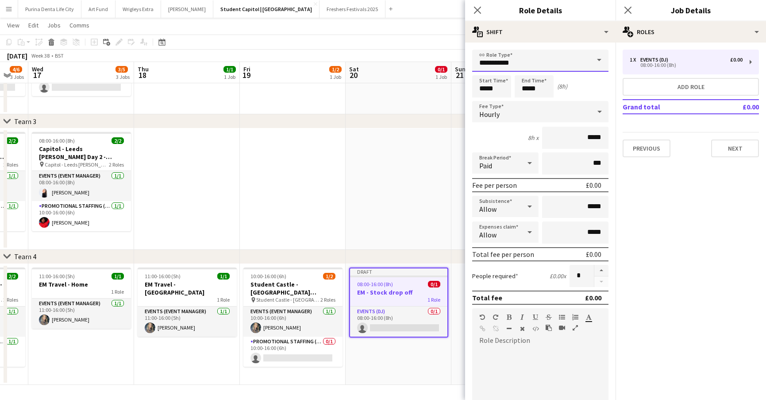
click at [576, 62] on input "**********" at bounding box center [540, 61] width 136 height 22
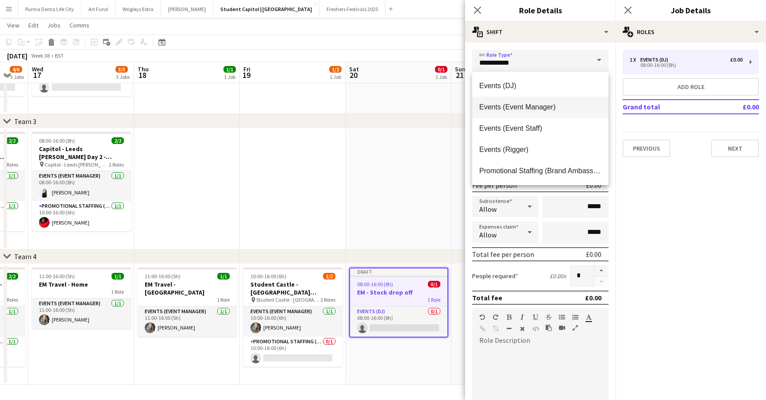
click at [537, 108] on span "Events (Event Manager)" at bounding box center [541, 107] width 122 height 8
type input "**********"
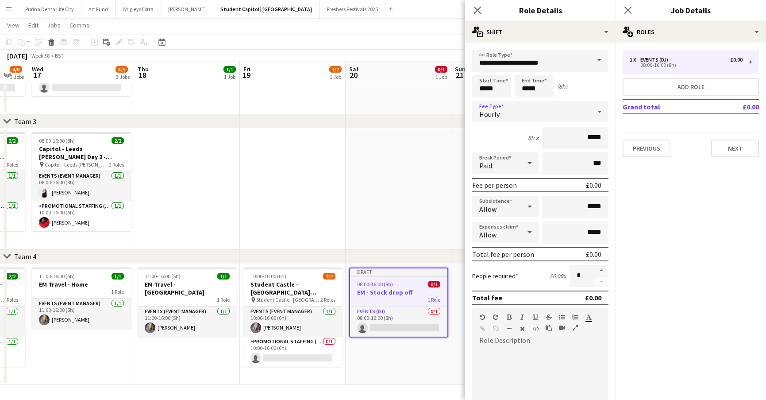
click at [499, 114] on span "Hourly" at bounding box center [490, 114] width 20 height 9
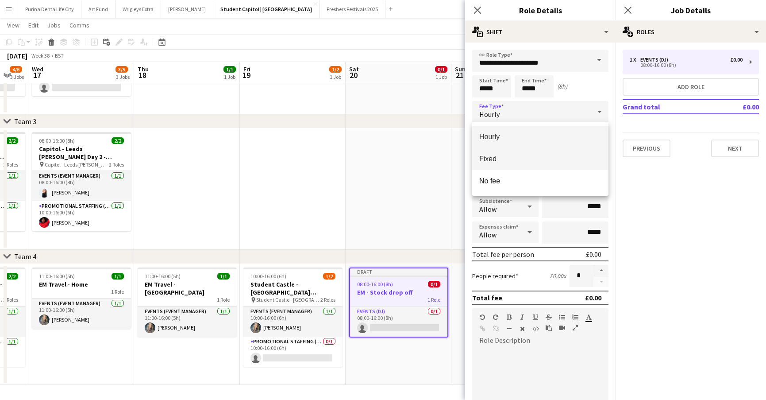
click at [496, 162] on span "Fixed" at bounding box center [541, 159] width 122 height 8
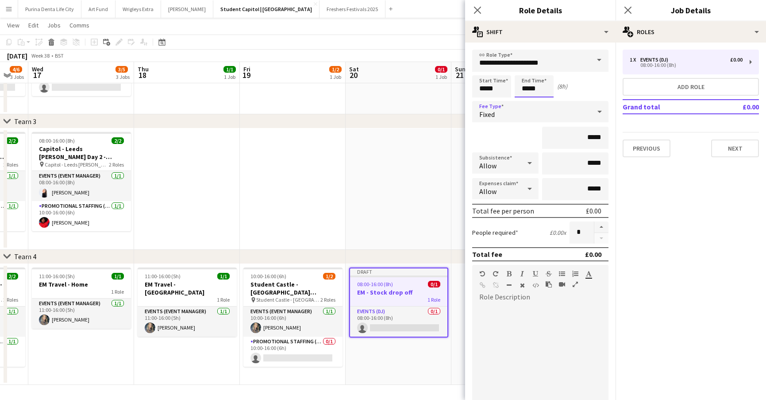
click at [539, 90] on input "*****" at bounding box center [534, 86] width 39 height 22
click at [526, 104] on div at bounding box center [526, 101] width 18 height 9
type input "*****"
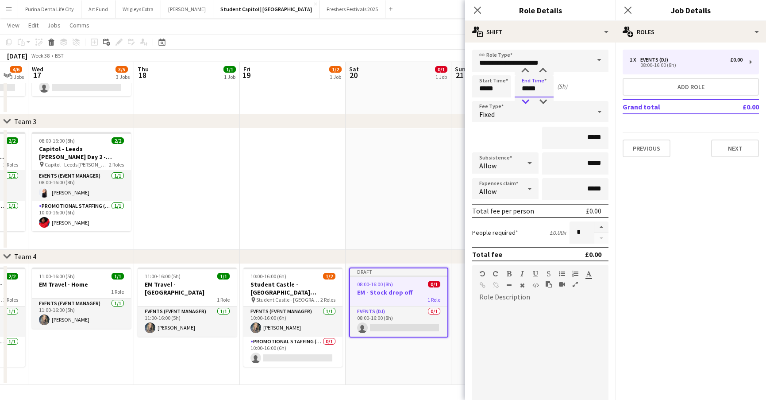
click at [526, 104] on div at bounding box center [526, 101] width 18 height 9
click at [526, 136] on div "*****" at bounding box center [540, 138] width 136 height 22
click at [592, 139] on input "*****" at bounding box center [575, 138] width 66 height 22
type input "**"
type input "***"
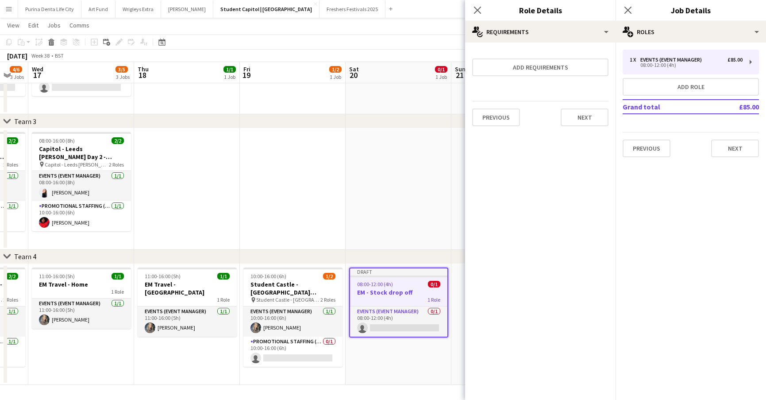
click at [355, 206] on app-date-cell at bounding box center [399, 188] width 106 height 121
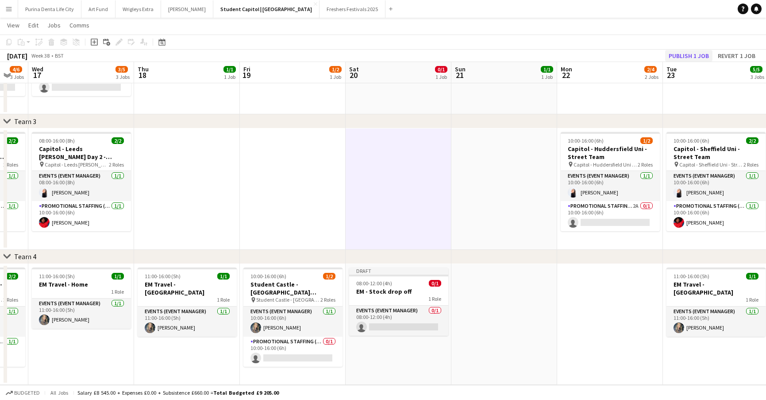
click at [697, 52] on button "Publish 1 job" at bounding box center [688, 56] width 47 height 12
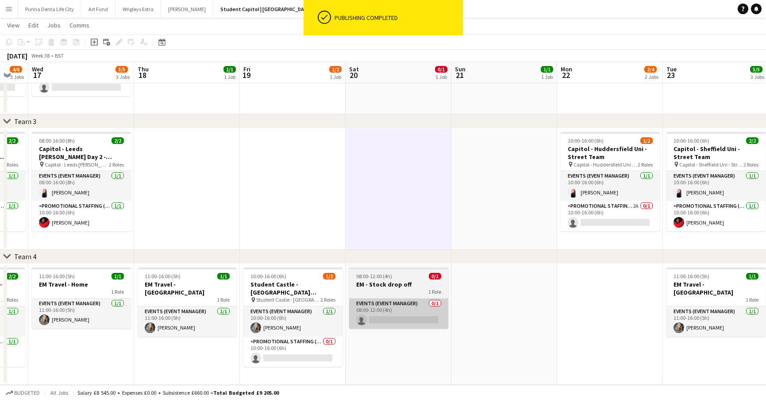
click at [402, 317] on app-card-role "Events (Event Manager) 0/1 08:00-12:00 (4h) single-neutral-actions" at bounding box center [398, 313] width 99 height 30
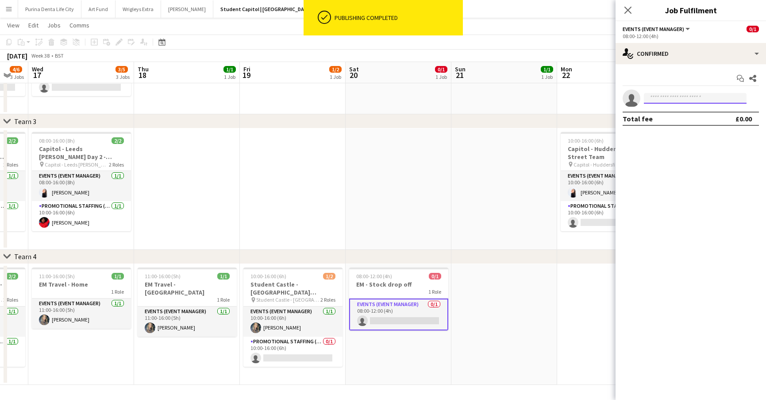
click at [692, 95] on input at bounding box center [695, 98] width 103 height 11
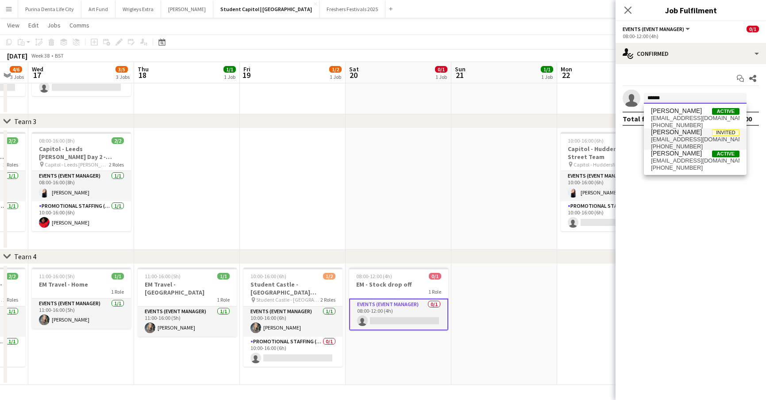
type input "******"
click at [696, 137] on span "[EMAIL_ADDRESS][DOMAIN_NAME]" at bounding box center [695, 139] width 89 height 7
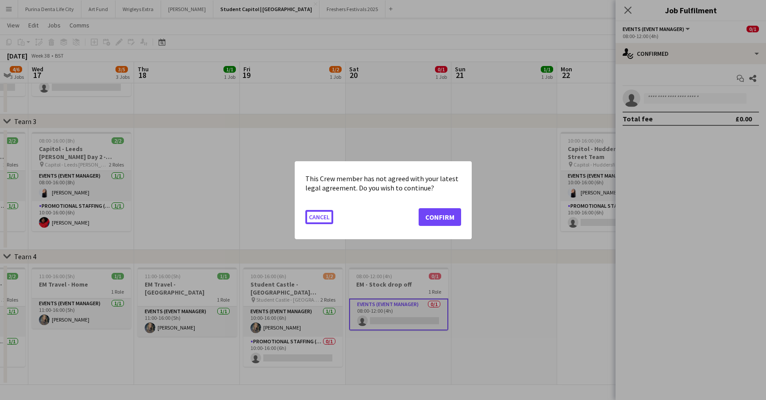
scroll to position [0, 0]
click at [696, 137] on div at bounding box center [383, 200] width 766 height 400
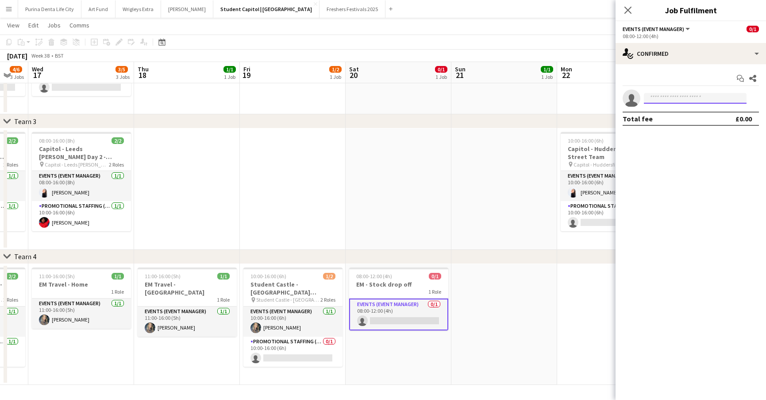
scroll to position [241, 0]
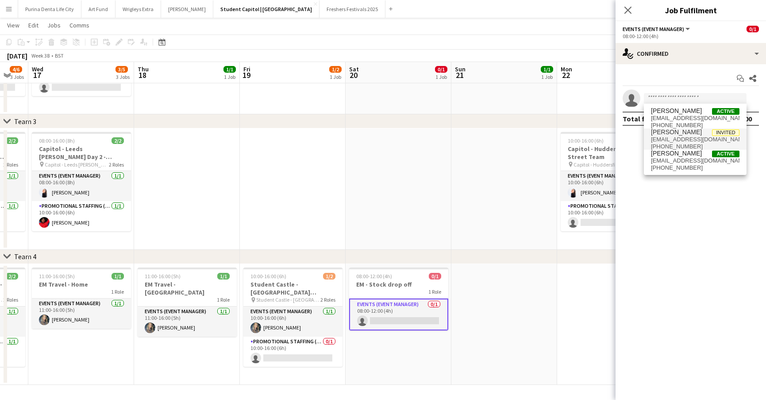
click at [634, 294] on mat-expansion-panel "check Confirmed Start chat Share single-neutral-actions Total fee £0.00" at bounding box center [691, 232] width 151 height 336
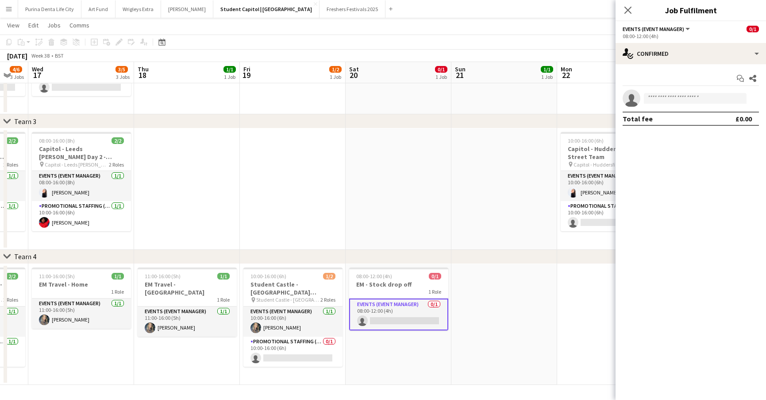
click at [664, 105] on app-invite-slot "single-neutral-actions" at bounding box center [691, 98] width 151 height 18
click at [666, 101] on input at bounding box center [695, 98] width 103 height 11
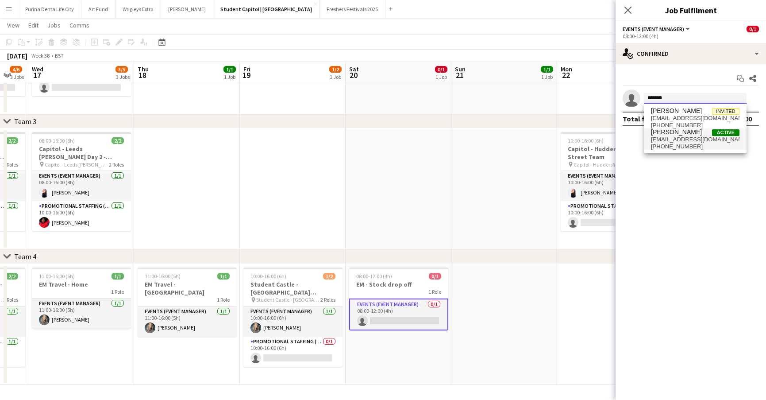
type input "*******"
click at [673, 147] on span "[PHONE_NUMBER]" at bounding box center [695, 146] width 89 height 7
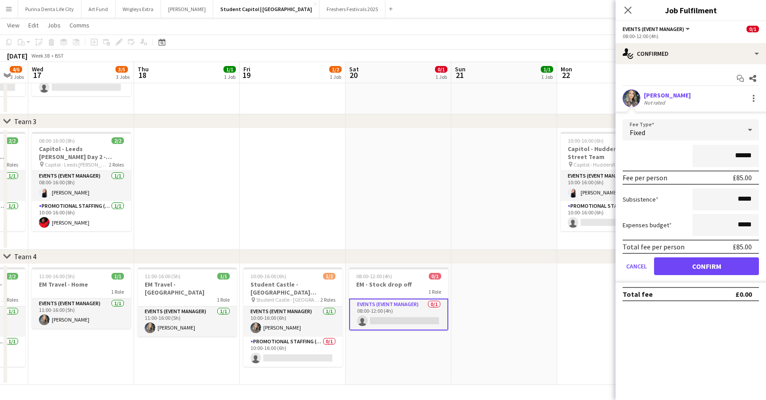
click at [684, 268] on button "Confirm" at bounding box center [706, 266] width 105 height 18
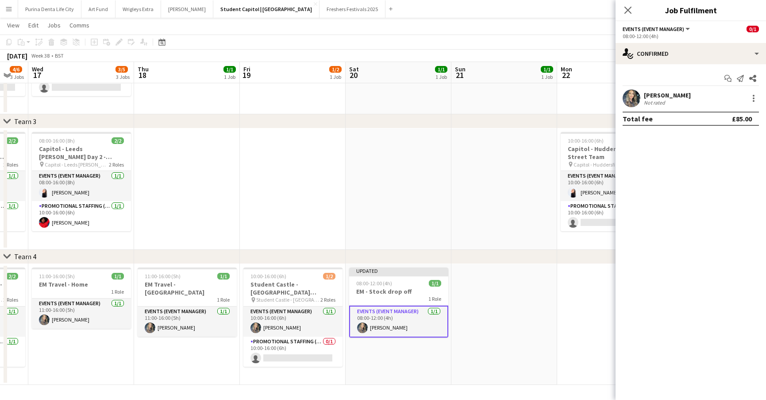
click at [565, 294] on app-date-cell at bounding box center [610, 324] width 106 height 121
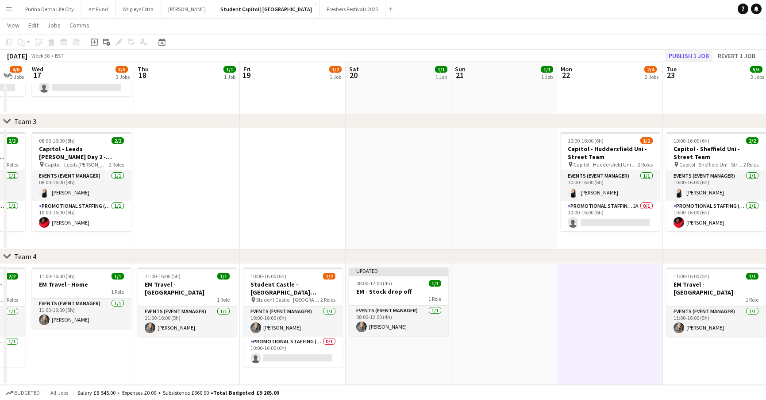
click at [692, 52] on button "Publish 1 job" at bounding box center [688, 56] width 47 height 12
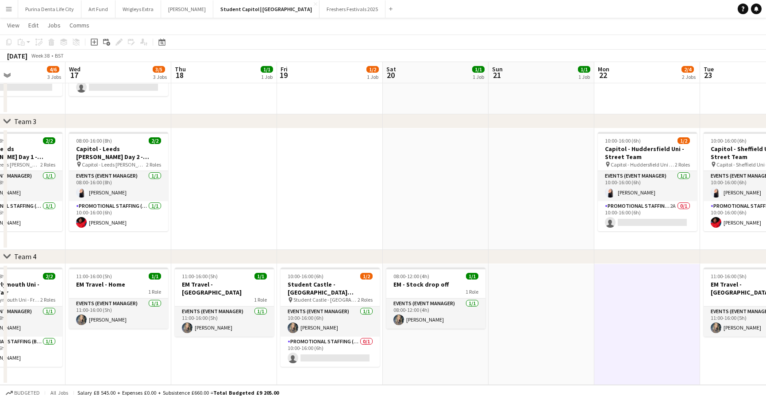
scroll to position [0, 243]
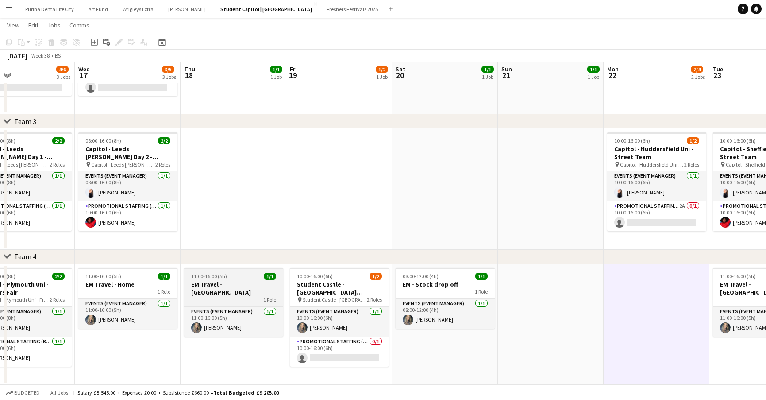
click at [242, 287] on h3 "EM Travel - [GEOGRAPHIC_DATA]" at bounding box center [233, 288] width 99 height 16
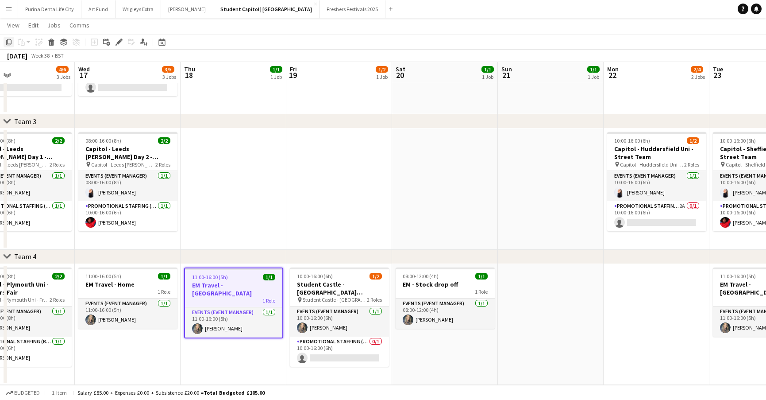
click at [10, 46] on div "Copy" at bounding box center [9, 42] width 11 height 11
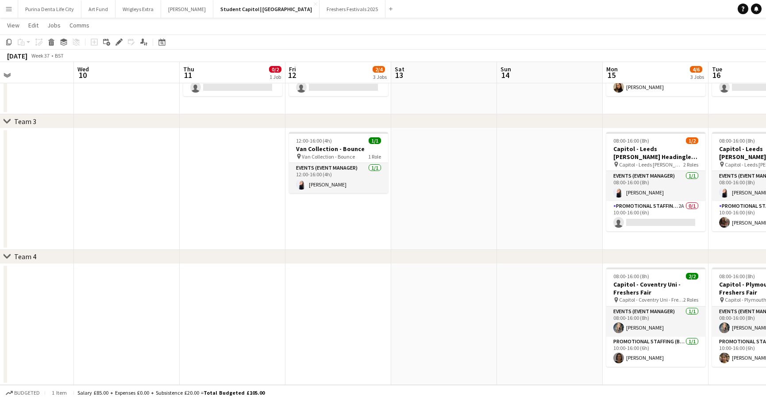
scroll to position [0, 353]
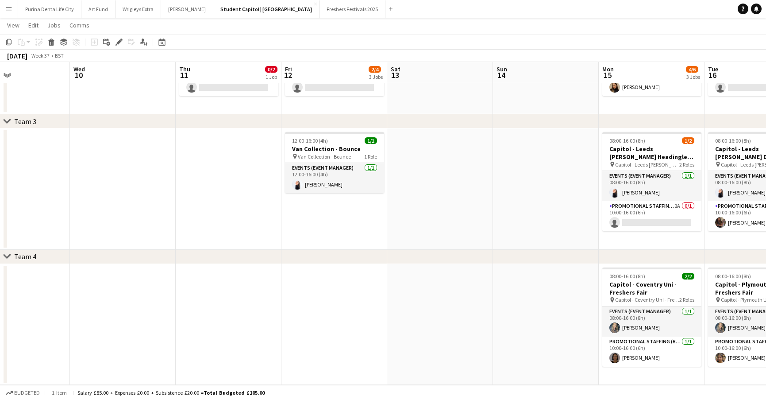
click at [584, 271] on app-date-cell at bounding box center [546, 324] width 106 height 121
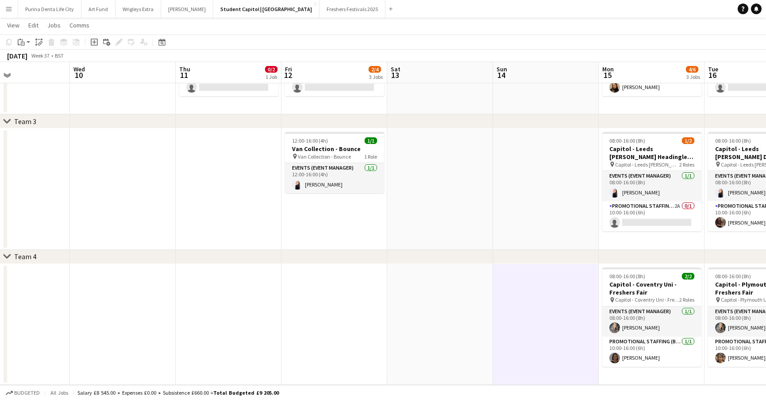
scroll to position [0, 357]
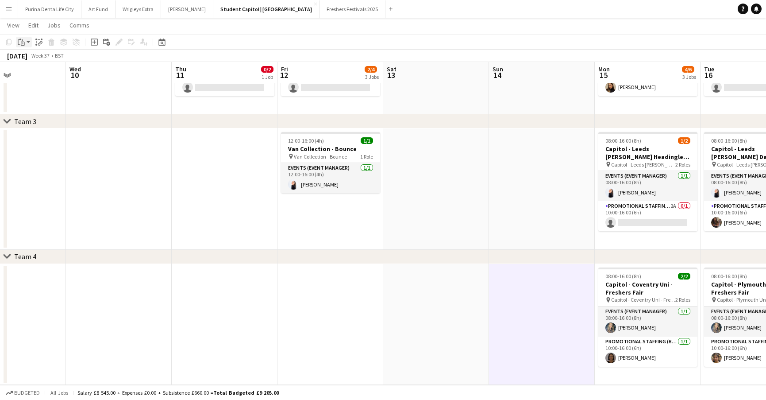
click at [20, 40] on icon "Paste" at bounding box center [21, 42] width 7 height 7
click at [33, 59] on link "Paste Command V" at bounding box center [58, 59] width 70 height 8
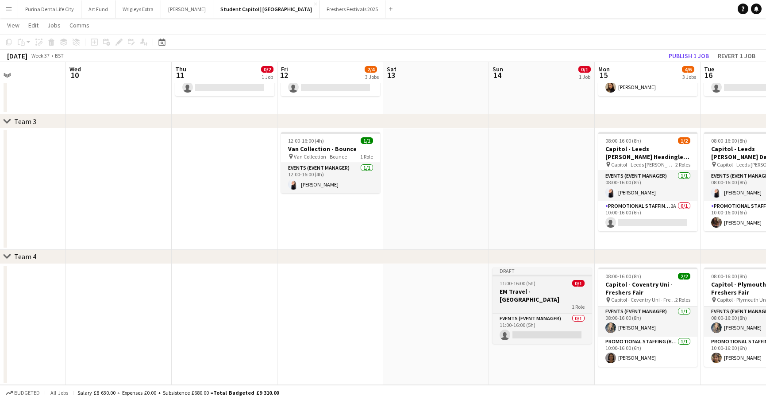
click at [522, 288] on h3 "EM Travel - [GEOGRAPHIC_DATA]" at bounding box center [542, 295] width 99 height 16
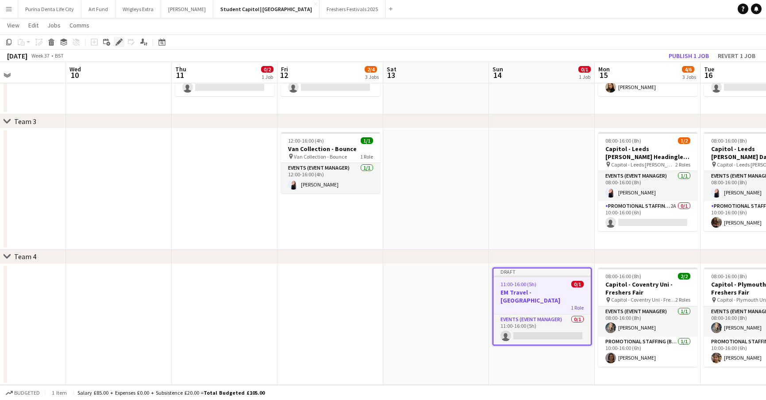
click at [118, 44] on icon "Edit" at bounding box center [119, 42] width 7 height 7
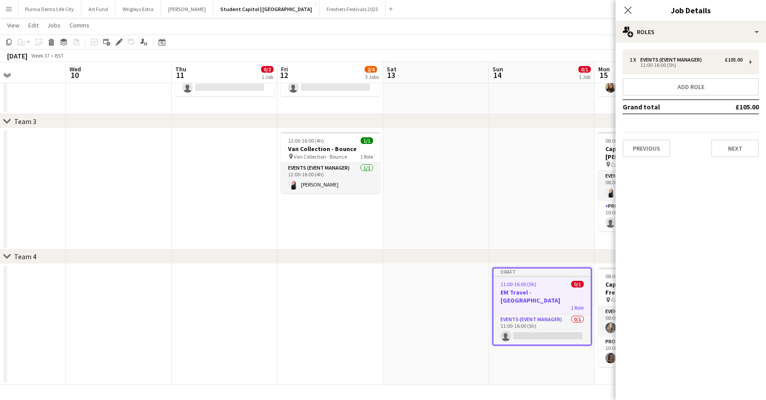
click at [730, 162] on div "1 x Events (Event Manager) £105.00 11:00-16:00 (5h) Add role Grand total £105.0…" at bounding box center [691, 104] width 151 height 122
click at [730, 158] on div "1 x Events (Event Manager) £105.00 11:00-16:00 (5h) Add role Grand total £105.0…" at bounding box center [691, 104] width 151 height 122
click at [723, 139] on div "Previous Next" at bounding box center [691, 144] width 136 height 25
click at [730, 143] on button "Next" at bounding box center [736, 148] width 48 height 18
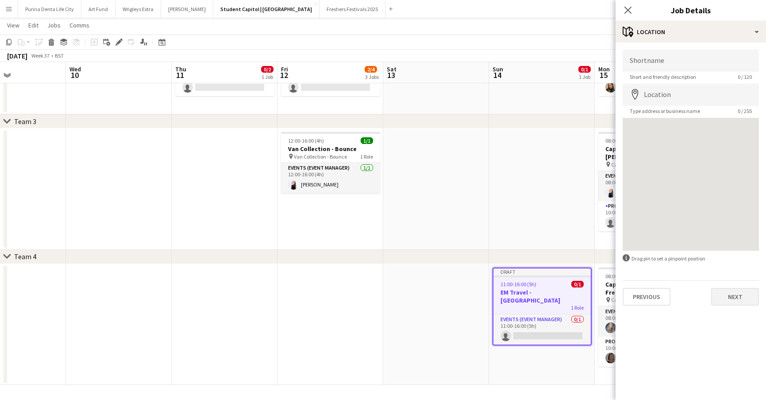
click at [738, 294] on button "Next" at bounding box center [736, 297] width 48 height 18
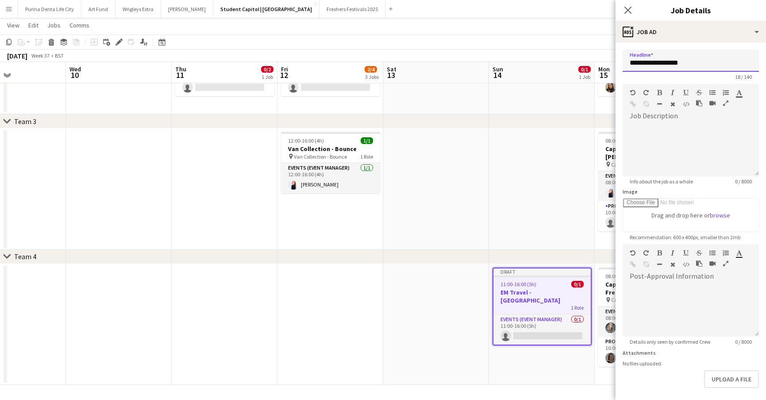
drag, startPoint x: 688, startPoint y: 56, endPoint x: 679, endPoint y: 56, distance: 8.9
click at [679, 56] on input "**********" at bounding box center [691, 61] width 136 height 22
drag, startPoint x: 691, startPoint y: 61, endPoint x: 665, endPoint y: 63, distance: 26.2
click at [665, 63] on input "**********" at bounding box center [691, 61] width 136 height 22
type input "**********"
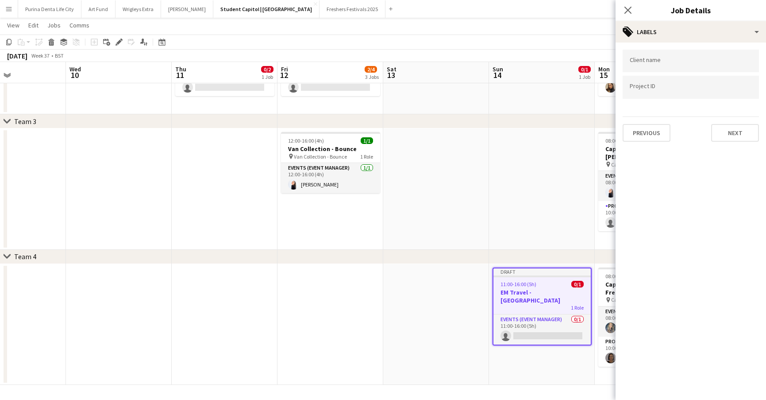
type input "*******"
click at [734, 149] on mat-expansion-panel "tags Labels Client name Project ID Previous Next" at bounding box center [691, 221] width 151 height 357
click at [725, 138] on button "Next" at bounding box center [736, 133] width 48 height 18
click at [737, 91] on button "Next" at bounding box center [736, 92] width 48 height 18
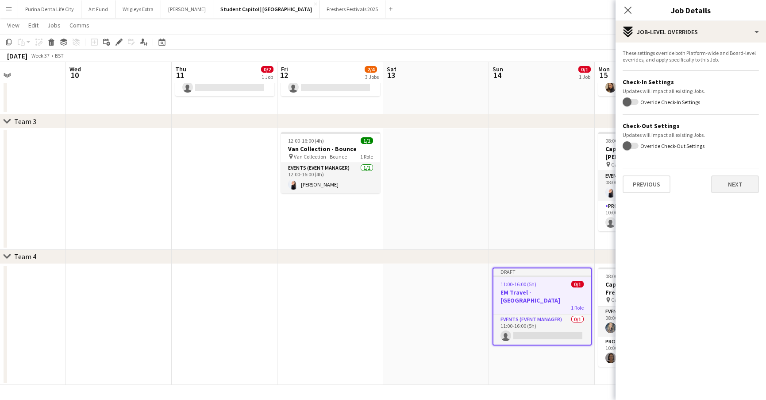
click at [734, 186] on button "Next" at bounding box center [736, 184] width 48 height 18
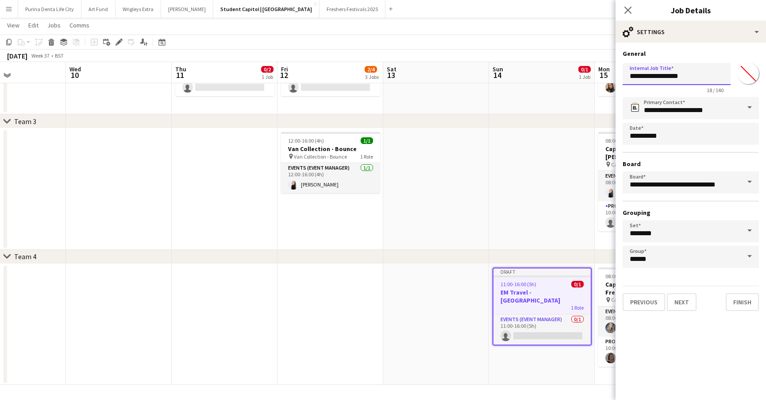
drag, startPoint x: 693, startPoint y: 76, endPoint x: 665, endPoint y: 77, distance: 28.8
click at [665, 77] on input "**********" at bounding box center [677, 74] width 108 height 22
type input "**********"
click at [681, 302] on button "Next" at bounding box center [682, 302] width 30 height 18
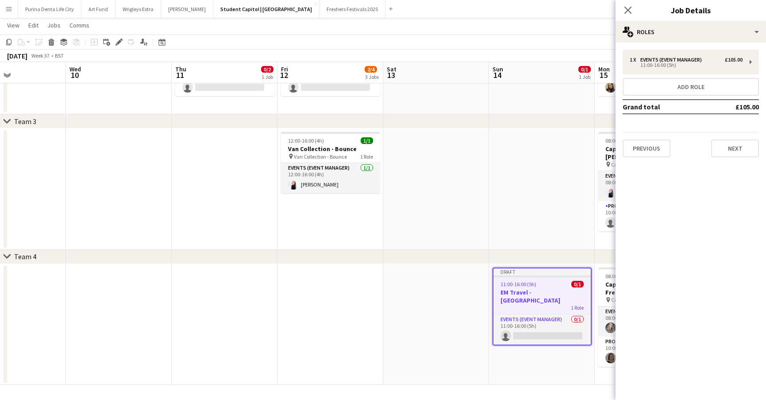
click at [533, 155] on app-date-cell at bounding box center [542, 188] width 106 height 121
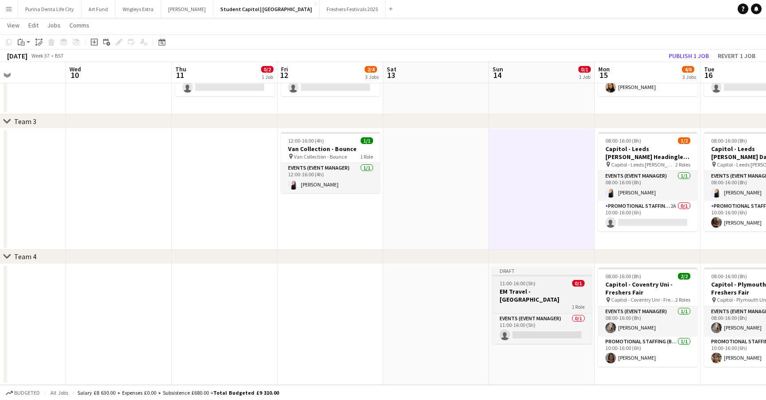
click at [543, 291] on h3 "EM Travel - [GEOGRAPHIC_DATA]" at bounding box center [542, 295] width 99 height 16
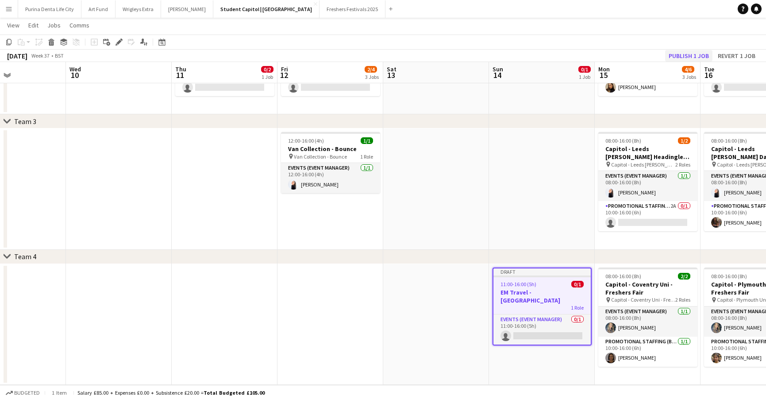
click at [686, 57] on button "Publish 1 job" at bounding box center [688, 56] width 47 height 12
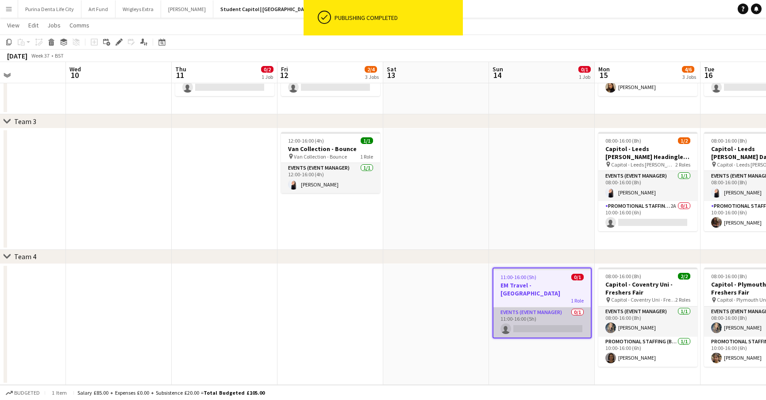
click at [526, 321] on app-card-role "Events (Event Manager) 0/1 11:00-16:00 (5h) single-neutral-actions" at bounding box center [542, 322] width 97 height 30
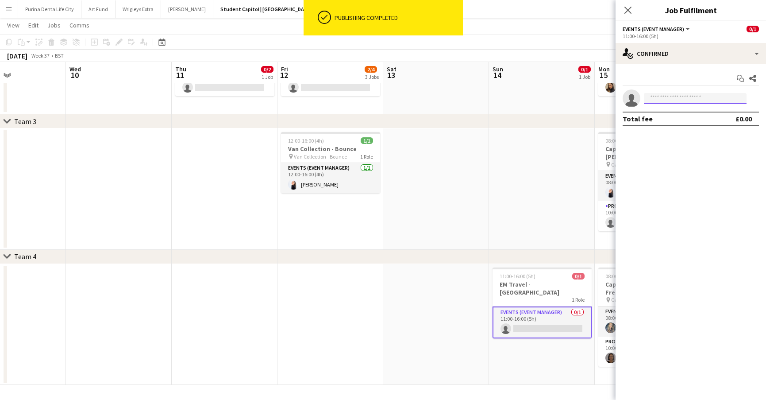
click at [668, 101] on input at bounding box center [695, 98] width 103 height 11
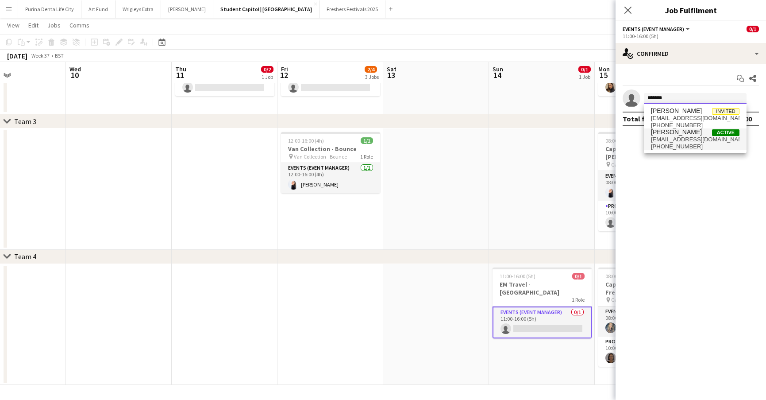
type input "*******"
click at [679, 133] on span "[PERSON_NAME]" at bounding box center [676, 132] width 51 height 8
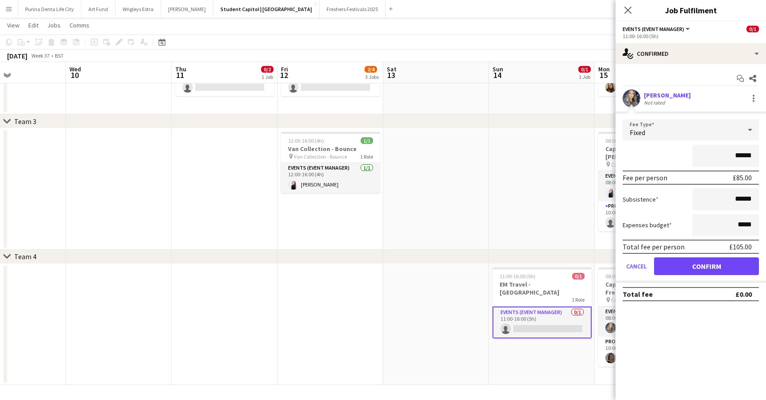
click at [674, 264] on button "Confirm" at bounding box center [706, 266] width 105 height 18
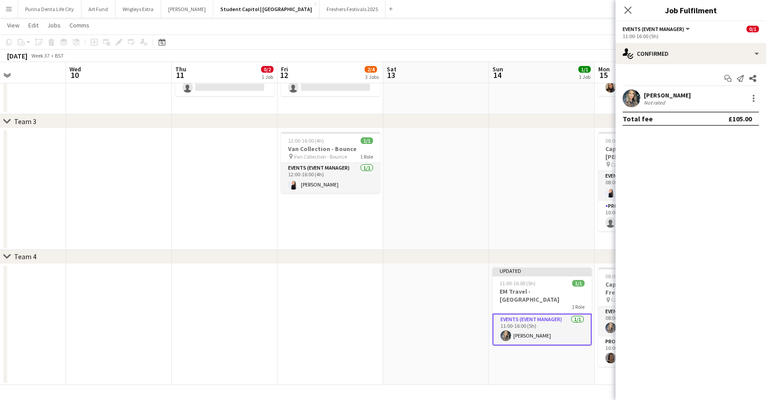
click at [501, 207] on app-date-cell at bounding box center [542, 188] width 106 height 121
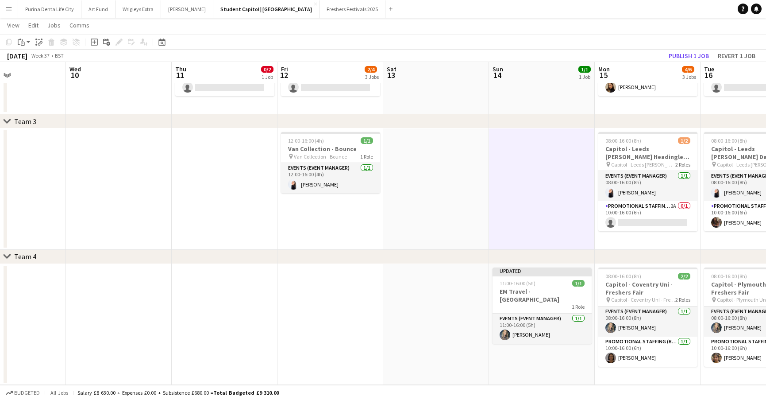
scroll to position [0, 358]
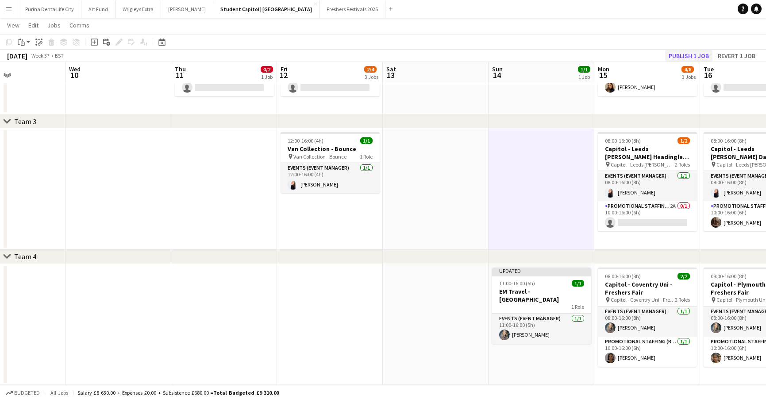
click at [686, 59] on button "Publish 1 job" at bounding box center [688, 56] width 47 height 12
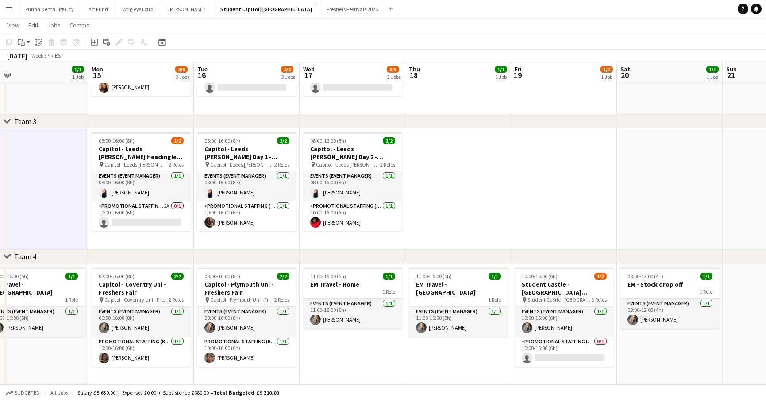
scroll to position [0, 230]
click at [139, 219] on app-card-role "Promotional Staffing (Brand Ambassadors) 2A 0/1 10:00-16:00 (6h) single-neutral…" at bounding box center [140, 216] width 99 height 30
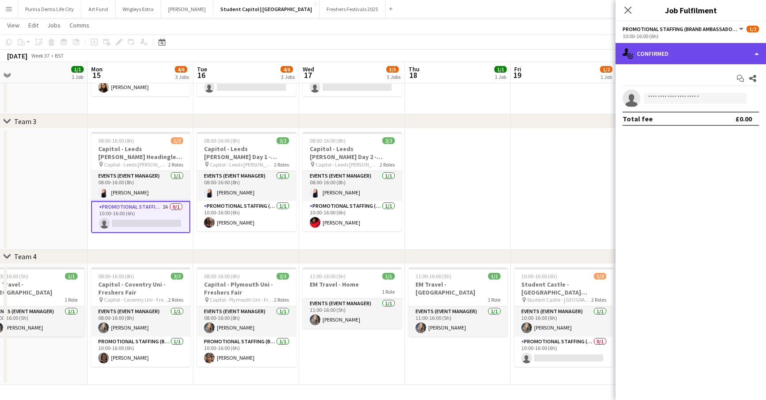
click at [705, 55] on div "single-neutral-actions-check-2 Confirmed" at bounding box center [691, 53] width 151 height 21
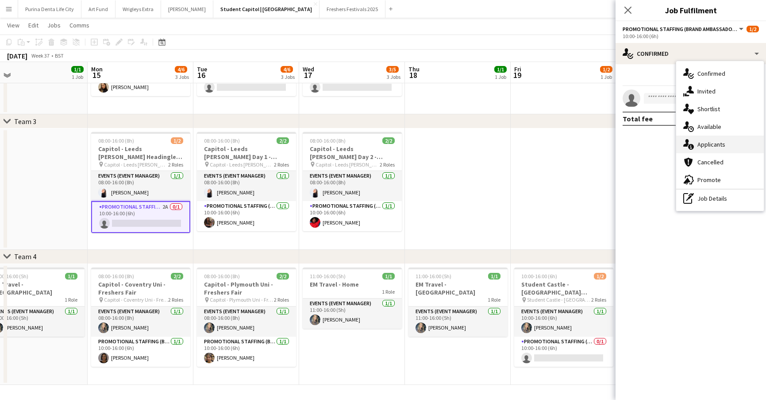
click at [706, 143] on span "Applicants" at bounding box center [712, 144] width 28 height 8
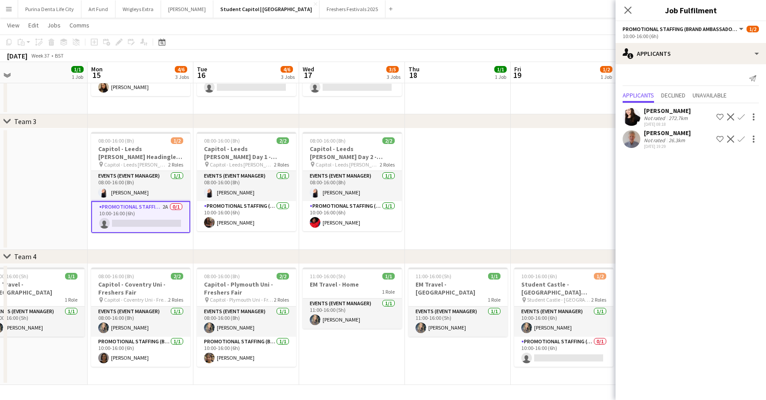
click at [559, 178] on app-date-cell at bounding box center [564, 188] width 106 height 121
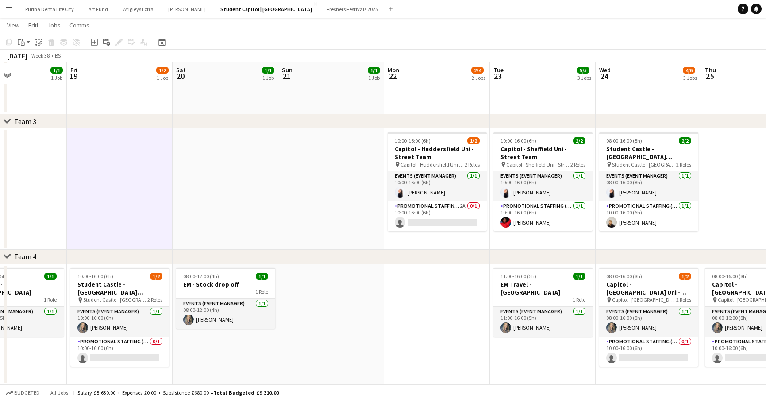
scroll to position [0, 257]
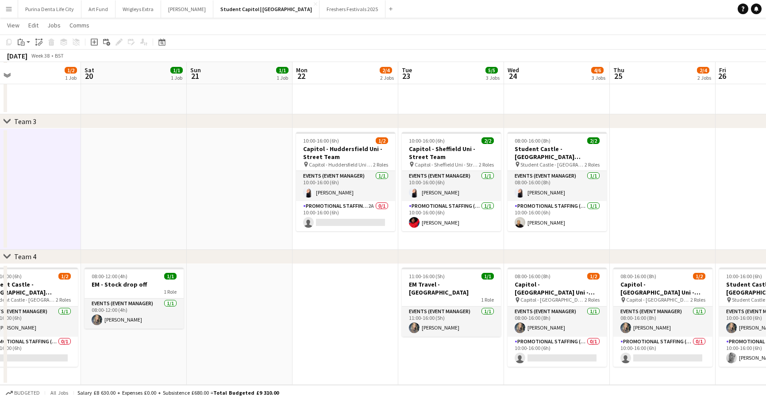
drag, startPoint x: 461, startPoint y: 330, endPoint x: 216, endPoint y: 337, distance: 245.4
click at [216, 337] on app-calendar-viewport "Tue 16 4/6 3 Jobs Wed 17 3/5 3 Jobs Thu 18 1/1 1 Job Fri 19 1/2 1 Job Sat 20 1/…" at bounding box center [383, 89] width 766 height 592
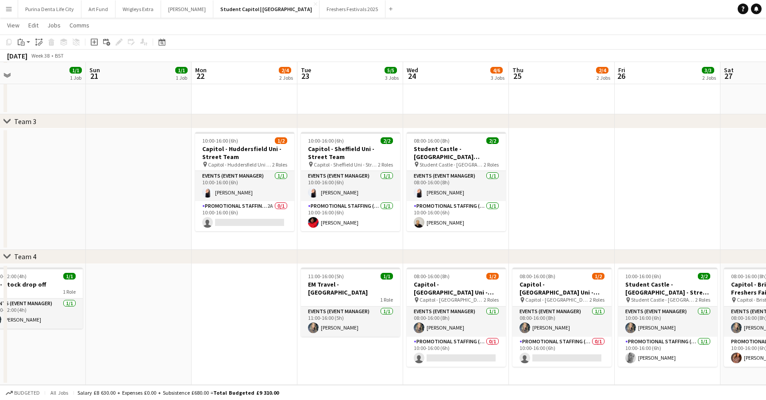
scroll to position [0, 232]
drag, startPoint x: 293, startPoint y: 344, endPoint x: 191, endPoint y: 343, distance: 101.4
click at [191, 343] on app-calendar-viewport "Thu 18 1/1 1 Job Fri 19 1/2 1 Job Sat 20 1/1 1 Job Sun 21 1/1 1 Job Mon 22 2/4 …" at bounding box center [383, 89] width 766 height 592
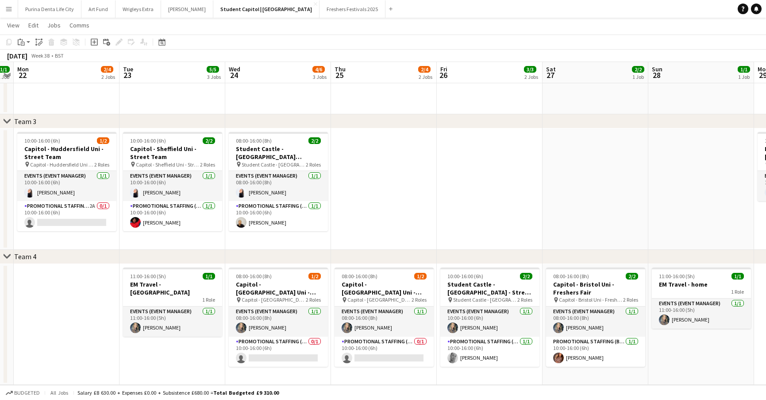
scroll to position [241, 0]
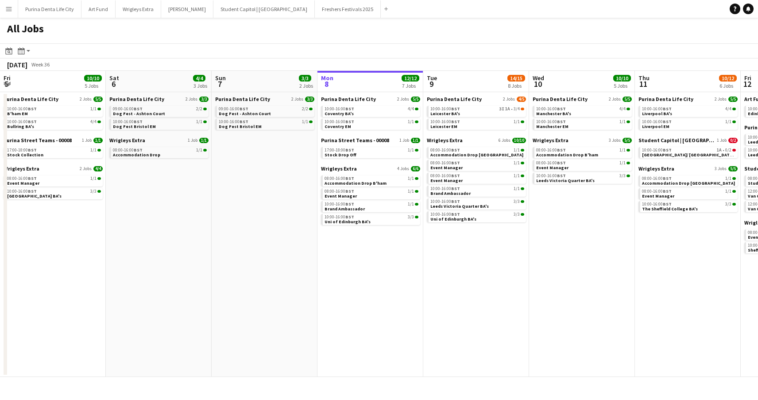
scroll to position [0, 212]
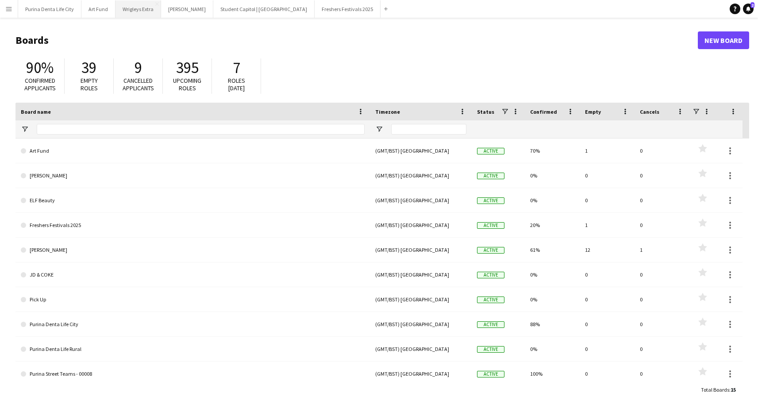
click at [132, 12] on button "Wrigleys Extra Close" at bounding box center [139, 8] width 46 height 17
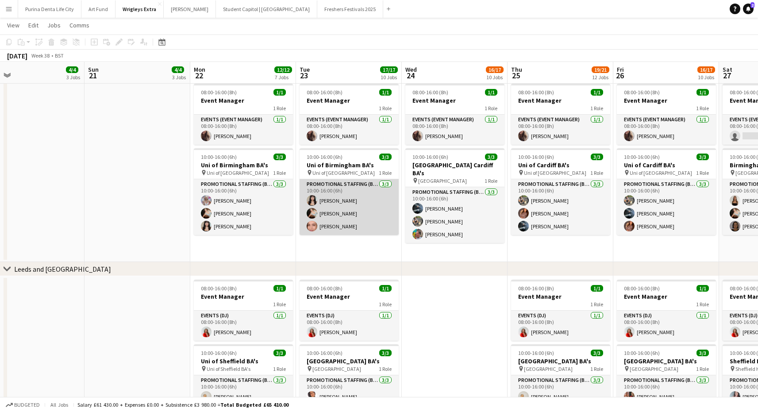
scroll to position [19, 0]
click at [356, 232] on app-card-role "Promotional Staffing (Brand Ambassadors) 3/3 10:00-16:00 (6h) Autumn Knox Vanes…" at bounding box center [349, 207] width 99 height 56
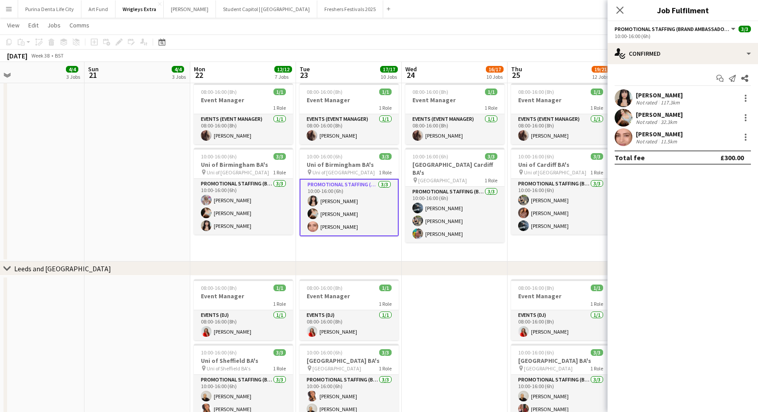
click at [740, 138] on div at bounding box center [745, 137] width 12 height 11
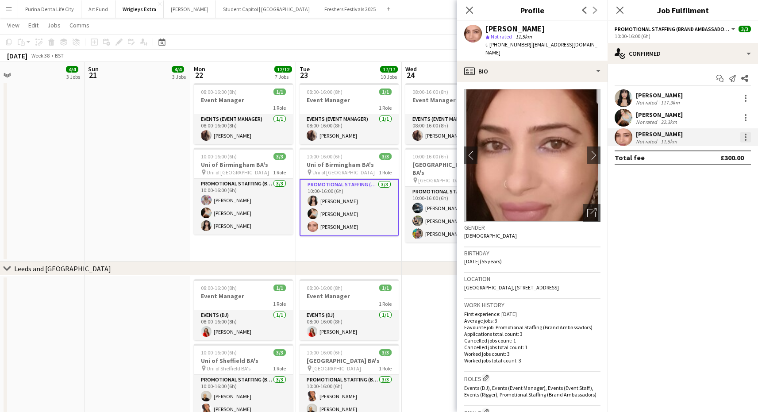
click at [749, 139] on div at bounding box center [746, 137] width 11 height 11
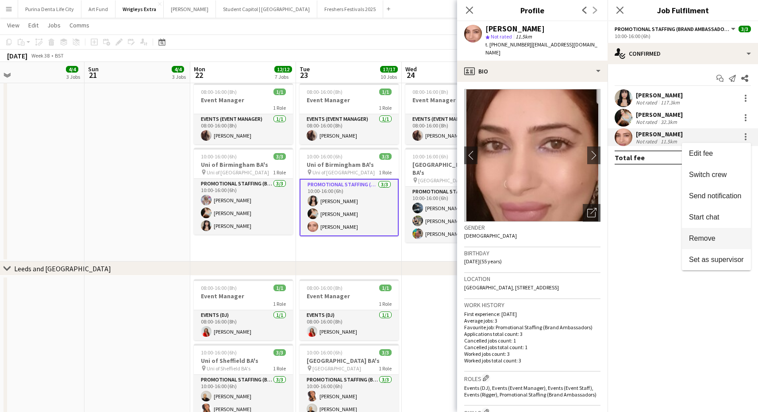
click at [706, 236] on span "Remove" at bounding box center [702, 239] width 27 height 8
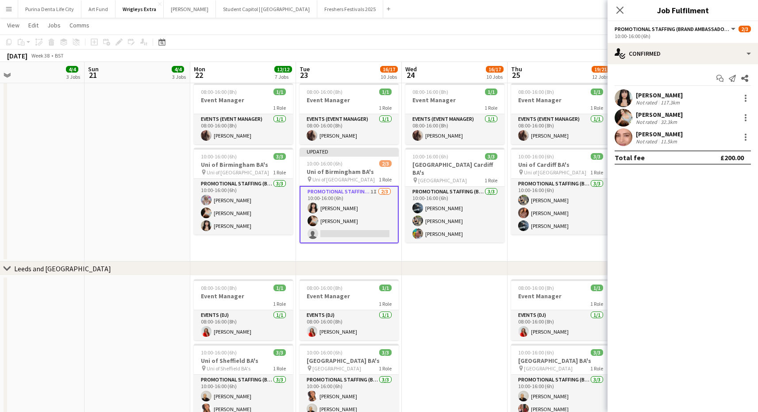
click at [390, 251] on app-date-cell "08:00-16:00 (8h) 1/1 Event Manager 1 Role Events (Event Manager) 1/1 08:00-16:0…" at bounding box center [349, 171] width 106 height 182
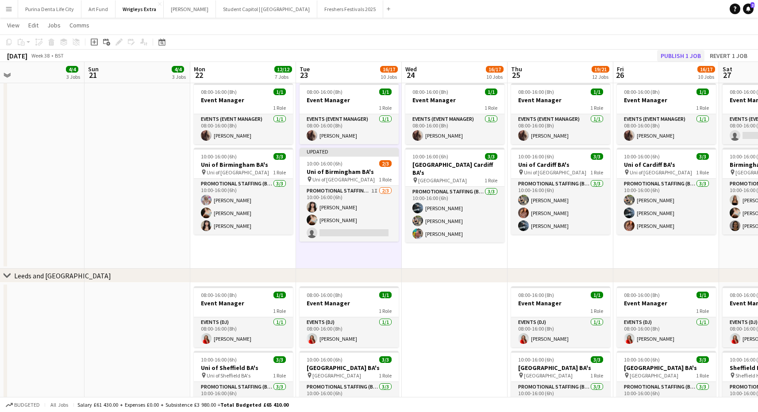
click at [682, 59] on button "Publish 1 job" at bounding box center [681, 56] width 47 height 12
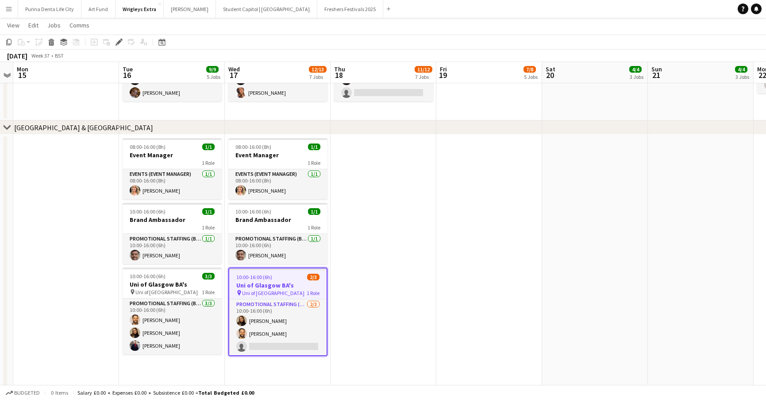
scroll to position [0, 305]
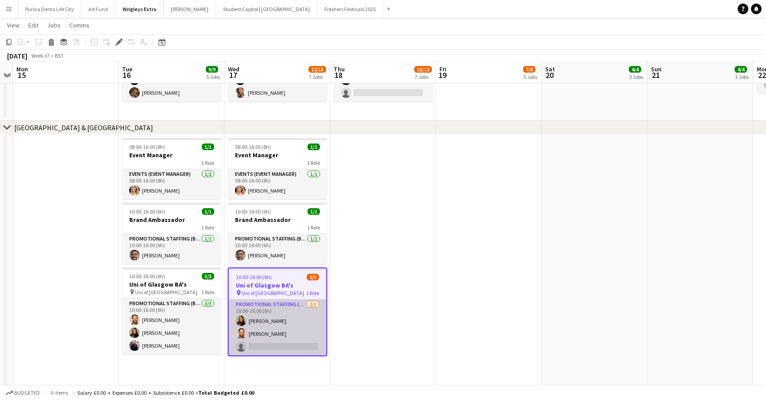
click at [296, 336] on app-card-role "Promotional Staffing (Brand Ambassadors) 2/3 10:00-16:00 (6h) Lara Fabiani Gare…" at bounding box center [277, 327] width 97 height 56
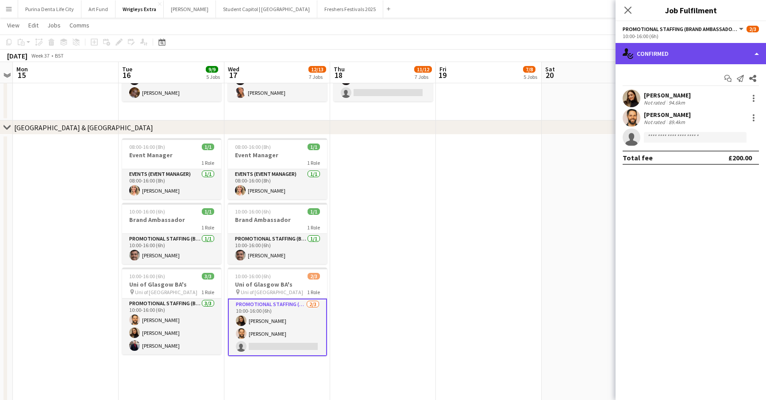
click at [714, 56] on div "single-neutral-actions-check-2 Confirmed" at bounding box center [691, 53] width 151 height 21
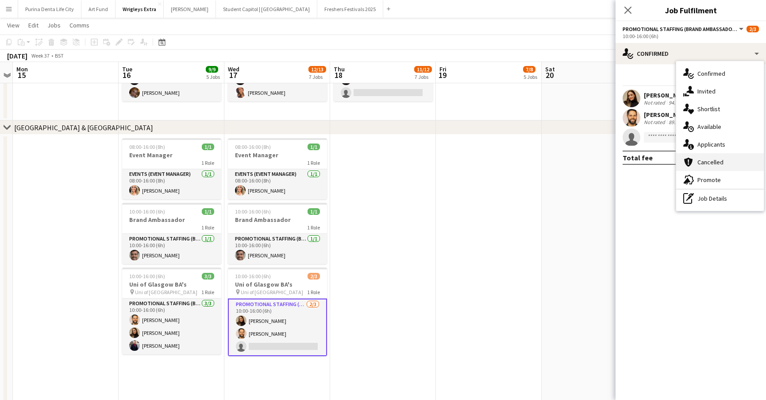
click at [721, 161] on span "Cancelled" at bounding box center [711, 162] width 26 height 8
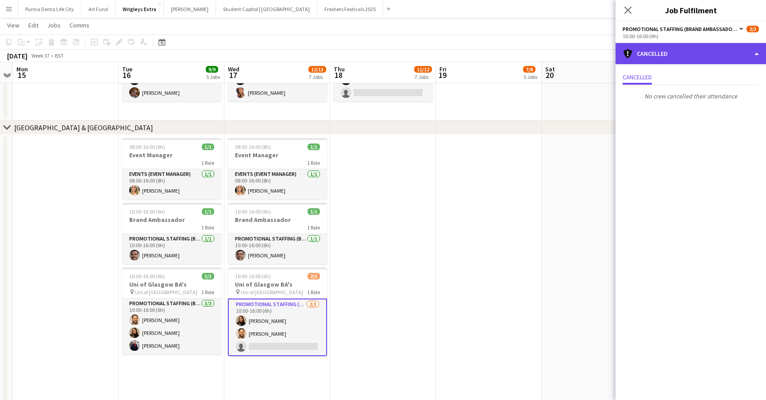
click at [691, 53] on div "cancellation Cancelled" at bounding box center [691, 53] width 151 height 21
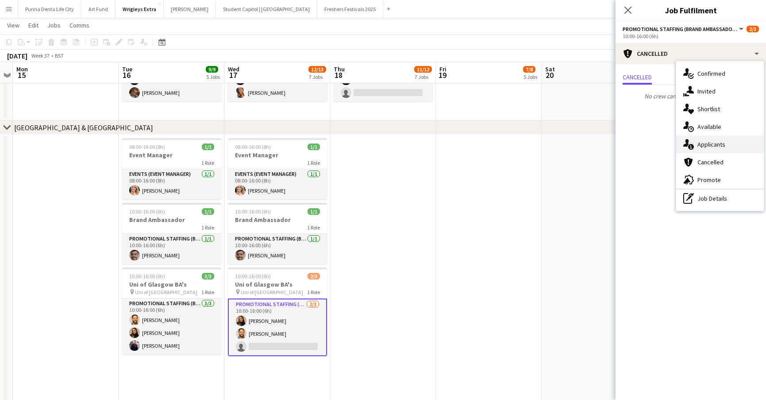
click at [733, 142] on div "single-neutral-actions-information Applicants" at bounding box center [721, 144] width 88 height 18
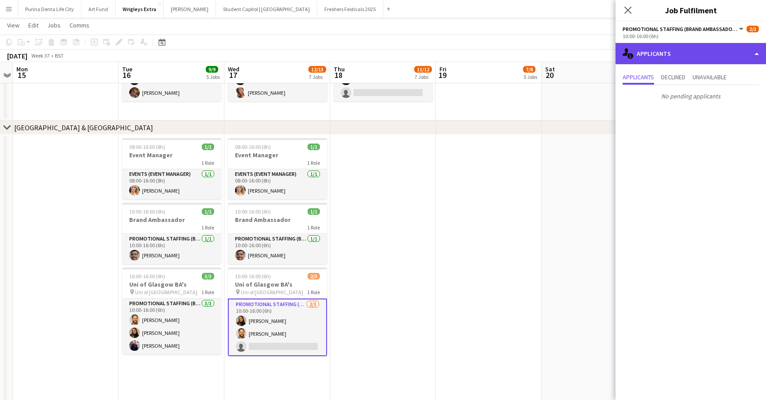
click at [685, 58] on div "single-neutral-actions-information Applicants" at bounding box center [691, 53] width 151 height 21
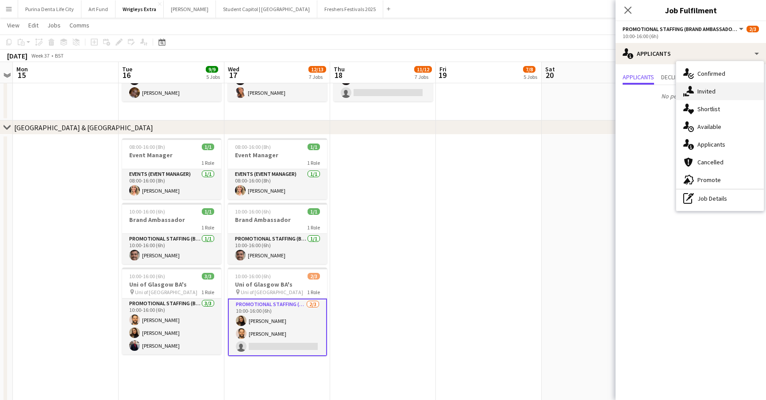
click at [694, 87] on icon "single-neutral-actions-share-1" at bounding box center [689, 91] width 11 height 11
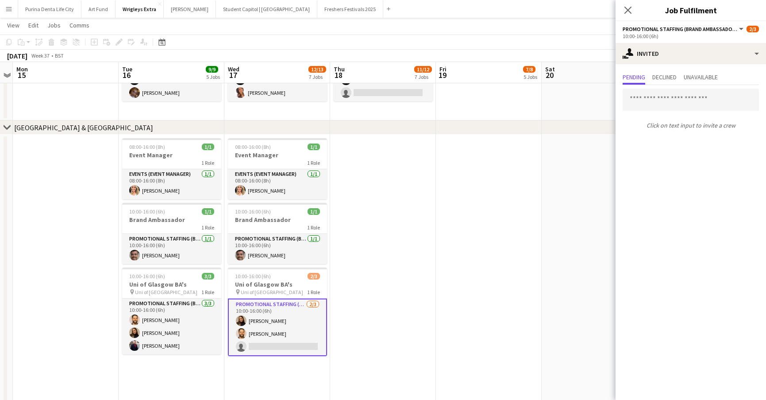
click at [470, 218] on app-date-cell at bounding box center [489, 269] width 106 height 269
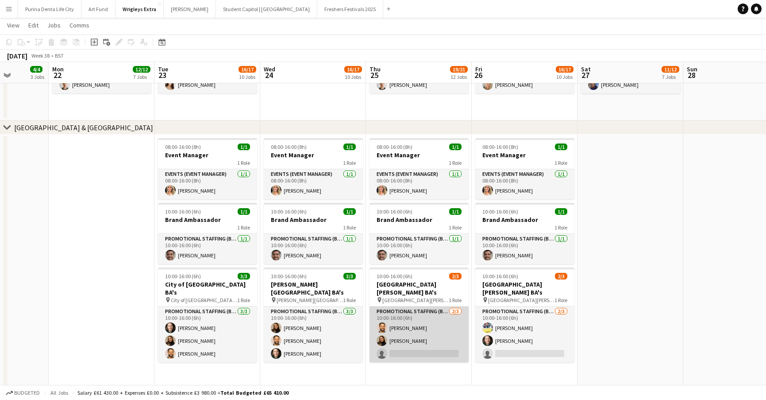
scroll to position [0, 270]
click at [428, 339] on app-card-role "Promotional Staffing (Brand Ambassadors) 2/3 10:00-16:00 (6h) Gareth Morrison L…" at bounding box center [418, 334] width 99 height 56
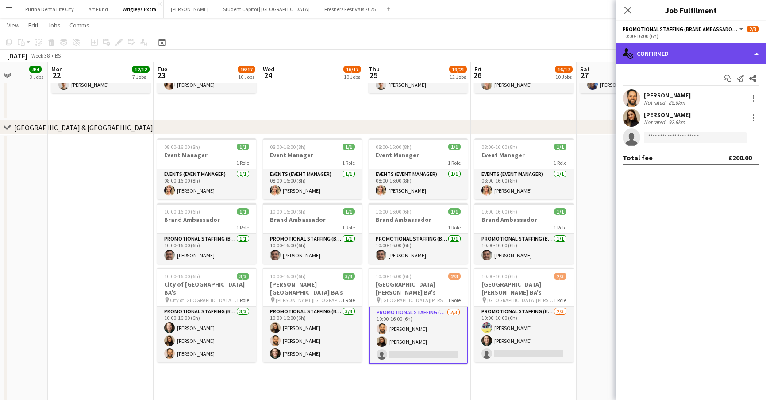
click at [727, 50] on div "single-neutral-actions-check-2 Confirmed" at bounding box center [691, 53] width 151 height 21
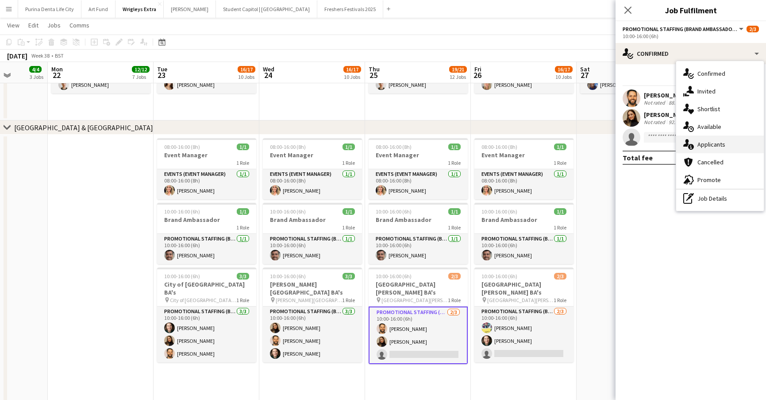
click at [735, 139] on div "single-neutral-actions-information Applicants" at bounding box center [721, 144] width 88 height 18
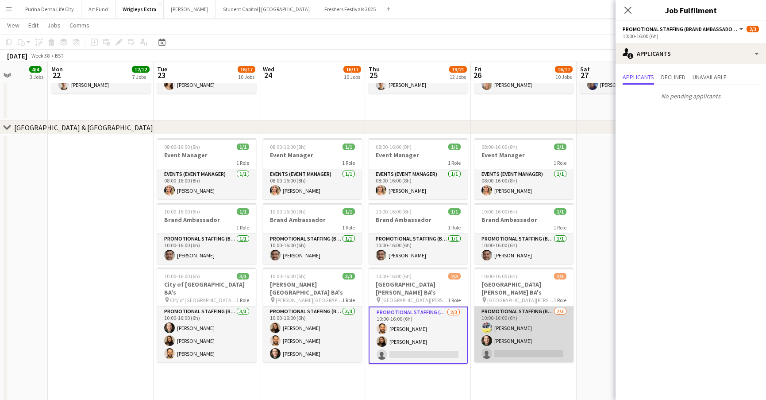
click at [523, 335] on app-card-role "Promotional Staffing (Brand Ambassadors) 2/3 10:00-16:00 (6h) Yvonne Smith Shia…" at bounding box center [524, 334] width 99 height 56
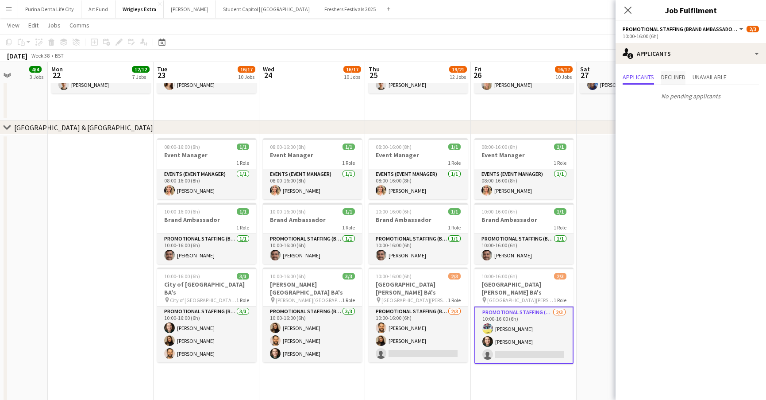
click at [679, 79] on span "Declined" at bounding box center [673, 77] width 24 height 6
click at [703, 74] on span "Unavailable" at bounding box center [710, 77] width 34 height 6
click at [586, 205] on app-date-cell at bounding box center [630, 269] width 106 height 269
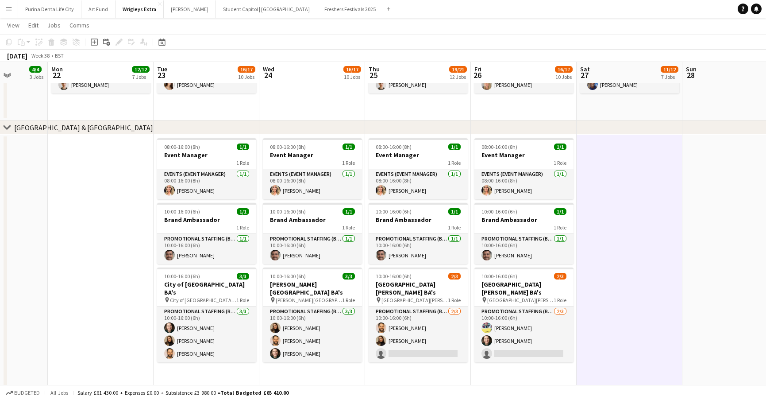
click at [7, 9] on app-icon "Menu" at bounding box center [8, 8] width 7 height 7
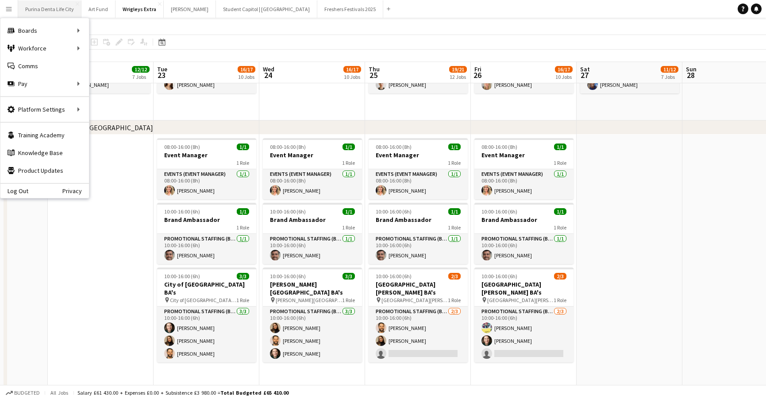
click at [42, 8] on button "Purina Denta Life City Close" at bounding box center [49, 8] width 63 height 17
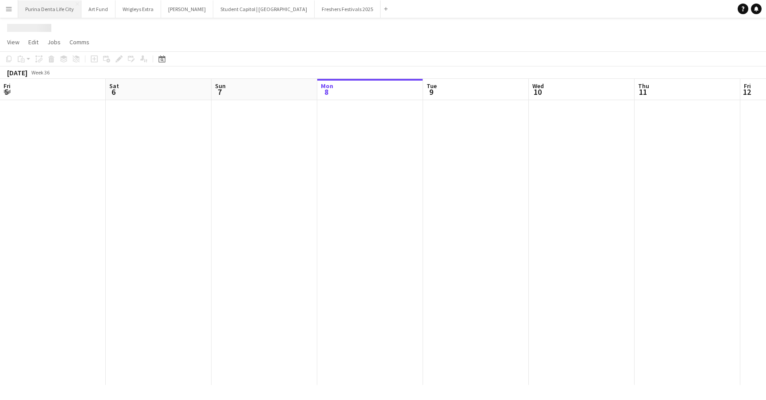
scroll to position [0, 212]
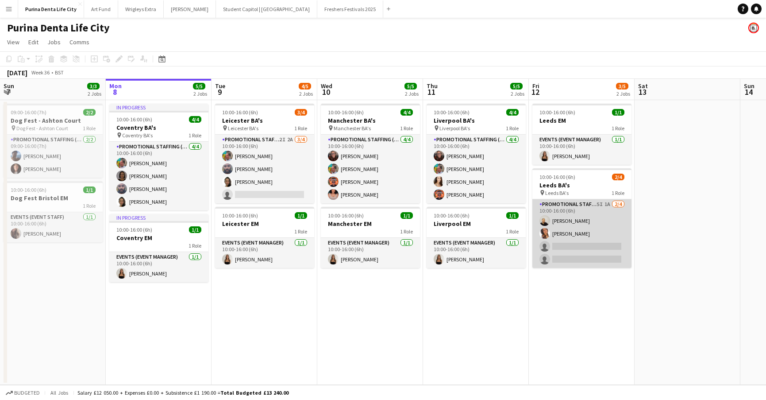
click at [572, 233] on app-card-role "Promotional Staffing (Brand Ambassadors) 5I 1A 2/4 10:00-16:00 (6h) Craig Talbo…" at bounding box center [582, 233] width 99 height 69
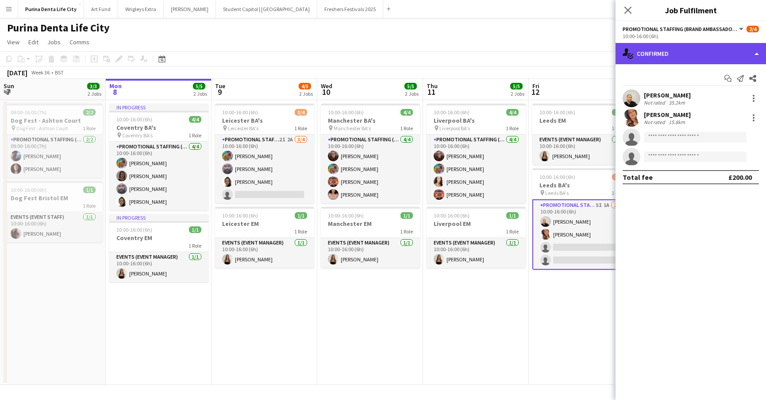
click at [729, 63] on div "single-neutral-actions-check-2 Confirmed" at bounding box center [691, 53] width 151 height 21
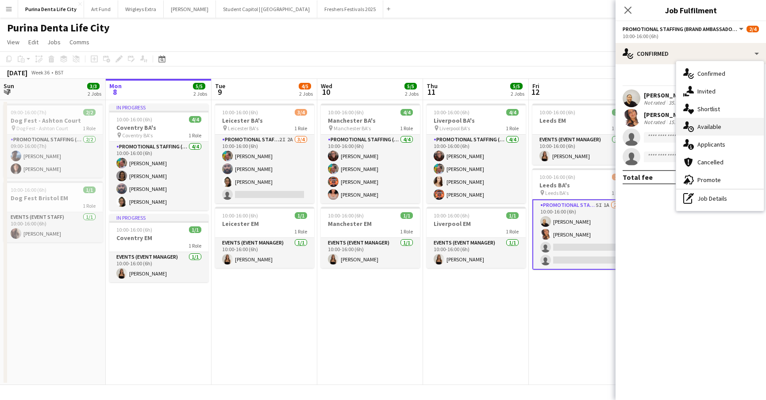
click at [724, 130] on div "single-neutral-actions-upload Available" at bounding box center [721, 127] width 88 height 18
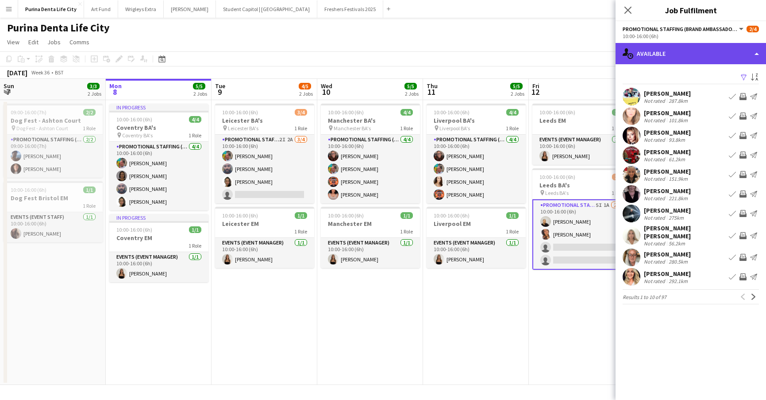
click at [686, 55] on div "single-neutral-actions-upload Available" at bounding box center [691, 53] width 151 height 21
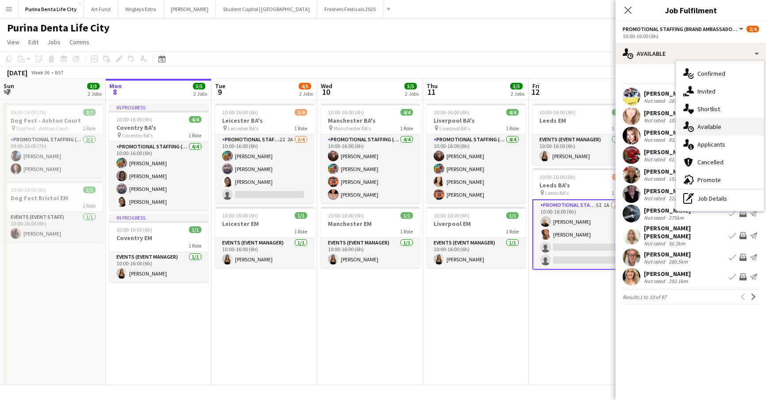
click at [717, 135] on div "single-neutral-actions-upload Available" at bounding box center [721, 127] width 88 height 18
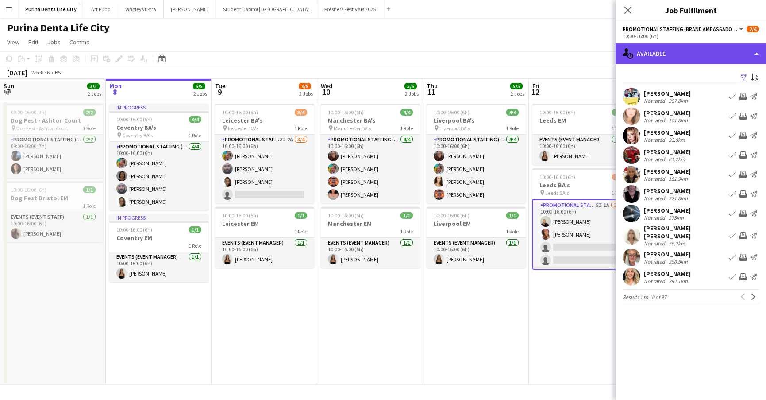
click at [704, 49] on div "single-neutral-actions-upload Available" at bounding box center [691, 53] width 151 height 21
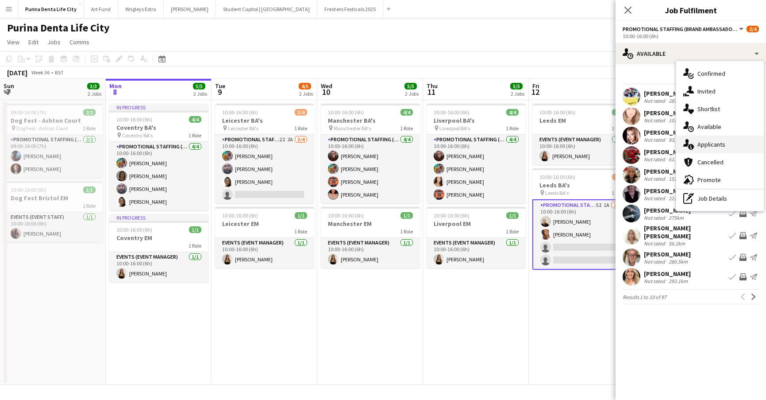
click at [702, 146] on span "Applicants" at bounding box center [712, 144] width 28 height 8
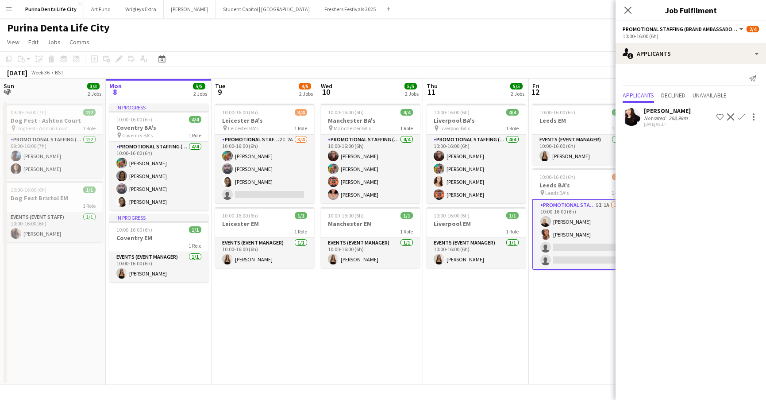
click at [456, 289] on app-date-cell "10:00-16:00 (6h) 4/4 Liverpool BA's pin Liverpool BA's 1 Role Promotional Staff…" at bounding box center [476, 242] width 106 height 285
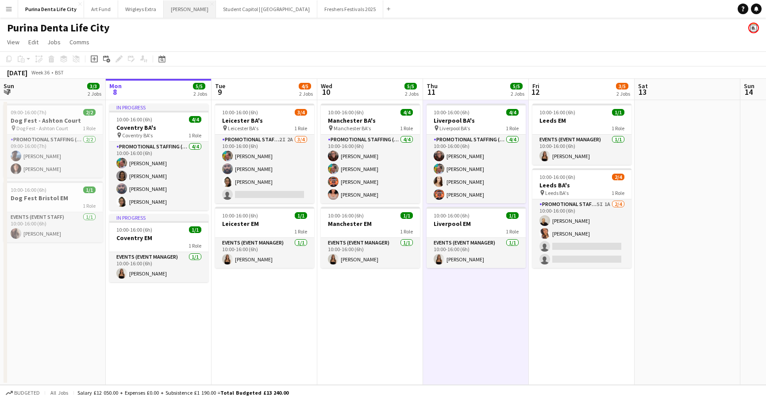
click at [185, 17] on button "[PERSON_NAME] Close" at bounding box center [190, 8] width 52 height 17
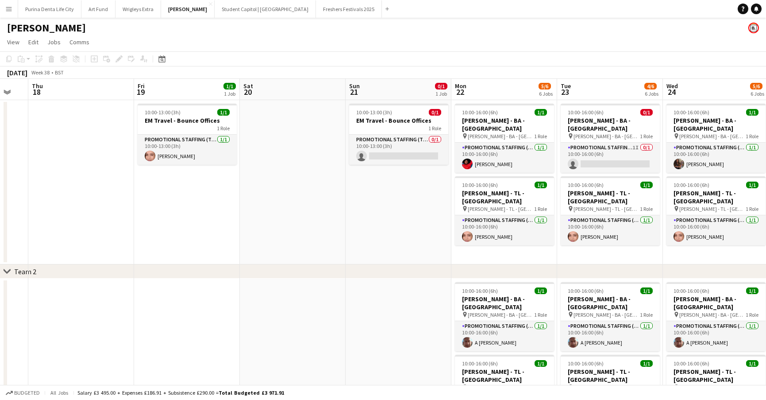
scroll to position [0, 291]
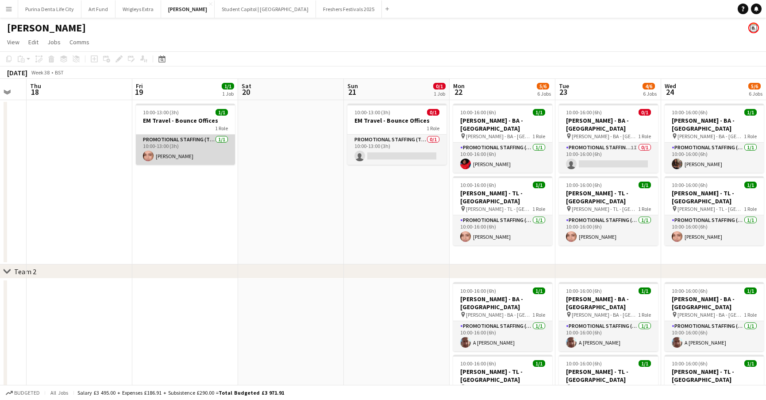
click at [193, 145] on app-card-role "Promotional Staffing (Team Leader) 1/1 10:00-13:00 (3h) Chaz Sehmi" at bounding box center [185, 150] width 99 height 30
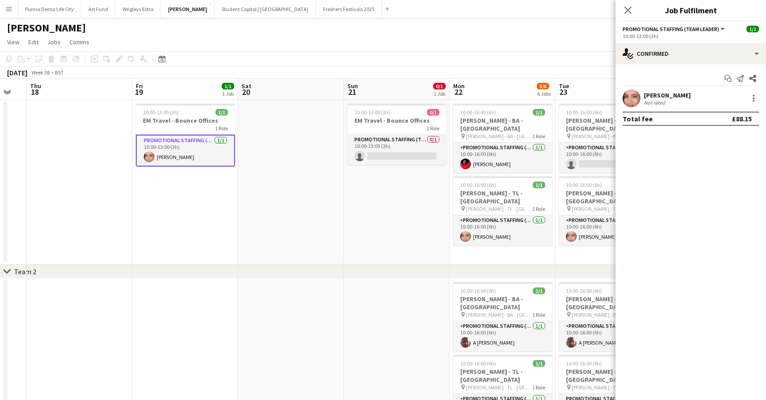
click at [357, 217] on app-date-cell "10:00-13:00 (3h) 0/1 EM Travel - Bounce Offices 1 Role Promotional Staffing (Te…" at bounding box center [397, 182] width 106 height 164
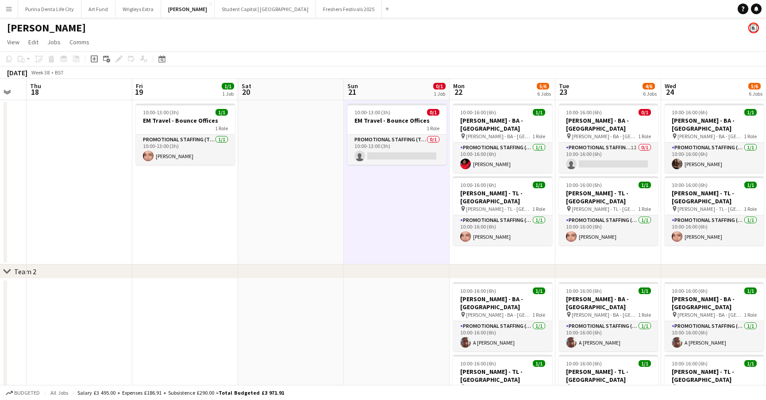
scroll to position [0, 298]
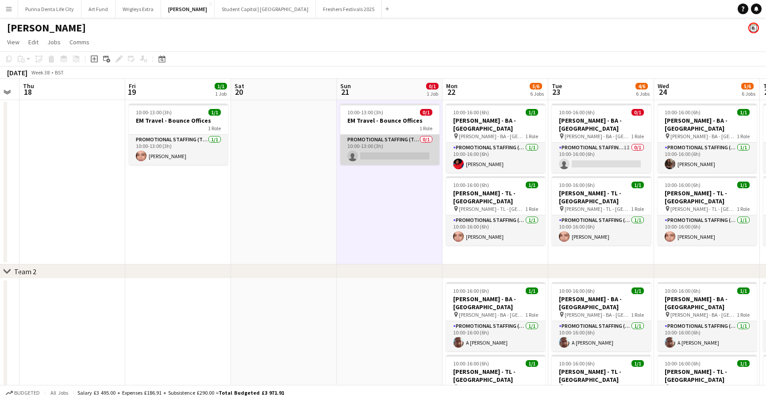
click at [393, 145] on app-card-role "Promotional Staffing (Team Leader) 0/1 10:00-13:00 (3h) single-neutral-actions" at bounding box center [389, 150] width 99 height 30
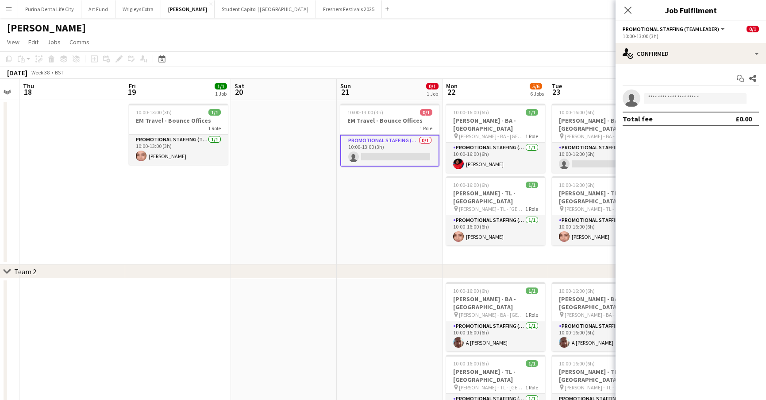
click at [488, 260] on app-date-cell "10:00-16:00 (6h) 1/1 Giff Gaff - BA - Sheffield pin Giff Gaff - BA - Sheffield …" at bounding box center [496, 182] width 106 height 164
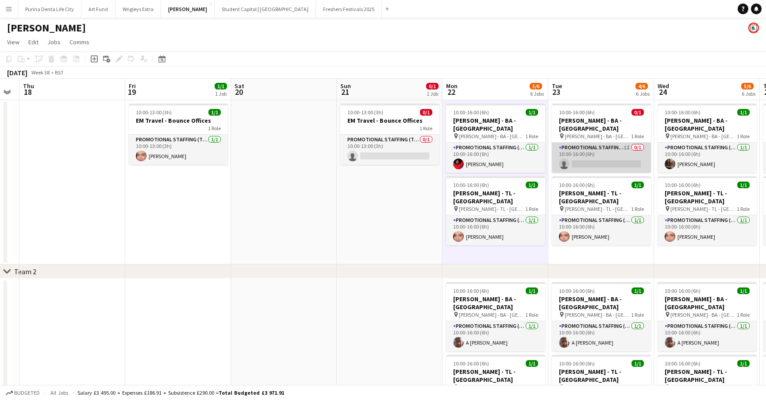
click at [601, 143] on app-card-role "Promotional Staffing (Brand Ambassadors) 1I 0/1 10:00-16:00 (6h) single-neutral…" at bounding box center [601, 158] width 99 height 30
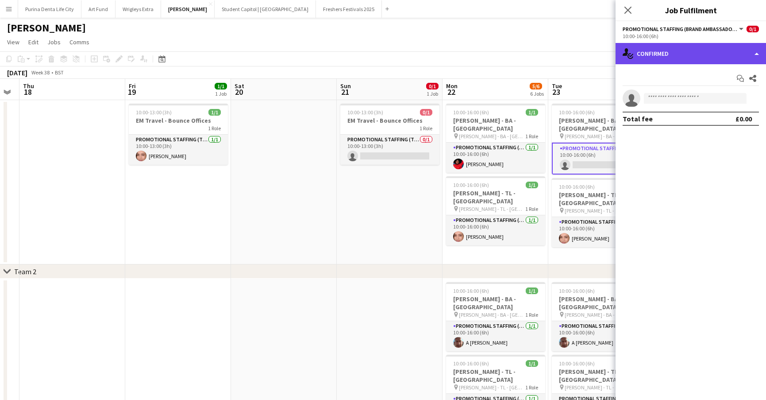
click at [721, 57] on div "single-neutral-actions-check-2 Confirmed" at bounding box center [691, 53] width 151 height 21
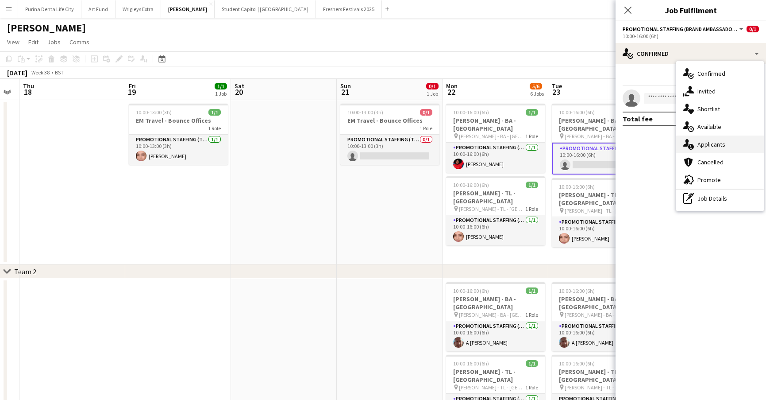
click at [716, 143] on span "Applicants" at bounding box center [712, 144] width 28 height 8
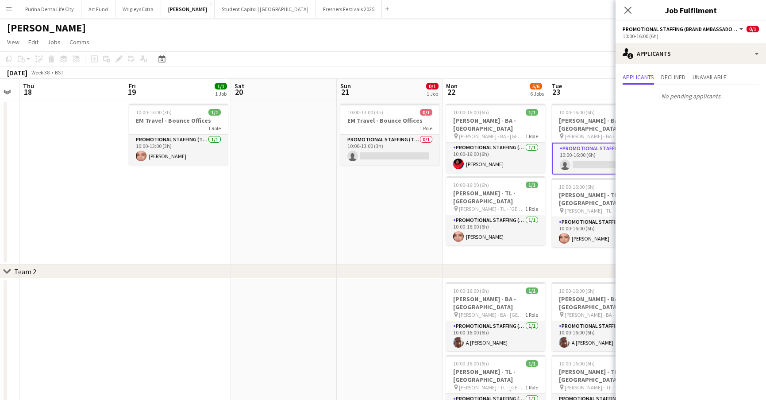
click at [679, 66] on div "Applicants Declined Unavailable No pending applicants" at bounding box center [691, 87] width 151 height 46
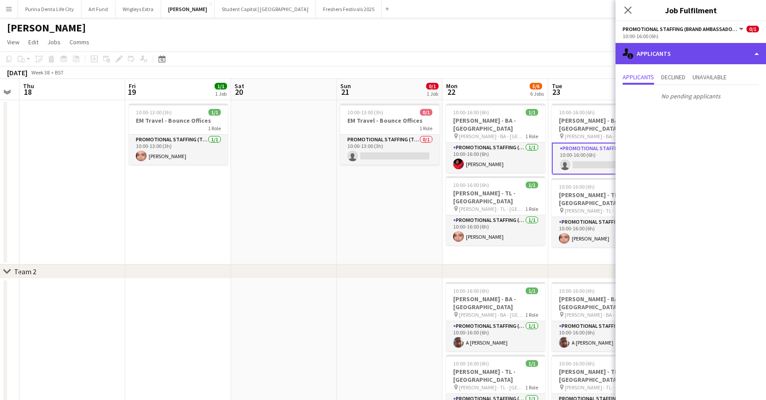
click at [679, 60] on div "single-neutral-actions-information Applicants" at bounding box center [691, 53] width 151 height 21
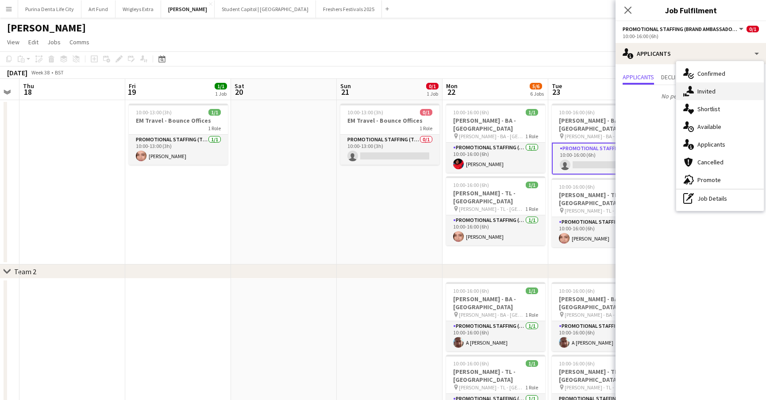
click at [694, 92] on div "single-neutral-actions-share-1 Invited" at bounding box center [721, 91] width 88 height 18
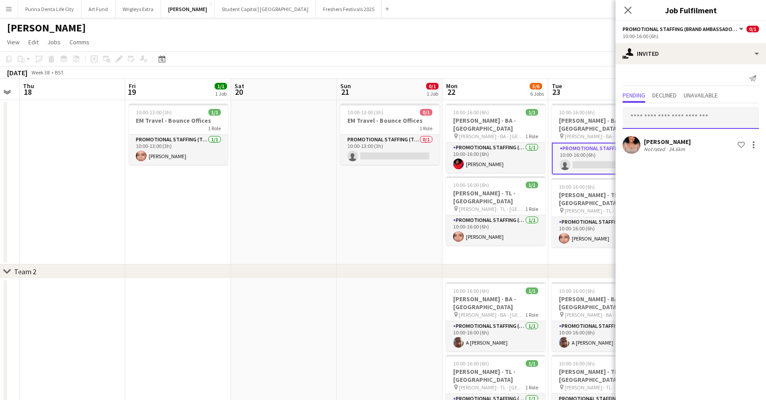
click at [670, 121] on input "text" at bounding box center [691, 118] width 136 height 22
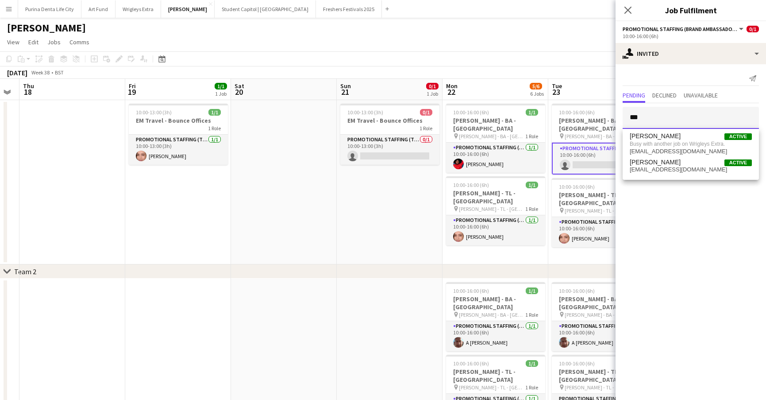
type input "***"
click at [364, 220] on app-date-cell "10:00-13:00 (3h) 0/1 EM Travel - Bounce Offices 1 Role Promotional Staffing (Te…" at bounding box center [390, 182] width 106 height 164
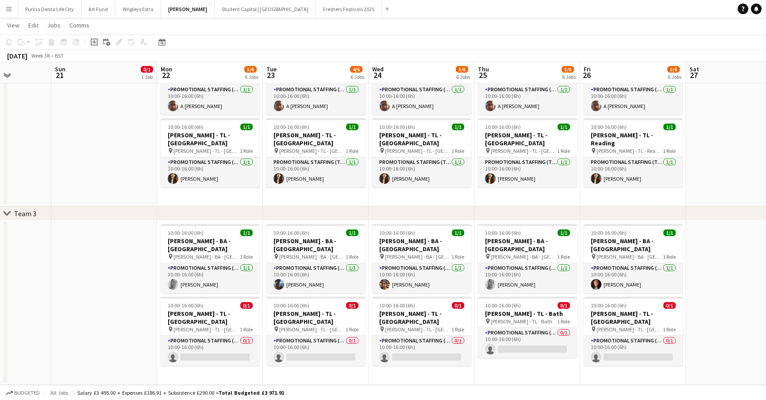
scroll to position [0, 372]
click at [226, 336] on app-card-role "Promotional Staffing (Team Leader) 0/1 10:00-16:00 (6h) single-neutral-actions" at bounding box center [209, 351] width 99 height 30
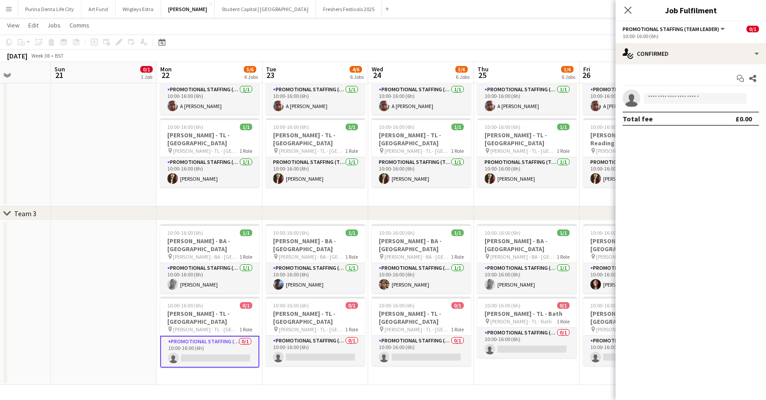
click at [645, 65] on div "Start chat Share single-neutral-actions Total fee £0.00" at bounding box center [691, 98] width 151 height 69
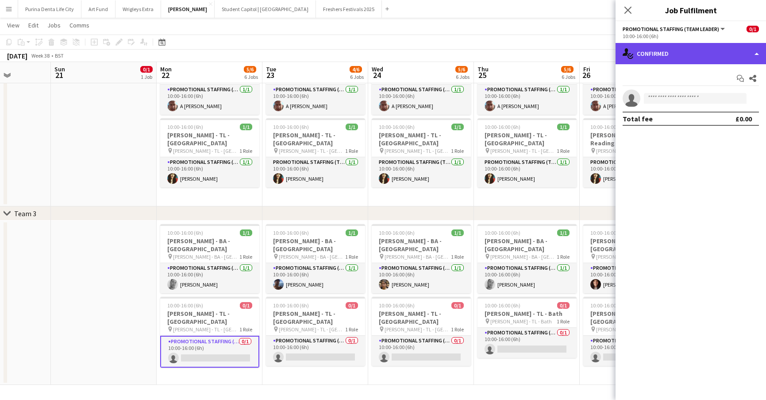
click at [665, 53] on div "single-neutral-actions-check-2 Confirmed" at bounding box center [691, 53] width 151 height 21
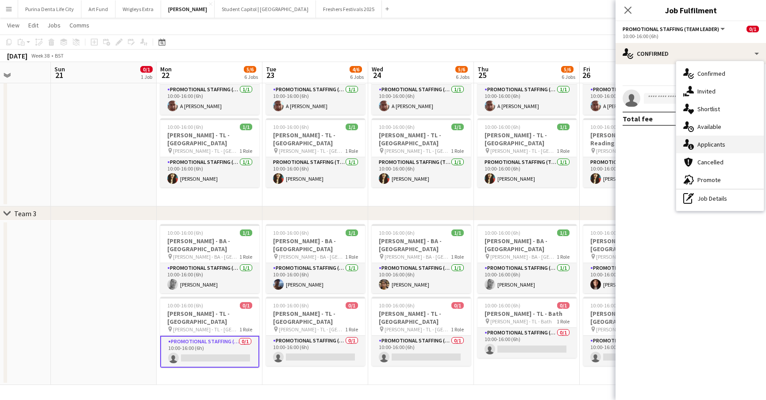
click at [715, 145] on span "Applicants" at bounding box center [712, 144] width 28 height 8
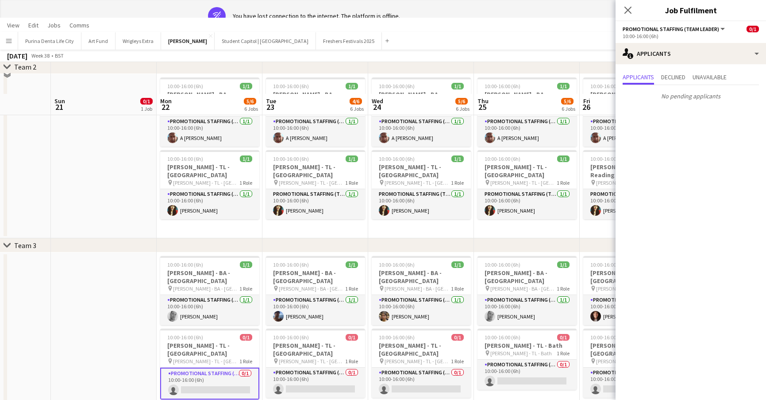
scroll to position [0, 0]
